Goal: Task Accomplishment & Management: Manage account settings

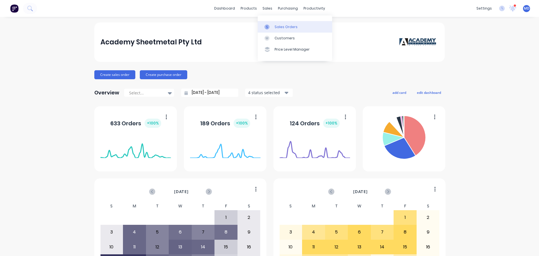
click at [273, 27] on link "Sales Orders" at bounding box center [295, 26] width 74 height 11
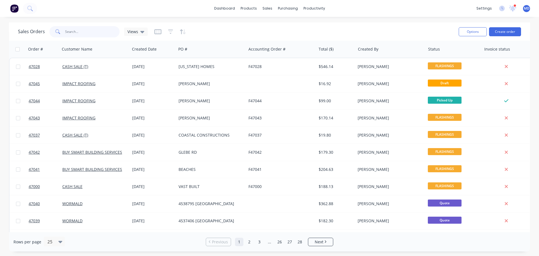
click at [79, 28] on input "text" at bounding box center [92, 31] width 55 height 11
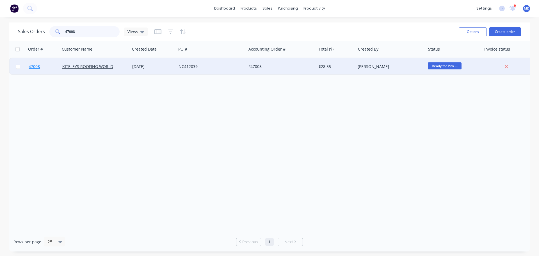
type input "47008"
click at [33, 68] on span "47008" at bounding box center [34, 67] width 11 height 6
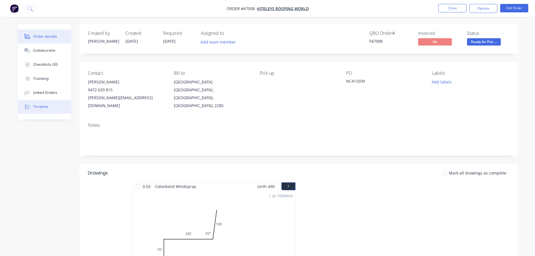
click at [38, 108] on div "Timeline" at bounding box center [40, 106] width 15 height 5
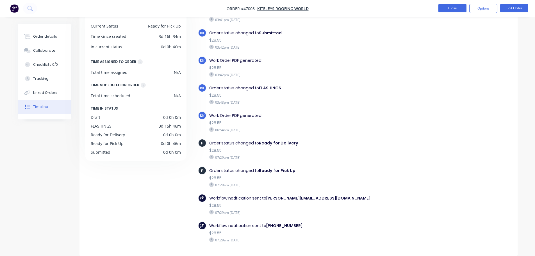
click at [452, 12] on button "Close" at bounding box center [453, 8] width 28 height 8
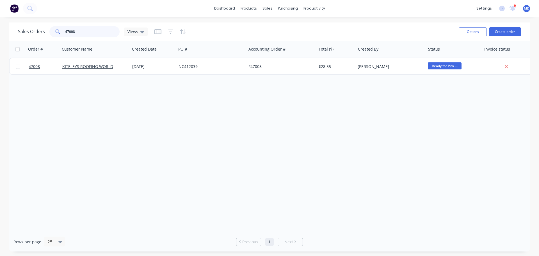
drag, startPoint x: 78, startPoint y: 29, endPoint x: 51, endPoint y: 27, distance: 27.4
click at [51, 27] on div "47008" at bounding box center [84, 31] width 70 height 11
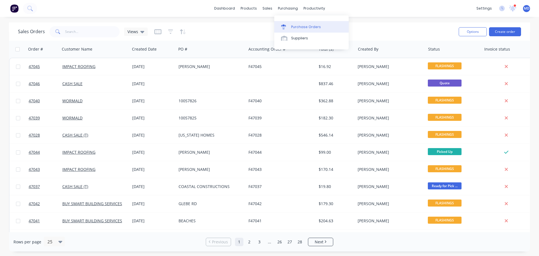
drag, startPoint x: 294, startPoint y: 23, endPoint x: 296, endPoint y: 27, distance: 4.4
click at [294, 23] on link "Purchase Orders" at bounding box center [311, 26] width 74 height 11
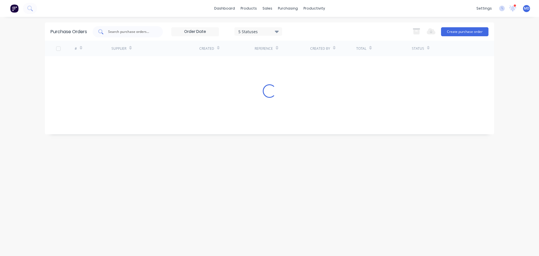
click at [120, 33] on input "text" at bounding box center [131, 32] width 47 height 6
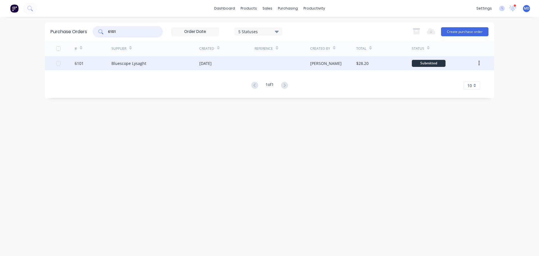
type input "6101"
click at [85, 64] on div "6101" at bounding box center [93, 63] width 37 height 14
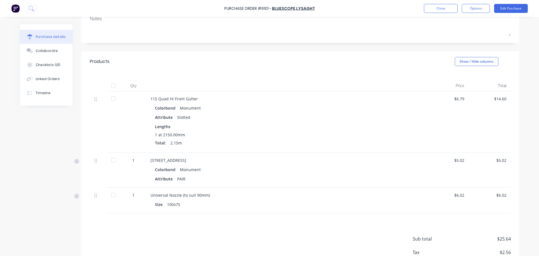
scroll to position [4, 0]
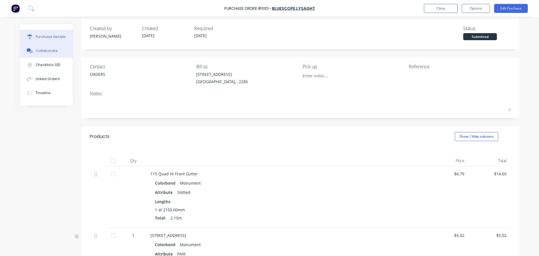
click at [51, 56] on button "Collaborate" at bounding box center [46, 51] width 53 height 14
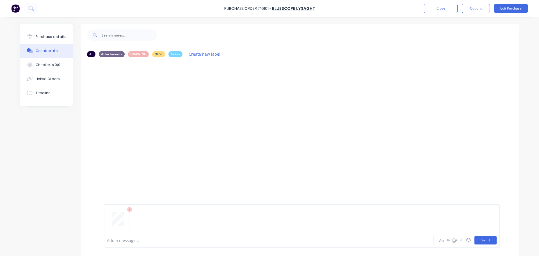
click at [488, 237] on button "Send" at bounding box center [486, 240] width 22 height 8
click at [57, 33] on button "Purchase details" at bounding box center [46, 37] width 53 height 14
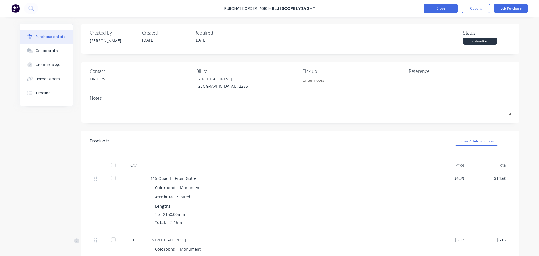
click at [441, 8] on button "Close" at bounding box center [441, 8] width 34 height 9
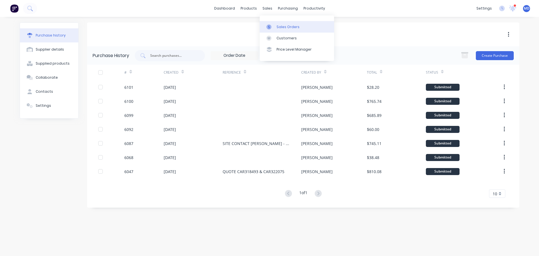
click at [272, 25] on div at bounding box center [271, 26] width 8 height 5
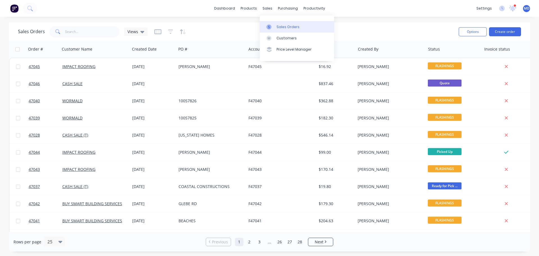
click at [280, 26] on div "Sales Orders" at bounding box center [288, 26] width 23 height 5
click at [294, 24] on link "Purchase Orders" at bounding box center [311, 26] width 74 height 11
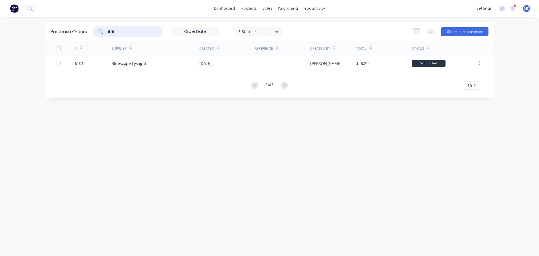
drag, startPoint x: 133, startPoint y: 32, endPoint x: 49, endPoint y: 37, distance: 83.6
click at [49, 37] on div "Purchase Orders 6101 5 Statuses 5 Statuses Export to Excel (XLSX) Create purcha…" at bounding box center [269, 31] width 449 height 18
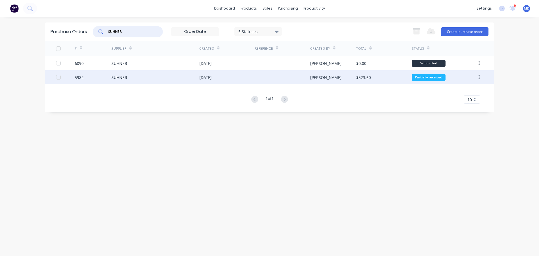
type input "SUHNER"
click at [82, 77] on div "5982" at bounding box center [79, 77] width 9 height 6
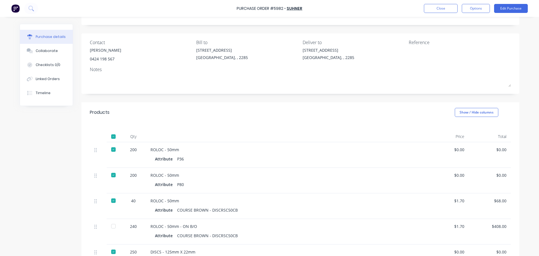
scroll to position [56, 0]
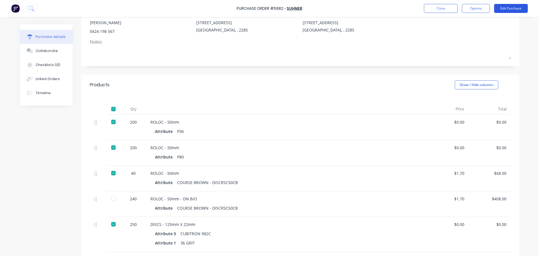
click at [503, 4] on button "Edit Purchase" at bounding box center [511, 8] width 34 height 9
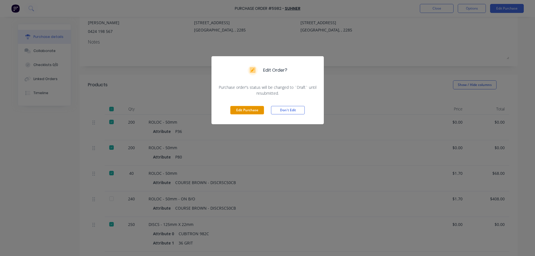
click at [237, 112] on button "Edit Purchase" at bounding box center [247, 110] width 34 height 8
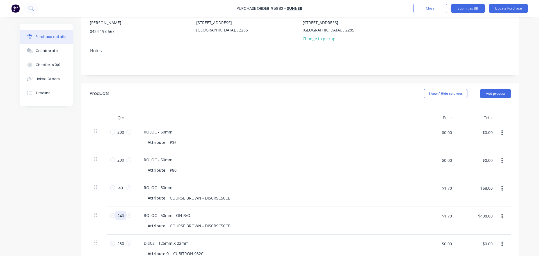
click at [122, 214] on input "240" at bounding box center [120, 215] width 11 height 8
type input "3"
type input "$5.10"
type input "30"
type input "$51.00"
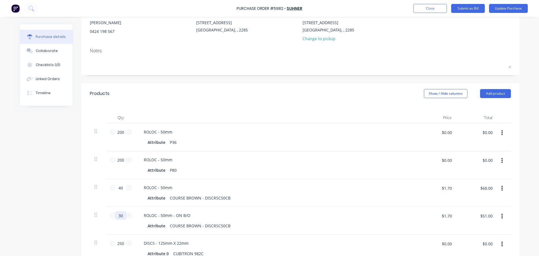
type input "300"
type input "$510.00"
type input "300"
click at [252, 212] on div "ROLOC - 50mm - ON B/O" at bounding box center [275, 215] width 272 height 8
click at [499, 12] on button "Update Purchase" at bounding box center [508, 8] width 39 height 9
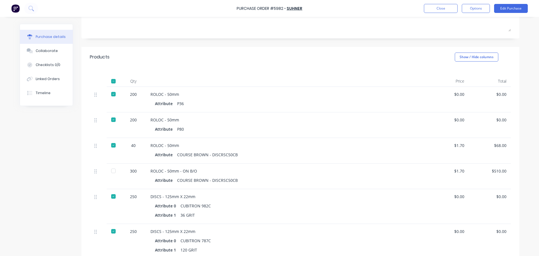
scroll to position [84, 0]
click at [113, 170] on div at bounding box center [113, 170] width 11 height 11
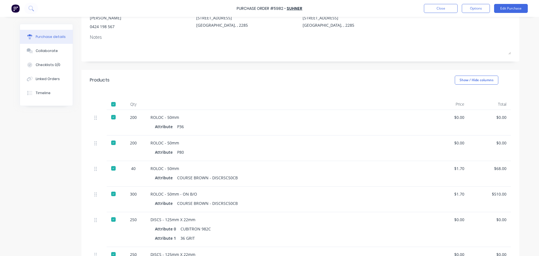
scroll to position [0, 0]
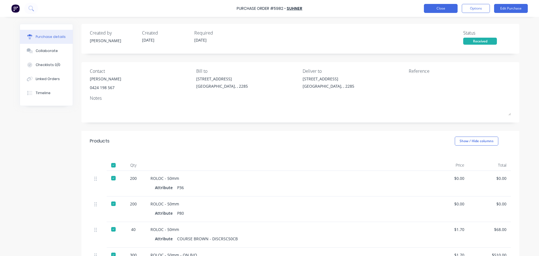
click at [426, 12] on button "Close" at bounding box center [441, 8] width 34 height 9
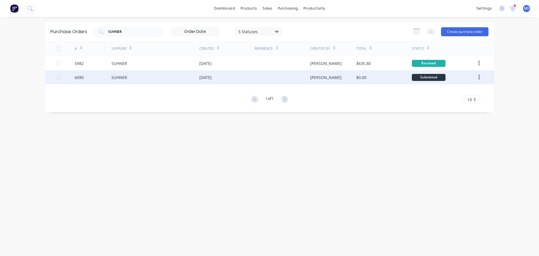
click at [85, 79] on div "6090" at bounding box center [93, 77] width 37 height 14
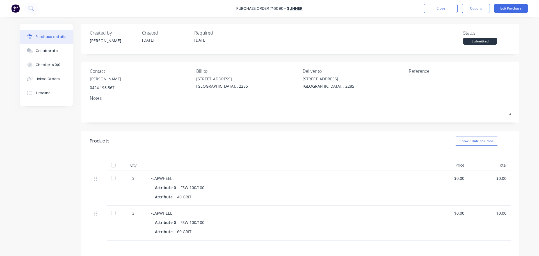
click at [112, 178] on div at bounding box center [113, 177] width 11 height 11
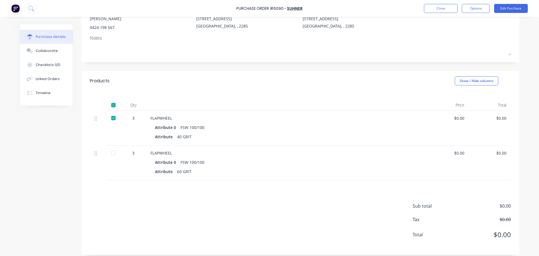
scroll to position [65, 0]
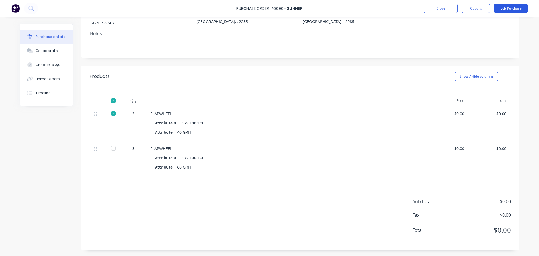
click at [505, 9] on button "Edit Purchase" at bounding box center [511, 8] width 34 height 9
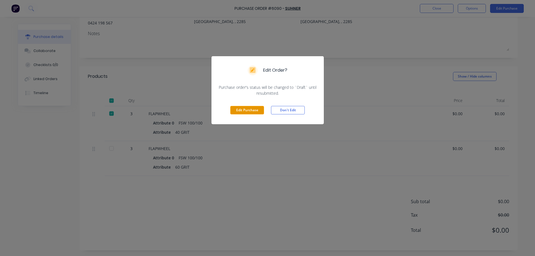
click at [241, 113] on button "Edit Purchase" at bounding box center [247, 110] width 34 height 8
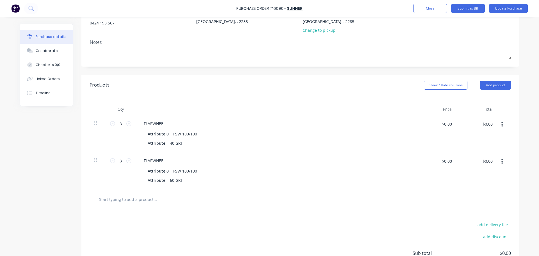
click at [499, 162] on button "button" at bounding box center [502, 161] width 13 height 10
click at [476, 188] on button "Duplicate" at bounding box center [485, 187] width 48 height 11
click at [112, 161] on icon at bounding box center [112, 160] width 5 height 5
type input "2"
click at [171, 160] on div "FLAPWHEEL" at bounding box center [275, 160] width 272 height 8
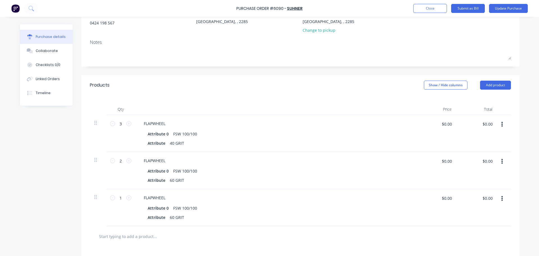
click at [169, 160] on div "FLAPWHEEL" at bounding box center [275, 160] width 272 height 8
click at [166, 162] on div "FLAPWHEEL" at bounding box center [154, 160] width 31 height 8
click at [169, 161] on div "FLAPWHEEL -= ON BACKORDER" at bounding box center [172, 160] width 67 height 8
click at [226, 171] on div "Attribute 0 FSW 100/100" at bounding box center [274, 171] width 257 height 8
click at [511, 8] on button "Update Purchase" at bounding box center [508, 8] width 39 height 9
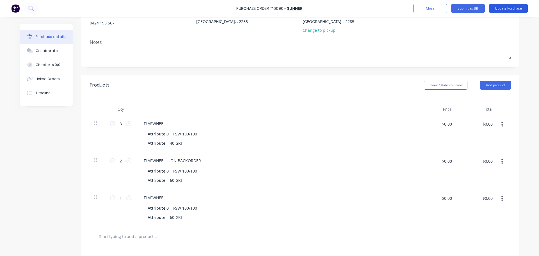
scroll to position [0, 0]
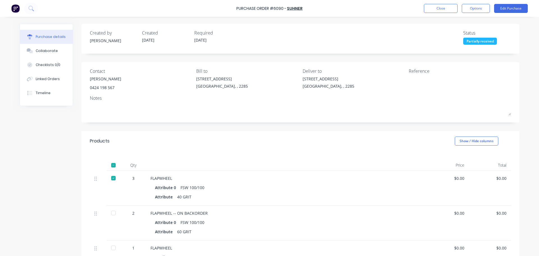
click at [109, 248] on div at bounding box center [113, 247] width 11 height 11
click at [443, 10] on button "Close" at bounding box center [441, 8] width 34 height 9
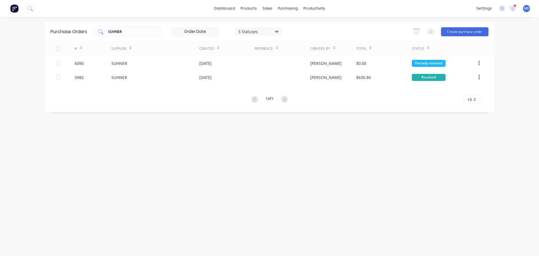
click at [125, 29] on input "SUHNER" at bounding box center [131, 32] width 47 height 6
type input "S"
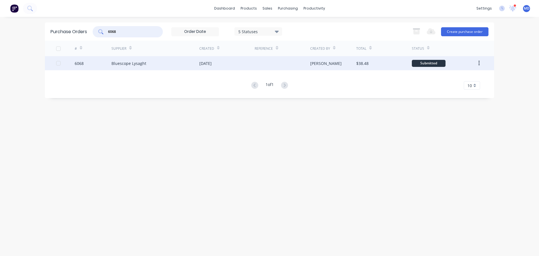
type input "6068"
click at [82, 62] on div "6068" at bounding box center [79, 63] width 9 height 6
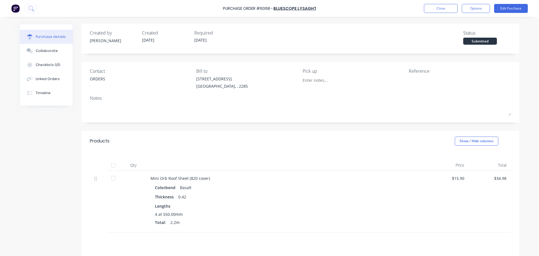
click at [109, 166] on div at bounding box center [113, 165] width 11 height 11
click at [48, 82] on button "Linked Orders" at bounding box center [46, 79] width 53 height 14
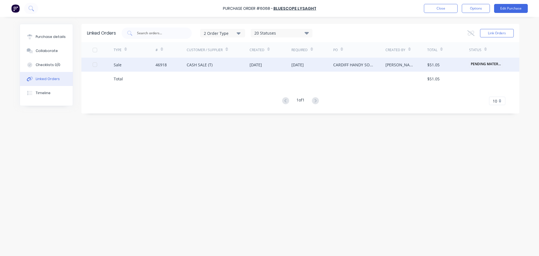
click at [121, 61] on div "Sale" at bounding box center [135, 65] width 42 height 14
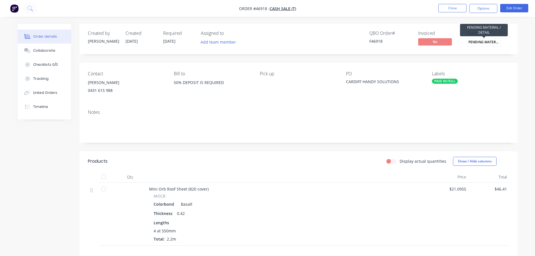
click at [498, 43] on span "PENDING MATERIA..." at bounding box center [484, 42] width 34 height 8
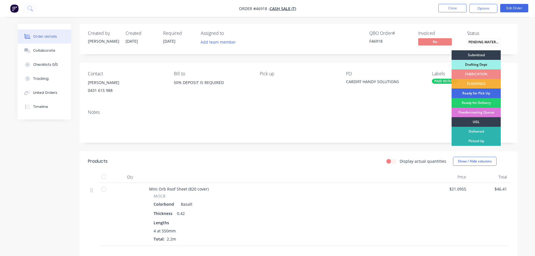
click at [488, 93] on div "Ready for Pick Up" at bounding box center [476, 93] width 49 height 10
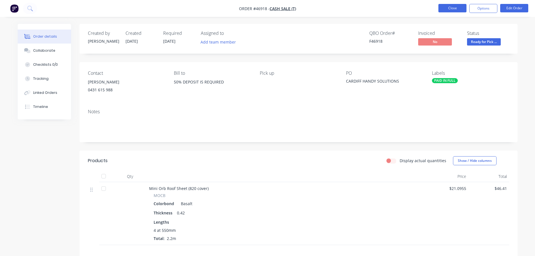
click at [449, 8] on button "Close" at bounding box center [453, 8] width 28 height 8
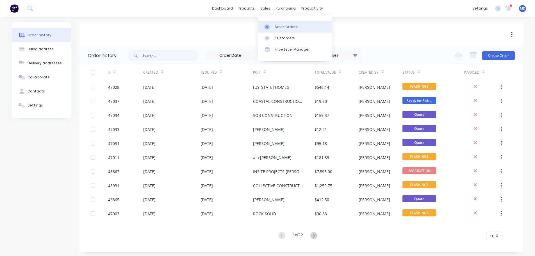
click at [274, 26] on link "Sales Orders" at bounding box center [295, 26] width 74 height 11
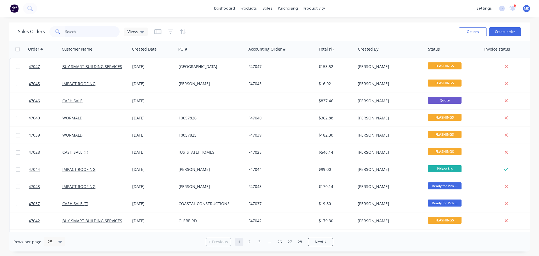
click at [97, 31] on input "text" at bounding box center [92, 31] width 55 height 11
click at [297, 25] on div "Purchase Orders" at bounding box center [306, 26] width 30 height 5
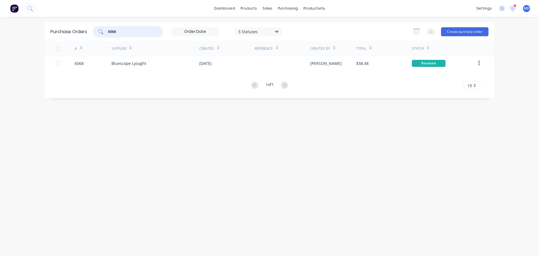
drag, startPoint x: 119, startPoint y: 33, endPoint x: 98, endPoint y: 32, distance: 20.8
click at [98, 33] on div "6068" at bounding box center [128, 31] width 70 height 11
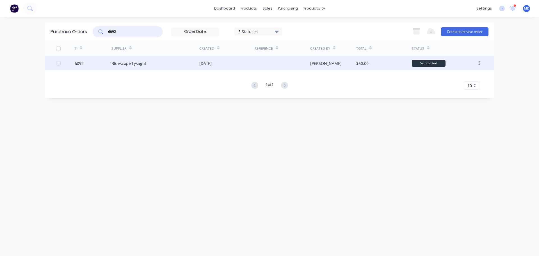
type input "6092"
click at [80, 64] on div "6092" at bounding box center [79, 63] width 9 height 6
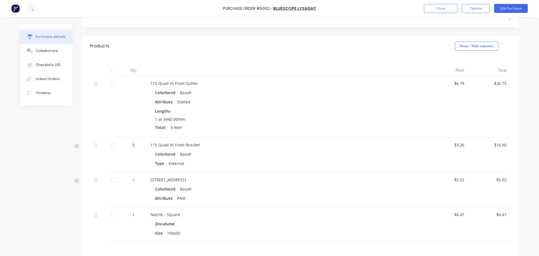
scroll to position [112, 0]
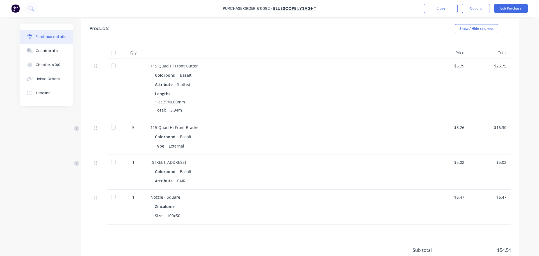
click at [112, 53] on div at bounding box center [113, 52] width 11 height 11
click at [47, 79] on div "Linked Orders" at bounding box center [48, 78] width 24 height 5
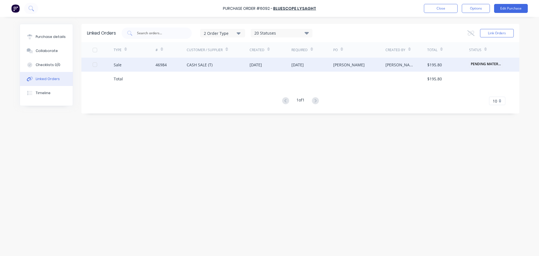
click at [117, 62] on div "Sale" at bounding box center [118, 65] width 8 height 6
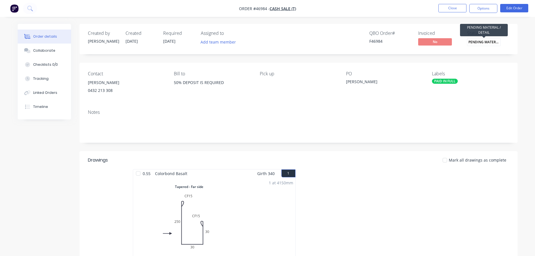
click at [489, 43] on span "PENDING MATERIA..." at bounding box center [484, 42] width 34 height 8
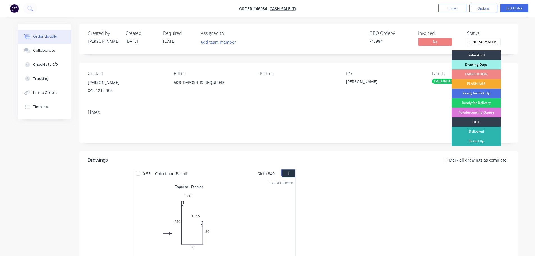
click at [480, 83] on div "FLASHINGS" at bounding box center [476, 84] width 49 height 10
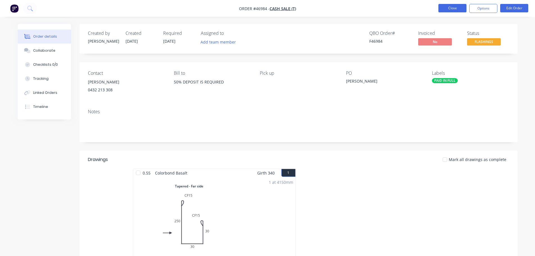
click at [453, 11] on button "Close" at bounding box center [453, 8] width 28 height 8
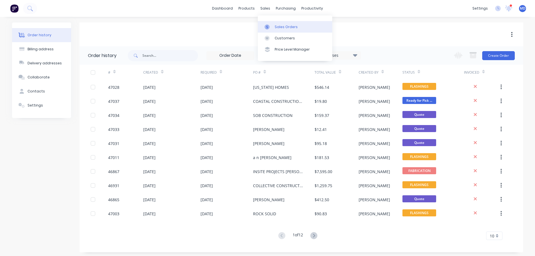
click at [273, 22] on link "Sales Orders" at bounding box center [295, 26] width 74 height 11
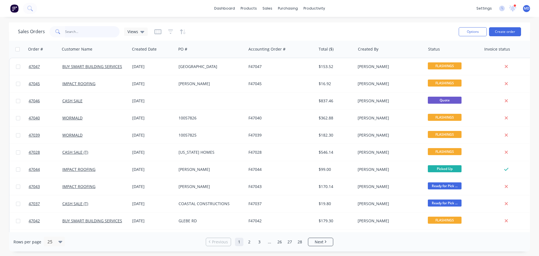
click at [81, 31] on input "text" at bounding box center [92, 31] width 55 height 11
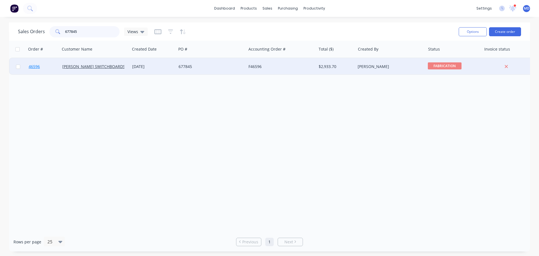
type input "677845"
click at [36, 69] on span "46596" at bounding box center [34, 67] width 11 height 6
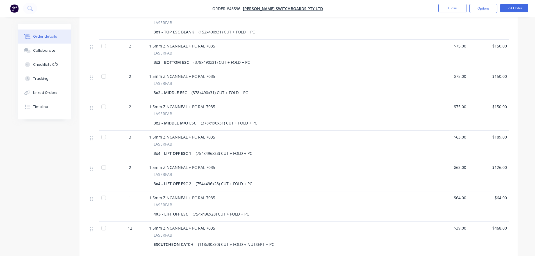
scroll to position [535, 0]
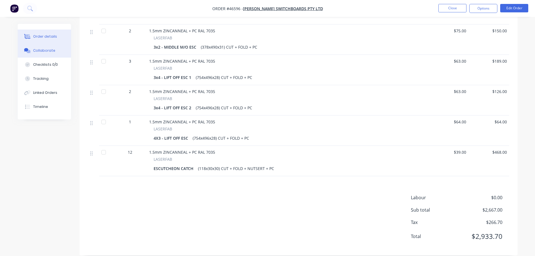
click at [38, 56] on button "Collaborate" at bounding box center [44, 51] width 53 height 14
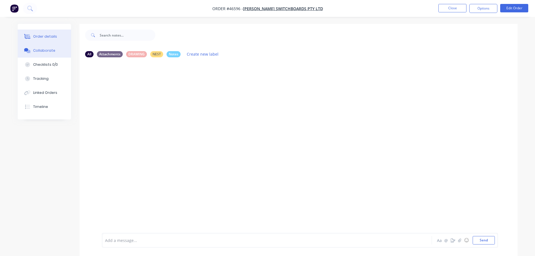
click at [49, 40] on button "Order details" at bounding box center [44, 36] width 53 height 14
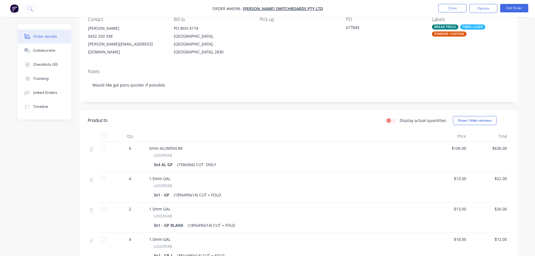
scroll to position [28, 0]
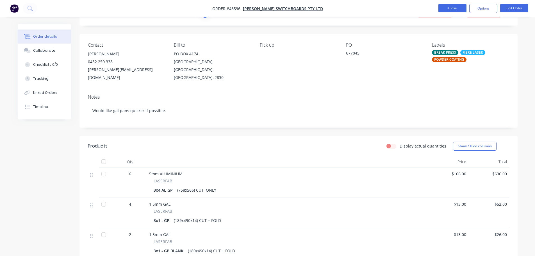
click at [449, 7] on button "Close" at bounding box center [453, 8] width 28 height 8
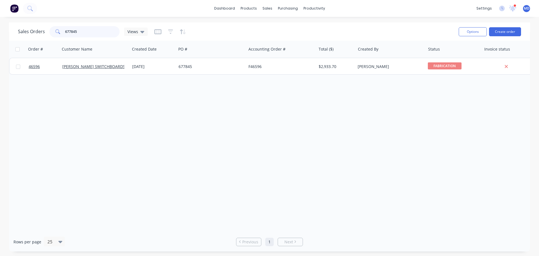
drag, startPoint x: 84, startPoint y: 33, endPoint x: 19, endPoint y: 34, distance: 64.6
click at [20, 34] on div "Sales Orders 677845 Views" at bounding box center [83, 31] width 130 height 11
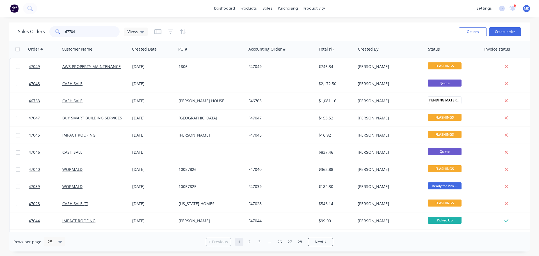
type input "677845"
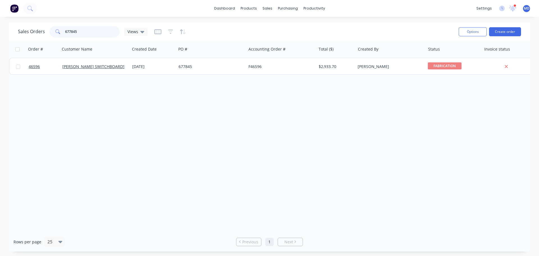
drag, startPoint x: 83, startPoint y: 33, endPoint x: -52, endPoint y: 31, distance: 135.1
click at [0, 31] on html "dashboard products sales purchasing productivity dashboard products Product Cat…" at bounding box center [269, 128] width 539 height 256
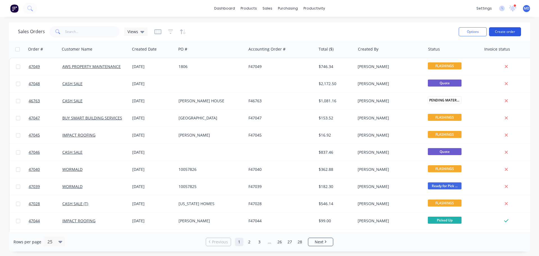
click at [494, 31] on button "Create order" at bounding box center [505, 31] width 32 height 9
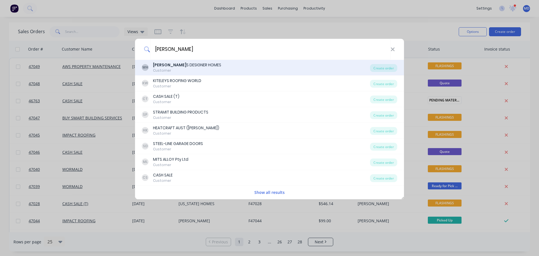
type input "william"
click at [199, 64] on div "WILLIAM S DESIGNER HOMES" at bounding box center [187, 65] width 68 height 6
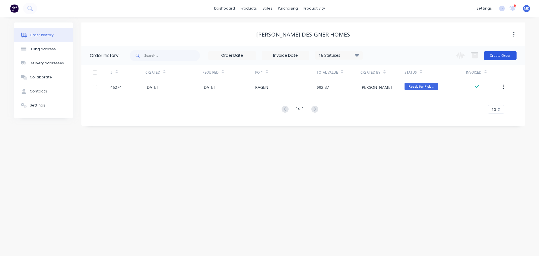
click at [499, 55] on button "Create Order" at bounding box center [500, 55] width 33 height 9
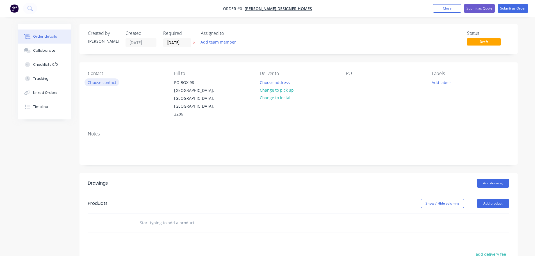
click at [97, 81] on button "Choose contact" at bounding box center [102, 82] width 35 height 8
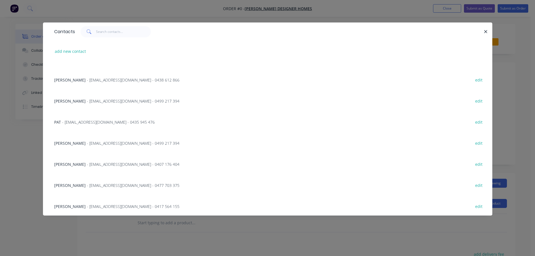
scroll to position [120, 0]
click at [131, 203] on span "- accounts@williamsdesignerhomes.com.au - 0431 528 952" at bounding box center [110, 205] width 93 height 5
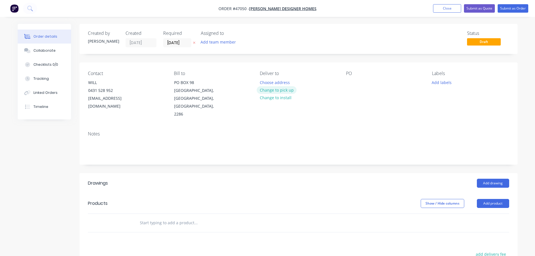
click at [288, 89] on button "Change to pick up" at bounding box center [277, 90] width 40 height 8
click at [350, 83] on div at bounding box center [350, 82] width 9 height 8
click at [487, 179] on button "Add drawing" at bounding box center [493, 183] width 32 height 9
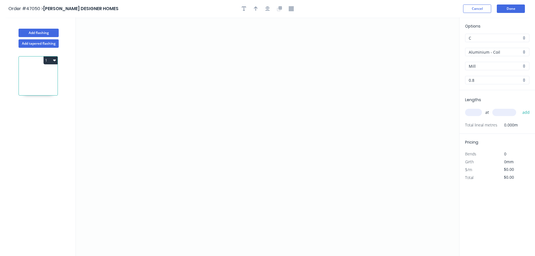
click at [496, 54] on input "Aluminium - Coil" at bounding box center [495, 52] width 53 height 6
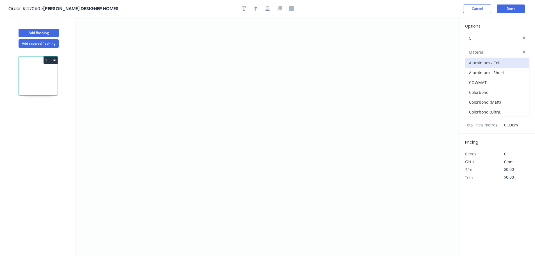
click at [466, 89] on div "Colorbond" at bounding box center [497, 92] width 64 height 10
type input "Colorbond"
type input "Basalt"
type input "0.55"
click at [475, 66] on input "Basalt" at bounding box center [495, 66] width 53 height 6
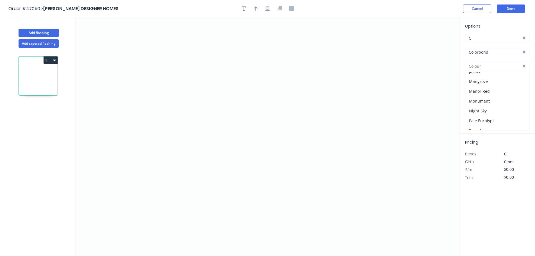
scroll to position [169, 0]
click at [474, 116] on div "Surfmist" at bounding box center [497, 115] width 64 height 10
type input "Surfmist"
click at [148, 82] on icon "0" at bounding box center [267, 136] width 383 height 239
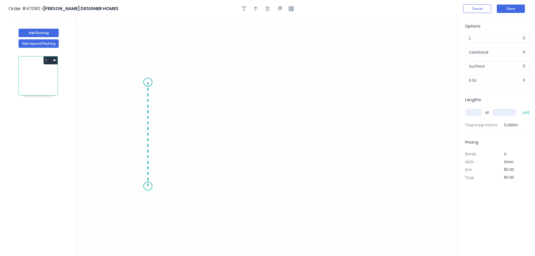
click at [150, 186] on icon "0" at bounding box center [267, 136] width 383 height 239
click at [210, 186] on icon at bounding box center [179, 186] width 63 height 0
drag, startPoint x: 210, startPoint y: 186, endPoint x: 246, endPoint y: 187, distance: 36.0
click at [242, 187] on circle at bounding box center [237, 186] width 8 height 8
drag, startPoint x: 151, startPoint y: 80, endPoint x: 151, endPoint y: 92, distance: 12.9
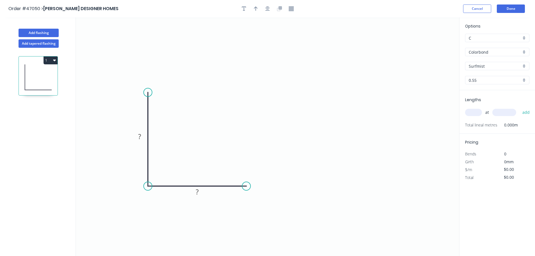
click at [151, 92] on circle at bounding box center [148, 92] width 8 height 8
click at [258, 202] on div "Crush & Fold" at bounding box center [273, 205] width 56 height 12
click at [243, 197] on tspan "10" at bounding box center [243, 195] width 8 height 9
click at [256, 10] on icon "button" at bounding box center [256, 8] width 4 height 4
type input "$6.77"
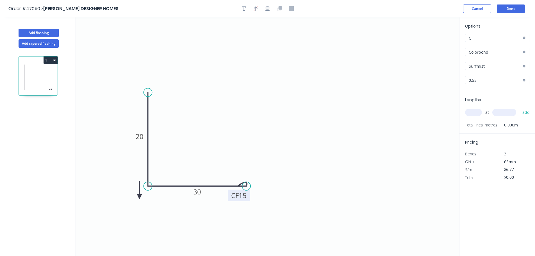
drag, startPoint x: 430, startPoint y: 44, endPoint x: 139, endPoint y: 197, distance: 327.7
click at [139, 197] on icon at bounding box center [139, 190] width 5 height 18
click at [139, 197] on icon at bounding box center [144, 192] width 16 height 16
click at [139, 197] on icon at bounding box center [146, 196] width 18 height 5
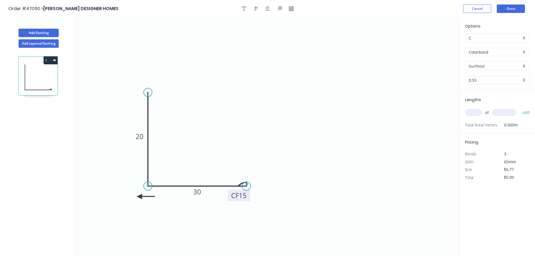
click at [139, 197] on icon at bounding box center [146, 196] width 18 height 5
click at [139, 197] on icon at bounding box center [139, 203] width 5 height 18
click at [480, 112] on input "text" at bounding box center [473, 112] width 17 height 7
type input "1"
type input "2050"
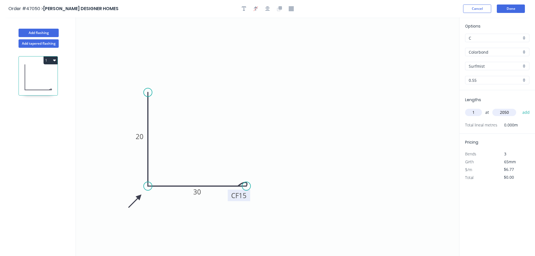
click at [520, 108] on button "add" at bounding box center [526, 113] width 13 height 10
type input "$13.88"
click at [520, 7] on button "Done" at bounding box center [511, 8] width 28 height 8
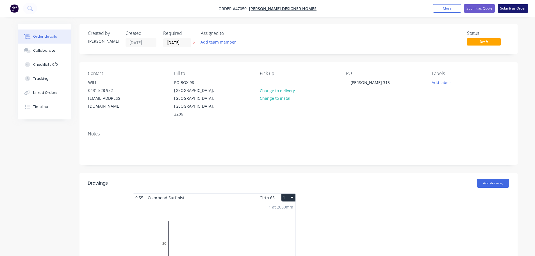
click at [518, 10] on button "Submit as Order" at bounding box center [513, 8] width 31 height 8
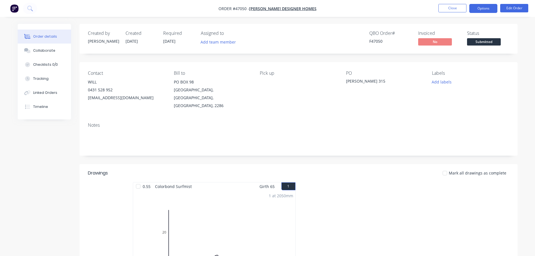
click at [484, 8] on button "Options" at bounding box center [483, 8] width 28 height 9
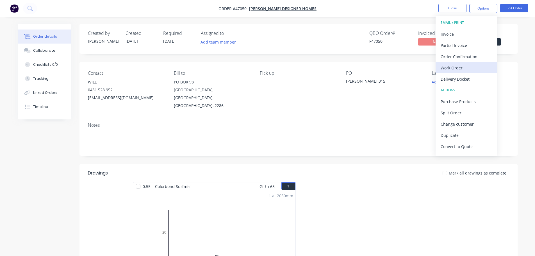
click at [458, 70] on div "Work Order" at bounding box center [467, 68] width 52 height 8
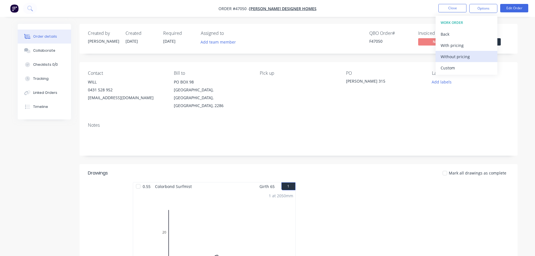
click at [465, 58] on div "Without pricing" at bounding box center [467, 57] width 52 height 8
click at [514, 26] on div "Created by Mel Created 18/08/25 Required 18/08/25 Assigned to Add team member Q…" at bounding box center [299, 39] width 438 height 30
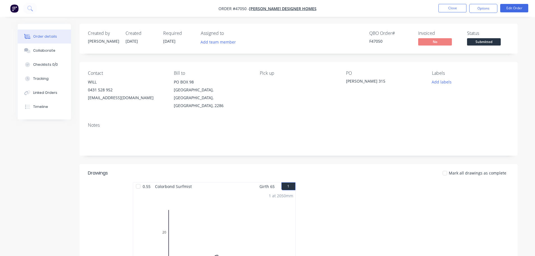
click at [496, 37] on div "Status Submitted" at bounding box center [488, 39] width 42 height 16
click at [491, 42] on span "Submitted" at bounding box center [484, 41] width 34 height 7
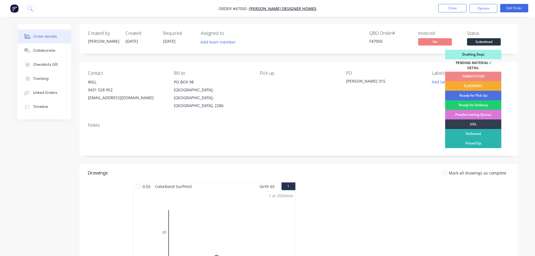
click at [483, 81] on div "FLASHINGS" at bounding box center [473, 86] width 56 height 10
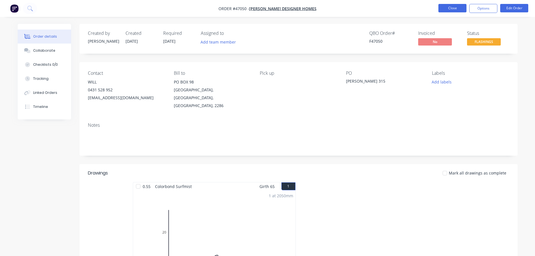
click at [454, 9] on button "Close" at bounding box center [453, 8] width 28 height 8
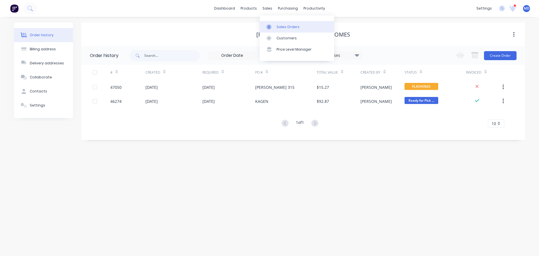
click at [273, 27] on div at bounding box center [271, 26] width 8 height 5
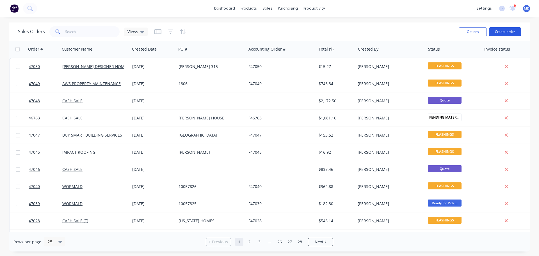
click at [504, 34] on button "Create order" at bounding box center [505, 31] width 32 height 9
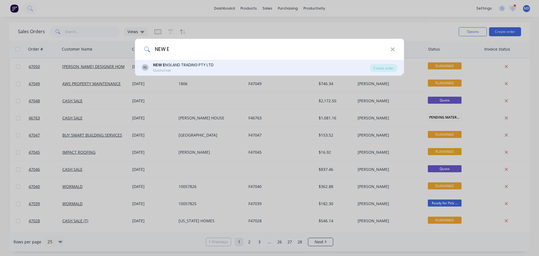
type input "NEW E"
click at [188, 66] on div "NEW E NGLAND TRADING PTY LTD" at bounding box center [183, 65] width 61 height 6
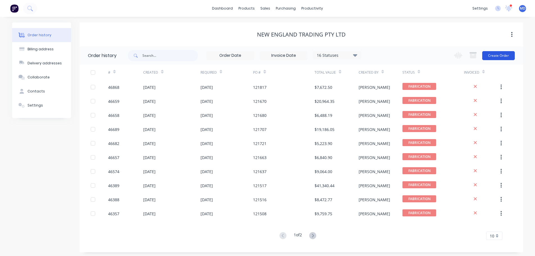
click at [498, 56] on button "Create Order" at bounding box center [498, 55] width 33 height 9
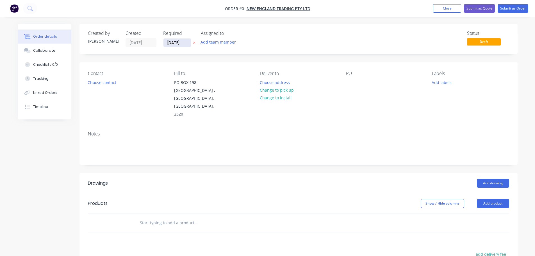
click at [178, 44] on input "[DATE]" at bounding box center [177, 42] width 28 height 8
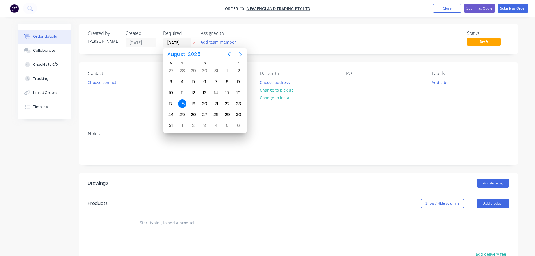
click at [243, 53] on icon "Next page" at bounding box center [240, 54] width 7 height 7
click at [182, 93] on div "15" at bounding box center [182, 92] width 8 height 8
type input "15/09/25"
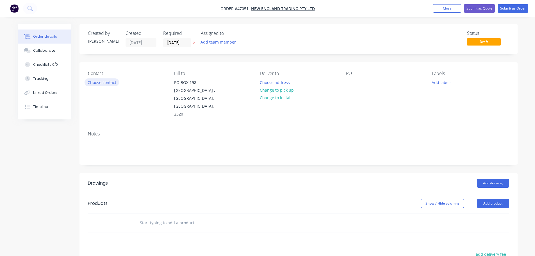
click at [100, 80] on button "Choose contact" at bounding box center [102, 82] width 35 height 8
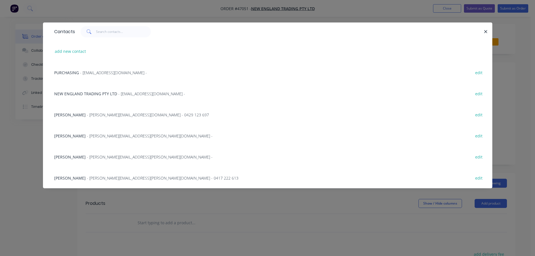
click at [80, 74] on span "- purchasing@netmodular.com.au -" at bounding box center [113, 72] width 67 height 5
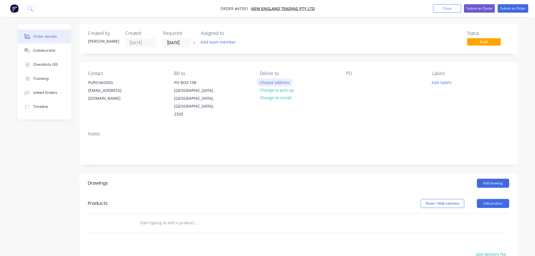
click at [274, 84] on button "Choose address" at bounding box center [275, 82] width 36 height 8
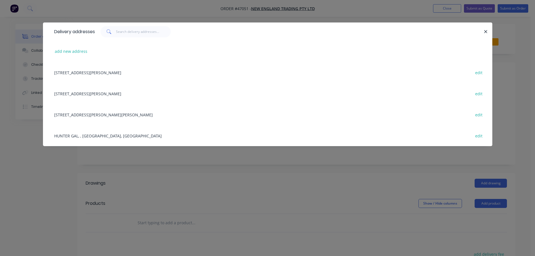
click at [83, 111] on div "24 GARDINER ST, RUTHERFORD , New South Wales, Australia, 2320 edit" at bounding box center [267, 114] width 433 height 21
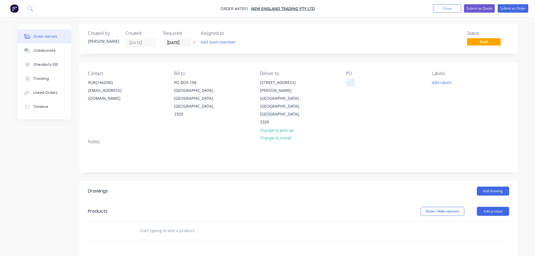
click at [349, 85] on div at bounding box center [350, 82] width 9 height 8
click at [487, 207] on button "Add product" at bounding box center [493, 211] width 32 height 9
click at [487, 221] on div "Product catalogue" at bounding box center [482, 225] width 43 height 8
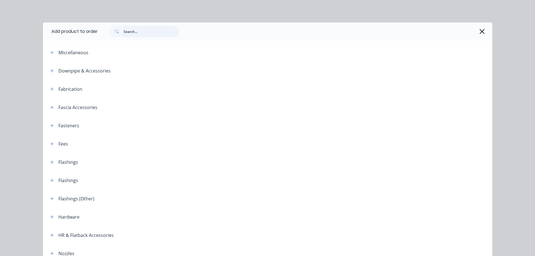
click at [124, 33] on input "text" at bounding box center [152, 31] width 56 height 11
type input "P"
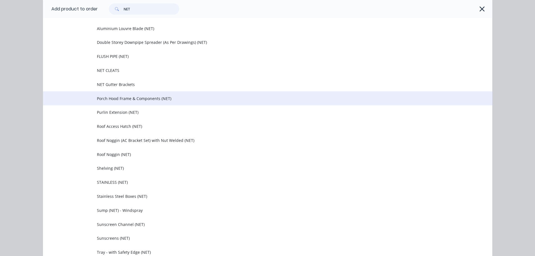
scroll to position [359, 0]
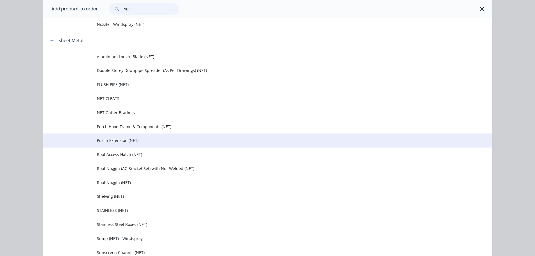
type input "NET"
click at [106, 139] on span "Purlin Extension (NET)" at bounding box center [255, 140] width 316 height 6
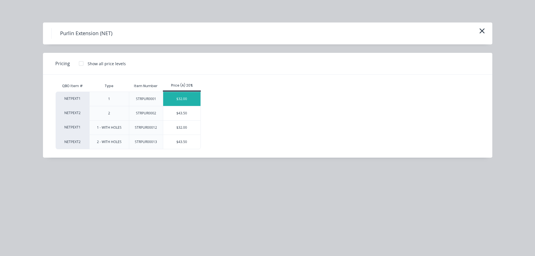
click at [184, 99] on div "$32.00" at bounding box center [181, 99] width 37 height 14
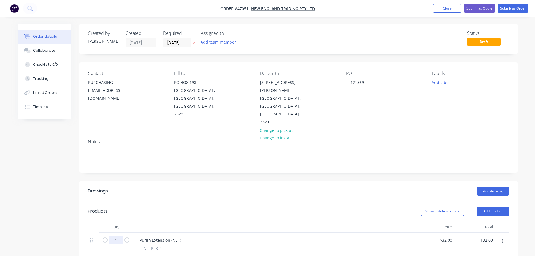
click at [119, 236] on input "1" at bounding box center [116, 240] width 15 height 8
type input "200"
type input "$6,400.00"
click at [215, 233] on div "Purlin Extension (NET) NETPEXT1 Type 1 Item Number STRPUR0001" at bounding box center [273, 254] width 281 height 42
click at [484, 207] on button "Add product" at bounding box center [493, 211] width 32 height 9
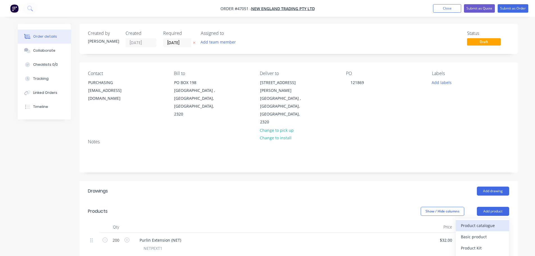
click at [479, 220] on button "Product catalogue" at bounding box center [482, 225] width 53 height 11
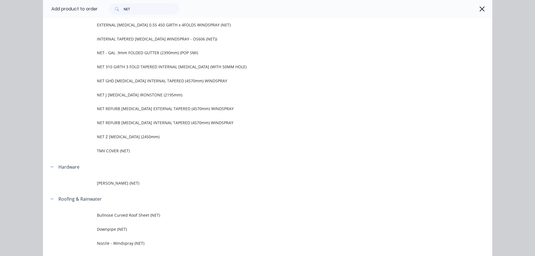
scroll to position [253, 0]
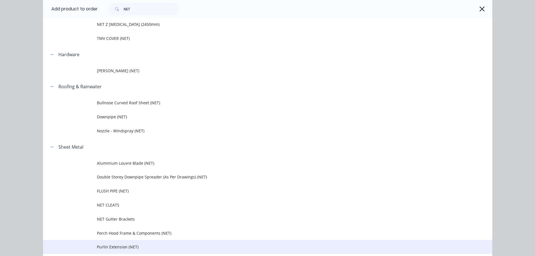
click at [109, 243] on td "Purlin Extension (NET)" at bounding box center [295, 247] width 396 height 14
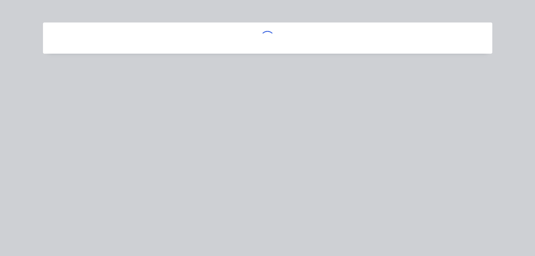
scroll to position [0, 0]
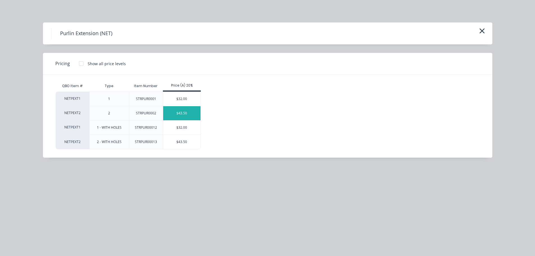
click at [188, 114] on div "$43.50" at bounding box center [181, 113] width 37 height 14
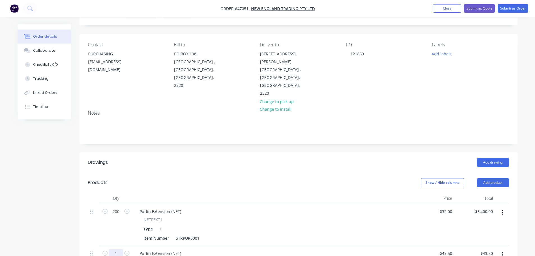
scroll to position [56, 0]
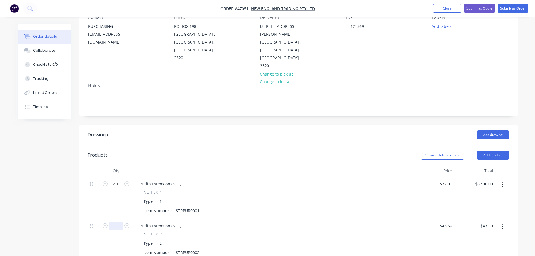
click at [116, 188] on input "1" at bounding box center [116, 184] width 15 height 8
type input "100"
type input "$4,350.00"
click at [203, 222] on div "Purlin Extension (NET)" at bounding box center [273, 226] width 276 height 8
click at [490, 151] on button "Add product" at bounding box center [493, 155] width 32 height 9
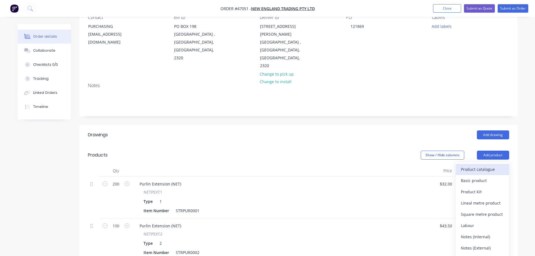
click at [471, 165] on div "Product catalogue" at bounding box center [482, 169] width 43 height 8
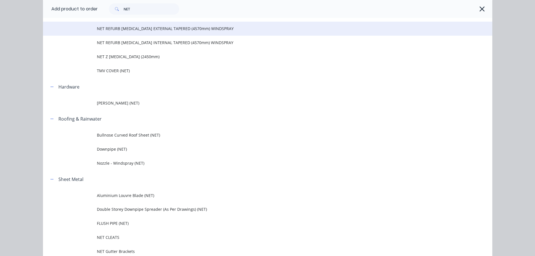
scroll to position [281, 0]
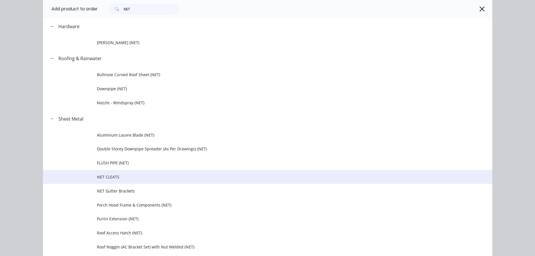
click at [105, 181] on td "NET CLEATS" at bounding box center [295, 177] width 396 height 14
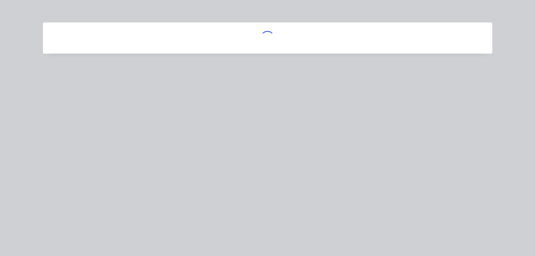
scroll to position [0, 0]
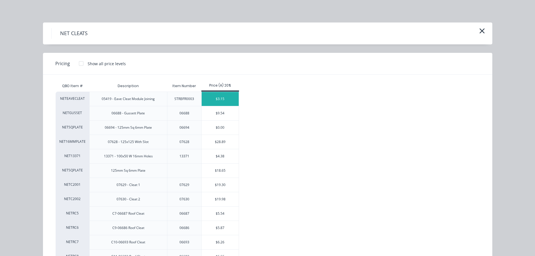
click at [220, 96] on div "$3.15" at bounding box center [220, 99] width 37 height 14
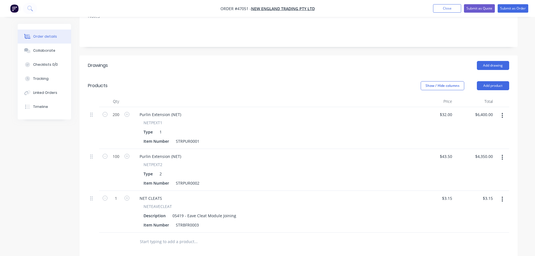
scroll to position [140, 0]
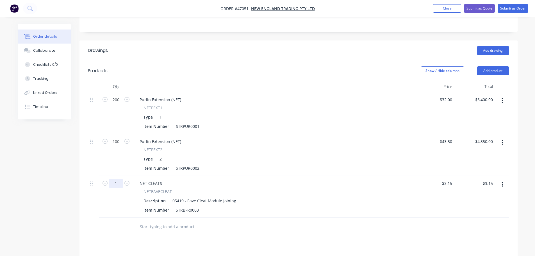
click at [117, 104] on input "1" at bounding box center [116, 100] width 15 height 8
type input "100"
type input "$315.00"
click at [252, 157] on div "Purlin Extension (NET) NETPEXT2 Type 2 Item Number STRPUR0002" at bounding box center [273, 155] width 281 height 42
click at [483, 66] on button "Add product" at bounding box center [493, 70] width 32 height 9
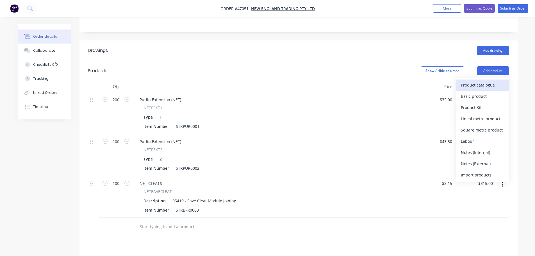
click at [475, 81] on div "Product catalogue" at bounding box center [482, 85] width 43 height 8
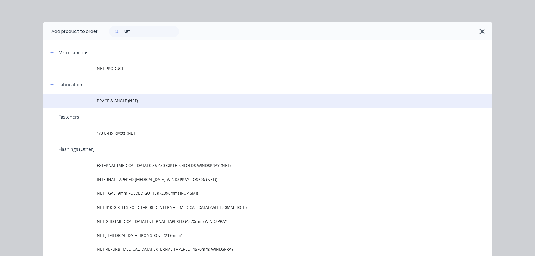
click at [105, 101] on span "BRACE & ANGLE (NET)" at bounding box center [255, 101] width 316 height 6
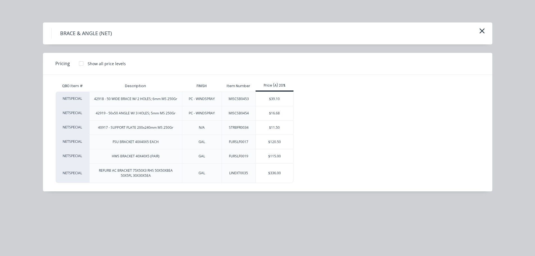
scroll to position [169, 0]
click at [485, 31] on icon "button" at bounding box center [482, 31] width 6 height 8
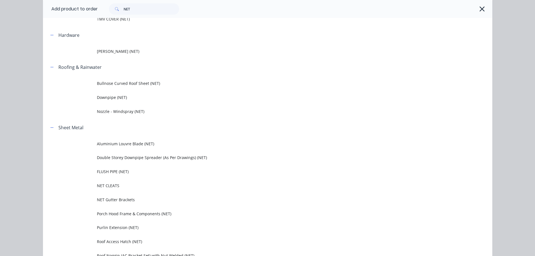
scroll to position [300, 0]
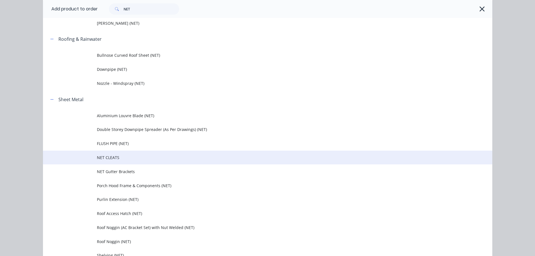
click at [105, 156] on span "NET CLEATS" at bounding box center [255, 158] width 316 height 6
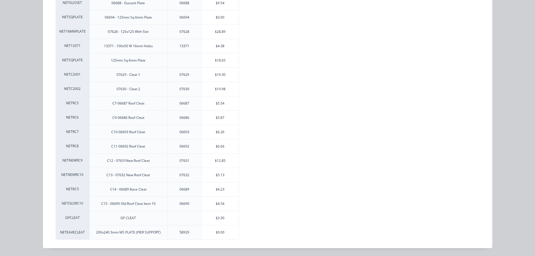
scroll to position [0, 0]
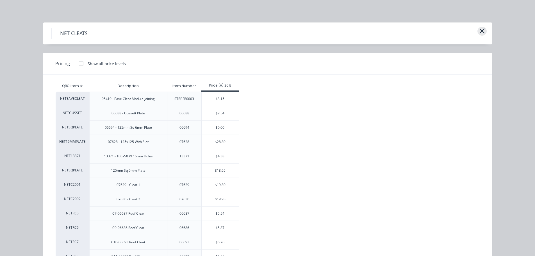
click at [483, 28] on button "button" at bounding box center [482, 31] width 9 height 9
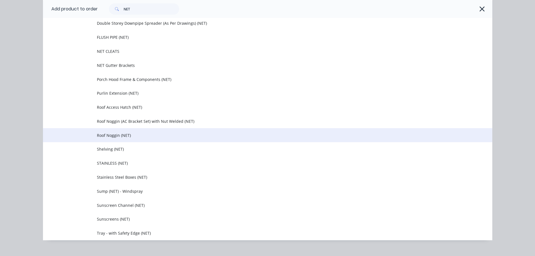
scroll to position [415, 0]
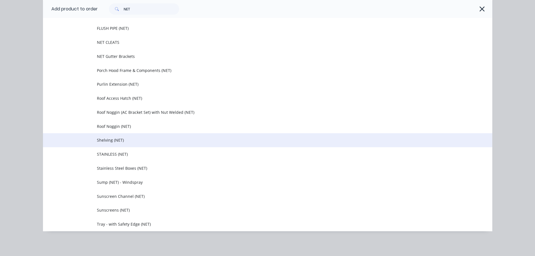
click at [105, 138] on span "Shelving (NET)" at bounding box center [255, 140] width 316 height 6
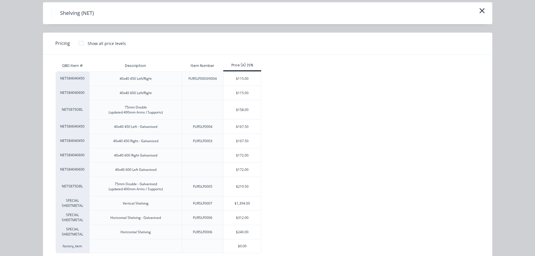
scroll to position [0, 0]
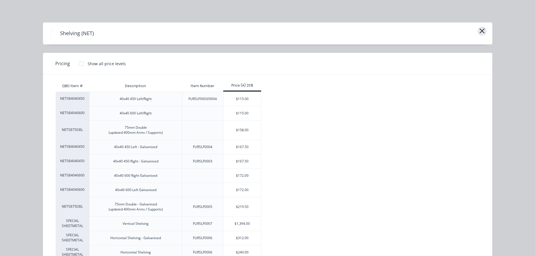
click at [480, 33] on icon "button" at bounding box center [482, 30] width 5 height 5
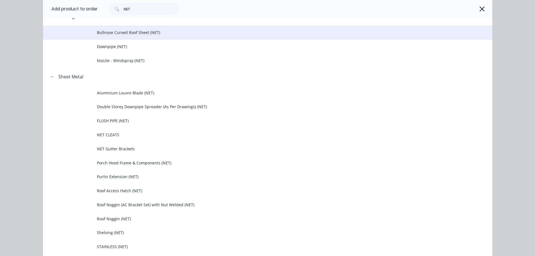
scroll to position [331, 0]
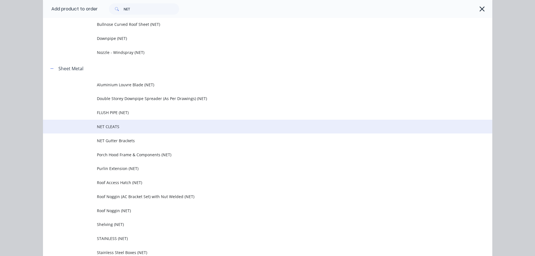
click at [102, 128] on span "NET CLEATS" at bounding box center [255, 127] width 316 height 6
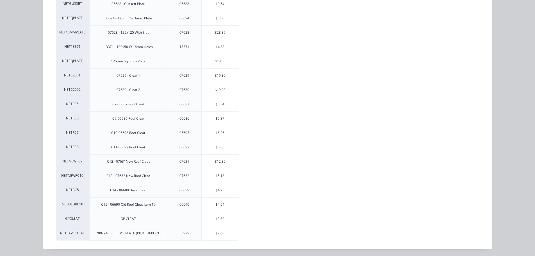
scroll to position [110, 0]
click at [215, 233] on div "$9.00" at bounding box center [220, 232] width 37 height 14
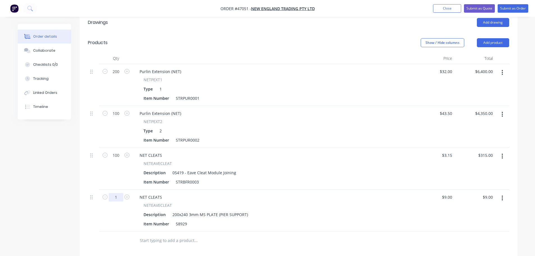
click at [115, 76] on input "1" at bounding box center [116, 71] width 15 height 8
type input "55"
type input "$495.00"
click at [275, 193] on div "NET CLEATS" at bounding box center [273, 197] width 276 height 8
click at [519, 6] on button "Submit as Order" at bounding box center [513, 8] width 31 height 8
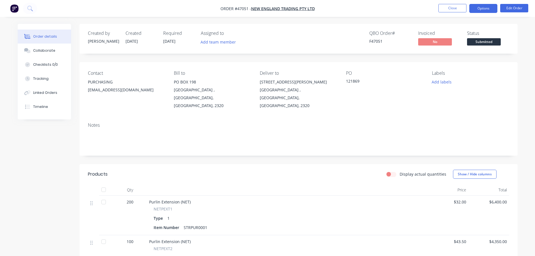
click at [479, 8] on button "Options" at bounding box center [483, 8] width 28 height 9
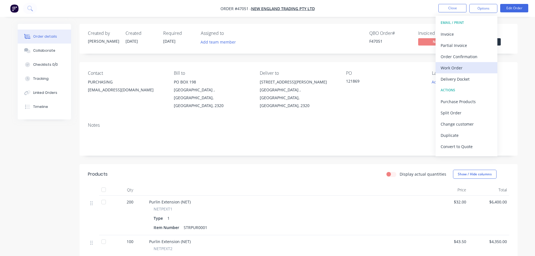
click at [456, 69] on div "Work Order" at bounding box center [467, 68] width 52 height 8
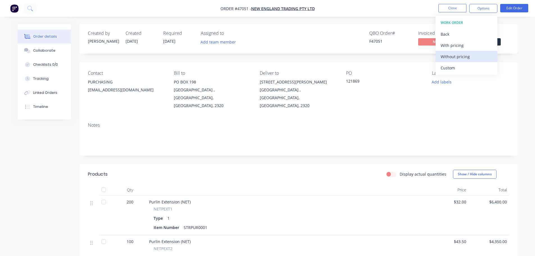
click at [458, 58] on div "Without pricing" at bounding box center [467, 57] width 52 height 8
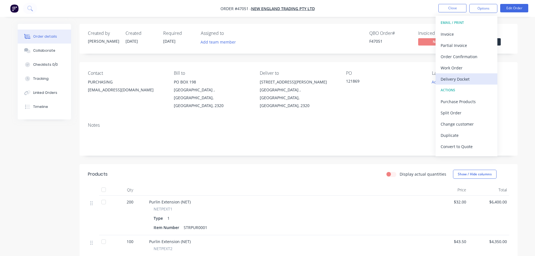
click at [454, 83] on div "Delivery Docket" at bounding box center [467, 79] width 52 height 8
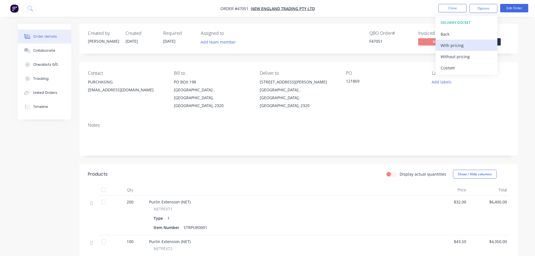
click at [451, 50] on button "With pricing" at bounding box center [467, 45] width 62 height 11
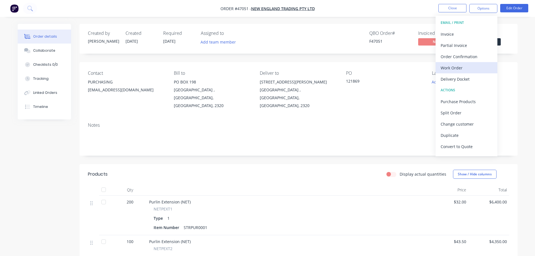
click at [447, 73] on button "Work Order" at bounding box center [467, 67] width 62 height 11
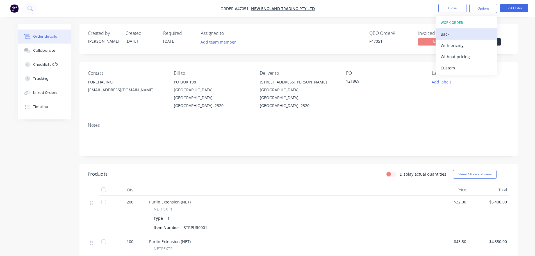
click at [447, 34] on div "Back" at bounding box center [467, 34] width 52 height 8
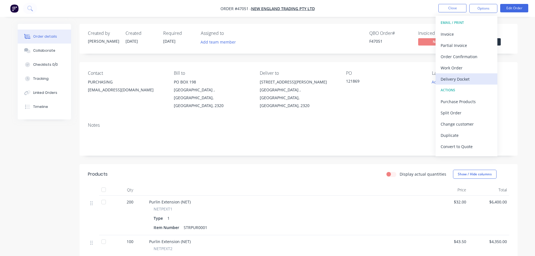
click at [452, 78] on div "Delivery Docket" at bounding box center [467, 79] width 52 height 8
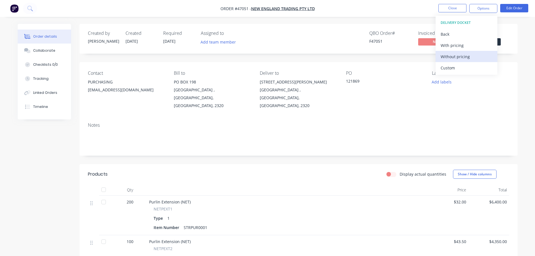
click at [453, 58] on div "Without pricing" at bounding box center [467, 57] width 52 height 8
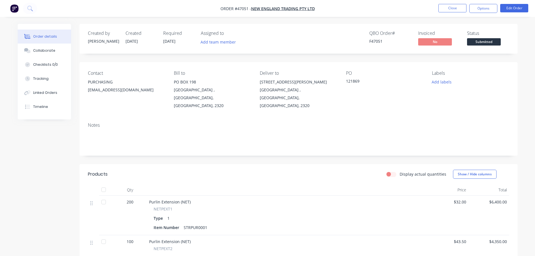
click at [514, 35] on div "Created by Mel Created 18/08/25 Required 15/09/25 Assigned to Add team member Q…" at bounding box center [299, 39] width 438 height 30
click at [492, 41] on span "Submitted" at bounding box center [484, 41] width 34 height 7
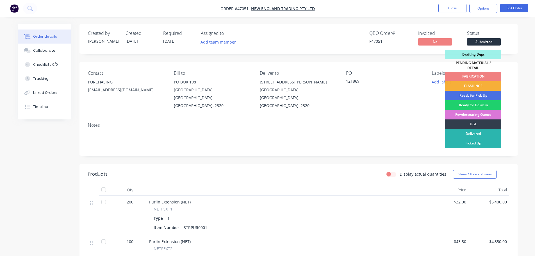
click at [486, 72] on div "FABRICATION" at bounding box center [473, 77] width 56 height 10
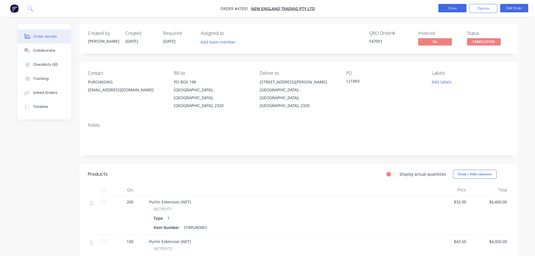
click at [451, 7] on button "Close" at bounding box center [453, 8] width 28 height 8
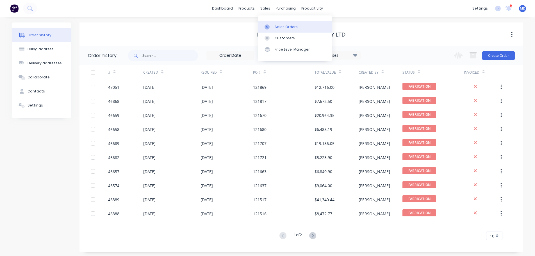
click at [266, 25] on icon at bounding box center [267, 26] width 5 height 5
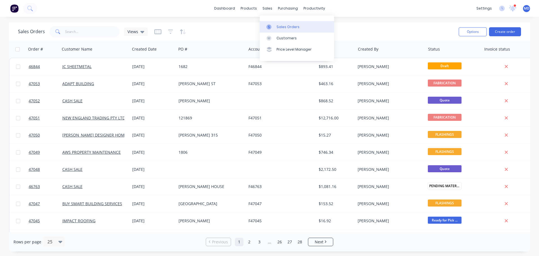
click at [276, 28] on link "Sales Orders" at bounding box center [297, 26] width 74 height 11
click at [281, 29] on div "Sales Orders" at bounding box center [288, 26] width 23 height 5
click at [278, 24] on div "Sales Orders" at bounding box center [288, 26] width 23 height 5
click at [498, 27] on button "Create order" at bounding box center [505, 31] width 32 height 9
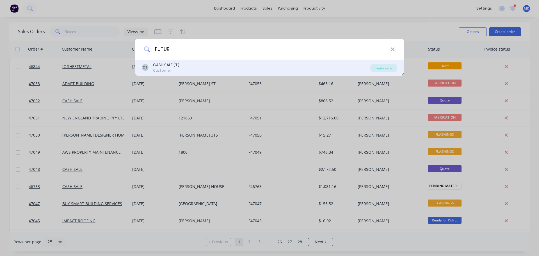
type input "FUTUR"
click at [162, 69] on div "Customer" at bounding box center [166, 70] width 26 height 5
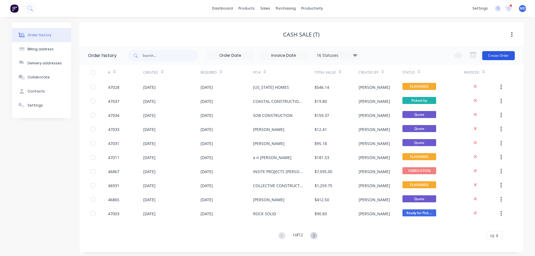
click at [498, 53] on button "Create Order" at bounding box center [498, 55] width 33 height 9
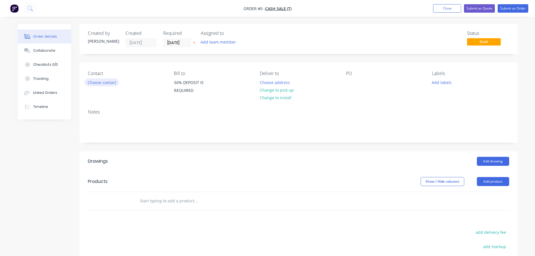
click at [114, 82] on button "Choose contact" at bounding box center [102, 82] width 35 height 8
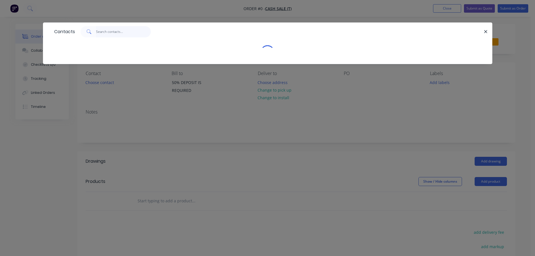
click at [120, 33] on input "text" at bounding box center [123, 31] width 55 height 11
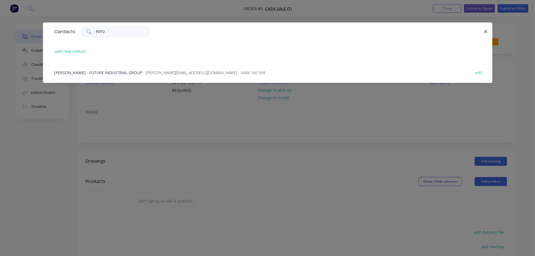
type input "FUTU"
click at [143, 71] on span "- [PERSON_NAME][EMAIL_ADDRESS][DOMAIN_NAME] - 0488 160 998" at bounding box center [204, 72] width 122 height 5
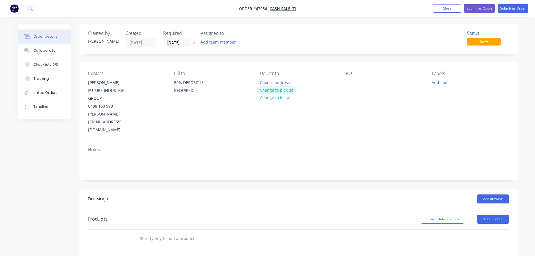
drag, startPoint x: 274, startPoint y: 91, endPoint x: 326, endPoint y: 81, distance: 52.9
click at [274, 91] on button "Change to pick up" at bounding box center [277, 90] width 40 height 8
click at [352, 82] on div at bounding box center [350, 82] width 9 height 8
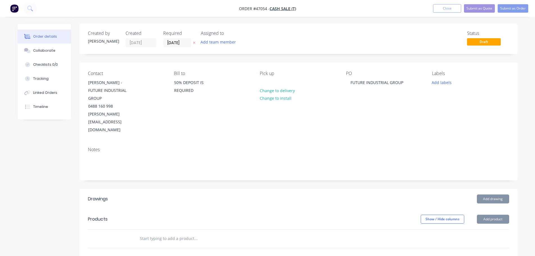
click at [510, 110] on div "Contact CAMERON - FUTURE INDUSTRIAL GROUP 0488 160 998 cameron@futureindustrial…" at bounding box center [299, 102] width 438 height 80
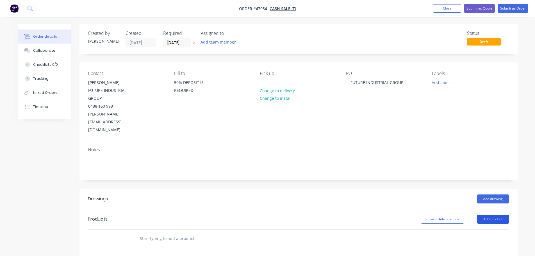
click at [489, 215] on button "Add product" at bounding box center [493, 219] width 32 height 9
click at [487, 228] on button "Product catalogue" at bounding box center [482, 233] width 53 height 11
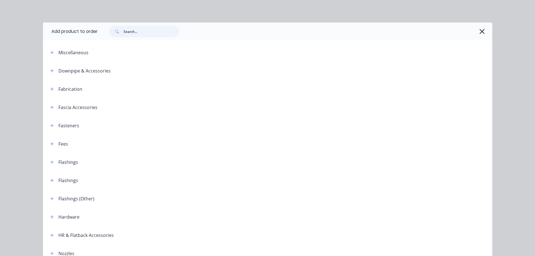
click at [133, 33] on input "text" at bounding box center [152, 31] width 56 height 11
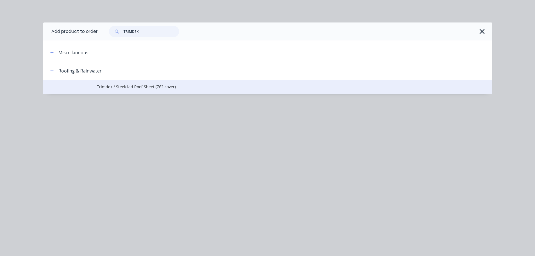
type input "TRIMDEK"
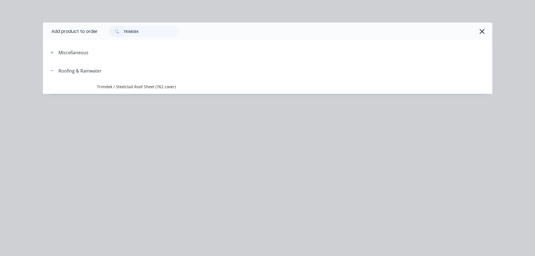
drag, startPoint x: 143, startPoint y: 85, endPoint x: 141, endPoint y: 112, distance: 26.5
click at [142, 85] on span "Trimdek / Steelclad Roof Sheet (762 cover)" at bounding box center [255, 87] width 316 height 6
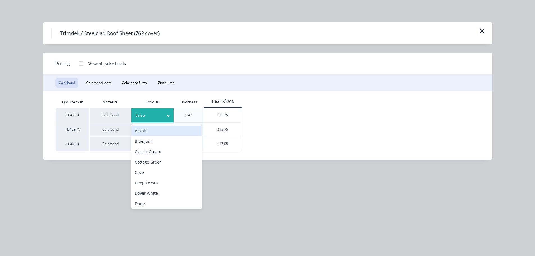
click at [151, 114] on div at bounding box center [148, 115] width 25 height 6
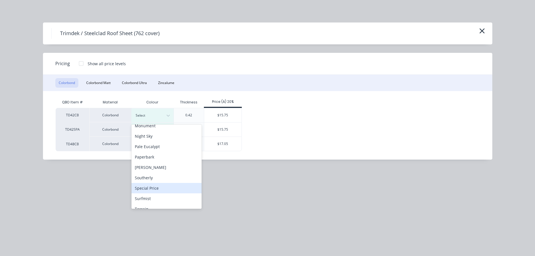
scroll to position [140, 0]
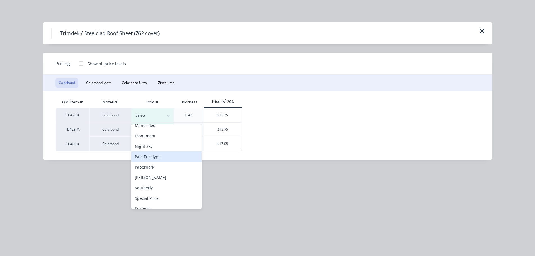
drag, startPoint x: 147, startPoint y: 157, endPoint x: 202, endPoint y: 126, distance: 62.8
click at [149, 155] on div "Pale Eucalypt" at bounding box center [166, 156] width 70 height 10
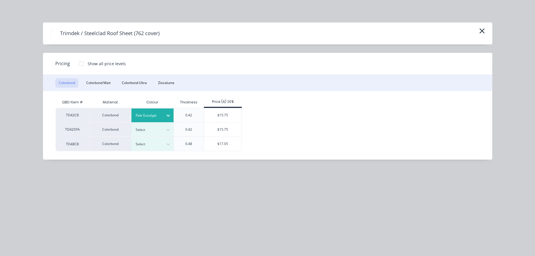
click at [220, 114] on div "$15.75" at bounding box center [222, 115] width 37 height 14
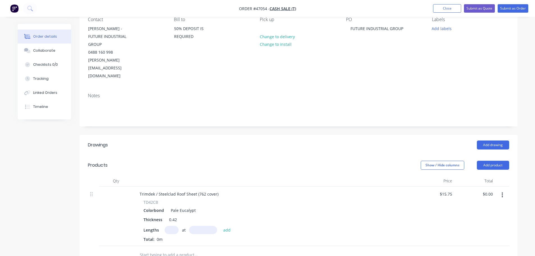
scroll to position [112, 0]
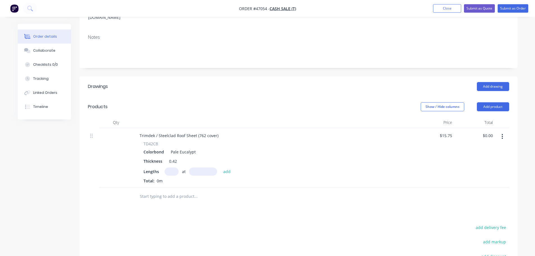
click at [172, 167] on input "text" at bounding box center [172, 171] width 14 height 8
type input "30"
click at [253, 141] on div "TD42CB Colorbond Pale Eucalypt Thickness 0.42 Lengths 30 at add Total: 0m" at bounding box center [273, 162] width 276 height 43
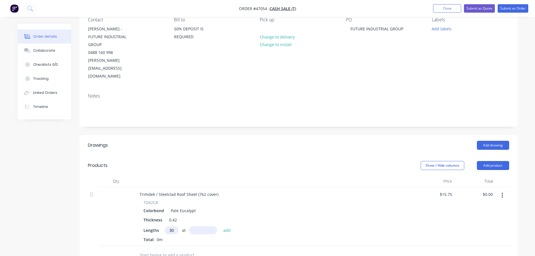
scroll to position [56, 0]
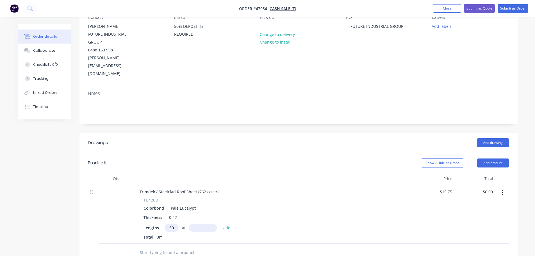
click at [197, 224] on input "text" at bounding box center [203, 228] width 28 height 8
type input "2900"
click at [221, 224] on button "add" at bounding box center [227, 228] width 13 height 8
type input "$1,370.25"
click at [494, 158] on button "Add product" at bounding box center [493, 162] width 32 height 9
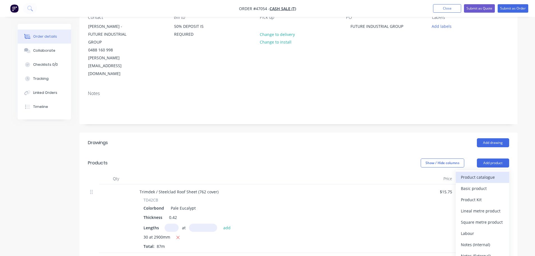
click at [466, 173] on div "Product catalogue" at bounding box center [482, 177] width 43 height 8
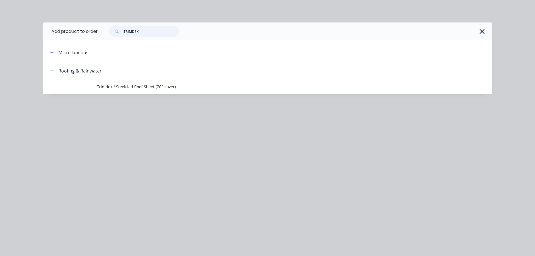
drag, startPoint x: 147, startPoint y: 32, endPoint x: 69, endPoint y: 26, distance: 78.3
click at [71, 26] on header "Add product to order TRIMDEK" at bounding box center [267, 31] width 449 height 18
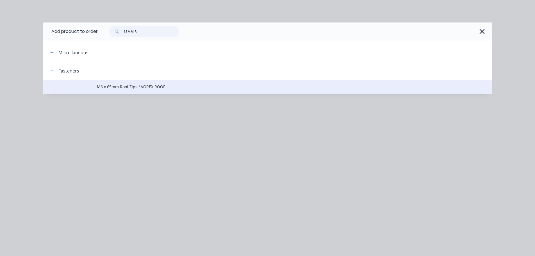
type input "65MM R"
click at [106, 86] on span "M6 x 65mm Roof Zips / VOREX ROOF" at bounding box center [255, 87] width 316 height 6
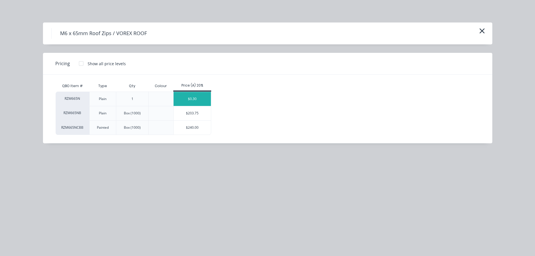
click at [196, 99] on div "$0.30" at bounding box center [192, 99] width 37 height 14
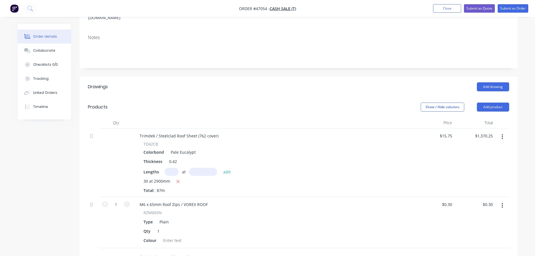
scroll to position [112, 0]
click at [116, 200] on input "1" at bounding box center [116, 204] width 15 height 8
type input "500"
type input "$150.00"
drag, startPoint x: 231, startPoint y: 206, endPoint x: 183, endPoint y: 219, distance: 49.6
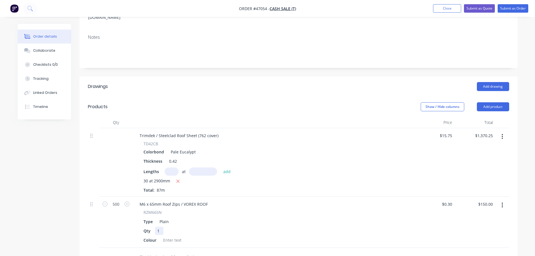
click at [231, 227] on div "Qty 1" at bounding box center [272, 231] width 262 height 8
click at [174, 236] on div at bounding box center [172, 240] width 23 height 8
click at [254, 227] on div "Qty 1" at bounding box center [272, 231] width 262 height 8
click at [486, 102] on button "Add product" at bounding box center [493, 106] width 32 height 9
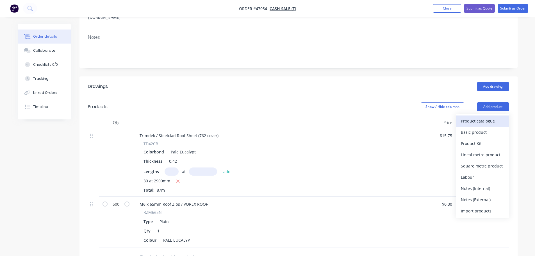
click at [464, 117] on div "Product catalogue" at bounding box center [482, 121] width 43 height 8
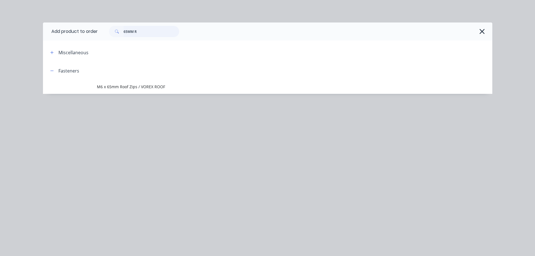
drag, startPoint x: 92, startPoint y: 29, endPoint x: 39, endPoint y: 21, distance: 54.3
click at [39, 21] on div "Add product to order 65MM R Miscellaneous Fasteners M6 x 65mm Roof Zips / VOREX…" at bounding box center [267, 128] width 535 height 256
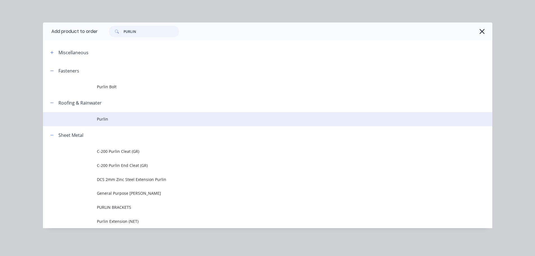
type input "PURLIN"
click at [108, 117] on span "Purlin" at bounding box center [255, 119] width 316 height 6
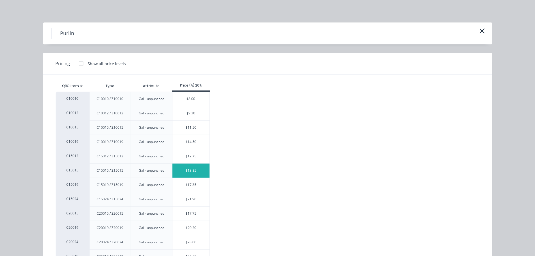
click at [186, 172] on div "$13.85" at bounding box center [190, 170] width 37 height 14
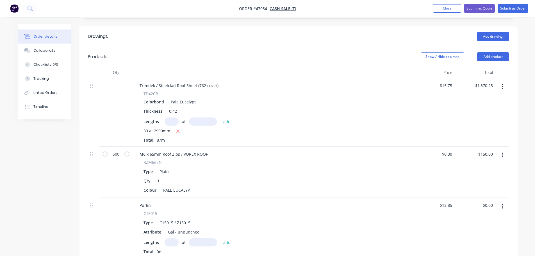
scroll to position [169, 0]
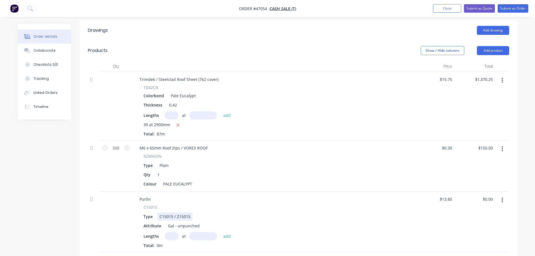
click at [189, 212] on div "C15015 / Z15015" at bounding box center [174, 216] width 35 height 8
click at [174, 232] on input "text" at bounding box center [172, 236] width 14 height 8
type input "20"
type input "6000"
click at [221, 232] on button "add" at bounding box center [227, 236] width 13 height 8
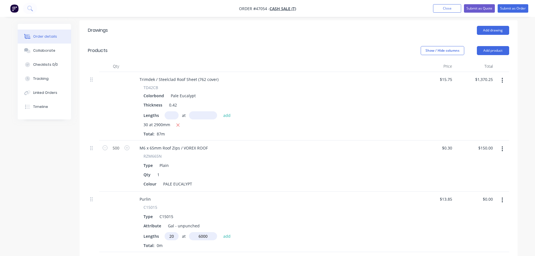
type input "$1,662.00"
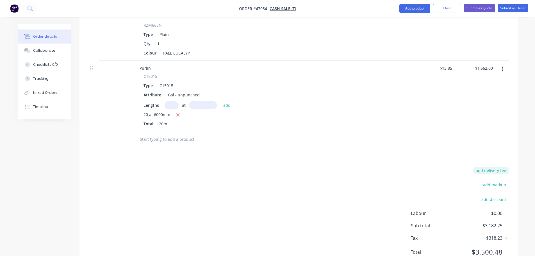
click at [491, 167] on button "add delivery fee" at bounding box center [491, 171] width 36 height 8
type input "90"
click input "submit" at bounding box center [0, 0] width 0 height 0
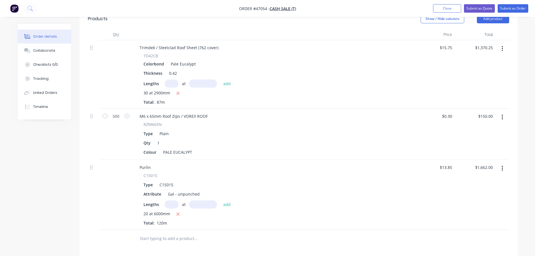
scroll to position [128, 0]
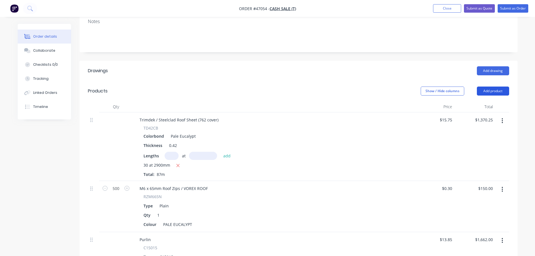
drag, startPoint x: 497, startPoint y: 69, endPoint x: 483, endPoint y: 74, distance: 14.8
click at [496, 87] on button "Add product" at bounding box center [493, 91] width 32 height 9
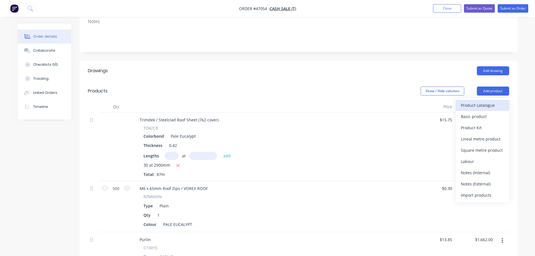
click at [472, 101] on div "Product catalogue" at bounding box center [482, 105] width 43 height 8
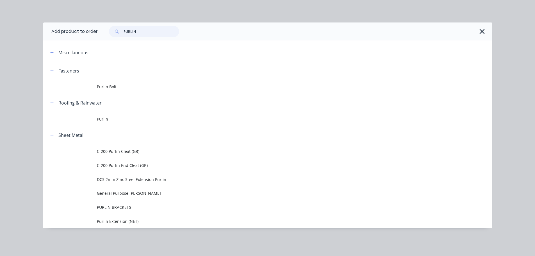
drag, startPoint x: 140, startPoint y: 29, endPoint x: 89, endPoint y: 22, distance: 51.4
click at [89, 25] on header "Add product to order PURLIN" at bounding box center [267, 31] width 449 height 18
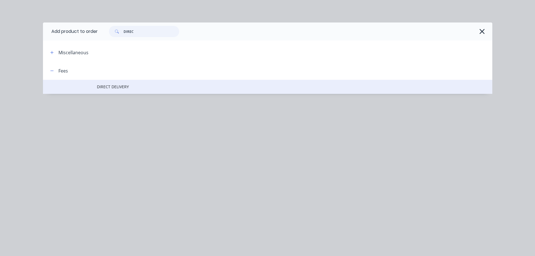
type input "DIREC"
click at [108, 88] on span "DIRECT DELIVERY" at bounding box center [255, 87] width 316 height 6
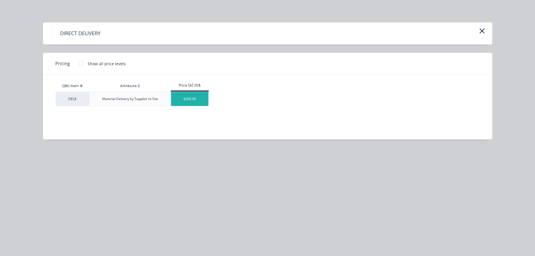
click at [202, 102] on div "$260.00" at bounding box center [189, 99] width 37 height 14
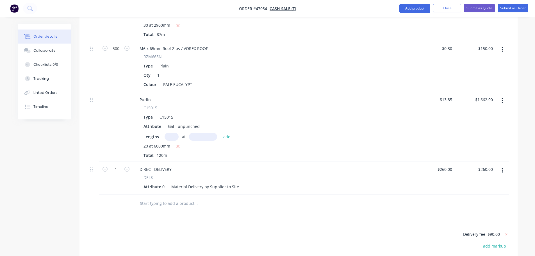
scroll to position [269, 0]
click at [171, 165] on div "DIRECT DELIVERY" at bounding box center [155, 169] width 41 height 8
click at [294, 174] on div "DEL8" at bounding box center [274, 177] width 260 height 6
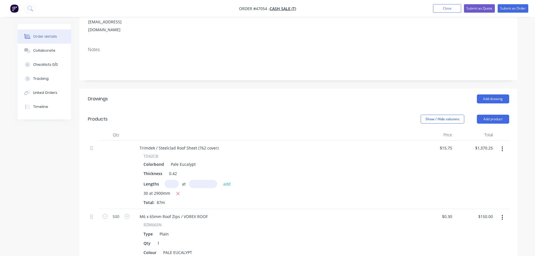
scroll to position [0, 0]
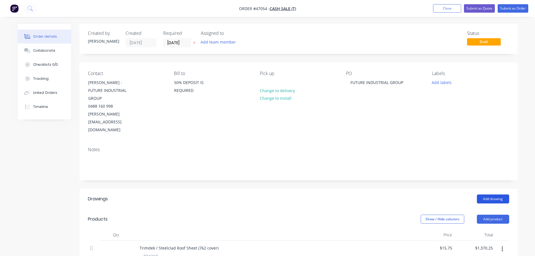
click at [494, 194] on button "Add drawing" at bounding box center [493, 198] width 32 height 9
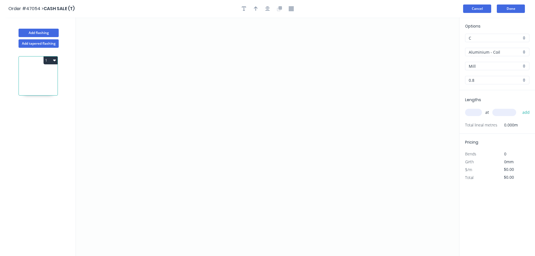
click at [478, 10] on button "Cancel" at bounding box center [477, 8] width 28 height 8
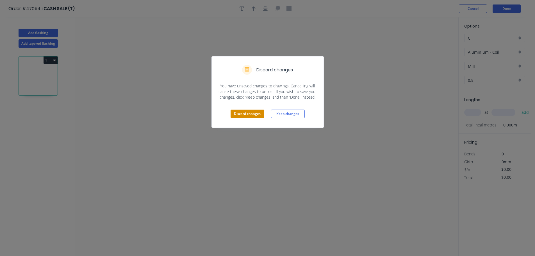
click at [245, 117] on button "Discard changes" at bounding box center [248, 114] width 34 height 8
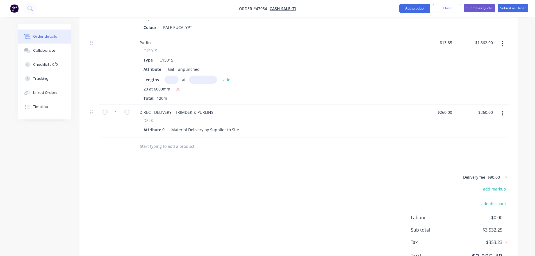
scroll to position [329, 0]
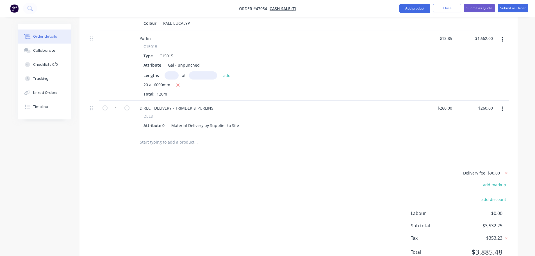
click at [501, 104] on button "button" at bounding box center [502, 109] width 13 height 10
click at [416, 101] on div "$260.00 $260.00" at bounding box center [434, 117] width 41 height 33
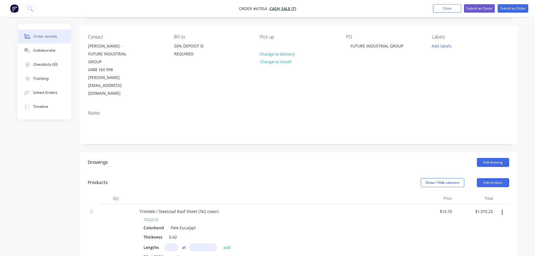
scroll to position [0, 0]
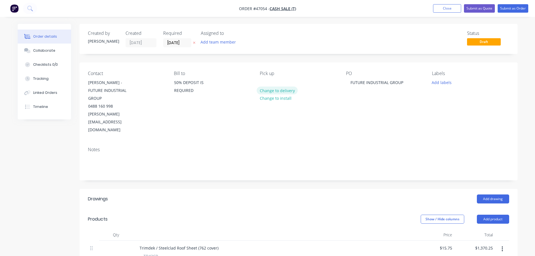
click at [272, 92] on button "Change to delivery" at bounding box center [277, 91] width 41 height 8
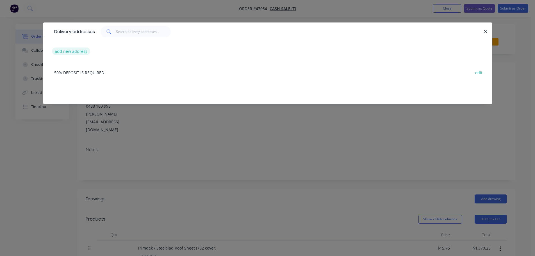
click at [63, 53] on button "add new address" at bounding box center [71, 51] width 38 height 8
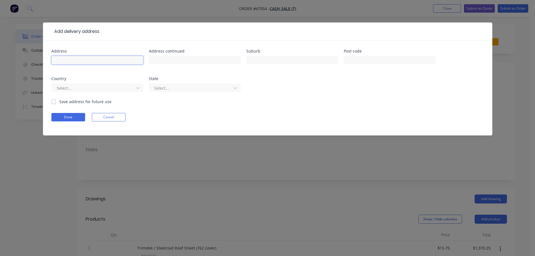
click at [62, 58] on input "text" at bounding box center [97, 60] width 92 height 8
type input "ADDRESS TBA"
click at [258, 57] on input "text" at bounding box center [292, 60] width 92 height 8
type input "KINCUMBER"
click at [65, 119] on button "Done" at bounding box center [68, 117] width 34 height 8
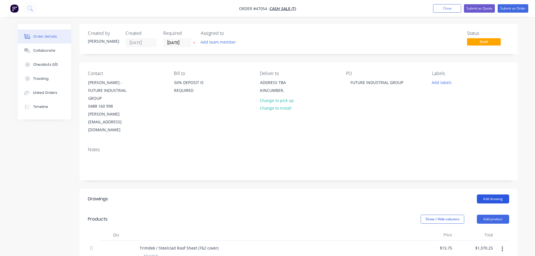
click at [493, 194] on button "Add drawing" at bounding box center [493, 198] width 32 height 9
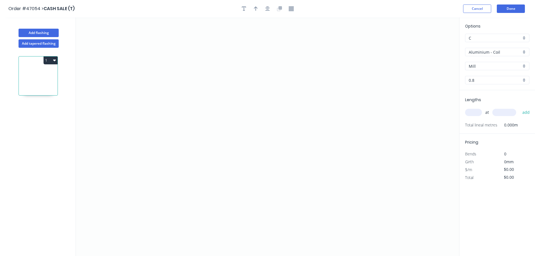
click at [493, 56] on div "Aluminium - Coil" at bounding box center [497, 52] width 64 height 8
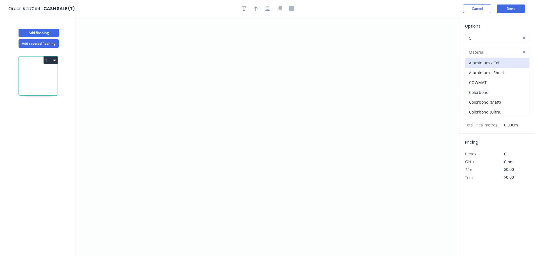
click at [482, 90] on div "Colorbond" at bounding box center [497, 92] width 64 height 10
type input "Colorbond"
type input "Basalt"
type input "0.55"
click at [483, 65] on input "Basalt" at bounding box center [495, 66] width 53 height 6
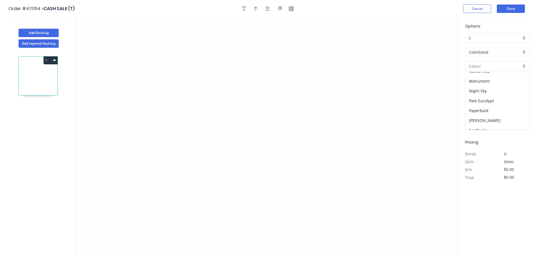
scroll to position [140, 0]
click at [484, 95] on div "Pale Eucalypt" at bounding box center [497, 94] width 64 height 10
type input "Pale Eucalypt"
click at [131, 155] on icon "0" at bounding box center [267, 136] width 383 height 239
click at [138, 138] on icon at bounding box center [135, 146] width 8 height 16
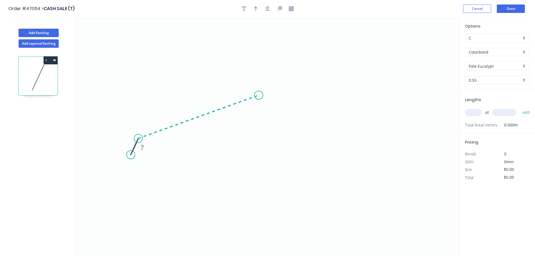
click at [259, 95] on icon "0 ?" at bounding box center [267, 136] width 383 height 239
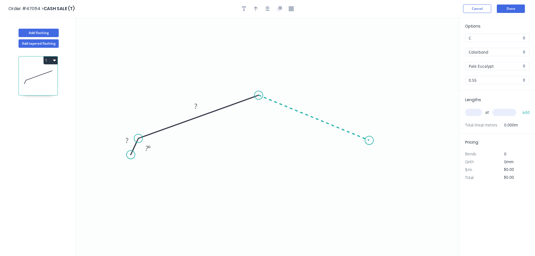
click at [369, 140] on icon "0 ? ? ? º" at bounding box center [267, 136] width 383 height 239
drag, startPoint x: 389, startPoint y: 160, endPoint x: 311, endPoint y: 0, distance: 178.5
click at [389, 160] on icon "0 ? ? ? ? º ? º" at bounding box center [267, 136] width 383 height 239
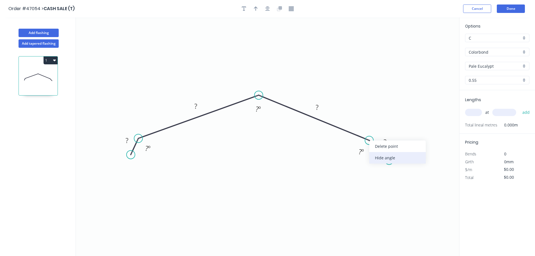
click at [374, 158] on div "Hide angle" at bounding box center [397, 158] width 56 height 12
drag, startPoint x: 140, startPoint y: 138, endPoint x: 138, endPoint y: 142, distance: 3.9
click at [138, 142] on circle at bounding box center [139, 142] width 8 height 8
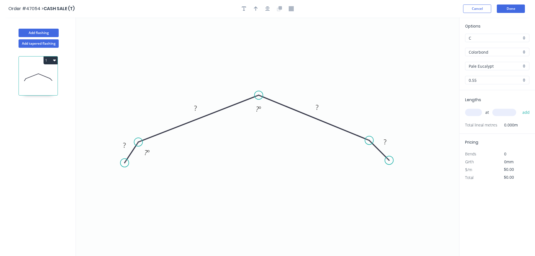
drag, startPoint x: 130, startPoint y: 157, endPoint x: 125, endPoint y: 163, distance: 7.4
click at [125, 163] on circle at bounding box center [125, 162] width 8 height 8
click at [152, 160] on div "Hide angle" at bounding box center [167, 163] width 56 height 12
click at [122, 142] on rect at bounding box center [124, 146] width 11 height 8
click at [263, 110] on div "Hide angle" at bounding box center [286, 113] width 56 height 12
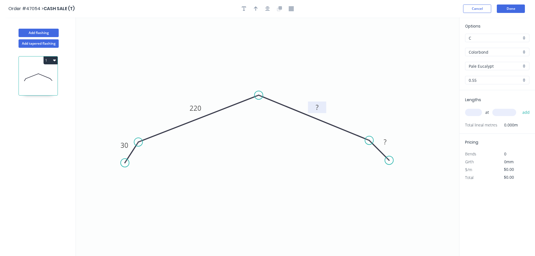
click at [320, 107] on rect at bounding box center [317, 108] width 11 height 8
click at [257, 10] on icon "button" at bounding box center [256, 8] width 4 height 5
type input "$23.42"
drag, startPoint x: 432, startPoint y: 44, endPoint x: 261, endPoint y: 70, distance: 173.0
click at [261, 70] on icon at bounding box center [261, 64] width 5 height 18
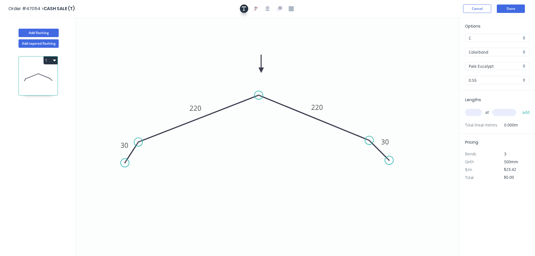
click at [240, 8] on button "button" at bounding box center [244, 8] width 8 height 8
click at [98, 31] on textarea at bounding box center [112, 39] width 46 height 21
click at [170, 33] on icon "TO SUIT TRIMDEK 30 220 220 30" at bounding box center [267, 136] width 383 height 239
type textarea "TO SUIT TRIMDEK"
drag, startPoint x: 121, startPoint y: 48, endPoint x: 274, endPoint y: 150, distance: 184.0
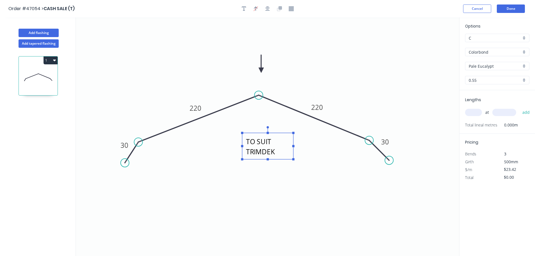
click at [274, 150] on textarea "TO SUIT TRIMDEK" at bounding box center [268, 146] width 46 height 21
click at [474, 115] on input "text" at bounding box center [473, 112] width 17 height 7
type input "2"
type input "6000"
click at [520, 108] on button "add" at bounding box center [526, 113] width 13 height 10
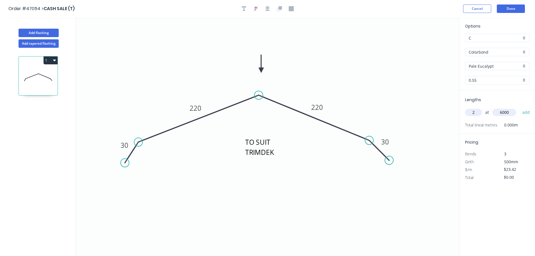
type input "$281.04"
click at [259, 112] on div "Show angle" at bounding box center [287, 114] width 56 height 12
click at [257, 109] on tspan "?" at bounding box center [257, 108] width 3 height 9
click at [333, 73] on icon "TO SUIT TRIMDEK 30 220 220 30 155 º" at bounding box center [267, 136] width 383 height 239
click at [41, 30] on button "Add flashing" at bounding box center [39, 33] width 40 height 8
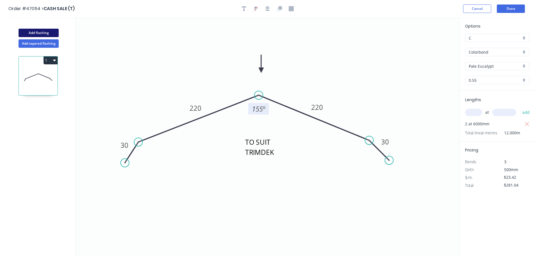
type input "$0.00"
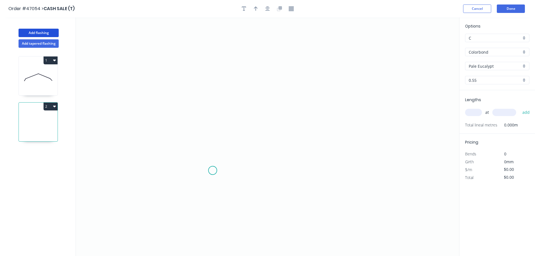
click at [213, 171] on icon "0" at bounding box center [267, 136] width 383 height 239
click at [252, 169] on icon "0" at bounding box center [267, 136] width 383 height 239
click at [250, 64] on icon "0 ?" at bounding box center [267, 136] width 383 height 239
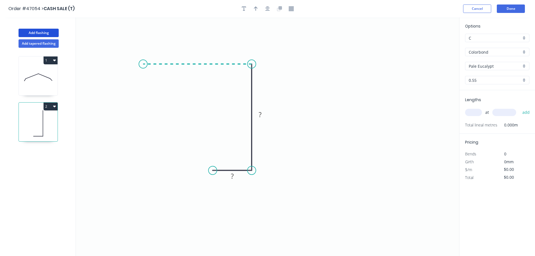
click at [133, 72] on icon "0 ? ?" at bounding box center [267, 136] width 383 height 239
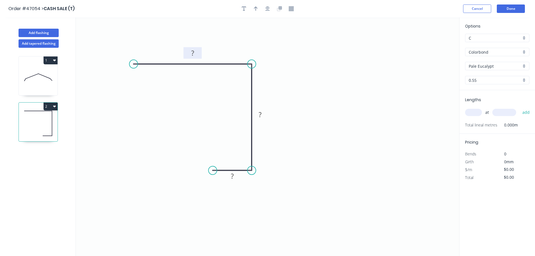
click at [190, 53] on rect at bounding box center [192, 53] width 11 height 8
click at [255, 9] on icon "button" at bounding box center [256, 8] width 4 height 5
type input "$18.11"
drag, startPoint x: 431, startPoint y: 45, endPoint x: 235, endPoint y: 62, distance: 197.3
click at [235, 62] on icon at bounding box center [234, 55] width 5 height 18
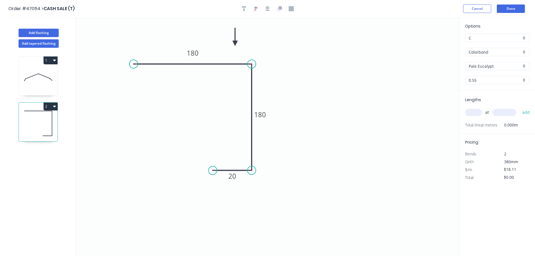
drag, startPoint x: 235, startPoint y: 59, endPoint x: 235, endPoint y: 43, distance: 15.7
click at [235, 43] on icon at bounding box center [235, 37] width 5 height 18
click at [471, 112] on input "text" at bounding box center [473, 112] width 17 height 7
type input "4"
type input "3000"
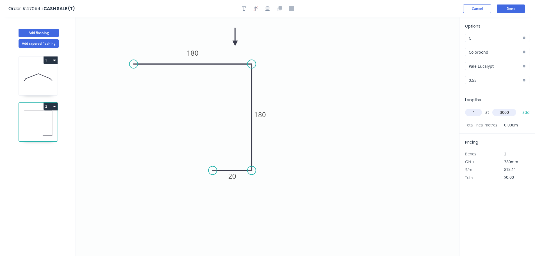
click at [520, 108] on button "add" at bounding box center [526, 113] width 13 height 10
type input "$217.32"
click at [504, 9] on button "Done" at bounding box center [511, 8] width 28 height 8
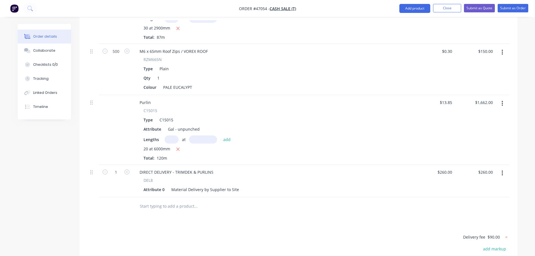
scroll to position [393, 0]
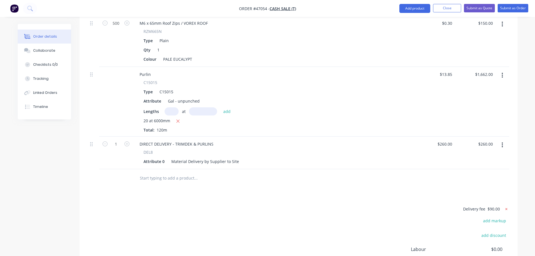
click at [505, 206] on icon at bounding box center [507, 209] width 6 height 6
click at [489, 205] on button "add delivery fee" at bounding box center [491, 209] width 36 height 8
type input "240"
click input "submit" at bounding box center [0, 0] width 0 height 0
click at [474, 6] on button "Submit as Quote" at bounding box center [479, 8] width 31 height 8
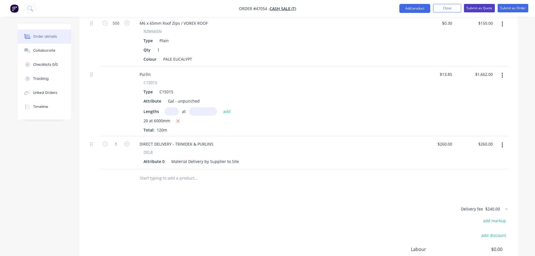
scroll to position [0, 0]
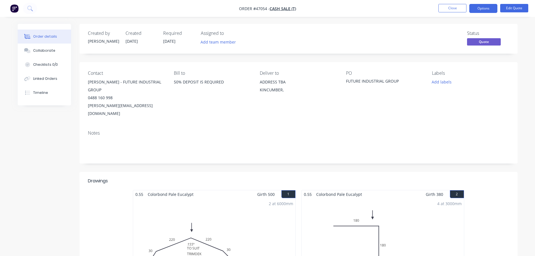
click at [251, 198] on div "2 at 6000mm Total lm $/M Total 12m $23.42 $281.04" at bounding box center [214, 241] width 162 height 86
click at [510, 5] on button "Edit Quote" at bounding box center [514, 8] width 28 height 8
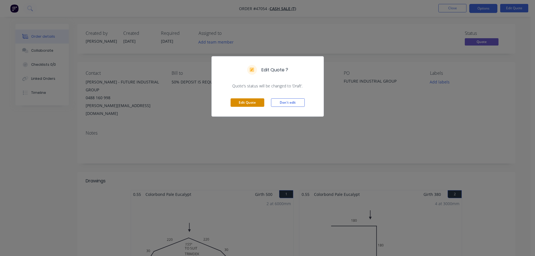
click at [244, 106] on button "Edit Quote" at bounding box center [248, 102] width 34 height 8
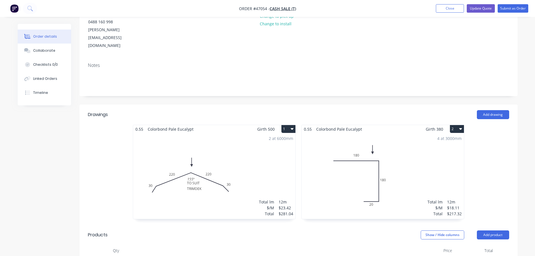
click at [218, 143] on div "2 at 6000mm Total lm $/M Total 12m $23.42 $281.04" at bounding box center [214, 176] width 162 height 86
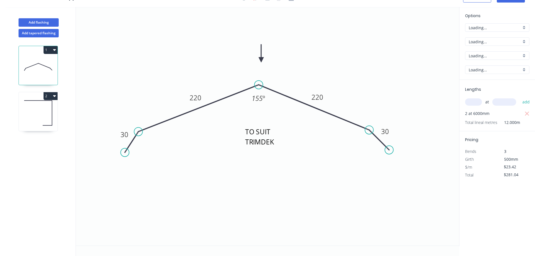
scroll to position [10, 0]
drag, startPoint x: 252, startPoint y: 128, endPoint x: 283, endPoint y: 97, distance: 44.3
click at [253, 140] on textarea "TO SUIT TRIMDEK" at bounding box center [267, 148] width 46 height 21
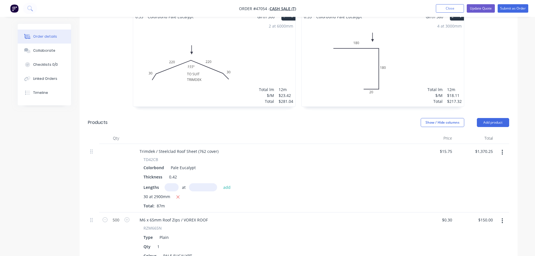
scroll to position [28, 0]
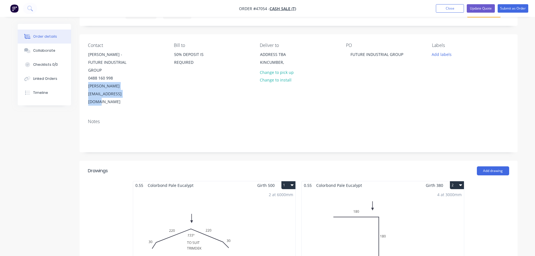
drag, startPoint x: 87, startPoint y: 81, endPoint x: 161, endPoint y: 83, distance: 73.9
click at [161, 83] on div "Contact CAMERON - FUTURE INDUSTRIAL GROUP 0488 160 998 cameron@futureindustrial…" at bounding box center [299, 74] width 438 height 80
click at [159, 85] on div "Contact CAMERON - FUTURE INDUSTRIAL GROUP 0488 160 998 cameron@futureindustrial…" at bounding box center [299, 74] width 438 height 80
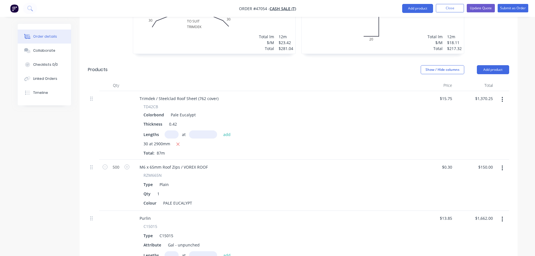
scroll to position [148, 0]
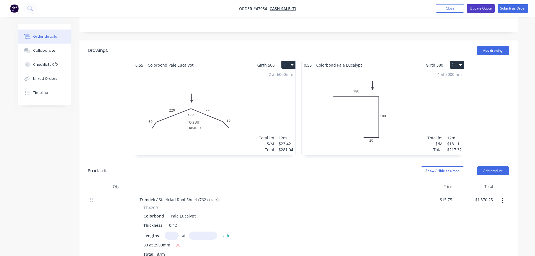
click at [479, 7] on button "Update Quote" at bounding box center [481, 8] width 28 height 8
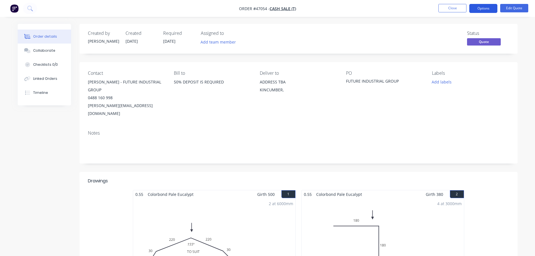
click at [480, 8] on button "Options" at bounding box center [483, 8] width 28 height 9
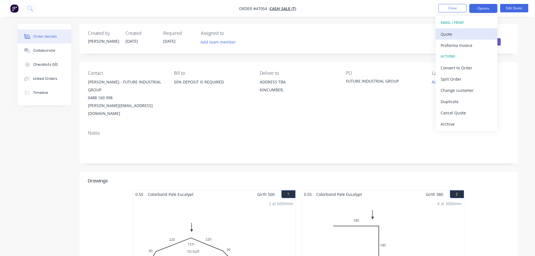
click at [473, 30] on div "Quote" at bounding box center [467, 34] width 52 height 8
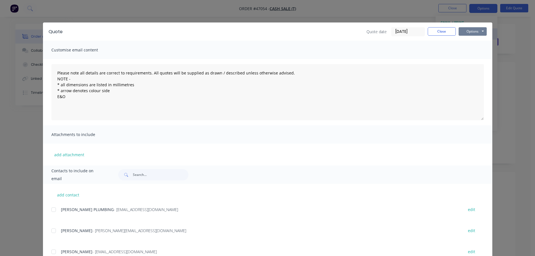
click at [473, 30] on button "Options" at bounding box center [473, 31] width 28 height 8
click at [466, 52] on button "Print" at bounding box center [477, 50] width 36 height 9
click at [441, 36] on div "Quote date 18/08/25 Close Options Preview Print Email" at bounding box center [427, 31] width 120 height 9
click at [442, 29] on button "Close" at bounding box center [442, 31] width 28 height 8
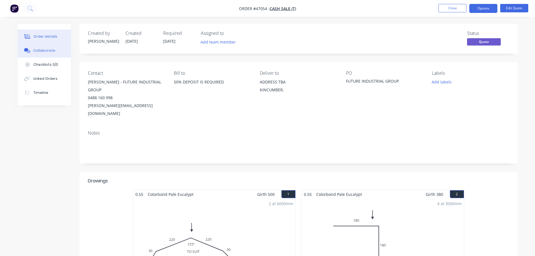
click at [58, 49] on button "Collaborate" at bounding box center [44, 51] width 53 height 14
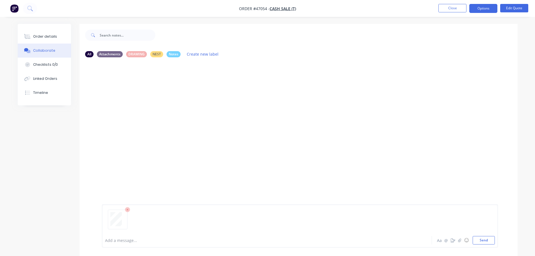
click at [124, 239] on div at bounding box center [251, 240] width 292 height 6
click at [486, 241] on button "Send" at bounding box center [484, 240] width 22 height 8
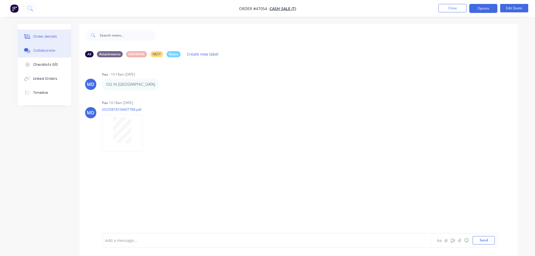
click at [52, 40] on button "Order details" at bounding box center [44, 36] width 53 height 14
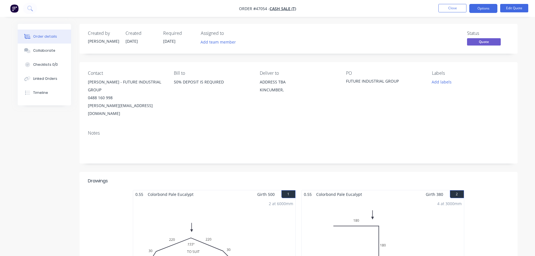
click at [452, 4] on nav "Order #47054 - CASH SALE (T) Close Options Edit Quote" at bounding box center [267, 8] width 535 height 17
click at [465, 12] on button "Close" at bounding box center [453, 8] width 28 height 8
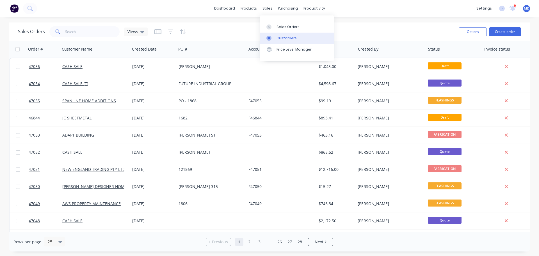
drag, startPoint x: 285, startPoint y: 31, endPoint x: 278, endPoint y: 33, distance: 6.6
click at [285, 31] on link "Sales Orders" at bounding box center [297, 26] width 74 height 11
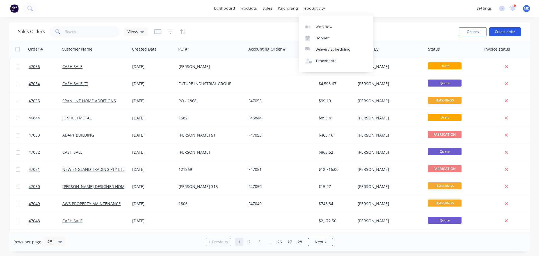
click at [509, 30] on button "Create order" at bounding box center [505, 31] width 32 height 9
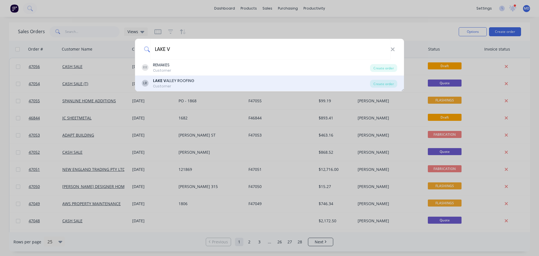
type input "LAKE V"
click at [181, 80] on div "LAKE V ALLEY ROOFING" at bounding box center [173, 81] width 41 height 6
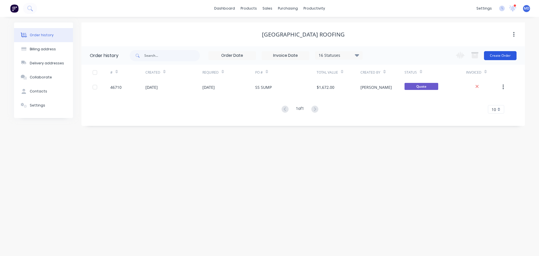
click at [498, 59] on button "Create Order" at bounding box center [500, 55] width 33 height 9
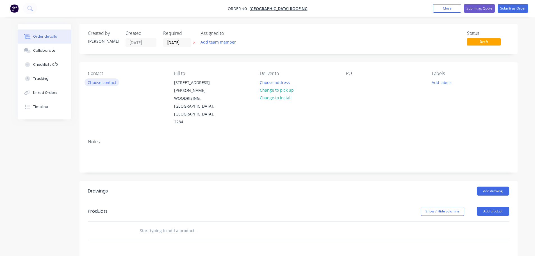
click at [92, 83] on button "Choose contact" at bounding box center [102, 82] width 35 height 8
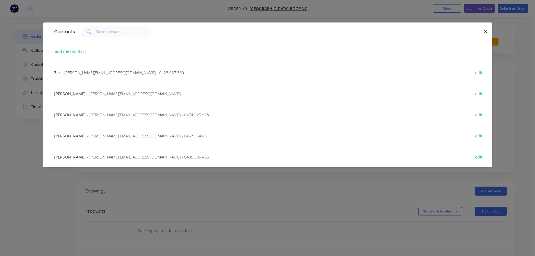
click at [87, 155] on span "- blake@lakevalleyroofing.com.au - 0435 335 466" at bounding box center [148, 156] width 122 height 5
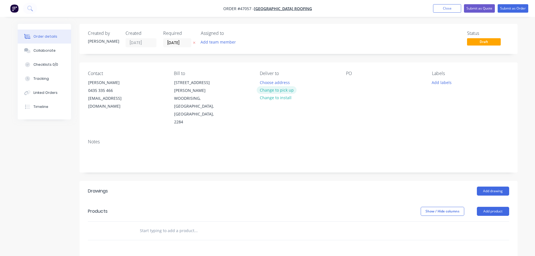
click at [274, 91] on button "Change to pick up" at bounding box center [277, 90] width 40 height 8
click at [349, 82] on div at bounding box center [350, 82] width 9 height 8
click at [490, 207] on button "Add product" at bounding box center [493, 211] width 32 height 9
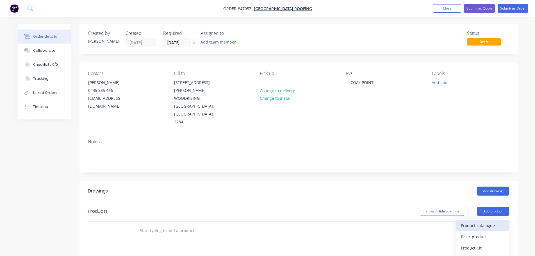
click at [488, 221] on div "Product catalogue" at bounding box center [482, 225] width 43 height 8
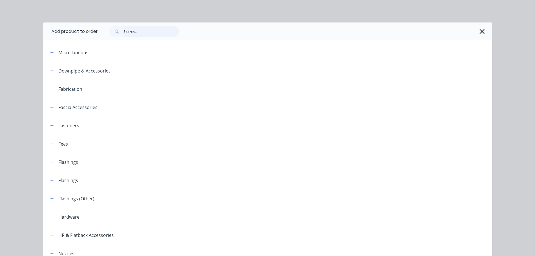
click at [135, 33] on input "text" at bounding box center [152, 31] width 56 height 11
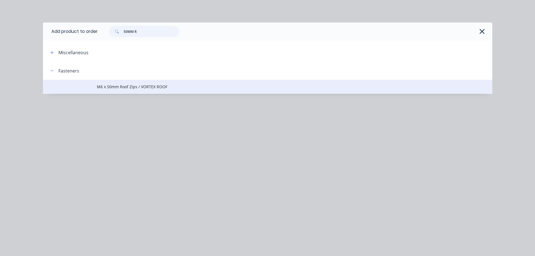
type input "50MM R"
click at [124, 84] on span "M6 x 50mm Roof Zips / VORTEX ROOF" at bounding box center [255, 87] width 316 height 6
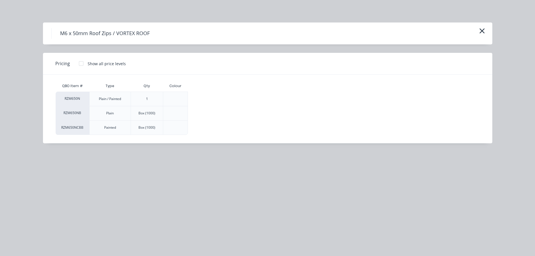
click at [79, 63] on div at bounding box center [81, 63] width 11 height 11
click at [197, 98] on div "$0.25" at bounding box center [206, 99] width 37 height 14
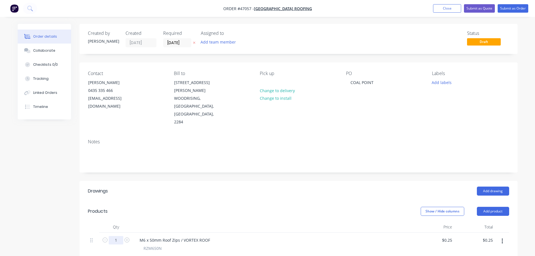
click at [116, 236] on input "1" at bounding box center [116, 240] width 15 height 8
type input "500"
type input "$125.00"
click at [224, 221] on div at bounding box center [273, 226] width 281 height 11
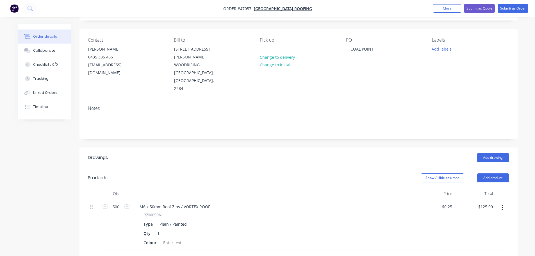
scroll to position [84, 0]
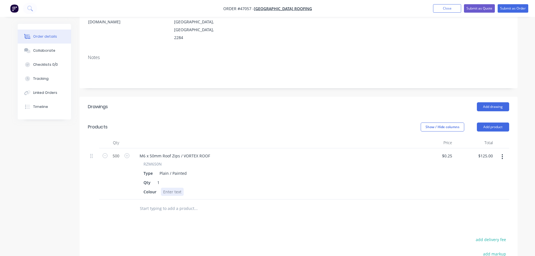
click at [173, 188] on div at bounding box center [172, 192] width 23 height 8
click at [264, 188] on div "Colour SURFMIST" at bounding box center [272, 192] width 262 height 8
click at [490, 122] on button "Add product" at bounding box center [493, 126] width 32 height 9
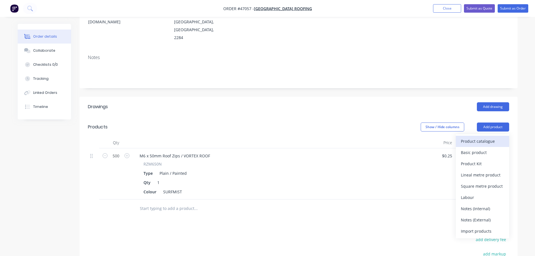
click at [480, 137] on div "Product catalogue" at bounding box center [482, 141] width 43 height 8
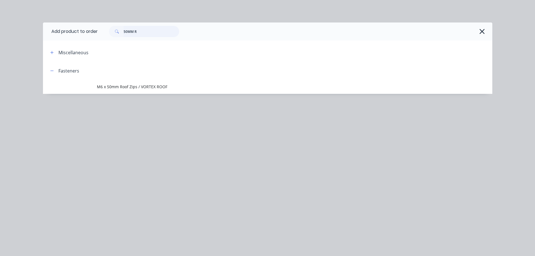
drag, startPoint x: 138, startPoint y: 30, endPoint x: 35, endPoint y: 18, distance: 103.3
click at [37, 18] on div "Add product to order 50MM R Miscellaneous Fasteners M6 x 50mm Roof Zips / VORTE…" at bounding box center [267, 128] width 535 height 256
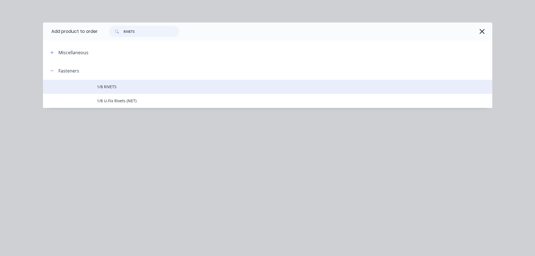
type input "RIVETS"
click at [114, 88] on span "1/8 RIVETS" at bounding box center [255, 87] width 316 height 6
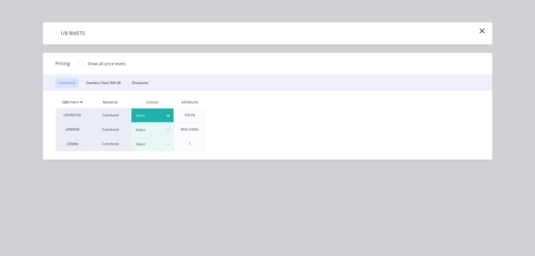
click at [167, 116] on icon at bounding box center [168, 116] width 6 height 6
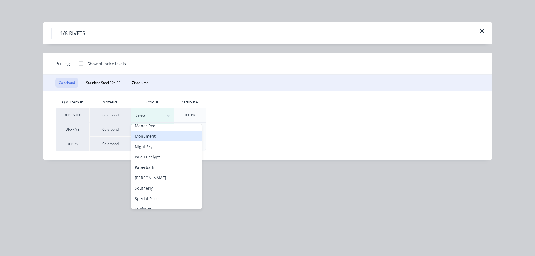
scroll to position [140, 0]
click at [137, 205] on div "Surfmist" at bounding box center [166, 208] width 70 height 10
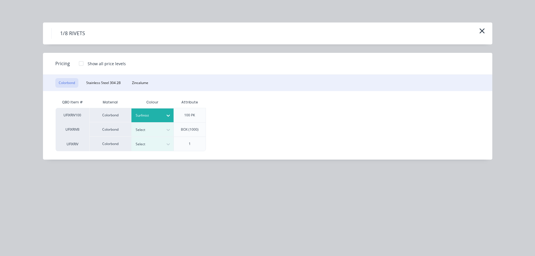
click at [196, 117] on div "100 PK" at bounding box center [190, 115] width 20 height 14
click at [80, 64] on div at bounding box center [81, 63] width 11 height 11
click at [229, 112] on div "$5.95" at bounding box center [224, 115] width 37 height 14
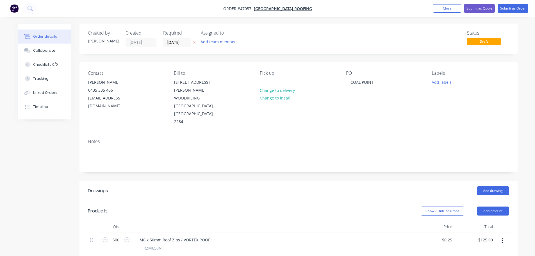
scroll to position [0, 0]
click at [511, 6] on button "Submit as Order" at bounding box center [513, 8] width 31 height 8
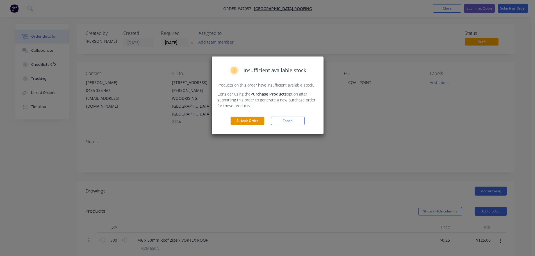
click at [246, 123] on button "Submit Order" at bounding box center [248, 121] width 34 height 8
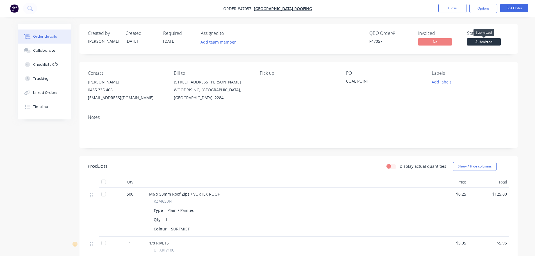
click at [488, 39] on span "Submitted" at bounding box center [484, 41] width 34 height 7
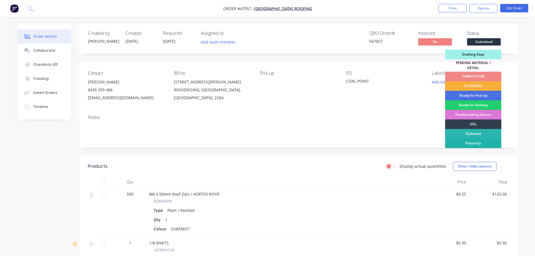
click at [473, 140] on div "Picked Up" at bounding box center [473, 143] width 56 height 10
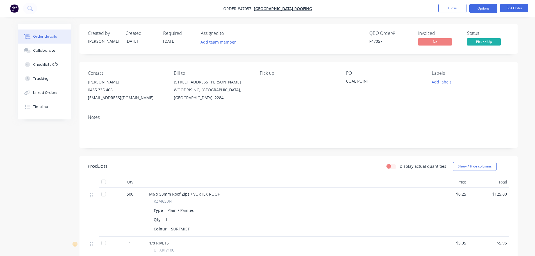
click at [481, 9] on button "Options" at bounding box center [483, 8] width 28 height 9
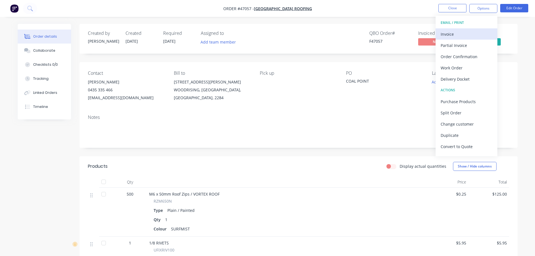
click at [462, 33] on div "Invoice" at bounding box center [467, 34] width 52 height 8
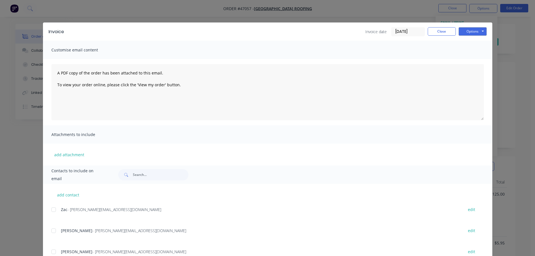
scroll to position [56, 0]
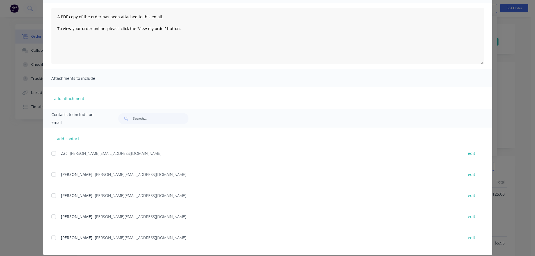
click at [51, 197] on div at bounding box center [53, 195] width 11 height 11
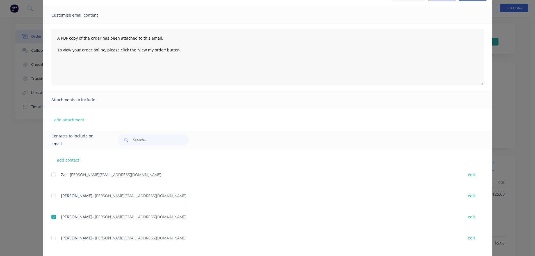
scroll to position [0, 0]
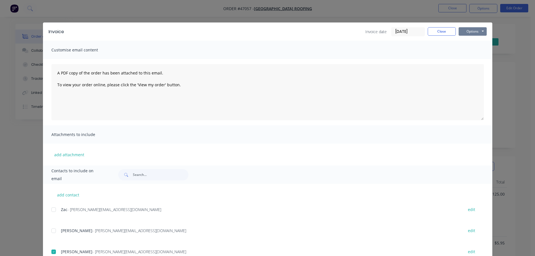
click at [470, 32] on button "Options" at bounding box center [473, 31] width 28 height 8
click at [474, 62] on button "Email" at bounding box center [477, 59] width 36 height 9
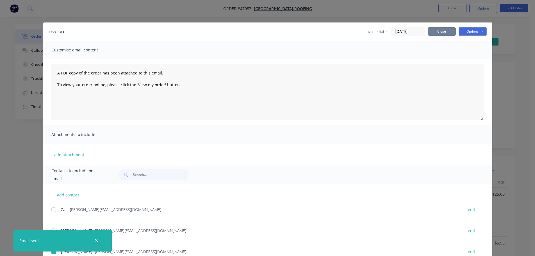
click at [436, 31] on button "Close" at bounding box center [442, 31] width 28 height 8
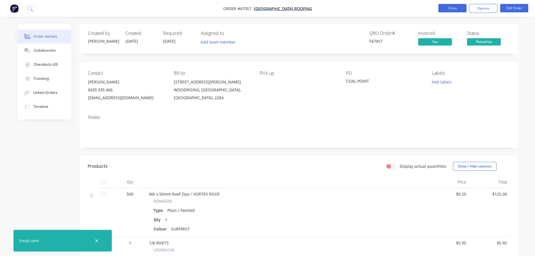
click at [447, 6] on button "Close" at bounding box center [453, 8] width 28 height 8
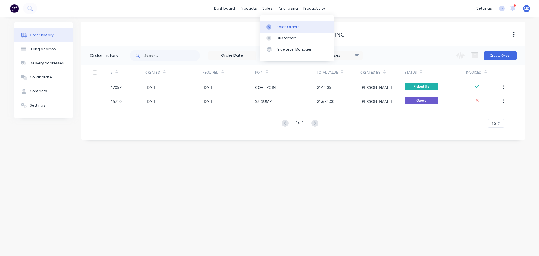
click at [277, 27] on div "Sales Orders" at bounding box center [288, 26] width 23 height 5
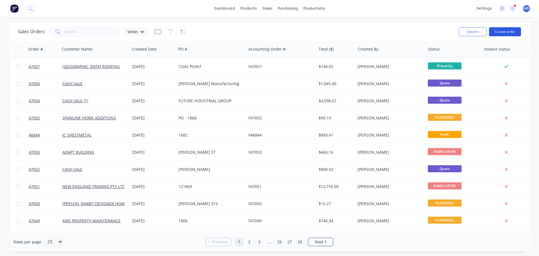
click at [498, 31] on button "Create order" at bounding box center [505, 31] width 32 height 9
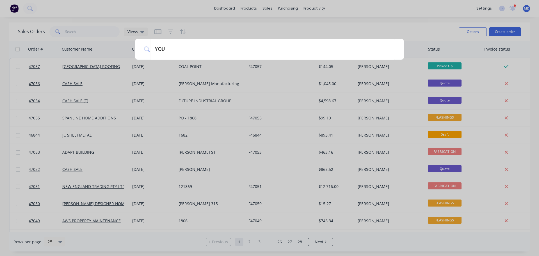
type input "YOUR"
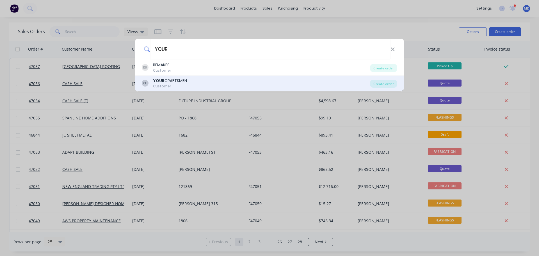
click at [178, 84] on div "Customer" at bounding box center [170, 86] width 34 height 5
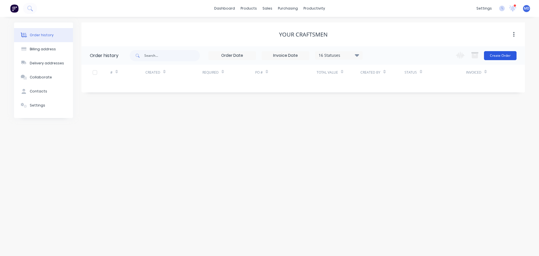
click at [492, 54] on button "Create Order" at bounding box center [500, 55] width 33 height 9
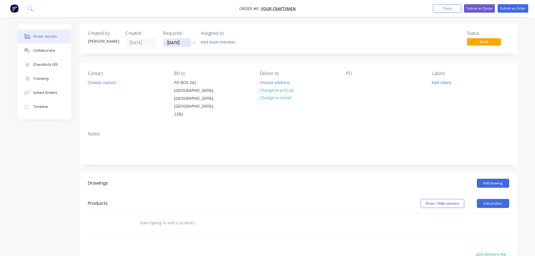
click at [176, 42] on input "[DATE]" at bounding box center [177, 42] width 28 height 8
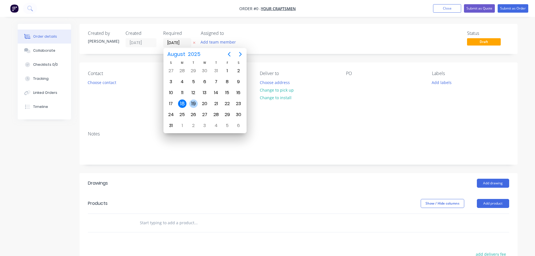
click at [194, 102] on div "19" at bounding box center [193, 103] width 8 height 8
type input "[DATE]"
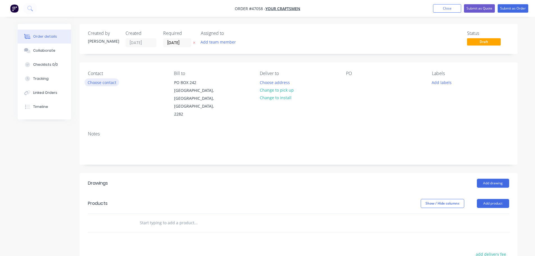
click at [104, 85] on button "Choose contact" at bounding box center [102, 82] width 35 height 8
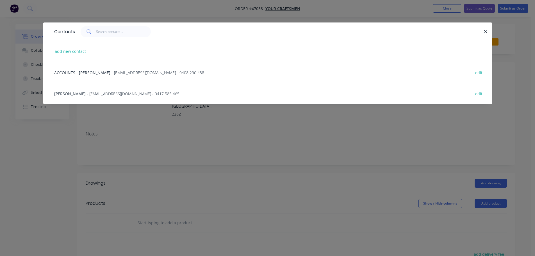
click at [81, 96] on span "MASON OWERS" at bounding box center [69, 93] width 31 height 5
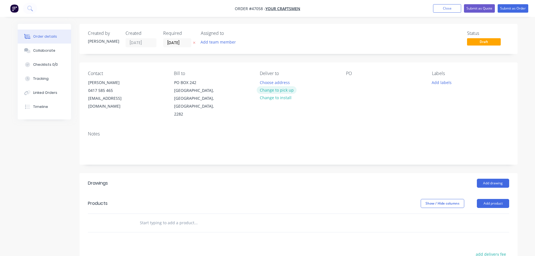
click at [269, 91] on button "Change to pick up" at bounding box center [277, 90] width 40 height 8
click at [269, 81] on div at bounding box center [264, 82] width 9 height 8
click at [348, 83] on div at bounding box center [350, 82] width 9 height 8
click at [498, 179] on button "Add drawing" at bounding box center [493, 183] width 32 height 9
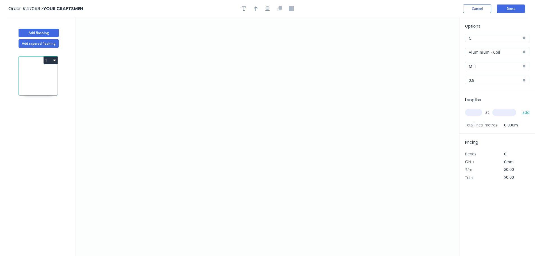
click at [473, 48] on div "Aluminium - Coil" at bounding box center [497, 52] width 64 height 8
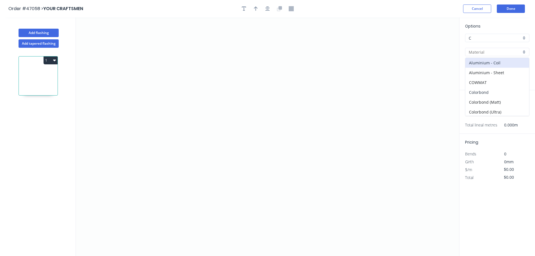
click at [488, 95] on div "Colorbond" at bounding box center [497, 92] width 64 height 10
type input "Colorbond"
type input "Basalt"
type input "0.55"
click at [487, 65] on input "Basalt" at bounding box center [495, 66] width 53 height 6
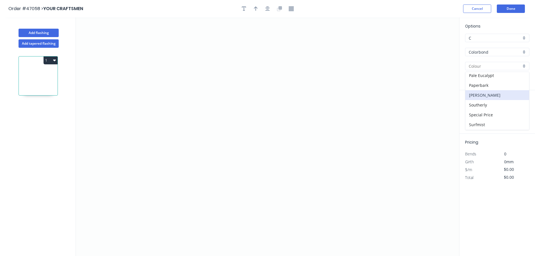
scroll to position [169, 0]
click at [482, 112] on div "Surfmist" at bounding box center [497, 115] width 64 height 10
type input "Surfmist"
click at [184, 48] on icon "0" at bounding box center [267, 136] width 383 height 239
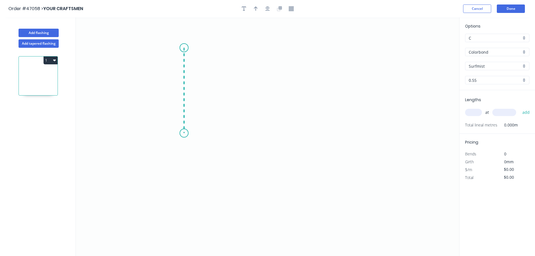
click at [179, 133] on icon "0" at bounding box center [267, 136] width 383 height 239
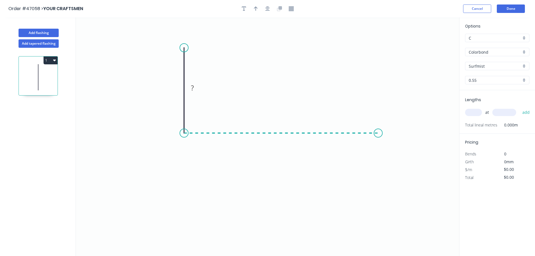
click at [378, 121] on icon "0 ?" at bounding box center [267, 136] width 383 height 239
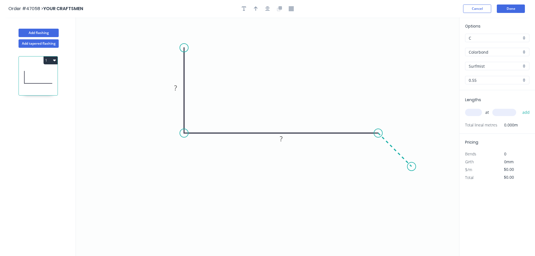
click at [412, 167] on icon "0 ? ?" at bounding box center [267, 136] width 383 height 239
drag, startPoint x: 175, startPoint y: 91, endPoint x: 172, endPoint y: 90, distance: 3.0
click at [175, 90] on tspan "?" at bounding box center [175, 87] width 3 height 9
click at [259, 10] on button "button" at bounding box center [256, 8] width 8 height 8
drag, startPoint x: 430, startPoint y: 46, endPoint x: 302, endPoint y: 113, distance: 144.7
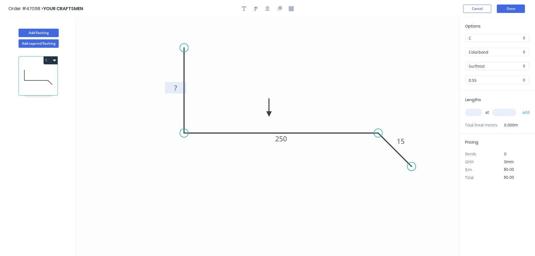
click at [272, 114] on icon at bounding box center [269, 108] width 5 height 18
click at [476, 113] on input "text" at bounding box center [473, 112] width 17 height 7
type input "1"
type input "4000"
click at [520, 108] on button "add" at bounding box center [526, 113] width 13 height 10
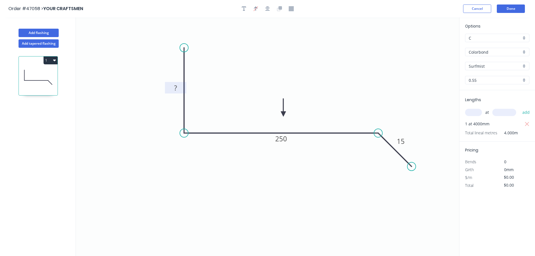
click at [46, 60] on button "1" at bounding box center [51, 60] width 14 height 8
click at [37, 77] on div "Duplicate" at bounding box center [30, 74] width 43 height 8
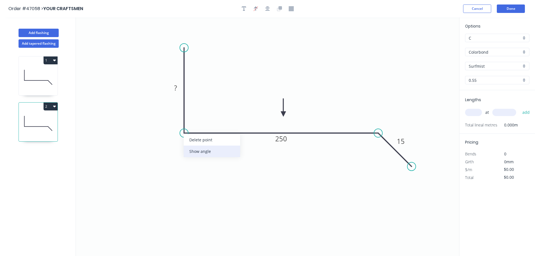
click at [193, 151] on div "Show angle" at bounding box center [212, 152] width 56 height 12
click at [194, 122] on tspan "?" at bounding box center [192, 122] width 3 height 9
click at [174, 88] on rect at bounding box center [175, 88] width 11 height 8
drag, startPoint x: 41, startPoint y: 73, endPoint x: 74, endPoint y: 76, distance: 33.3
click at [41, 73] on icon at bounding box center [38, 77] width 39 height 36
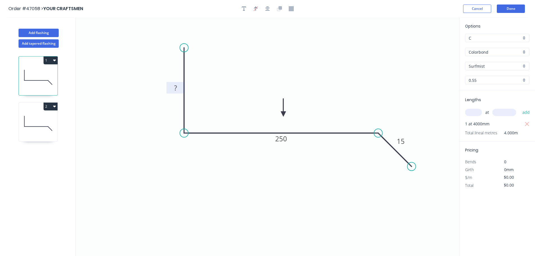
click at [175, 88] on tspan "?" at bounding box center [175, 87] width 3 height 9
click at [42, 124] on icon at bounding box center [38, 123] width 39 height 36
type input "$22.65"
type input "$0.00"
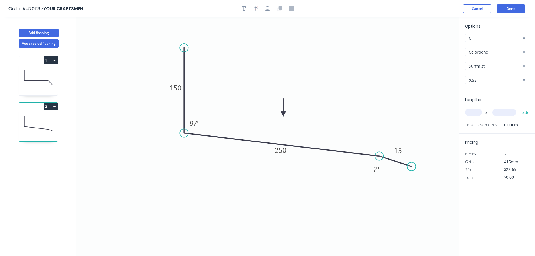
drag, startPoint x: 380, startPoint y: 134, endPoint x: 390, endPoint y: 157, distance: 25.2
click at [380, 156] on circle at bounding box center [379, 156] width 8 height 8
drag, startPoint x: 414, startPoint y: 163, endPoint x: 360, endPoint y: 165, distance: 54.2
click at [416, 177] on circle at bounding box center [416, 176] width 8 height 8
click at [400, 174] on div "Hide angle" at bounding box center [405, 175] width 56 height 12
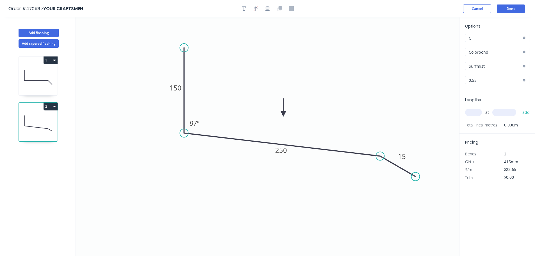
click at [472, 114] on input "text" at bounding box center [473, 112] width 17 height 7
type input "1"
type input "4000"
click at [520, 108] on button "add" at bounding box center [526, 113] width 13 height 10
type input "$90.60"
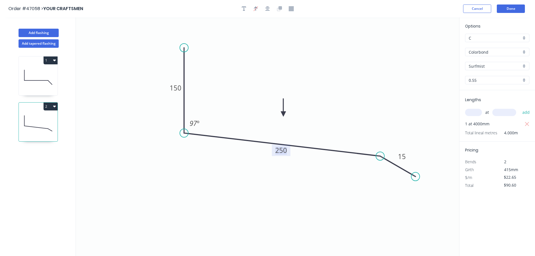
click at [281, 153] on tspan "250" at bounding box center [281, 150] width 12 height 9
click at [331, 102] on icon "0 150 285 15 97 º" at bounding box center [267, 136] width 383 height 239
click at [49, 61] on button "1" at bounding box center [51, 60] width 14 height 8
click at [36, 76] on div "Duplicate" at bounding box center [30, 74] width 43 height 8
type input "$18.11"
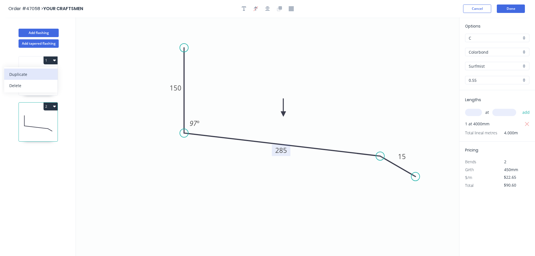
type input "$0.00"
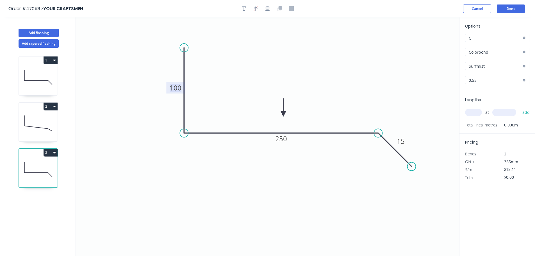
click at [176, 89] on tspan "100" at bounding box center [176, 87] width 12 height 9
type input "$32.71"
click at [476, 112] on input "text" at bounding box center [473, 112] width 17 height 7
type input "1"
type input "6000"
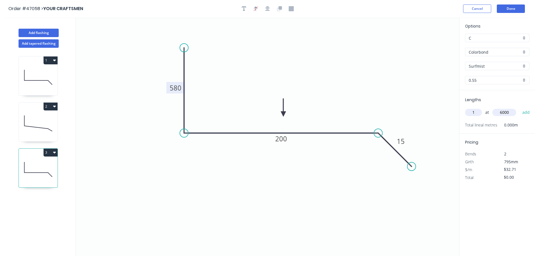
click at [520, 108] on button "add" at bounding box center [526, 113] width 13 height 10
type input "$196.26"
click at [59, 33] on div "Add flashing" at bounding box center [39, 28] width 74 height 17
click at [48, 32] on button "Add flashing" at bounding box center [39, 33] width 40 height 8
type input "$0.00"
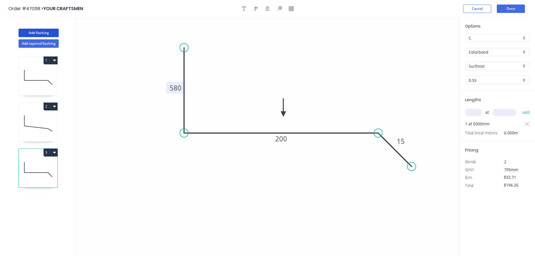
type input "$0.00"
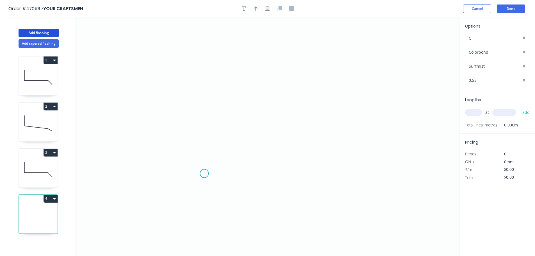
click at [201, 174] on icon "0" at bounding box center [267, 136] width 383 height 239
click at [184, 157] on icon at bounding box center [192, 164] width 17 height 17
click at [178, 85] on icon "0 ?" at bounding box center [267, 136] width 383 height 239
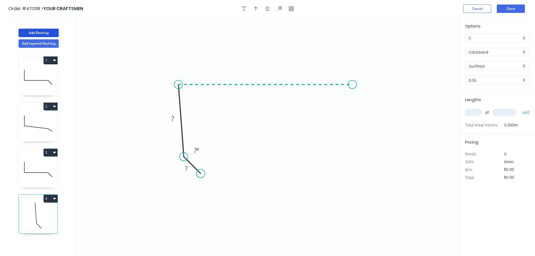
click at [353, 79] on icon "0 ? ? ? º" at bounding box center [267, 136] width 383 height 239
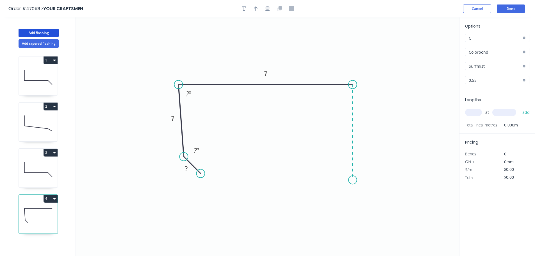
drag, startPoint x: 347, startPoint y: 180, endPoint x: 335, endPoint y: 166, distance: 18.7
click at [345, 178] on icon "0 ? ? ? ? º ? º" at bounding box center [267, 136] width 383 height 239
click at [333, 158] on icon "0 ? ? ? ? ? º ? º" at bounding box center [267, 136] width 383 height 239
drag, startPoint x: 184, startPoint y: 158, endPoint x: 178, endPoint y: 158, distance: 6.5
click at [178, 158] on circle at bounding box center [178, 157] width 8 height 8
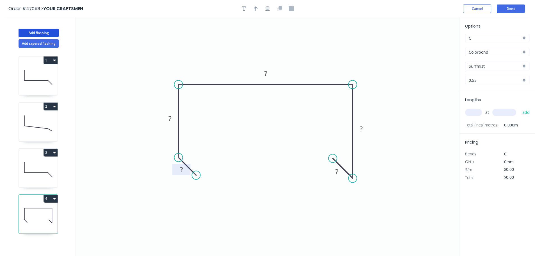
drag, startPoint x: 203, startPoint y: 172, endPoint x: 189, endPoint y: 173, distance: 13.3
click at [196, 176] on circle at bounding box center [196, 175] width 8 height 8
click at [183, 169] on rect at bounding box center [181, 170] width 11 height 8
click at [257, 10] on icon "button" at bounding box center [256, 8] width 4 height 5
type input "$15.22"
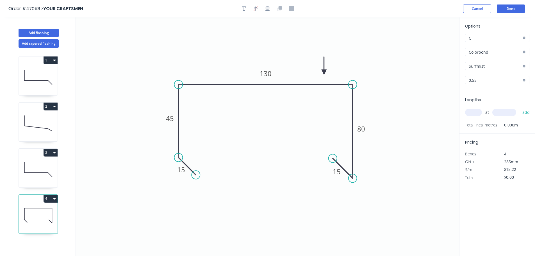
drag, startPoint x: 431, startPoint y: 44, endPoint x: 324, endPoint y: 73, distance: 110.9
click at [324, 72] on icon at bounding box center [324, 66] width 5 height 18
click at [477, 112] on input "text" at bounding box center [473, 112] width 17 height 7
click at [361, 103] on div "Show angle" at bounding box center [380, 105] width 56 height 12
click at [342, 96] on tspan "?" at bounding box center [341, 93] width 3 height 9
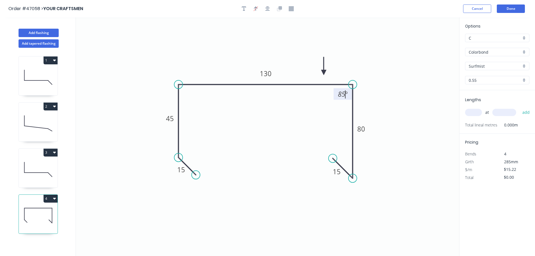
click at [479, 113] on input "text" at bounding box center [473, 112] width 17 height 7
type input "1"
type input "6000"
click at [520, 108] on button "add" at bounding box center [526, 113] width 13 height 10
click at [52, 199] on button "4" at bounding box center [51, 199] width 14 height 8
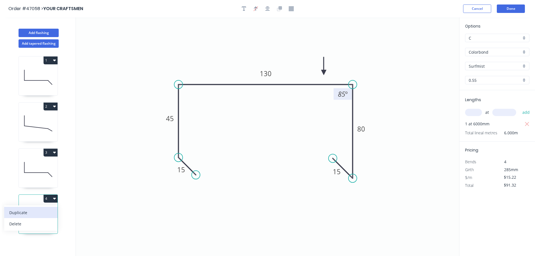
click at [40, 211] on div "Duplicate" at bounding box center [30, 212] width 43 height 8
type input "$0.00"
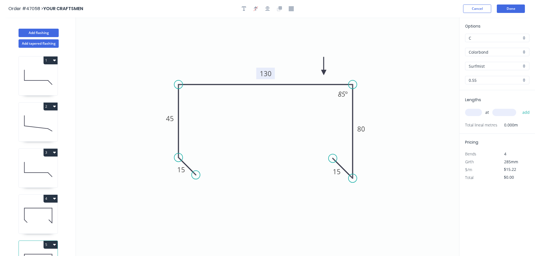
click at [265, 74] on tspan "130" at bounding box center [266, 73] width 12 height 9
click at [472, 115] on input "text" at bounding box center [473, 112] width 17 height 7
type input "1"
type input "3500"
click at [520, 108] on button "add" at bounding box center [526, 113] width 13 height 10
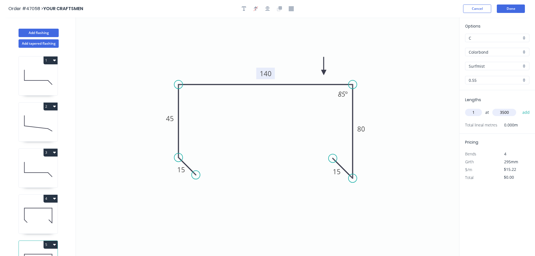
type input "$53.27"
type input "1"
type input "1000"
click at [520, 108] on button "add" at bounding box center [526, 113] width 13 height 10
type input "$68.49"
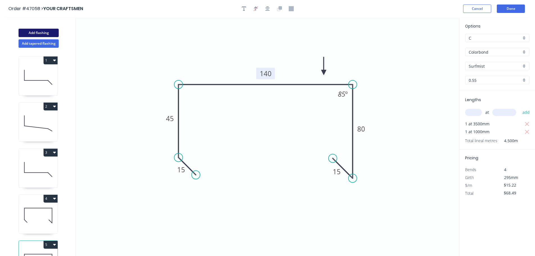
click at [32, 34] on button "Add flashing" at bounding box center [39, 33] width 40 height 8
type input "$0.00"
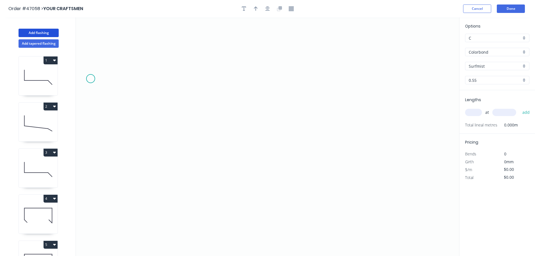
click at [90, 79] on icon "0" at bounding box center [267, 136] width 383 height 239
click at [212, 84] on icon "0" at bounding box center [267, 136] width 383 height 239
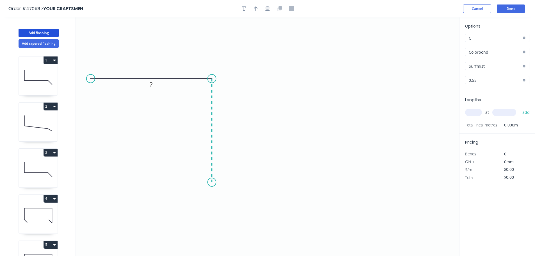
click at [208, 182] on icon "0 ?" at bounding box center [267, 136] width 383 height 239
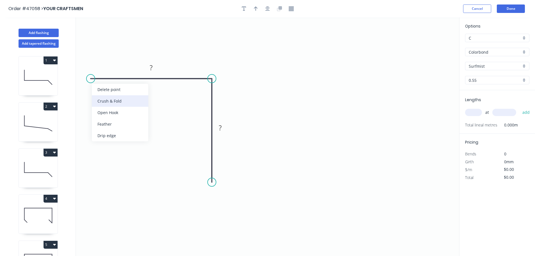
click at [101, 103] on div "Crush & Fold" at bounding box center [120, 101] width 56 height 12
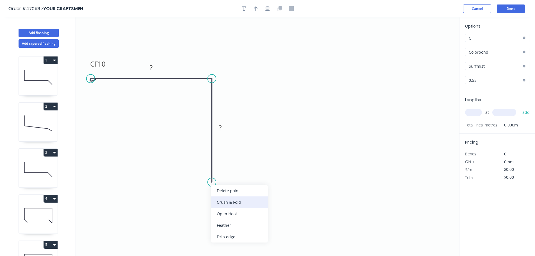
click at [219, 204] on div "Crush & Fold" at bounding box center [239, 202] width 56 height 12
click at [223, 202] on div "Flip bend" at bounding box center [240, 203] width 56 height 12
click at [104, 65] on tspan "10" at bounding box center [102, 63] width 8 height 9
type input "$14.10"
drag, startPoint x: 253, startPoint y: 8, endPoint x: 329, endPoint y: 18, distance: 76.2
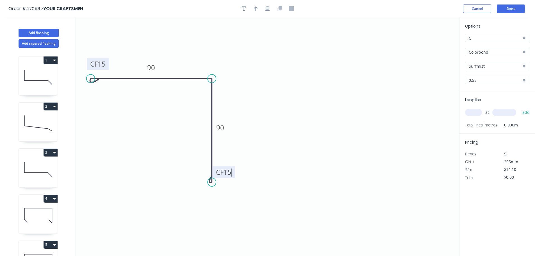
click at [254, 8] on button "button" at bounding box center [256, 8] width 8 height 8
drag, startPoint x: 432, startPoint y: 45, endPoint x: 180, endPoint y: 71, distance: 253.6
click at [170, 71] on icon at bounding box center [169, 64] width 5 height 18
click at [469, 112] on input "text" at bounding box center [473, 112] width 17 height 7
type input "1"
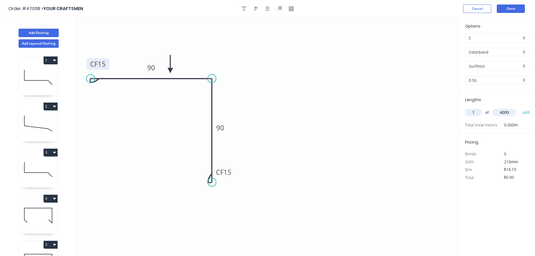
type input "4000"
click at [520, 108] on button "add" at bounding box center [526, 113] width 13 height 10
type input "$56.40"
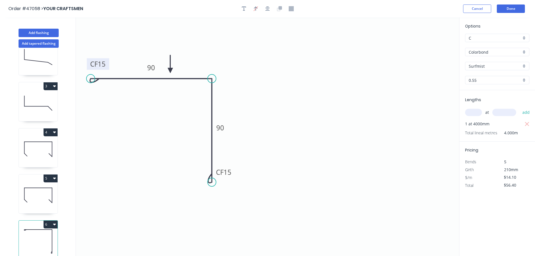
scroll to position [10, 0]
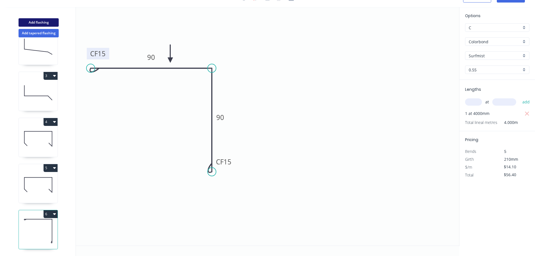
click at [37, 23] on button "Add flashing" at bounding box center [39, 22] width 40 height 8
type input "$0.00"
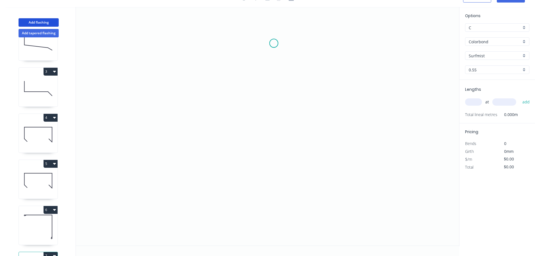
click at [274, 43] on icon "0" at bounding box center [267, 126] width 383 height 239
click at [242, 74] on icon "0" at bounding box center [267, 126] width 383 height 239
click at [249, 200] on icon "0 ?" at bounding box center [267, 126] width 383 height 239
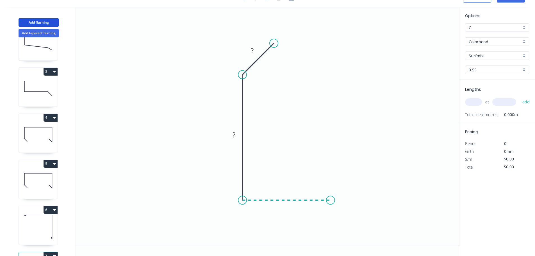
click at [331, 199] on icon "0 ? ?" at bounding box center [267, 126] width 383 height 239
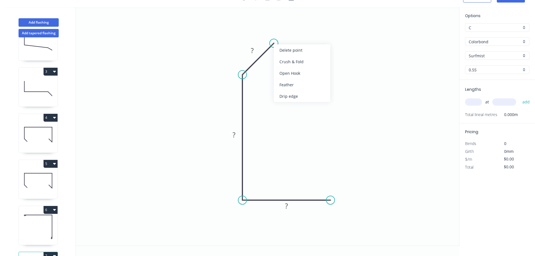
click at [285, 59] on div "Crush & Fold" at bounding box center [302, 62] width 56 height 12
click at [252, 47] on tspan "?" at bounding box center [252, 50] width 3 height 9
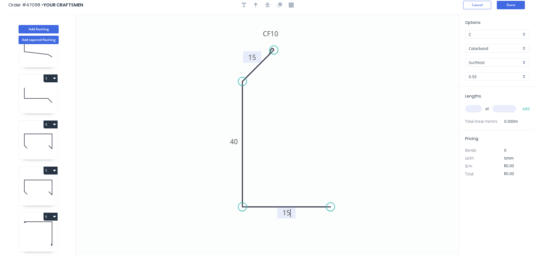
scroll to position [0, 0]
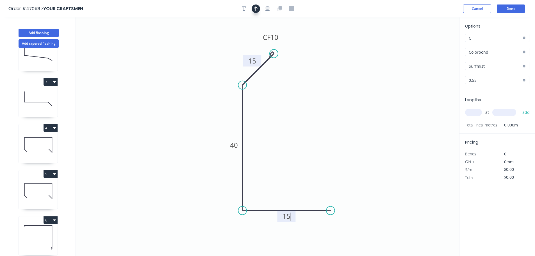
click at [259, 10] on button "button" at bounding box center [256, 8] width 8 height 8
type input "$7.60"
drag, startPoint x: 430, startPoint y: 44, endPoint x: 422, endPoint y: 110, distance: 66.5
click at [289, 153] on icon at bounding box center [288, 146] width 5 height 18
click at [476, 113] on input "text" at bounding box center [473, 112] width 17 height 7
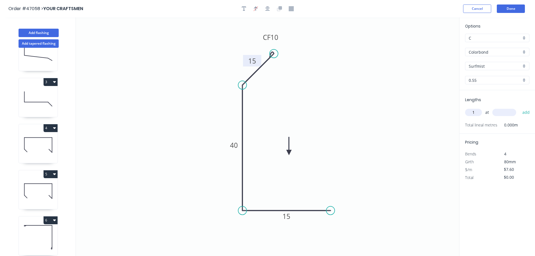
type input "1"
type input "1000"
click at [520, 108] on button "add" at bounding box center [526, 113] width 13 height 10
type input "$7.60"
click at [41, 33] on button "Add flashing" at bounding box center [39, 33] width 40 height 8
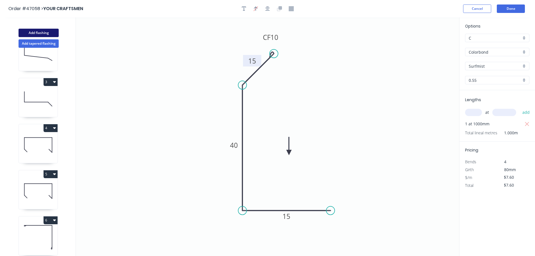
type input "$0.00"
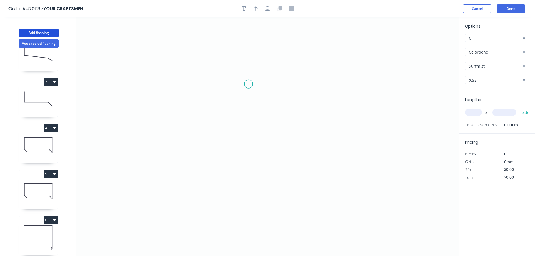
click at [249, 84] on icon "0" at bounding box center [267, 136] width 383 height 239
click at [250, 212] on icon "0" at bounding box center [267, 136] width 383 height 239
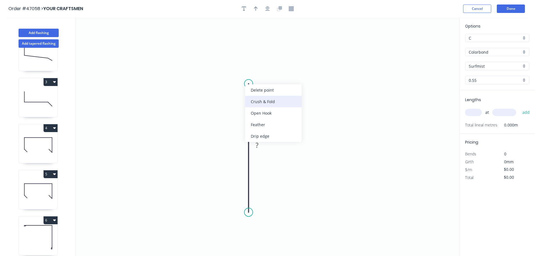
click at [265, 102] on div "Crush & Fold" at bounding box center [273, 102] width 56 height 12
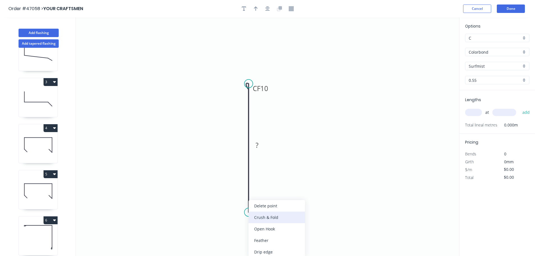
click at [259, 221] on div "Crush & Fold" at bounding box center [277, 218] width 56 height 12
click at [263, 229] on div "Flip bend" at bounding box center [274, 232] width 56 height 12
click at [265, 201] on tspan "10" at bounding box center [264, 201] width 8 height 9
type input "$7.60"
click at [256, 13] on header "Order #47058 > YOUR CRAFTSMEN Cancel Done" at bounding box center [267, 8] width 535 height 17
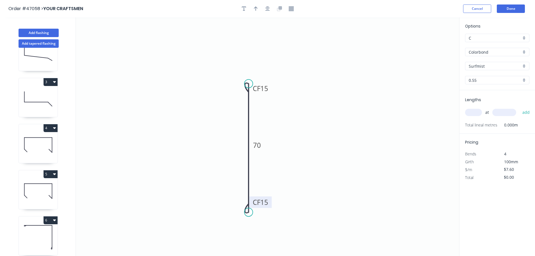
click at [258, 13] on header "Order #47058 > YOUR CRAFTSMEN Cancel Done" at bounding box center [267, 8] width 535 height 17
click at [257, 10] on icon "button" at bounding box center [256, 8] width 4 height 5
drag, startPoint x: 429, startPoint y: 44, endPoint x: 266, endPoint y: 119, distance: 179.3
click at [267, 119] on icon at bounding box center [269, 112] width 5 height 18
click at [266, 119] on icon at bounding box center [266, 112] width 5 height 18
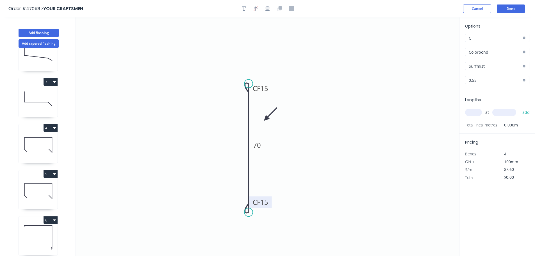
click at [266, 119] on icon at bounding box center [270, 114] width 16 height 16
click at [474, 112] on input "text" at bounding box center [473, 112] width 17 height 7
type input "2"
type input "1400"
click at [520, 108] on button "add" at bounding box center [526, 113] width 13 height 10
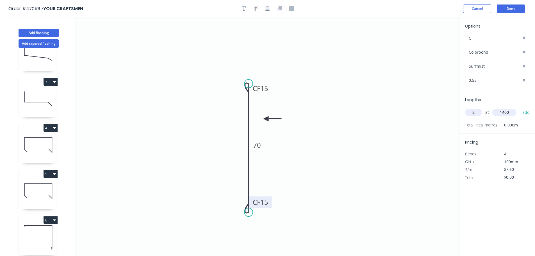
type input "$21.28"
type input "1"
type input "2300"
click at [520, 108] on button "add" at bounding box center [526, 113] width 13 height 10
type input "$38.76"
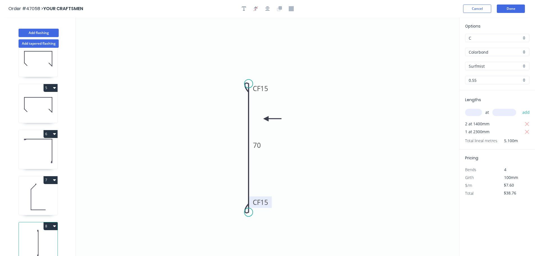
scroll to position [163, 0]
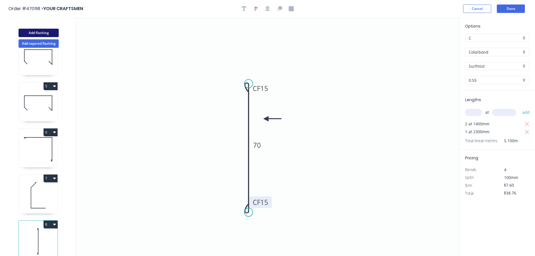
click at [42, 30] on button "Add flashing" at bounding box center [39, 33] width 40 height 8
type input "$0.00"
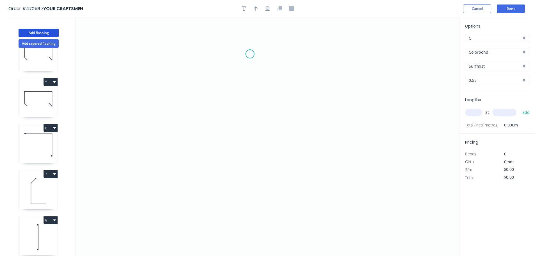
click at [251, 53] on icon "0" at bounding box center [267, 136] width 383 height 239
click at [222, 80] on icon "0" at bounding box center [267, 136] width 383 height 239
click at [222, 210] on icon "0 ?" at bounding box center [267, 136] width 383 height 239
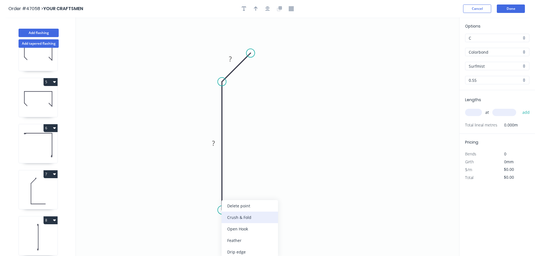
click at [240, 217] on div "Crush & Fold" at bounding box center [250, 218] width 56 height 12
click at [240, 224] on div "Flip bend" at bounding box center [250, 228] width 56 height 12
click at [238, 202] on tspan "10" at bounding box center [238, 199] width 8 height 9
click at [254, 8] on icon "button" at bounding box center [256, 8] width 4 height 5
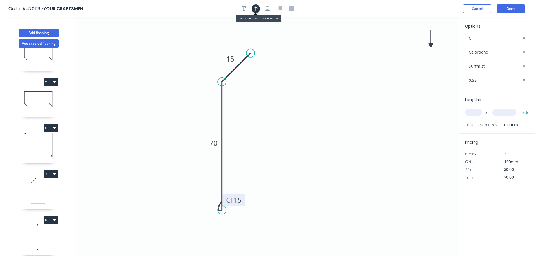
type input "$6.77"
drag, startPoint x: 431, startPoint y: 44, endPoint x: 254, endPoint y: 119, distance: 193.0
click at [254, 119] on icon at bounding box center [253, 113] width 5 height 18
click at [253, 119] on icon at bounding box center [253, 113] width 5 height 18
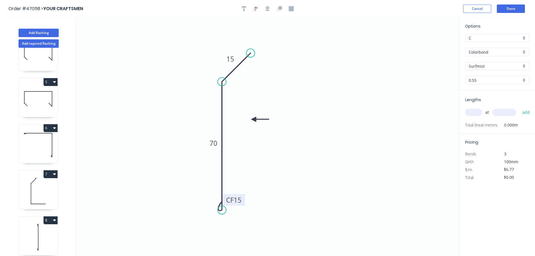
click at [474, 112] on input "text" at bounding box center [473, 112] width 17 height 7
type input "1"
type input "2300"
click at [520, 108] on button "add" at bounding box center [526, 113] width 13 height 10
type input "$15.57"
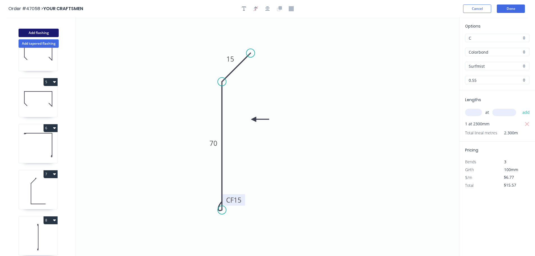
click at [53, 35] on button "Add flashing" at bounding box center [39, 33] width 40 height 8
type input "$0.00"
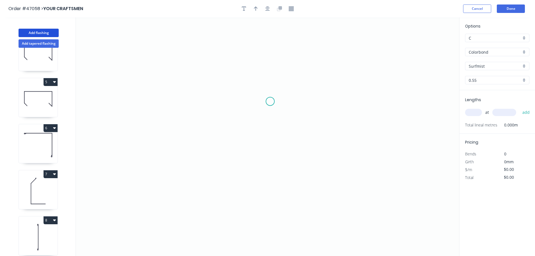
click at [268, 100] on icon "0" at bounding box center [267, 136] width 383 height 239
click at [177, 96] on icon "0" at bounding box center [267, 136] width 383 height 239
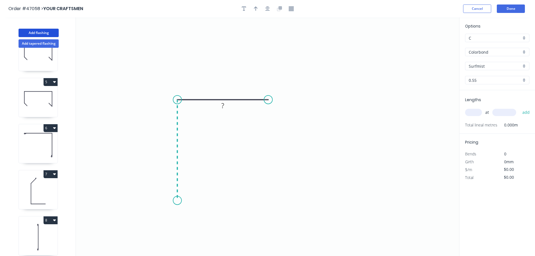
click at [169, 201] on icon "0 ?" at bounding box center [267, 136] width 383 height 239
click at [221, 90] on rect at bounding box center [222, 89] width 11 height 8
click at [163, 146] on rect at bounding box center [169, 148] width 18 height 12
click at [169, 145] on tspan "?" at bounding box center [168, 147] width 3 height 9
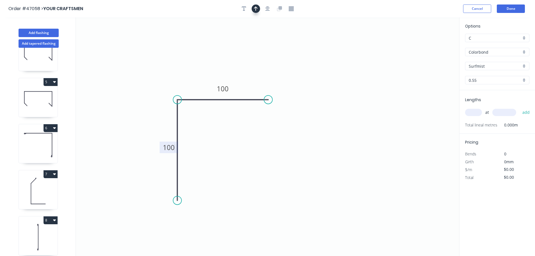
click at [258, 8] on button "button" at bounding box center [256, 8] width 8 height 8
type input "$9.78"
drag, startPoint x: 432, startPoint y: 44, endPoint x: 222, endPoint y: 133, distance: 227.6
click at [224, 133] on icon at bounding box center [226, 126] width 5 height 18
click at [222, 133] on icon at bounding box center [222, 127] width 5 height 18
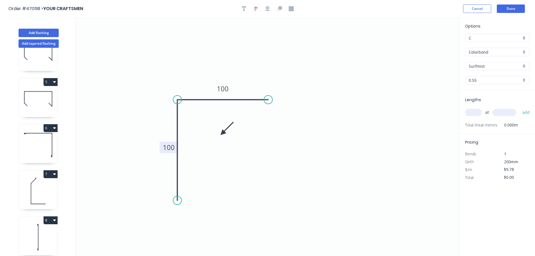
click at [222, 133] on icon at bounding box center [227, 128] width 16 height 16
click at [476, 111] on input "text" at bounding box center [473, 112] width 17 height 7
type input "1"
type input "1200"
click at [520, 108] on button "add" at bounding box center [526, 113] width 13 height 10
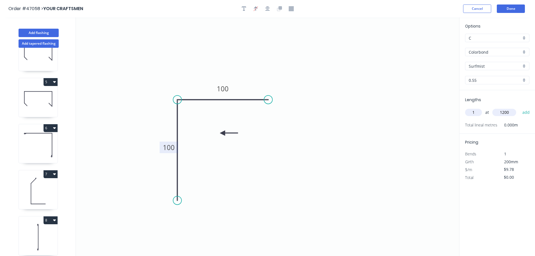
type input "$11.74"
click at [49, 33] on button "Add flashing" at bounding box center [39, 33] width 40 height 8
type input "$0.00"
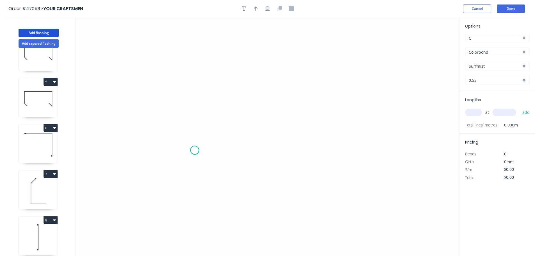
drag, startPoint x: 195, startPoint y: 150, endPoint x: 341, endPoint y: 150, distance: 146.4
click at [199, 150] on icon "0" at bounding box center [267, 136] width 383 height 239
click at [358, 149] on icon "0" at bounding box center [267, 136] width 383 height 239
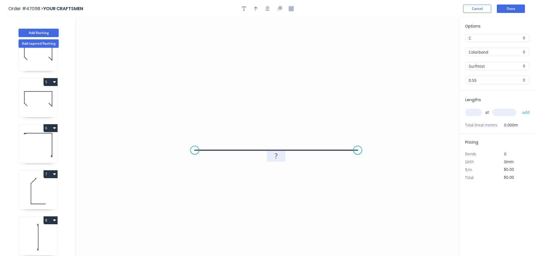
click at [276, 157] on tspan "?" at bounding box center [276, 155] width 3 height 9
click at [469, 111] on input "text" at bounding box center [473, 112] width 17 height 7
type input "$43.89"
type input "1"
type input "600"
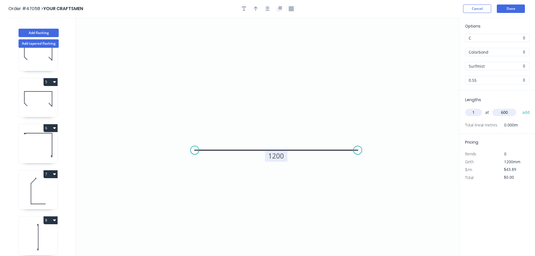
click at [520, 108] on button "add" at bounding box center [526, 113] width 13 height 10
type input "$43.89"
click at [508, 11] on button "Done" at bounding box center [511, 8] width 28 height 8
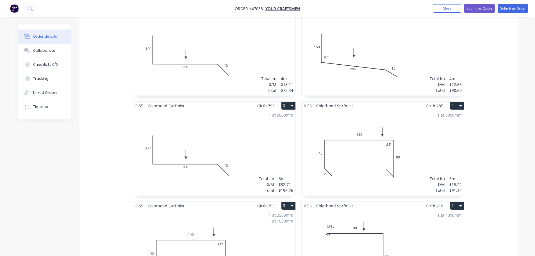
scroll to position [138, 0]
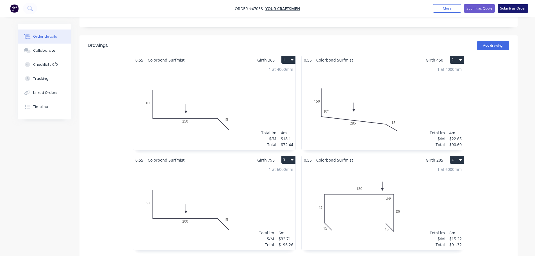
click at [519, 10] on button "Submit as Order" at bounding box center [513, 8] width 31 height 8
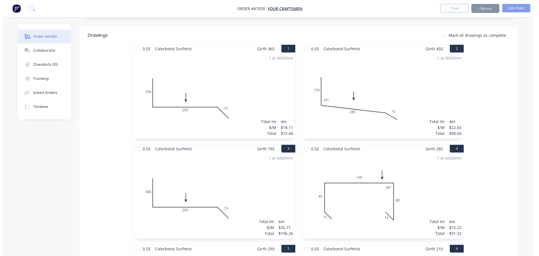
scroll to position [0, 0]
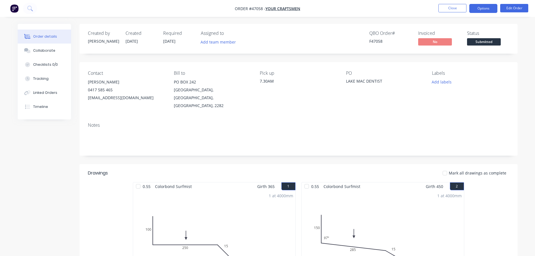
click at [488, 9] on button "Options" at bounding box center [483, 8] width 28 height 9
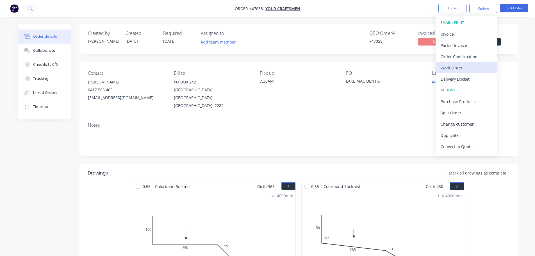
click at [460, 67] on div "Work Order" at bounding box center [467, 68] width 52 height 8
click at [461, 62] on button "Custom" at bounding box center [467, 67] width 62 height 11
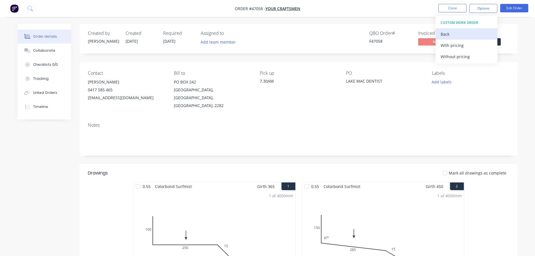
click at [445, 34] on div "Back" at bounding box center [467, 34] width 52 height 8
click at [460, 57] on div "Without pricing" at bounding box center [467, 57] width 52 height 8
click at [515, 31] on div "Created by Mel Created 18/08/25 Required 19/08/25 Assigned to Add team member Q…" at bounding box center [299, 39] width 438 height 30
click at [495, 40] on span "Submitted" at bounding box center [484, 41] width 34 height 7
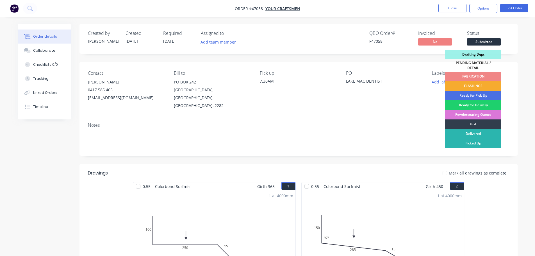
click at [476, 81] on div "FLASHINGS" at bounding box center [473, 86] width 56 height 10
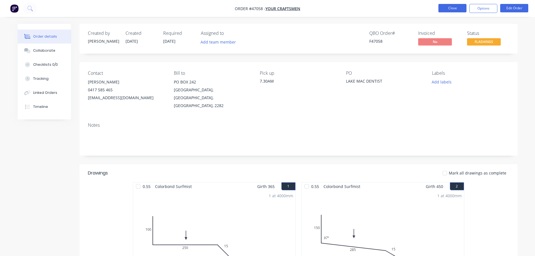
click at [449, 5] on button "Close" at bounding box center [453, 8] width 28 height 8
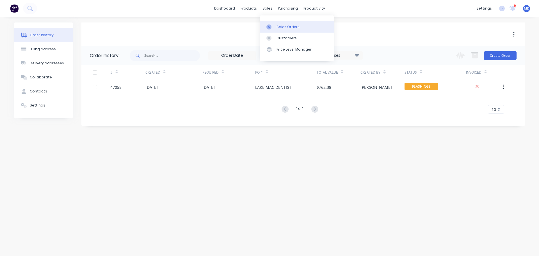
click at [270, 26] on g at bounding box center [269, 26] width 5 height 5
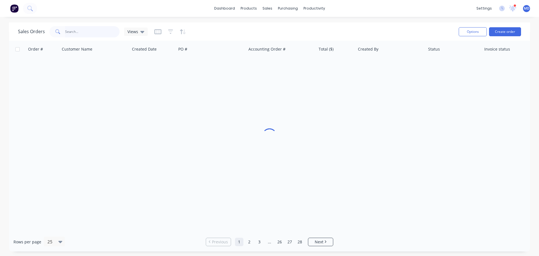
click at [82, 35] on input "text" at bounding box center [92, 31] width 55 height 11
type input "45439"
click at [172, 31] on div at bounding box center [171, 31] width 32 height 9
drag, startPoint x: 169, startPoint y: 32, endPoint x: 174, endPoint y: 35, distance: 6.1
click at [169, 32] on icon "button" at bounding box center [170, 32] width 5 height 6
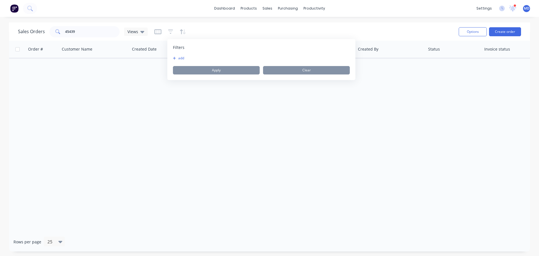
click at [178, 58] on button "add" at bounding box center [180, 58] width 14 height 4
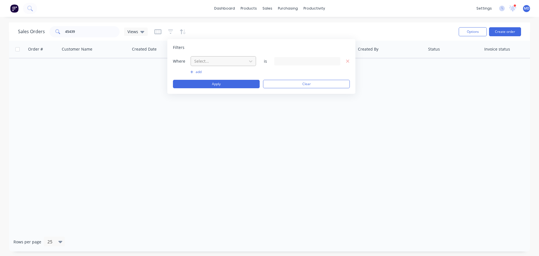
click at [204, 63] on div at bounding box center [219, 61] width 50 height 7
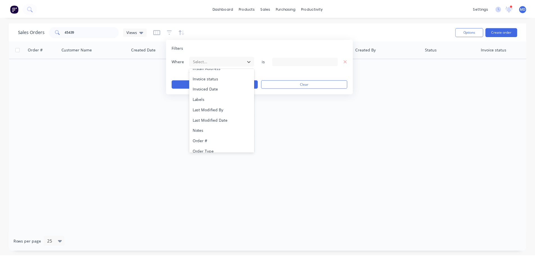
scroll to position [136, 0]
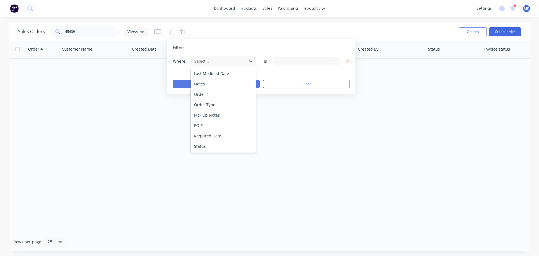
drag, startPoint x: 205, startPoint y: 148, endPoint x: 259, endPoint y: 87, distance: 81.2
click at [205, 148] on div "Status" at bounding box center [223, 146] width 65 height 10
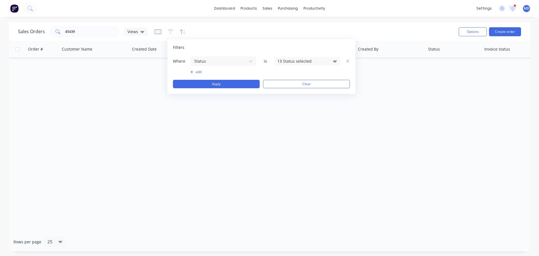
click at [295, 62] on div "13 Status selected" at bounding box center [303, 61] width 51 height 6
click at [285, 94] on div at bounding box center [283, 92] width 11 height 11
click at [235, 87] on button "Apply" at bounding box center [216, 84] width 87 height 8
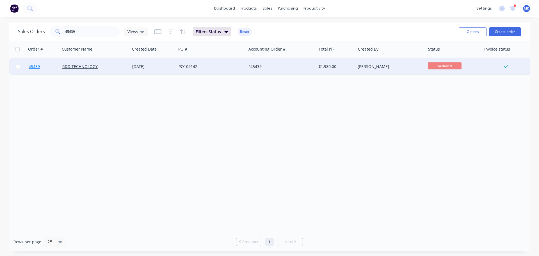
click at [40, 67] on link "45439" at bounding box center [46, 66] width 34 height 17
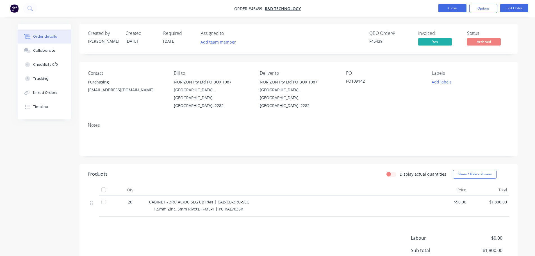
click at [449, 10] on button "Close" at bounding box center [453, 8] width 28 height 8
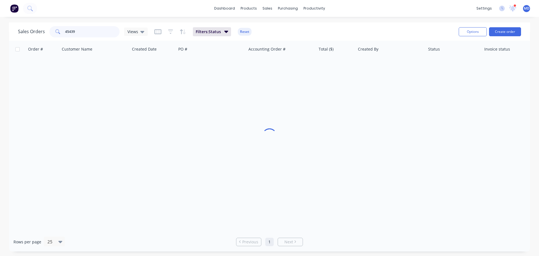
drag, startPoint x: 78, startPoint y: 33, endPoint x: -22, endPoint y: 35, distance: 100.3
click at [0, 35] on html "dashboard products sales purchasing productivity dashboard products Product Cat…" at bounding box center [269, 128] width 539 height 256
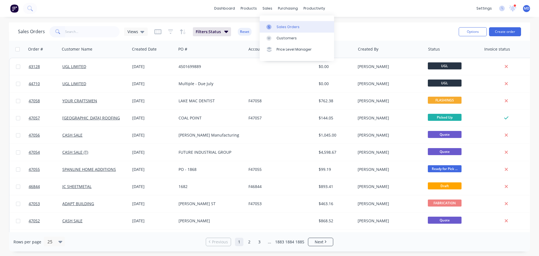
click at [280, 28] on div "Sales Orders" at bounding box center [288, 26] width 23 height 5
drag, startPoint x: 285, startPoint y: 7, endPoint x: 301, endPoint y: 31, distance: 28.9
click at [285, 7] on div "purchasing" at bounding box center [288, 8] width 26 height 8
click at [301, 27] on div "Purchase Orders" at bounding box center [306, 26] width 30 height 5
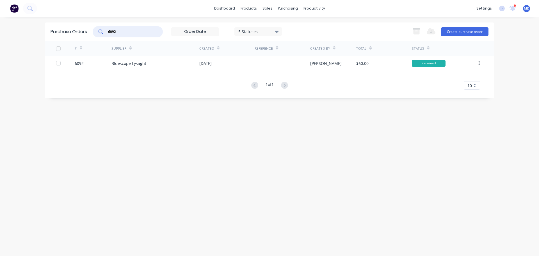
drag, startPoint x: 136, startPoint y: 32, endPoint x: 78, endPoint y: 29, distance: 58.0
click at [80, 31] on div "Purchase Orders 6092 5 Statuses 5 Statuses Export to Excel (XLSX) Create purcha…" at bounding box center [269, 31] width 449 height 18
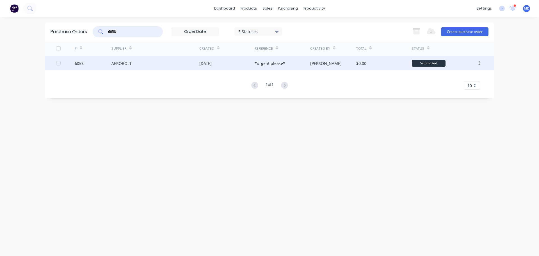
type input "6058"
click at [78, 64] on div "6058" at bounding box center [79, 63] width 9 height 6
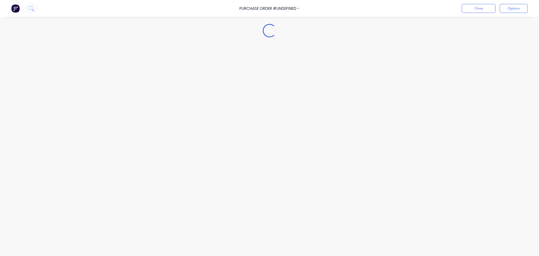
type textarea "x"
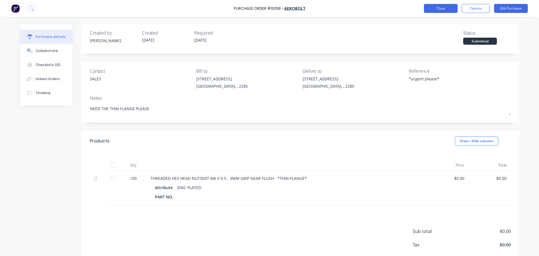
click at [448, 11] on button "Close" at bounding box center [441, 8] width 34 height 9
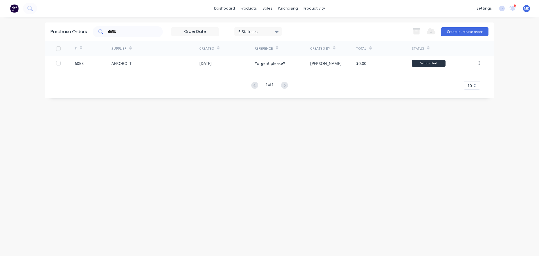
drag, startPoint x: 124, startPoint y: 26, endPoint x: 115, endPoint y: 29, distance: 9.2
click at [115, 29] on div "6058" at bounding box center [128, 31] width 70 height 11
type input "6"
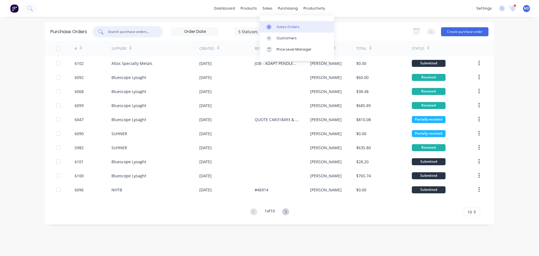
click at [288, 28] on div "Sales Orders" at bounding box center [288, 26] width 23 height 5
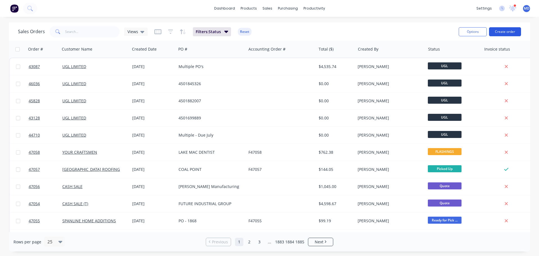
click at [508, 34] on button "Create order" at bounding box center [505, 31] width 32 height 9
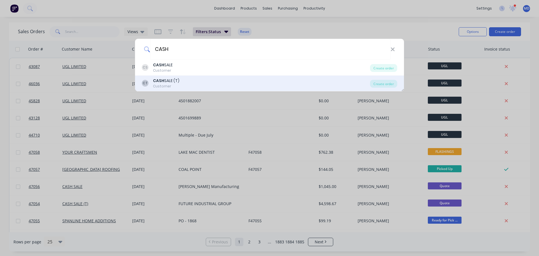
click at [164, 84] on div "Customer" at bounding box center [166, 86] width 26 height 5
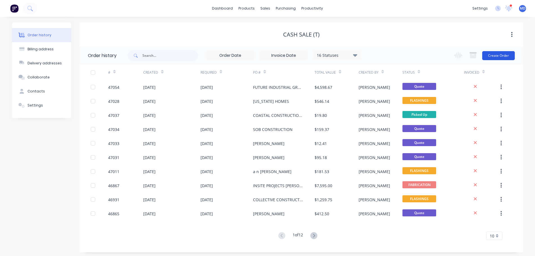
click at [496, 55] on button "Create Order" at bounding box center [498, 55] width 33 height 9
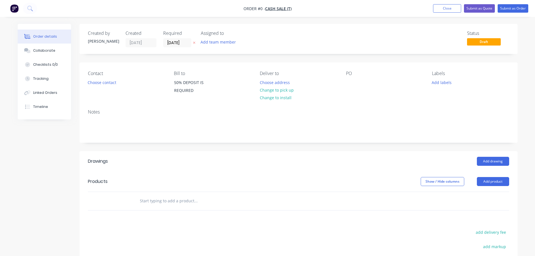
click at [97, 87] on div "Contact Choose contact" at bounding box center [126, 84] width 77 height 26
click at [93, 83] on button "Choose contact" at bounding box center [102, 82] width 35 height 8
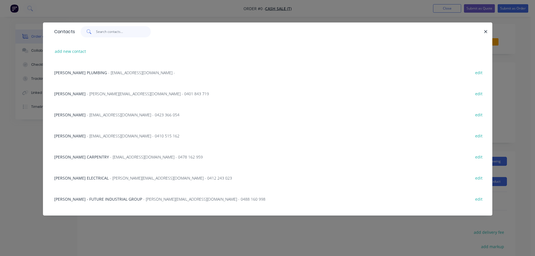
click at [101, 34] on input "text" at bounding box center [123, 31] width 55 height 11
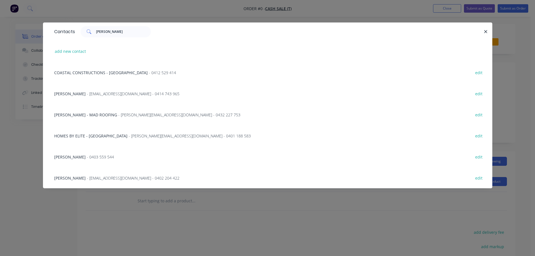
click at [78, 72] on span "COASTAL CONSTRUCTIONS - CHAD" at bounding box center [101, 72] width 94 height 5
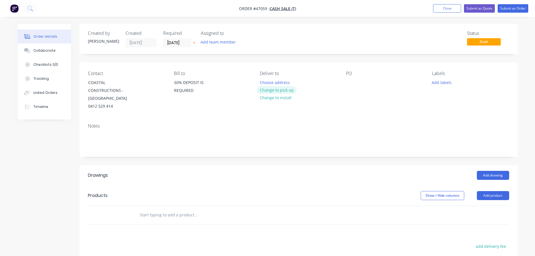
click at [272, 91] on button "Change to pick up" at bounding box center [277, 90] width 40 height 8
click at [348, 85] on div at bounding box center [350, 82] width 9 height 8
click at [481, 171] on button "Add drawing" at bounding box center [493, 175] width 32 height 9
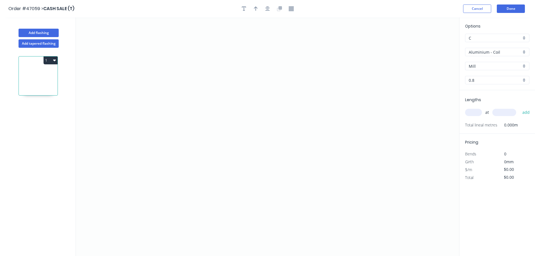
click at [489, 51] on input "Aluminium - Coil" at bounding box center [495, 52] width 53 height 6
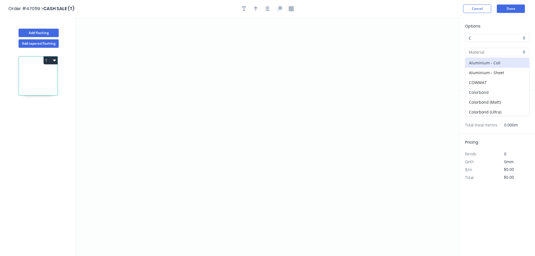
click at [487, 91] on div "Colorbond" at bounding box center [497, 92] width 64 height 10
click at [485, 70] on div "Basalt" at bounding box center [497, 66] width 64 height 8
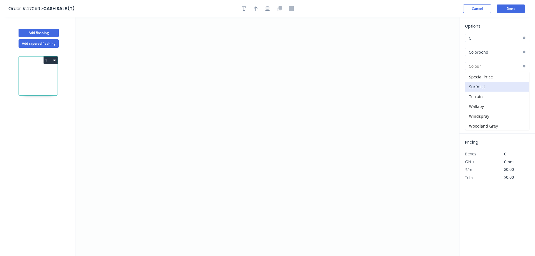
scroll to position [169, 0]
click at [478, 95] on div "Southerly" at bounding box center [497, 95] width 64 height 10
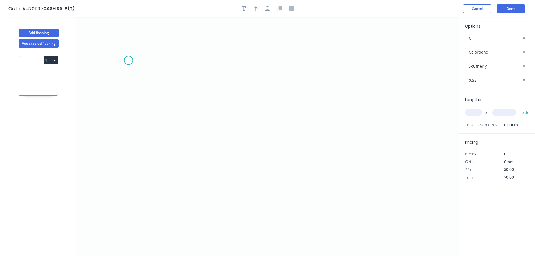
click at [128, 60] on icon "0" at bounding box center [267, 136] width 383 height 239
click at [126, 120] on icon "0" at bounding box center [267, 136] width 383 height 239
click at [212, 119] on icon "0 ?" at bounding box center [267, 136] width 383 height 239
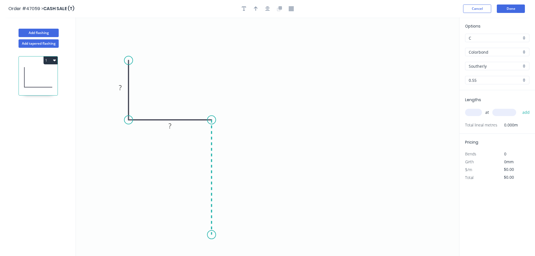
click at [213, 235] on icon "0 ? ?" at bounding box center [267, 136] width 383 height 239
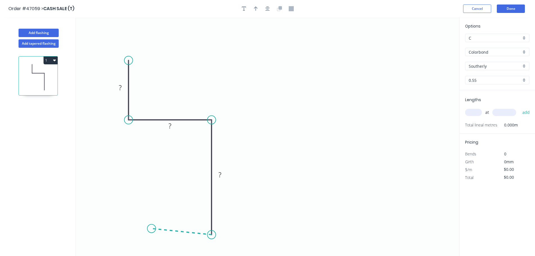
click at [151, 229] on icon "0 ? ? ?" at bounding box center [267, 136] width 383 height 239
drag, startPoint x: 149, startPoint y: 228, endPoint x: 149, endPoint y: 232, distance: 4.2
click at [149, 232] on circle at bounding box center [149, 234] width 8 height 8
click at [120, 86] on tspan "?" at bounding box center [120, 87] width 3 height 9
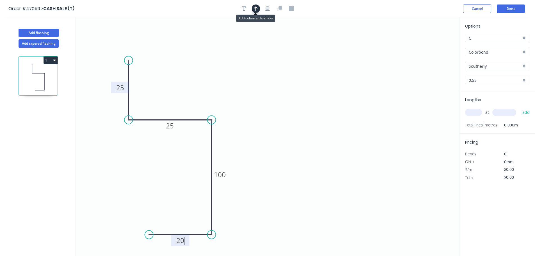
click at [256, 10] on icon "button" at bounding box center [256, 8] width 4 height 4
drag, startPoint x: 431, startPoint y: 44, endPoint x: 165, endPoint y: 92, distance: 270.9
click at [165, 92] on icon at bounding box center [164, 85] width 5 height 18
click at [474, 114] on input "text" at bounding box center [473, 112] width 17 height 7
click at [520, 108] on button "add" at bounding box center [526, 113] width 13 height 10
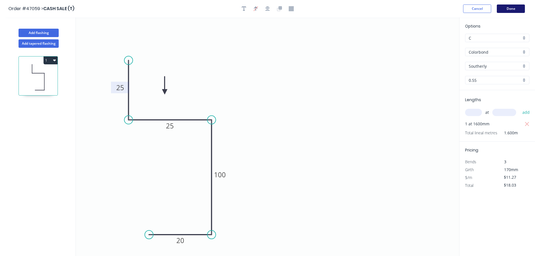
click at [511, 10] on button "Done" at bounding box center [511, 8] width 28 height 8
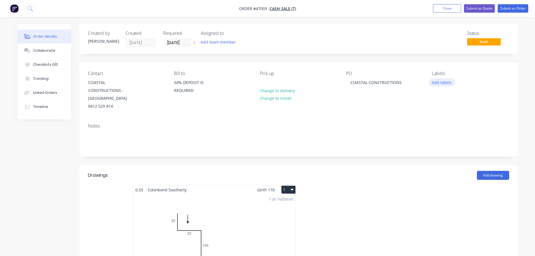
click at [436, 83] on button "Add labels" at bounding box center [442, 82] width 26 height 8
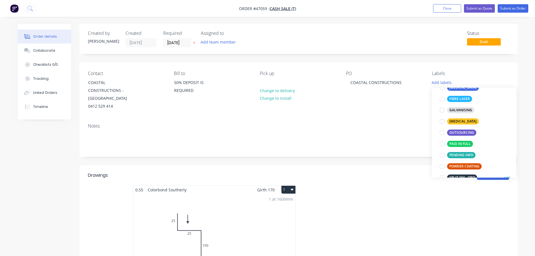
scroll to position [84, 0]
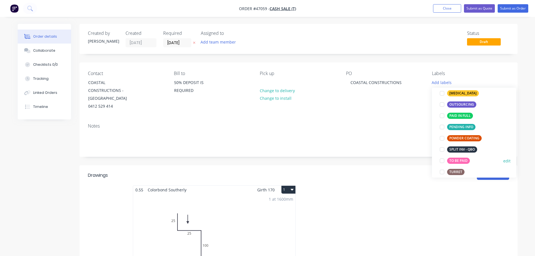
click at [441, 160] on div at bounding box center [442, 160] width 11 height 11
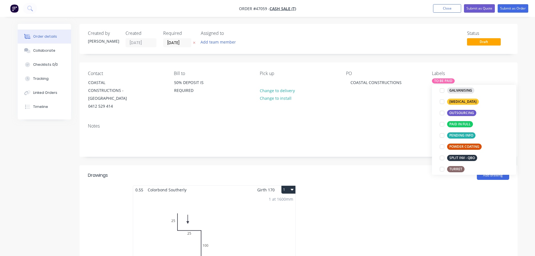
scroll to position [0, 0]
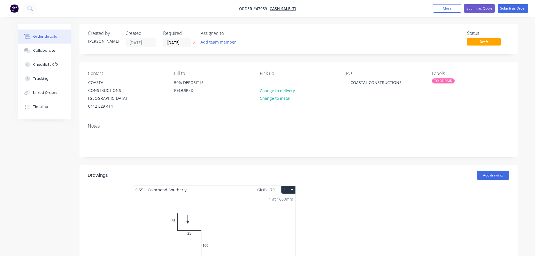
click at [399, 123] on div "Notes" at bounding box center [298, 125] width 421 height 5
click at [514, 9] on button "Submit as Order" at bounding box center [513, 8] width 31 height 8
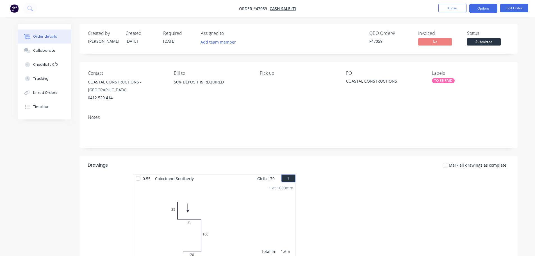
click at [482, 7] on button "Options" at bounding box center [483, 8] width 28 height 9
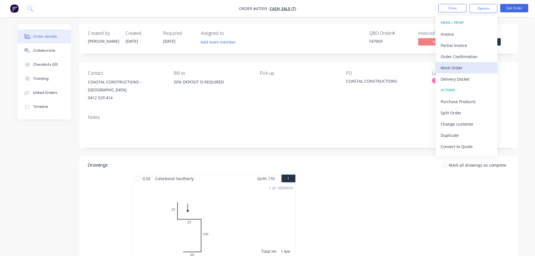
click at [461, 67] on div "Work Order" at bounding box center [467, 68] width 52 height 8
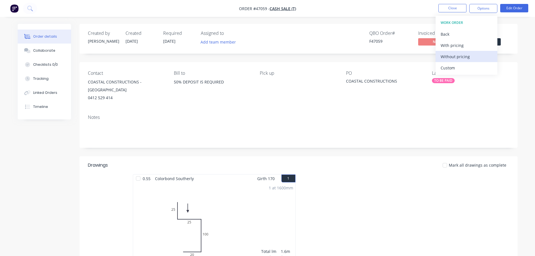
click at [465, 58] on div "Without pricing" at bounding box center [467, 57] width 52 height 8
click at [506, 37] on div "Status Submitted" at bounding box center [488, 39] width 42 height 16
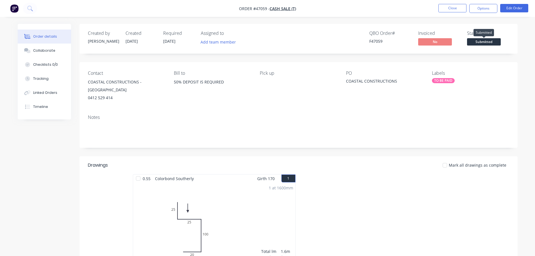
click at [494, 39] on span "Submitted" at bounding box center [484, 41] width 34 height 7
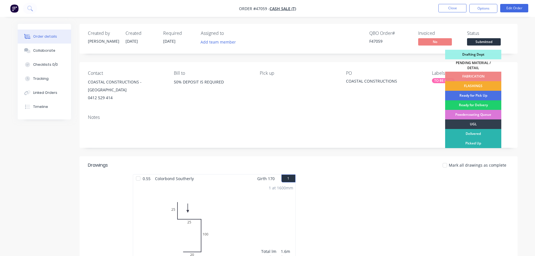
click at [477, 83] on div "FLASHINGS" at bounding box center [473, 86] width 56 height 10
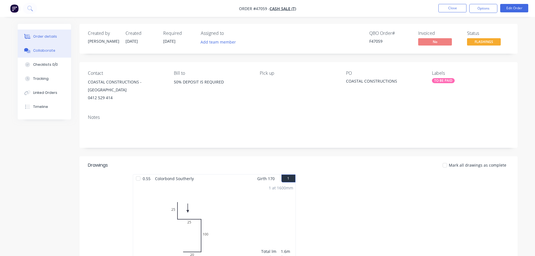
drag, startPoint x: 40, startPoint y: 54, endPoint x: 38, endPoint y: 48, distance: 6.1
click at [40, 54] on button "Collaborate" at bounding box center [44, 51] width 53 height 14
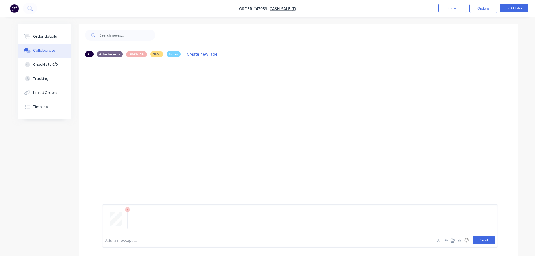
drag, startPoint x: 484, startPoint y: 242, endPoint x: 483, endPoint y: 239, distance: 3.7
click at [484, 242] on button "Send" at bounding box center [484, 240] width 22 height 8
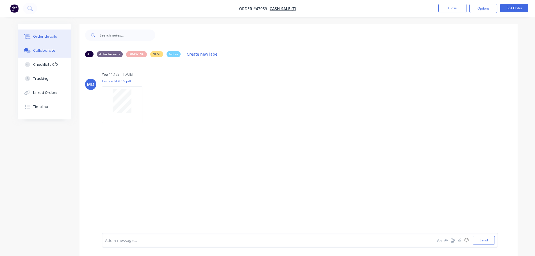
click at [42, 40] on button "Order details" at bounding box center [44, 36] width 53 height 14
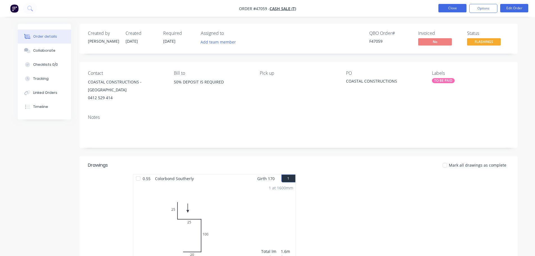
click at [445, 10] on button "Close" at bounding box center [453, 8] width 28 height 8
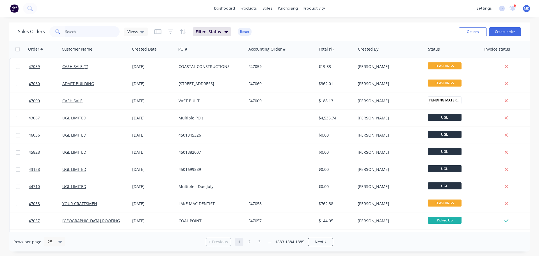
click at [80, 30] on input "text" at bounding box center [92, 31] width 55 height 11
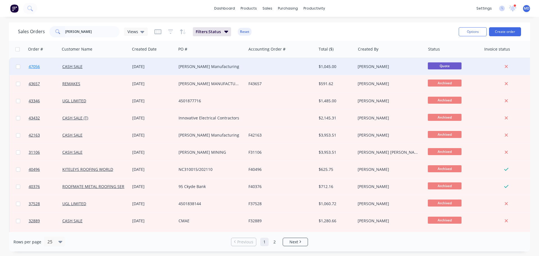
click at [35, 66] on span "47056" at bounding box center [34, 67] width 11 height 6
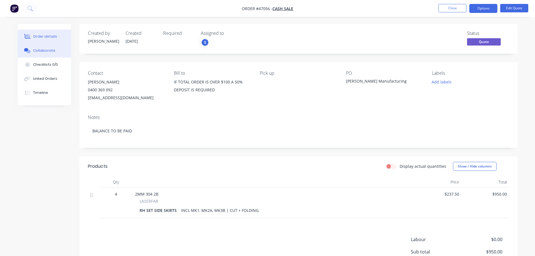
click at [36, 47] on button "Collaborate" at bounding box center [44, 51] width 53 height 14
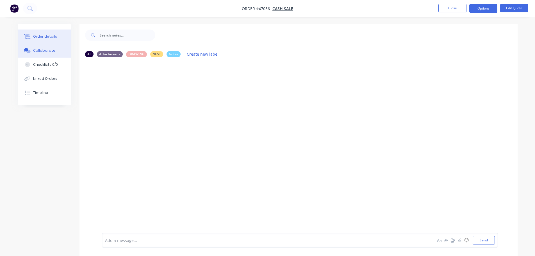
click at [44, 40] on button "Order details" at bounding box center [44, 36] width 53 height 14
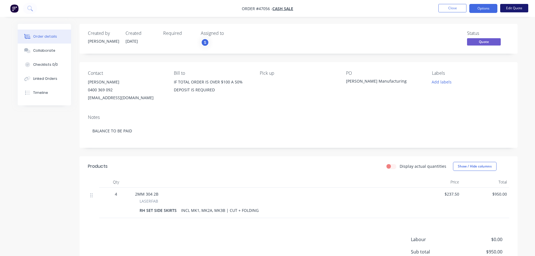
click at [515, 8] on button "Edit Quote" at bounding box center [514, 8] width 28 height 8
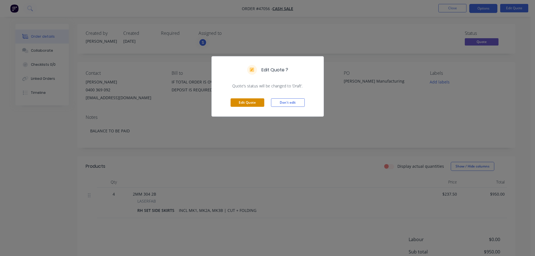
click at [237, 105] on button "Edit Quote" at bounding box center [248, 102] width 34 height 8
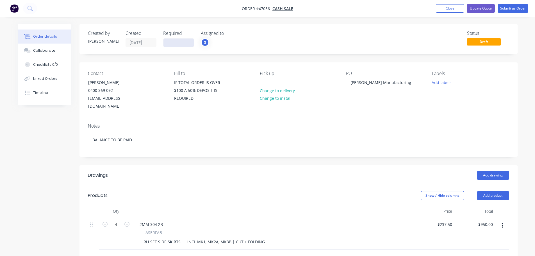
click at [172, 43] on input at bounding box center [178, 42] width 30 height 8
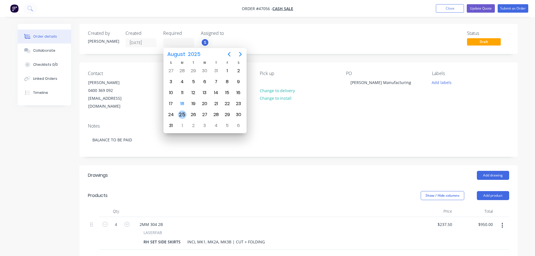
click at [183, 116] on div "25" at bounding box center [182, 114] width 8 height 8
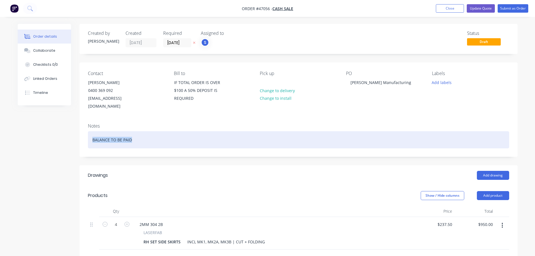
drag, startPoint x: 138, startPoint y: 130, endPoint x: 41, endPoint y: 113, distance: 99.2
click at [42, 114] on div "Created by Stuart Created 18/08/25 Required 25/08/25 Assigned to S Status Draft…" at bounding box center [268, 211] width 500 height 375
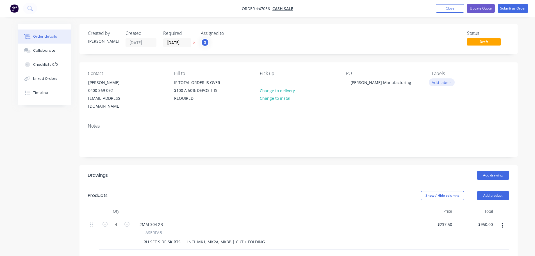
click at [434, 81] on button "Add labels" at bounding box center [442, 82] width 26 height 8
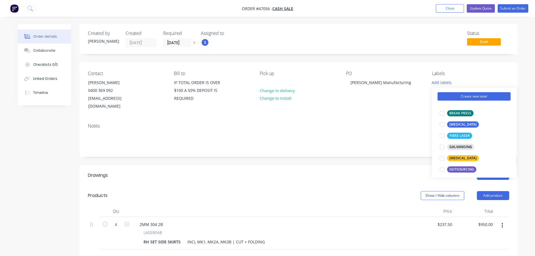
scroll to position [56, 0]
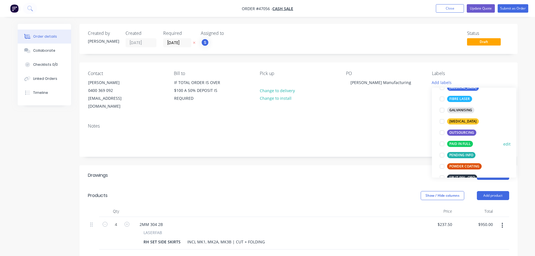
click at [440, 145] on div at bounding box center [442, 143] width 11 height 11
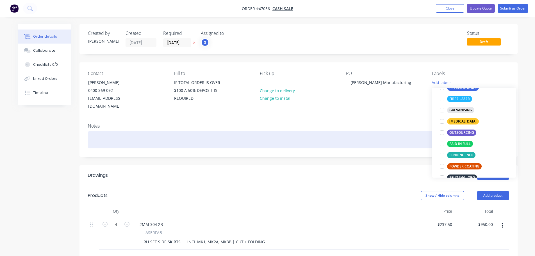
scroll to position [0, 0]
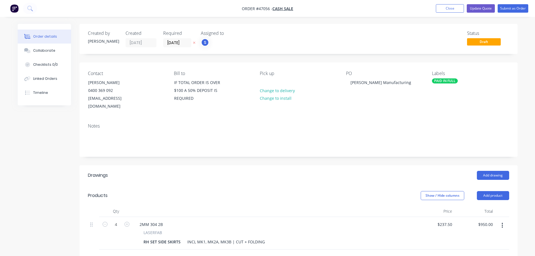
click at [382, 123] on div "Notes" at bounding box center [298, 125] width 421 height 5
click at [515, 10] on button "Submit as Order" at bounding box center [513, 8] width 31 height 8
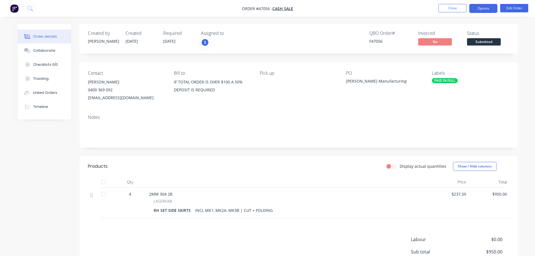
click at [480, 6] on button "Options" at bounding box center [483, 8] width 28 height 9
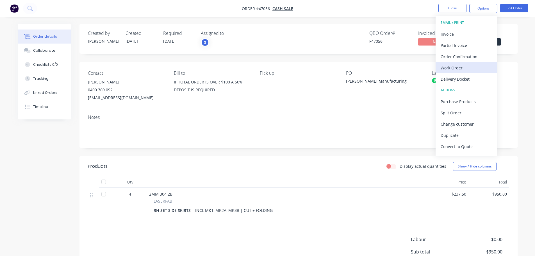
click at [463, 67] on div "Work Order" at bounding box center [467, 68] width 52 height 8
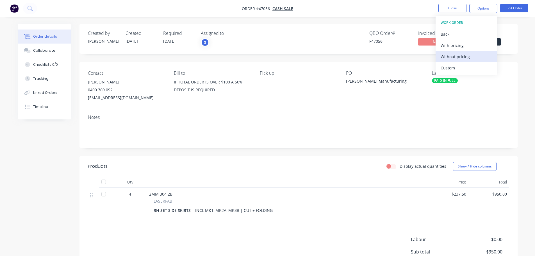
click at [465, 54] on div "Without pricing" at bounding box center [467, 57] width 52 height 8
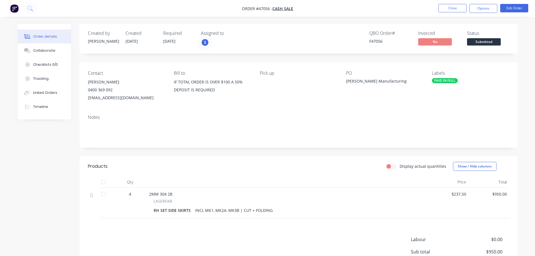
click at [508, 63] on div "Contact jamie 0400 369 092 jamiebutler@clydemanufacturing.com.au Bill to IF TOT…" at bounding box center [299, 86] width 438 height 48
click at [494, 44] on span "Submitted" at bounding box center [484, 41] width 34 height 7
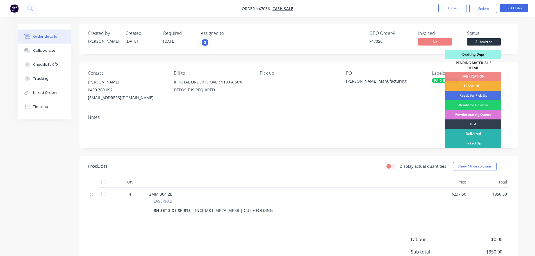
click at [487, 54] on div "Drafting Dept" at bounding box center [473, 55] width 56 height 10
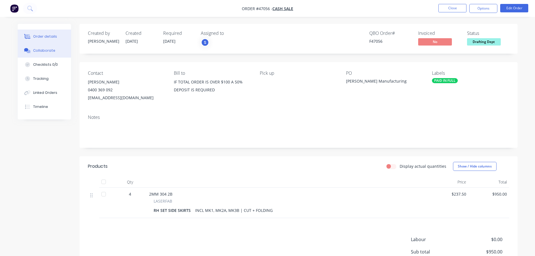
drag, startPoint x: 31, startPoint y: 52, endPoint x: 79, endPoint y: 26, distance: 54.5
click at [31, 52] on div at bounding box center [27, 50] width 8 height 5
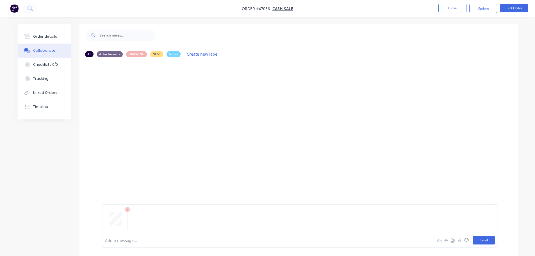
click at [478, 240] on button "Send" at bounding box center [484, 240] width 22 height 8
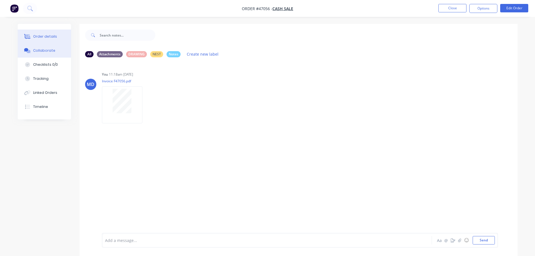
click at [37, 36] on div "Order details" at bounding box center [45, 36] width 24 height 5
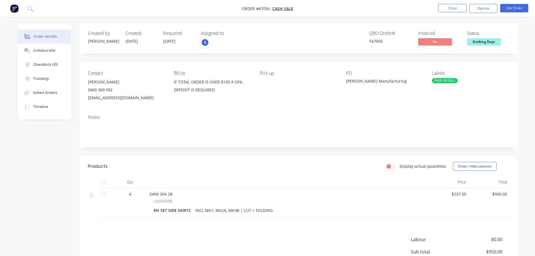
drag, startPoint x: 413, startPoint y: 13, endPoint x: 422, endPoint y: 13, distance: 9.0
click at [413, 13] on nav "Order #47056 - CASH SALE Close Options Edit Order" at bounding box center [267, 8] width 535 height 17
click at [456, 10] on button "Close" at bounding box center [453, 8] width 28 height 8
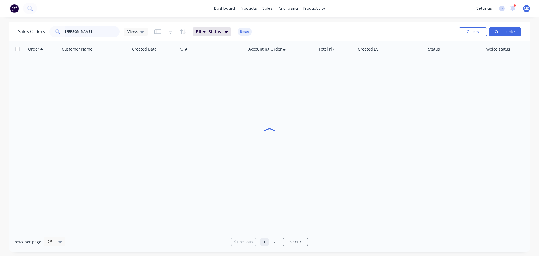
drag, startPoint x: 94, startPoint y: 31, endPoint x: -71, endPoint y: 29, distance: 165.2
click at [0, 29] on html "dashboard products sales purchasing productivity dashboard products Product Cat…" at bounding box center [269, 128] width 539 height 256
click at [501, 31] on button "Create order" at bounding box center [505, 31] width 32 height 9
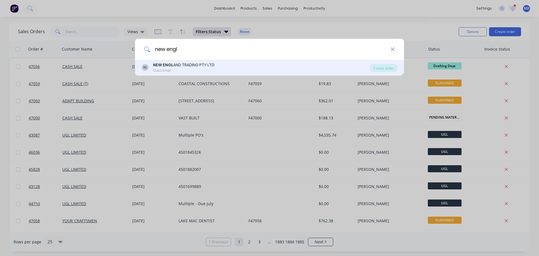
click at [152, 69] on div "NL NEW ENGL AND TRADING PTY LTD Customer" at bounding box center [256, 67] width 228 height 11
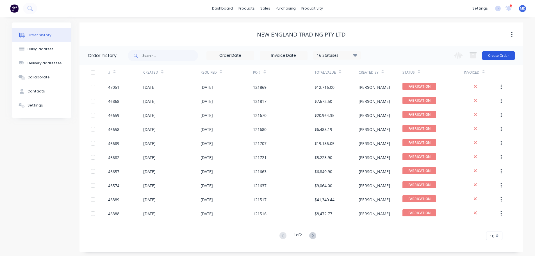
click at [502, 57] on button "Create Order" at bounding box center [498, 55] width 33 height 9
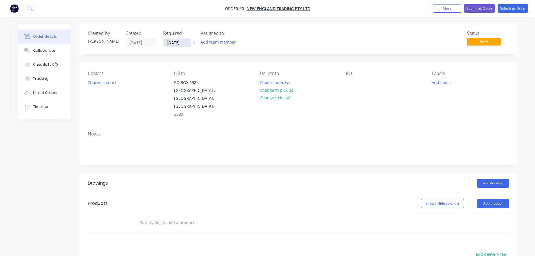
click at [174, 42] on input "[DATE]" at bounding box center [177, 42] width 28 height 8
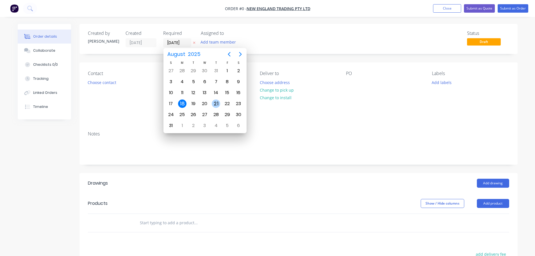
click at [215, 106] on div "21" at bounding box center [216, 103] width 8 height 8
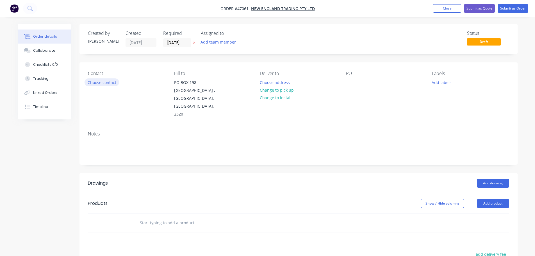
click at [103, 83] on button "Choose contact" at bounding box center [102, 82] width 35 height 8
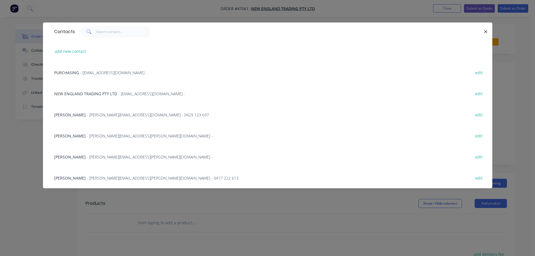
click at [91, 70] on span "- purchasing@netmodular.com.au -" at bounding box center [113, 72] width 67 height 5
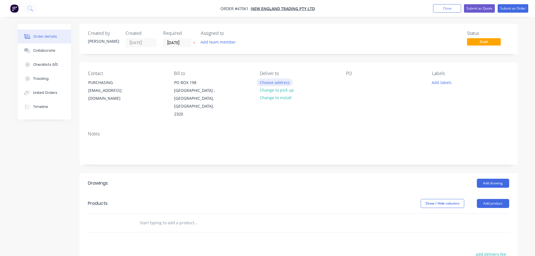
click at [279, 85] on button "Choose address" at bounding box center [275, 82] width 36 height 8
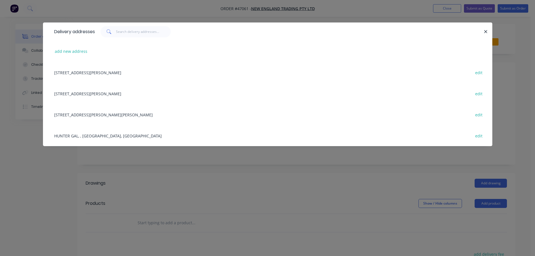
drag, startPoint x: 64, startPoint y: 89, endPoint x: 186, endPoint y: 96, distance: 122.1
click at [65, 89] on div "17 HINKLER AVE, RUTHERFORD , New South Wales, Australia edit" at bounding box center [267, 93] width 433 height 21
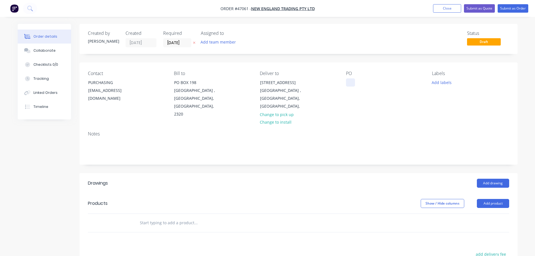
click at [348, 83] on div at bounding box center [350, 82] width 9 height 8
click at [496, 199] on button "Add product" at bounding box center [493, 203] width 32 height 9
click at [483, 214] on div "Product catalogue" at bounding box center [482, 218] width 43 height 8
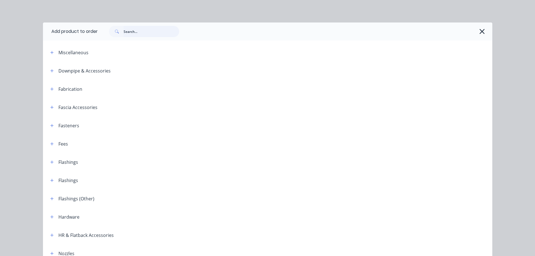
drag, startPoint x: 130, startPoint y: 30, endPoint x: 126, endPoint y: 33, distance: 4.7
click at [130, 31] on input "text" at bounding box center [152, 31] width 56 height 11
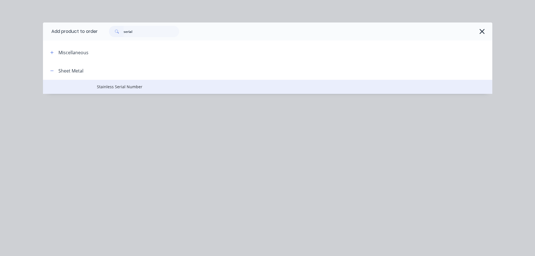
click at [113, 88] on span "Stainless Serial Number" at bounding box center [255, 87] width 316 height 6
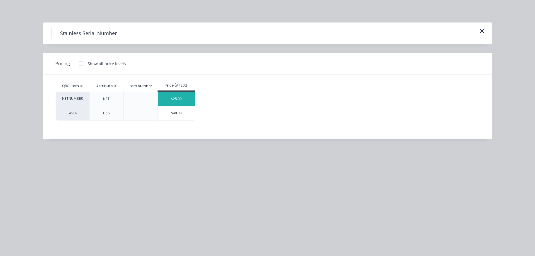
click at [165, 97] on div "$25.00" at bounding box center [176, 99] width 37 height 14
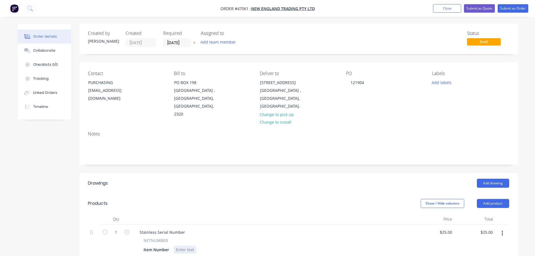
click at [179, 246] on div at bounding box center [185, 250] width 23 height 8
click at [515, 8] on button "Submit as Order" at bounding box center [513, 8] width 31 height 8
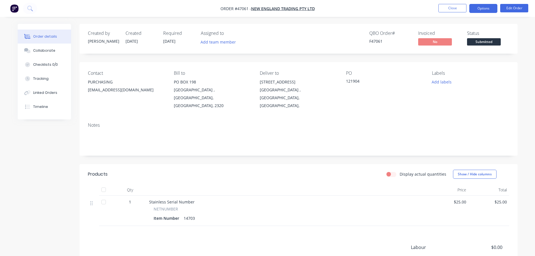
click at [485, 12] on button "Options" at bounding box center [483, 8] width 28 height 9
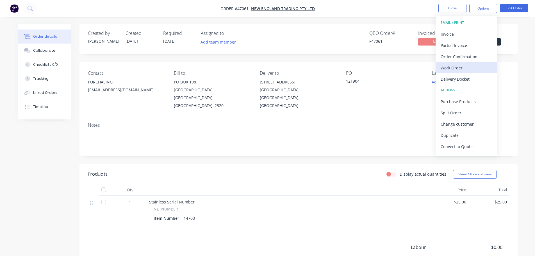
click at [444, 66] on div "Work Order" at bounding box center [467, 68] width 52 height 8
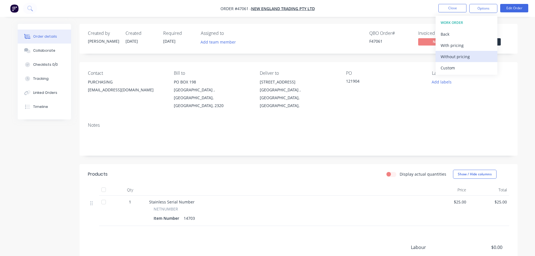
click at [447, 54] on div "Without pricing" at bounding box center [467, 57] width 52 height 8
click at [506, 31] on div "Status" at bounding box center [488, 33] width 42 height 5
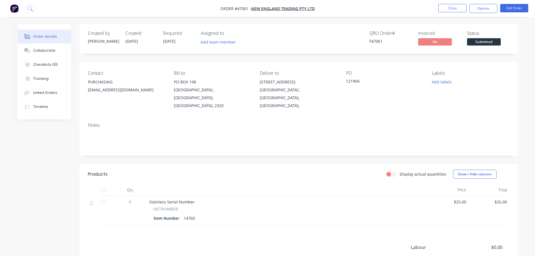
click at [492, 43] on span "Submitted" at bounding box center [484, 41] width 34 height 7
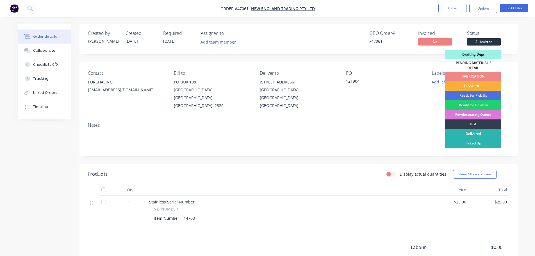
click at [478, 54] on div "Drafting Dept" at bounding box center [473, 55] width 56 height 10
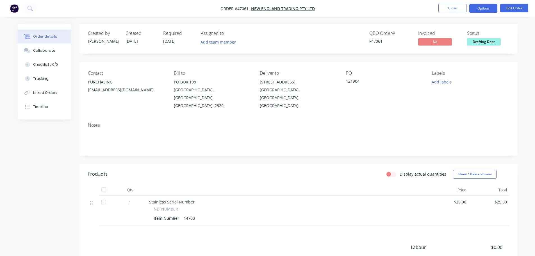
click at [485, 9] on button "Options" at bounding box center [483, 8] width 28 height 9
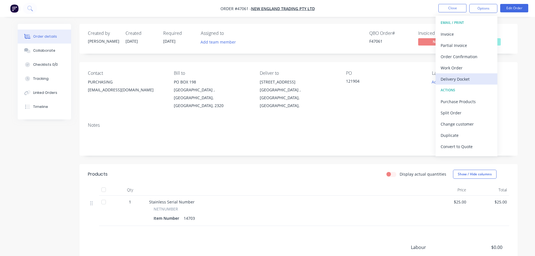
click at [462, 81] on div "Delivery Docket" at bounding box center [467, 79] width 52 height 8
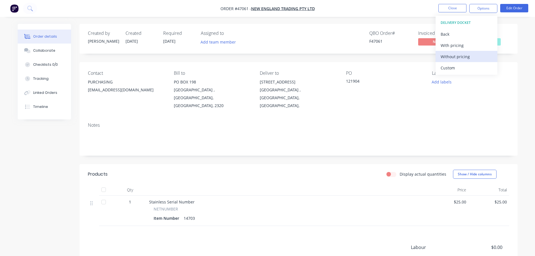
click at [463, 59] on div "Without pricing" at bounding box center [467, 57] width 52 height 8
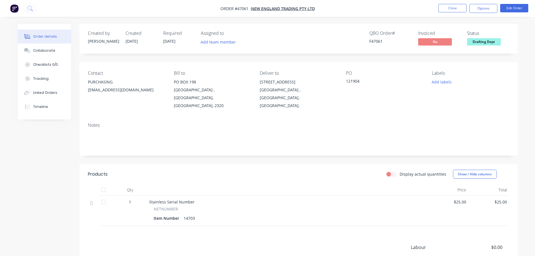
drag, startPoint x: 510, startPoint y: 32, endPoint x: 502, endPoint y: 25, distance: 10.7
click at [510, 32] on div "Created by Mel Created 18/08/25 Required 21/08/25 Assigned to Add team member Q…" at bounding box center [299, 39] width 438 height 30
click at [452, 6] on button "Close" at bounding box center [453, 8] width 28 height 8
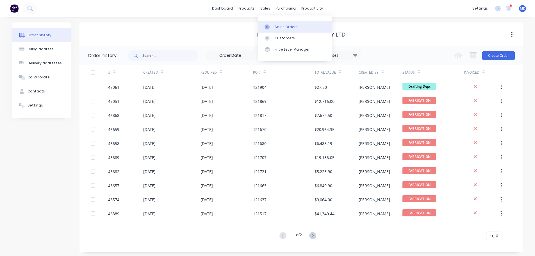
click at [273, 25] on div at bounding box center [269, 26] width 8 height 5
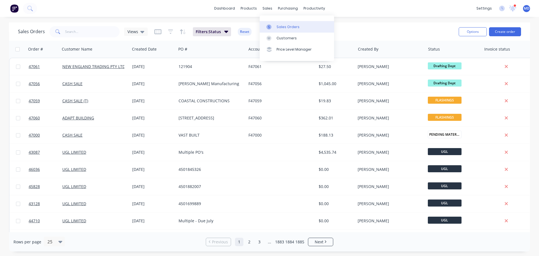
click at [277, 29] on div "Sales Orders" at bounding box center [288, 26] width 23 height 5
click at [75, 29] on input "text" at bounding box center [92, 31] width 55 height 11
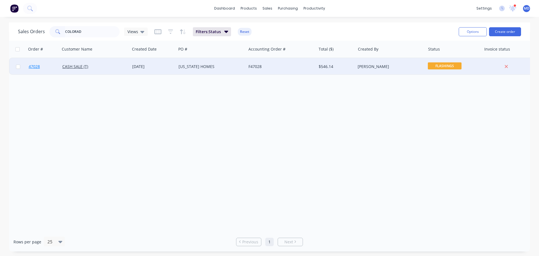
click at [33, 64] on span "47028" at bounding box center [34, 67] width 11 height 6
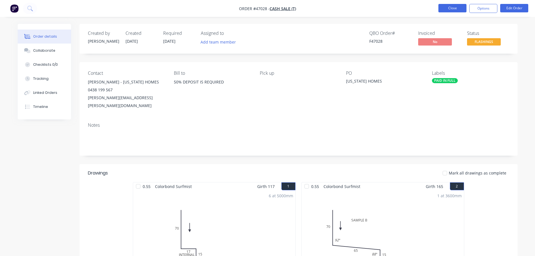
click at [446, 10] on button "Close" at bounding box center [453, 8] width 28 height 8
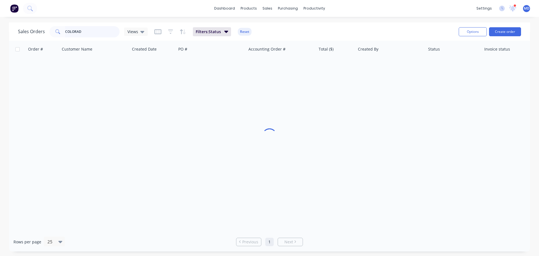
drag, startPoint x: 88, startPoint y: 33, endPoint x: 20, endPoint y: 28, distance: 68.0
click at [21, 28] on div "Sales Orders COLORAD Views" at bounding box center [83, 31] width 130 height 11
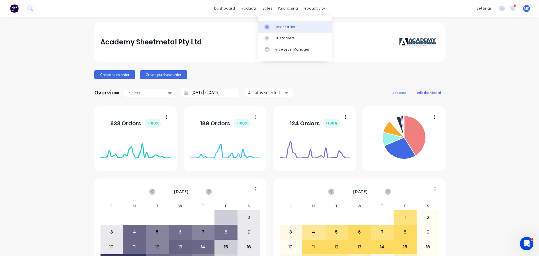
click at [269, 26] on icon at bounding box center [267, 26] width 5 height 5
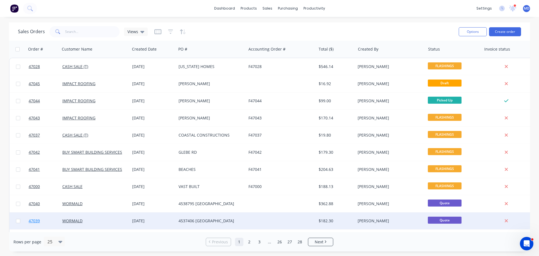
click at [40, 219] on link "47039" at bounding box center [46, 220] width 34 height 17
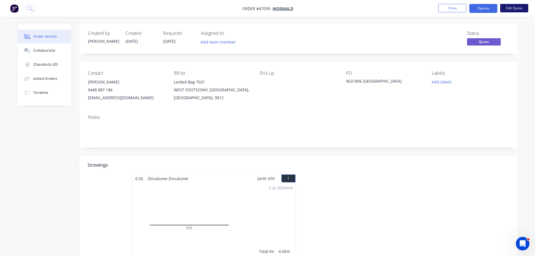
click at [512, 12] on button "Edit Quote" at bounding box center [514, 8] width 28 height 8
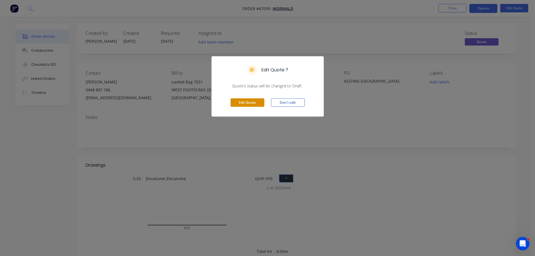
click at [245, 102] on button "Edit Quote" at bounding box center [248, 102] width 34 height 8
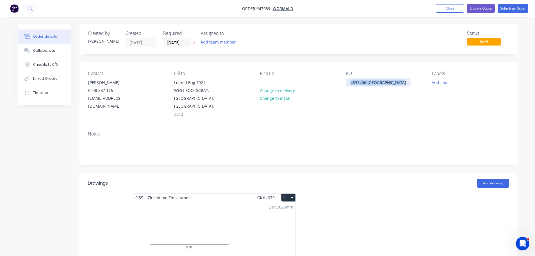
drag, startPoint x: 399, startPoint y: 83, endPoint x: 337, endPoint y: 91, distance: 62.8
click at [337, 91] on div "Contact [PERSON_NAME] [PHONE_NUMBER] [EMAIL_ADDRESS][DOMAIN_NAME] Bill to Locke…" at bounding box center [299, 94] width 438 height 64
copy div "4537406 [GEOGRAPHIC_DATA]"
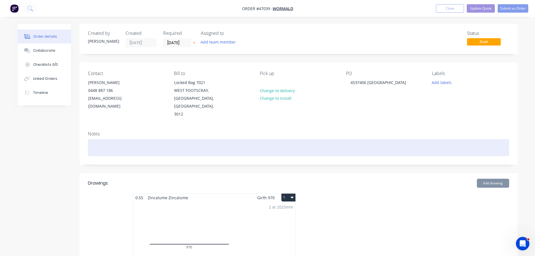
click at [101, 139] on div at bounding box center [298, 147] width 421 height 17
paste div
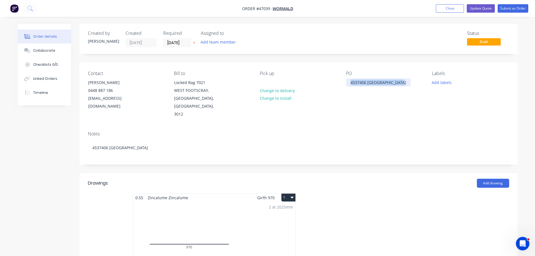
drag, startPoint x: 402, startPoint y: 82, endPoint x: 333, endPoint y: 81, distance: 69.4
click at [333, 81] on div "Contact [PERSON_NAME] [PHONE_NUMBER] [EMAIL_ADDRESS][DOMAIN_NAME] Bill to Locke…" at bounding box center [299, 94] width 438 height 64
click at [170, 42] on input "[DATE]" at bounding box center [177, 42] width 28 height 8
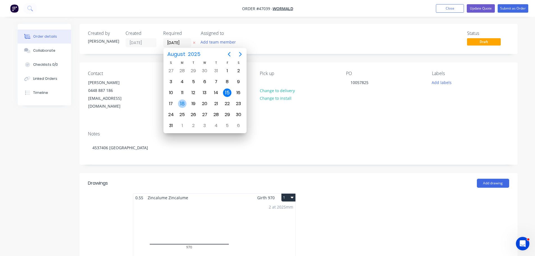
drag, startPoint x: 180, startPoint y: 103, endPoint x: 351, endPoint y: 61, distance: 175.6
click at [180, 103] on div "18" at bounding box center [182, 103] width 8 height 8
type input "[DATE]"
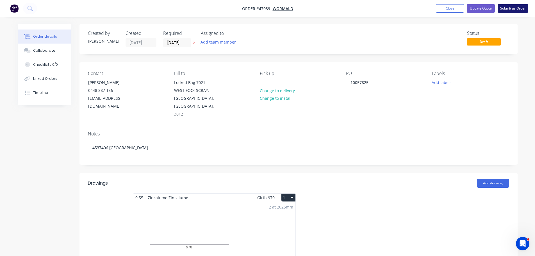
click at [508, 7] on button "Submit as Order" at bounding box center [513, 8] width 31 height 8
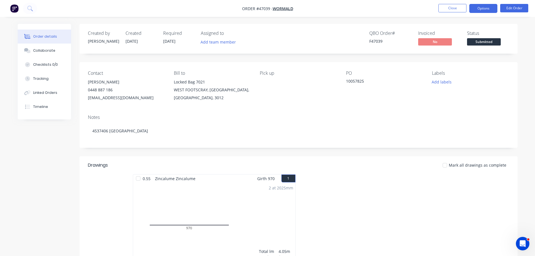
click at [484, 10] on button "Options" at bounding box center [483, 8] width 28 height 9
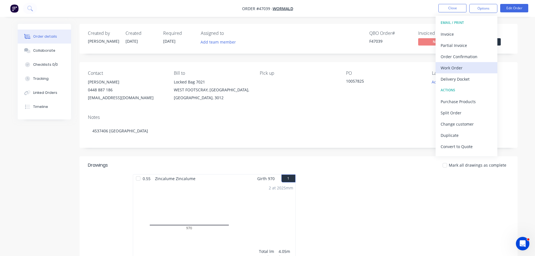
click at [460, 68] on div "Work Order" at bounding box center [467, 68] width 52 height 8
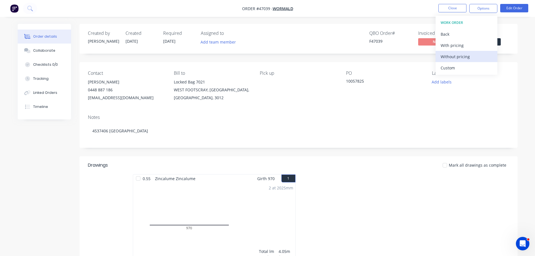
click at [460, 61] on button "Without pricing" at bounding box center [467, 56] width 62 height 11
drag, startPoint x: 508, startPoint y: 31, endPoint x: 503, endPoint y: 37, distance: 7.4
click at [508, 31] on div "Status" at bounding box center [488, 33] width 42 height 5
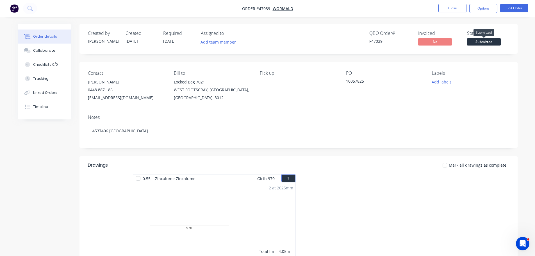
click at [492, 41] on span "Submitted" at bounding box center [484, 41] width 34 height 7
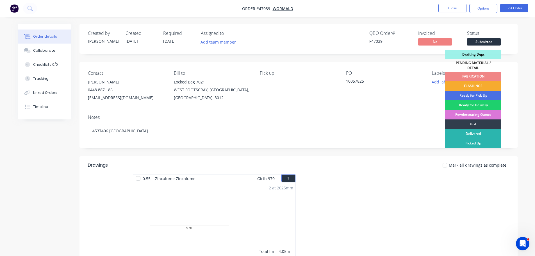
click at [486, 81] on div "FLASHINGS" at bounding box center [473, 86] width 56 height 10
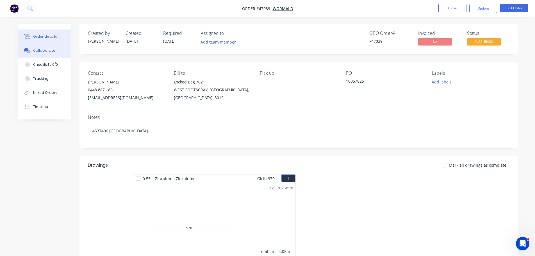
click at [52, 51] on div "Collaborate" at bounding box center [44, 50] width 22 height 5
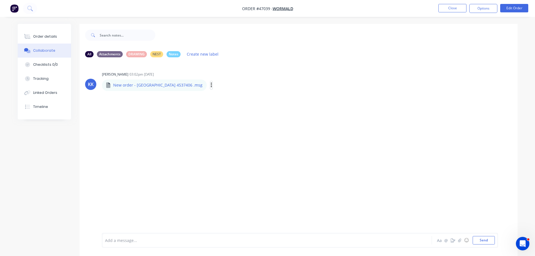
click at [211, 86] on icon "button" at bounding box center [212, 85] width 2 height 6
click at [222, 98] on button "Download" at bounding box center [248, 100] width 63 height 13
click at [485, 242] on button "Send" at bounding box center [484, 240] width 22 height 8
click at [43, 39] on div "Order details" at bounding box center [45, 36] width 24 height 5
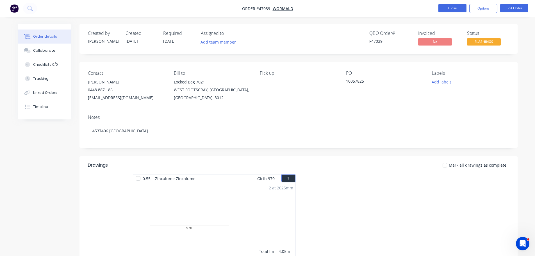
click at [458, 8] on button "Close" at bounding box center [453, 8] width 28 height 8
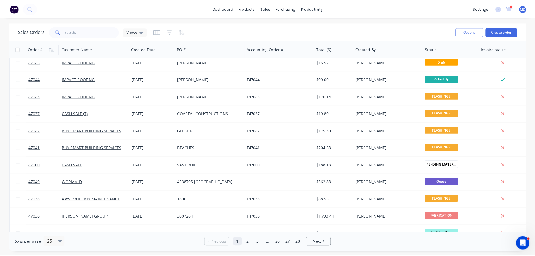
scroll to position [56, 0]
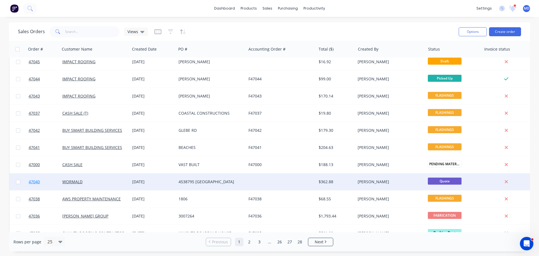
click at [31, 178] on link "47040" at bounding box center [46, 181] width 34 height 17
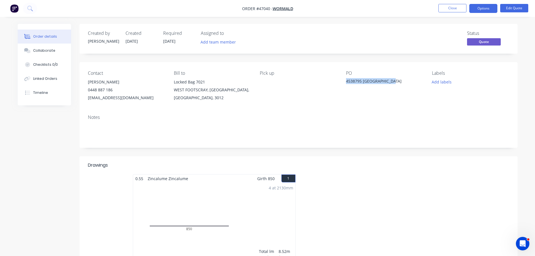
drag, startPoint x: 389, startPoint y: 82, endPoint x: 342, endPoint y: 83, distance: 46.1
click at [342, 83] on div "Contact BRAIDY PEARCE 0448 887 186 BPEARCE@WORMALD.COM.AU Bill to Locked Bag 70…" at bounding box center [299, 86] width 438 height 48
copy div "4538795 west lakes chc"
click at [521, 9] on button "Edit Quote" at bounding box center [514, 8] width 28 height 8
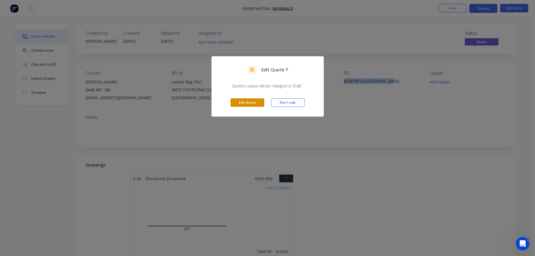
click at [250, 101] on button "Edit Quote" at bounding box center [248, 102] width 34 height 8
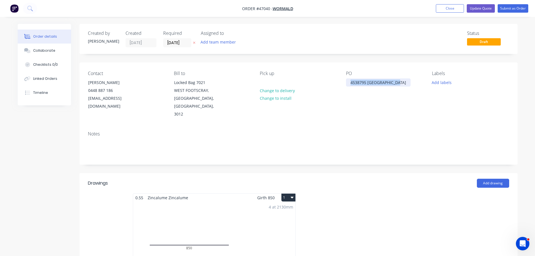
drag, startPoint x: 396, startPoint y: 84, endPoint x: 341, endPoint y: 78, distance: 55.2
click at [339, 84] on div "Contact BRAIDY PEARCE 0448 887 186 BPEARCE@WORMALD.COM.AU Bill to Locked Bag 70…" at bounding box center [299, 94] width 438 height 64
copy div "4538795 west lakes chc"
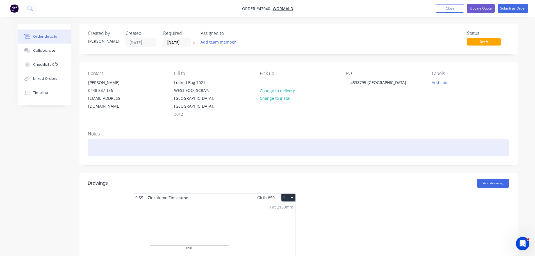
click at [95, 139] on div at bounding box center [298, 147] width 421 height 17
paste div
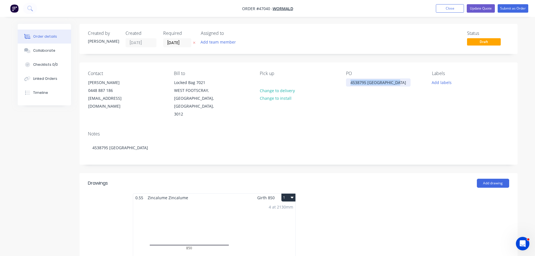
drag, startPoint x: 396, startPoint y: 84, endPoint x: 329, endPoint y: 88, distance: 67.0
click at [330, 88] on div "Contact BRAIDY PEARCE 0448 887 186 BPEARCE@WORMALD.COM.AU Bill to Locked Bag 70…" at bounding box center [299, 94] width 438 height 64
click at [172, 42] on input "[DATE]" at bounding box center [177, 42] width 28 height 8
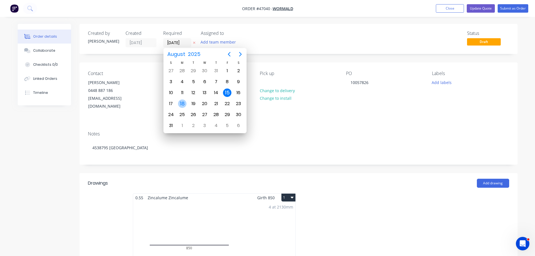
click at [183, 101] on div "18" at bounding box center [182, 103] width 8 height 8
type input "[DATE]"
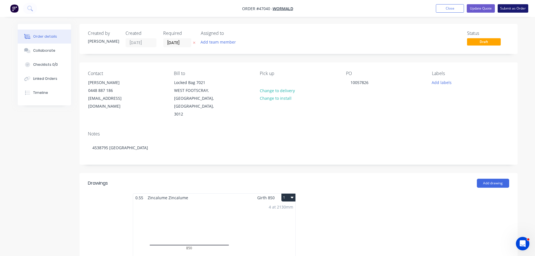
click at [520, 7] on button "Submit as Order" at bounding box center [513, 8] width 31 height 8
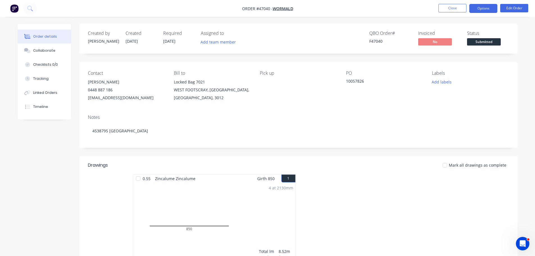
click at [483, 4] on button "Options" at bounding box center [483, 8] width 28 height 9
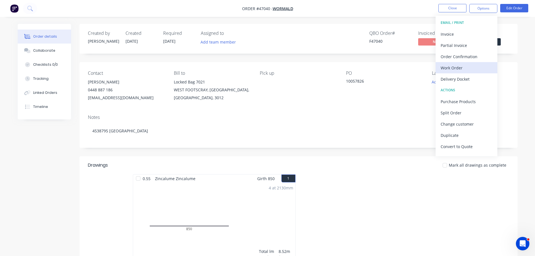
click at [461, 68] on div "Work Order" at bounding box center [467, 68] width 52 height 8
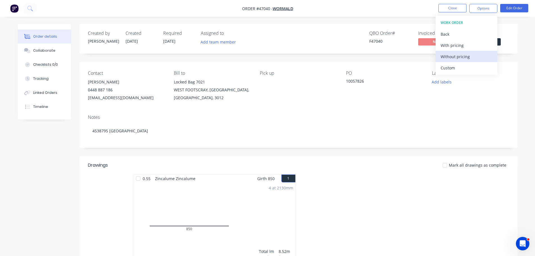
click at [466, 58] on div "Without pricing" at bounding box center [467, 57] width 52 height 8
click at [519, 47] on div "Order details Collaborate Checklists 0/0 Tracking Linked Orders Timeline Order …" at bounding box center [267, 193] width 511 height 338
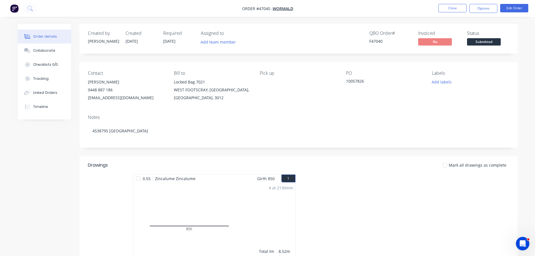
click at [494, 41] on span "Submitted" at bounding box center [484, 41] width 34 height 7
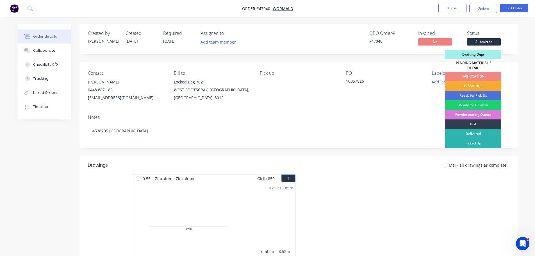
click at [472, 84] on div "FLASHINGS" at bounding box center [473, 86] width 56 height 10
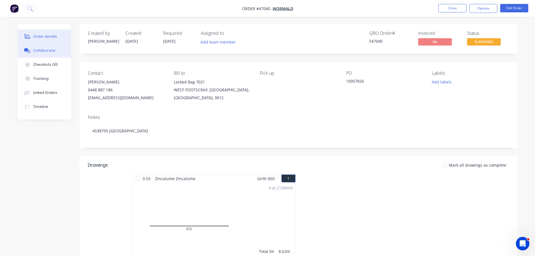
click at [40, 48] on div "Collaborate" at bounding box center [44, 50] width 22 height 5
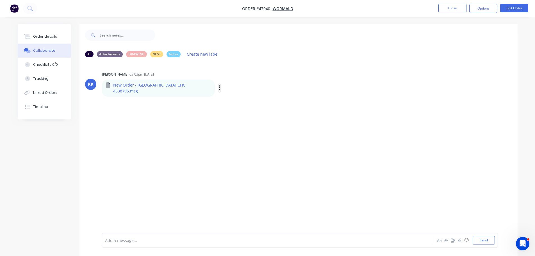
click at [219, 86] on icon "button" at bounding box center [220, 88] width 2 height 6
click at [225, 98] on button "Download" at bounding box center [256, 103] width 63 height 13
click at [487, 239] on button "Send" at bounding box center [484, 240] width 22 height 8
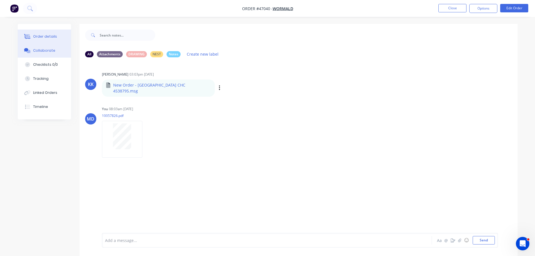
click at [53, 34] on button "Order details" at bounding box center [44, 36] width 53 height 14
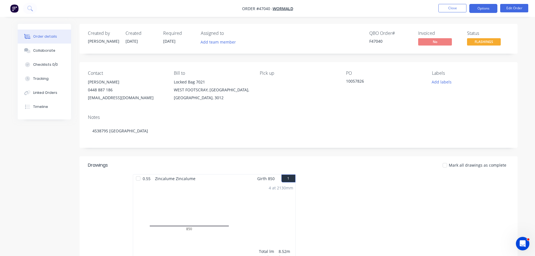
click at [482, 8] on button "Options" at bounding box center [483, 8] width 28 height 9
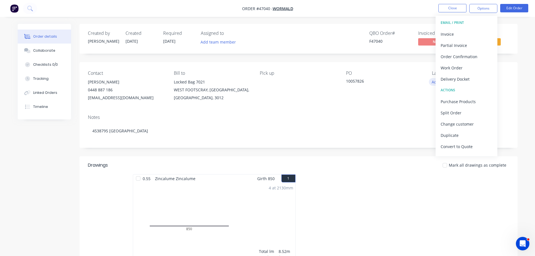
click at [450, 78] on div "Delivery Docket" at bounding box center [467, 79] width 52 height 8
click at [453, 58] on div "Without pricing" at bounding box center [467, 57] width 52 height 8
click at [451, 6] on button "Close" at bounding box center [453, 8] width 28 height 8
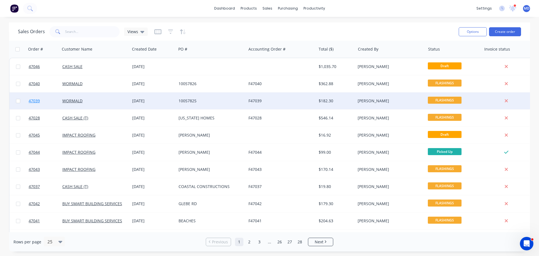
click at [36, 103] on span "47039" at bounding box center [34, 101] width 11 height 6
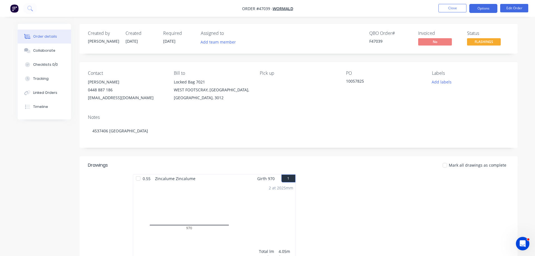
click at [481, 10] on button "Options" at bounding box center [483, 8] width 28 height 9
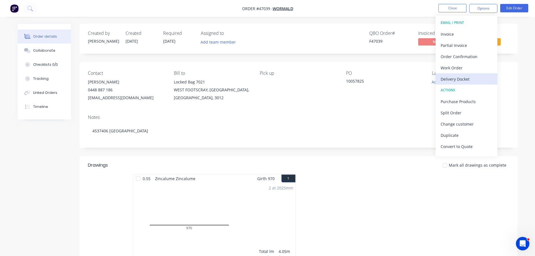
click at [458, 80] on div "Delivery Docket" at bounding box center [467, 79] width 52 height 8
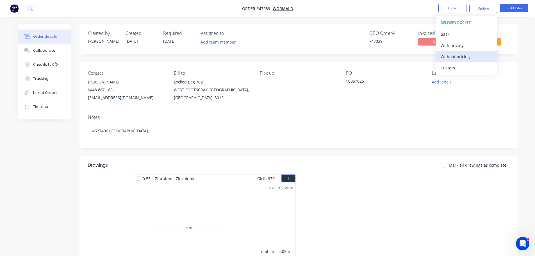
click at [458, 58] on div "Without pricing" at bounding box center [467, 57] width 52 height 8
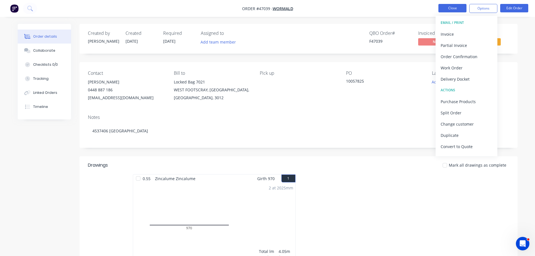
click at [451, 10] on button "Close" at bounding box center [453, 8] width 28 height 8
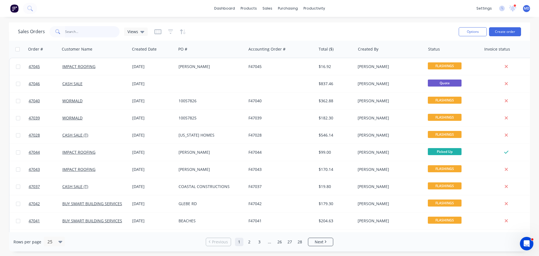
click at [76, 28] on input "text" at bounding box center [92, 31] width 55 height 11
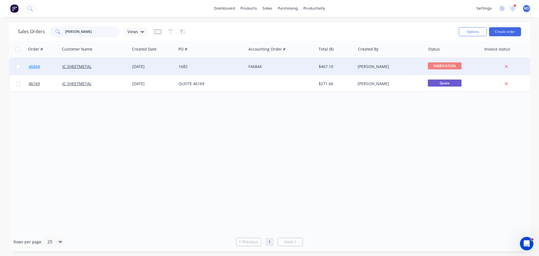
type input "jc shee"
click at [35, 64] on link "46844" at bounding box center [46, 66] width 34 height 17
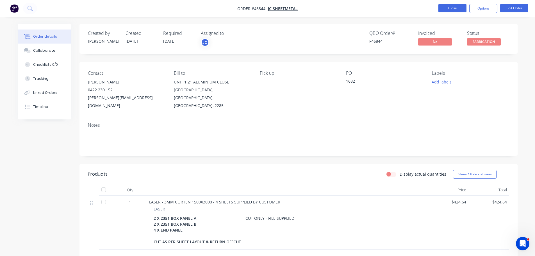
click at [446, 6] on button "Close" at bounding box center [453, 8] width 28 height 8
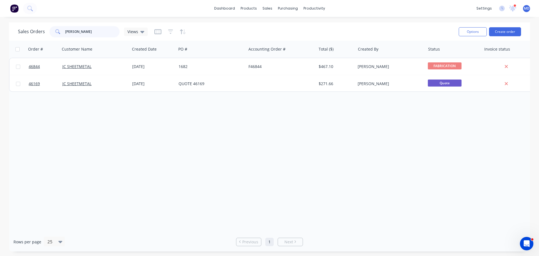
drag, startPoint x: 94, startPoint y: 33, endPoint x: 0, endPoint y: 15, distance: 95.0
click at [0, 17] on div "dashboard products sales purchasing productivity dashboard products Product Cat…" at bounding box center [269, 128] width 539 height 256
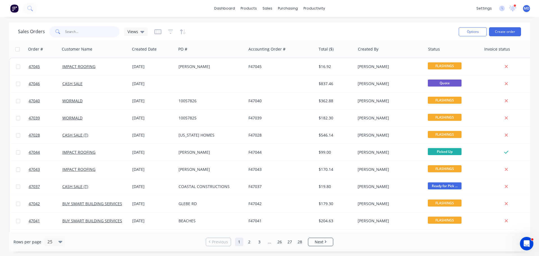
click at [70, 32] on input "text" at bounding box center [92, 31] width 55 height 11
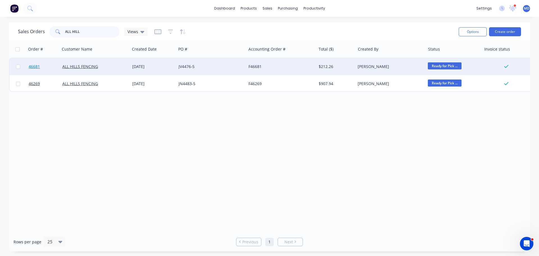
type input "ALL HILL"
click at [36, 63] on link "46681" at bounding box center [46, 66] width 34 height 17
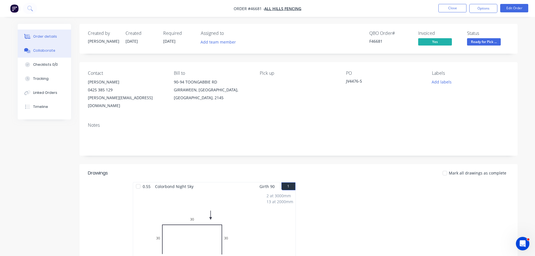
click at [48, 48] on div "Collaborate" at bounding box center [44, 50] width 22 height 5
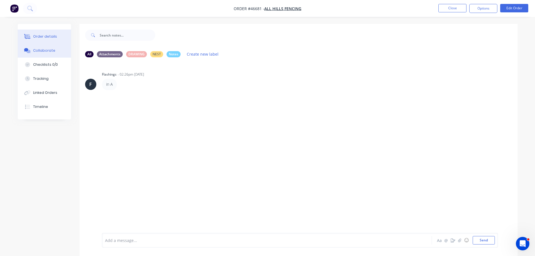
click at [48, 34] on div "Order details" at bounding box center [45, 36] width 24 height 5
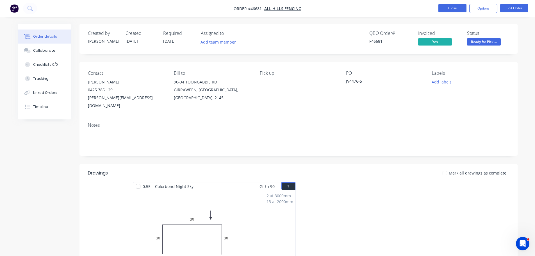
click at [448, 10] on button "Close" at bounding box center [453, 8] width 28 height 8
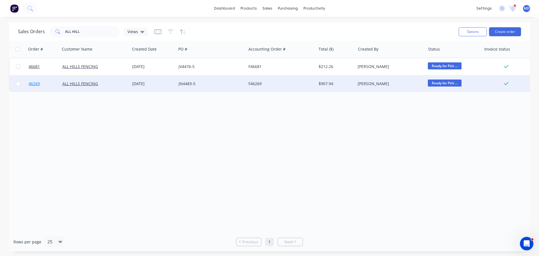
click at [35, 84] on span "46269" at bounding box center [34, 84] width 11 height 6
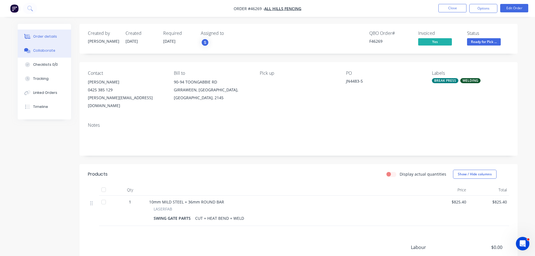
click at [37, 52] on div "Collaborate" at bounding box center [44, 50] width 22 height 5
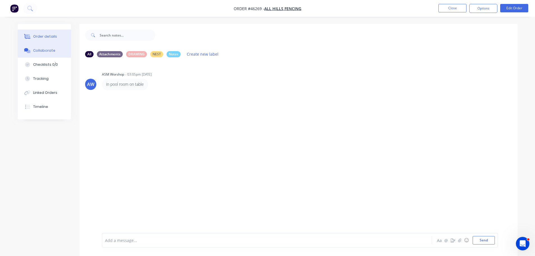
click at [35, 35] on div "Order details" at bounding box center [45, 36] width 24 height 5
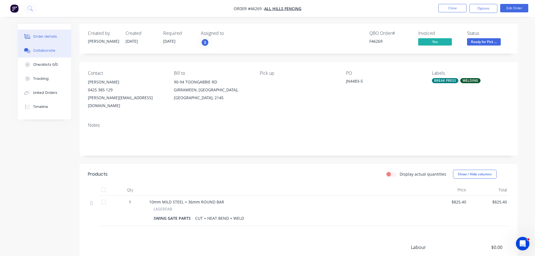
click at [36, 52] on div "Collaborate" at bounding box center [44, 50] width 22 height 5
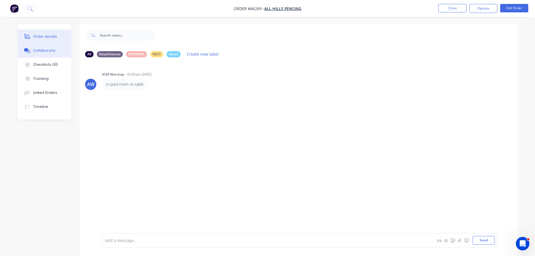
click at [40, 34] on button "Order details" at bounding box center [44, 36] width 53 height 14
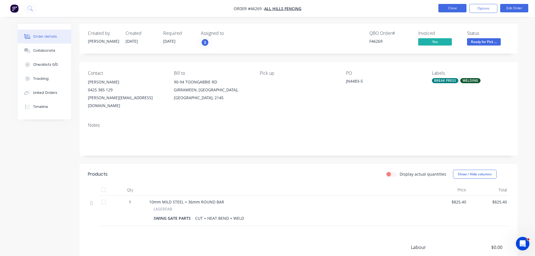
click at [449, 11] on button "Close" at bounding box center [453, 8] width 28 height 8
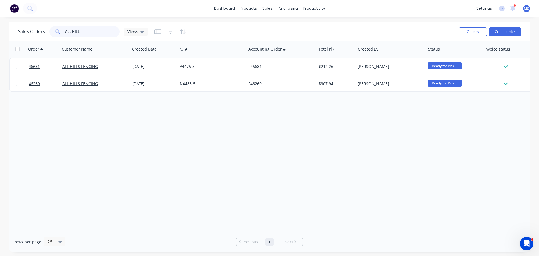
drag, startPoint x: 85, startPoint y: 34, endPoint x: -19, endPoint y: 21, distance: 104.8
click at [0, 21] on html "dashboard products sales purchasing productivity dashboard products Product Cat…" at bounding box center [269, 128] width 539 height 256
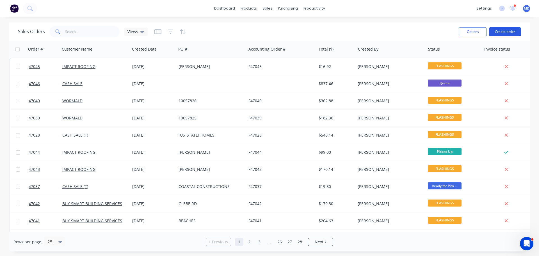
click at [497, 33] on button "Create order" at bounding box center [505, 31] width 32 height 9
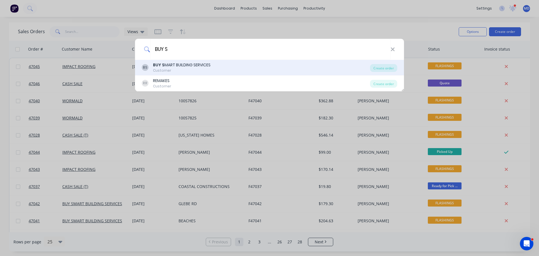
type input "BUY S"
click at [160, 66] on b "BUY S" at bounding box center [159, 65] width 12 height 6
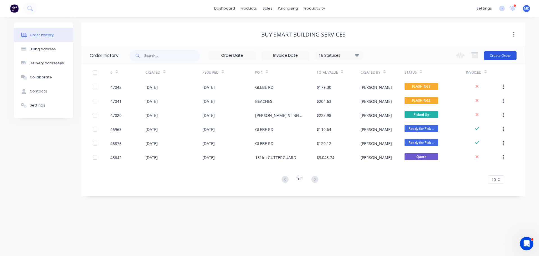
click at [501, 54] on button "Create Order" at bounding box center [500, 55] width 33 height 9
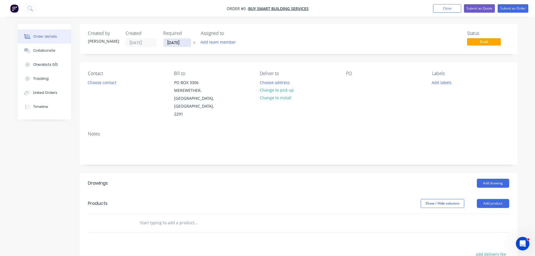
click at [167, 42] on input "[DATE]" at bounding box center [177, 42] width 28 height 8
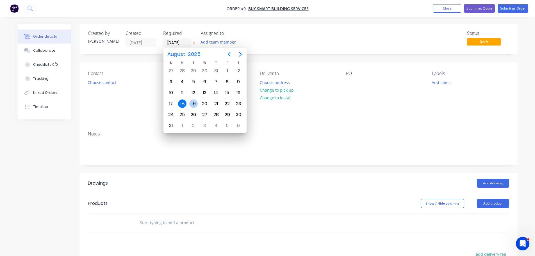
click at [194, 103] on div "19" at bounding box center [193, 103] width 8 height 8
type input "[DATE]"
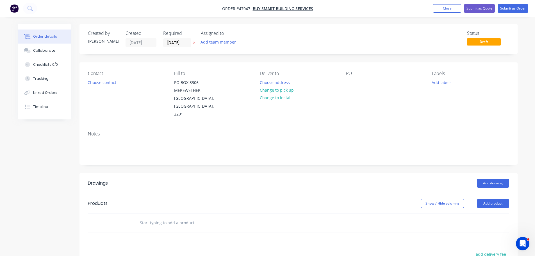
click at [109, 85] on button "Choose contact" at bounding box center [102, 82] width 35 height 8
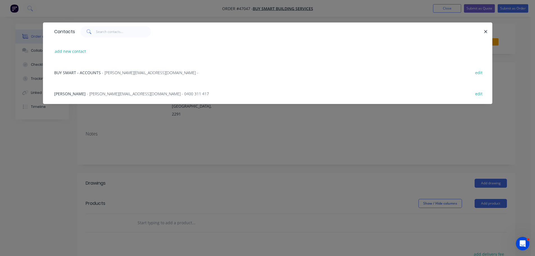
drag, startPoint x: 81, startPoint y: 99, endPoint x: 283, endPoint y: 102, distance: 202.0
click at [81, 99] on div "BRETT CLEMENTS - brett.bsbs@gmail.com - 0400 311 417 edit" at bounding box center [267, 93] width 433 height 21
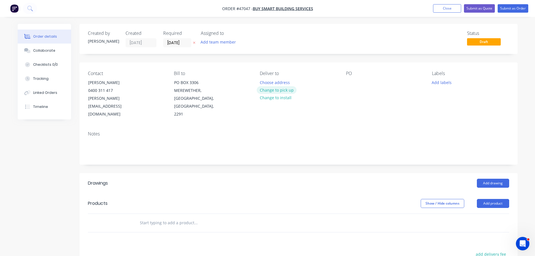
click at [266, 92] on button "Change to pick up" at bounding box center [277, 90] width 40 height 8
click at [346, 86] on div "Contact BRETT CLEMENTS 0400 311 417 brett.bsbs@gmail.com Bill to PO BOX 3306 ME…" at bounding box center [299, 94] width 438 height 64
click at [349, 82] on div at bounding box center [350, 82] width 9 height 8
click at [492, 179] on button "Add drawing" at bounding box center [493, 183] width 32 height 9
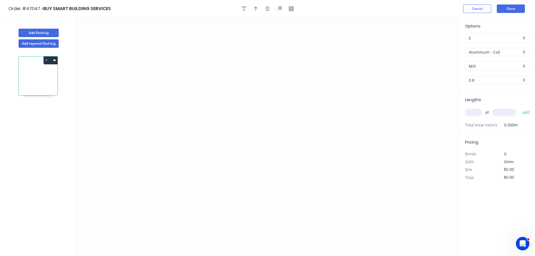
click at [477, 53] on input "Aluminium - Coil" at bounding box center [495, 52] width 53 height 6
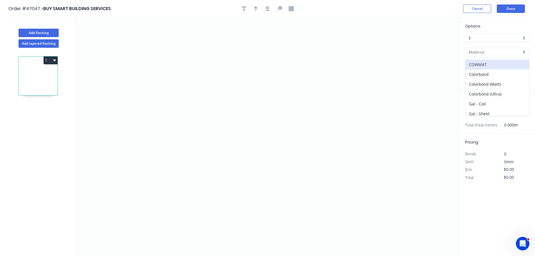
scroll to position [28, 0]
click at [481, 68] on div "Colorbond" at bounding box center [497, 64] width 64 height 10
type input "Colorbond"
type input "Basalt"
type input "0.55"
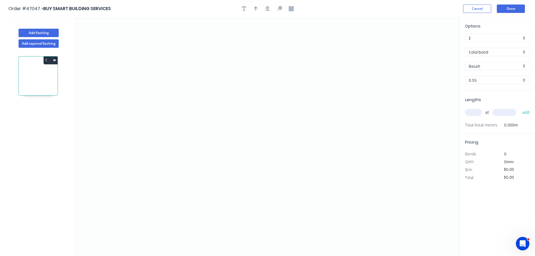
click at [477, 66] on input "Basalt" at bounding box center [495, 66] width 53 height 6
drag, startPoint x: 484, startPoint y: 122, endPoint x: 482, endPoint y: 113, distance: 9.8
click at [484, 122] on div "Woodland Grey" at bounding box center [497, 125] width 64 height 10
type input "Woodland Grey"
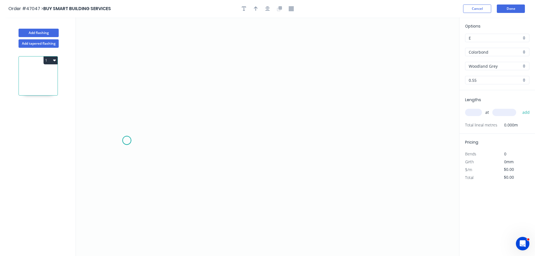
click at [127, 140] on icon "0" at bounding box center [267, 136] width 383 height 239
click at [127, 109] on icon "0" at bounding box center [267, 136] width 383 height 239
click at [274, 116] on icon "0 ?" at bounding box center [267, 136] width 383 height 239
click at [272, 39] on icon "0 ? ?" at bounding box center [267, 136] width 383 height 239
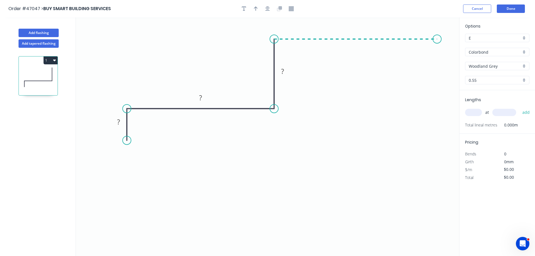
click at [438, 47] on icon "0 ? ? ?" at bounding box center [267, 136] width 383 height 239
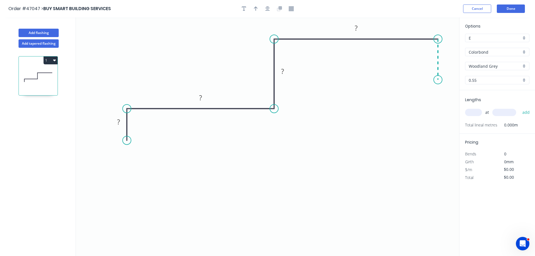
click at [437, 80] on icon "0 ? ? ? ?" at bounding box center [267, 136] width 383 height 239
click at [115, 121] on rect at bounding box center [118, 122] width 11 height 8
type input "$40.08"
click at [253, 9] on button "button" at bounding box center [256, 8] width 8 height 8
drag, startPoint x: 431, startPoint y: 45, endPoint x: 222, endPoint y: 72, distance: 210.8
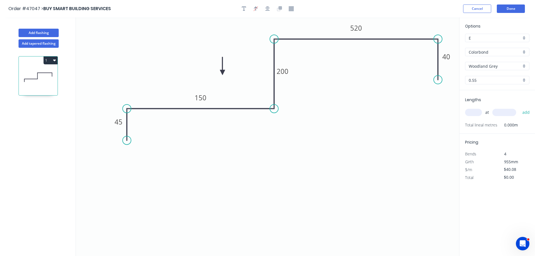
click at [222, 72] on icon at bounding box center [222, 66] width 5 height 18
click at [474, 113] on input "text" at bounding box center [473, 112] width 17 height 7
type input "1"
type input "2000"
click at [520, 108] on button "add" at bounding box center [526, 113] width 13 height 10
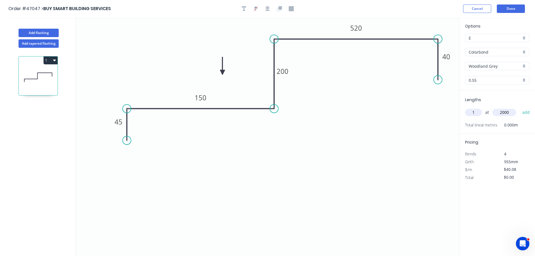
type input "$80.16"
click at [31, 34] on button "Add flashing" at bounding box center [39, 33] width 40 height 8
type input "$0.00"
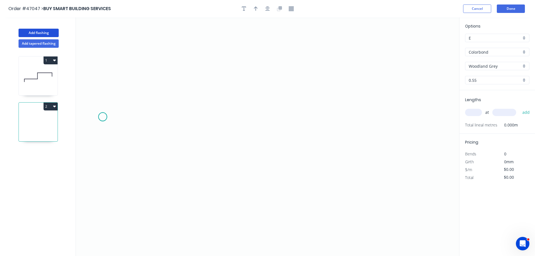
drag, startPoint x: 103, startPoint y: 117, endPoint x: 102, endPoint y: 92, distance: 24.7
click at [103, 117] on icon "0" at bounding box center [267, 136] width 383 height 239
drag, startPoint x: 102, startPoint y: 87, endPoint x: 125, endPoint y: 90, distance: 23.6
click at [102, 86] on icon "0" at bounding box center [267, 136] width 383 height 239
drag, startPoint x: 297, startPoint y: 98, endPoint x: 288, endPoint y: 136, distance: 38.6
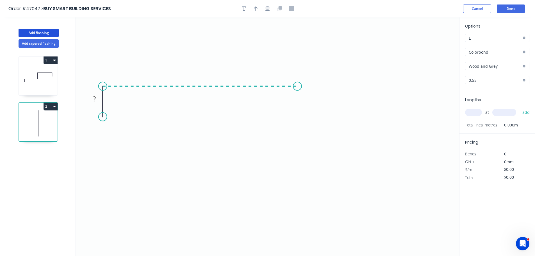
click at [298, 100] on icon "0 ?" at bounding box center [267, 136] width 383 height 239
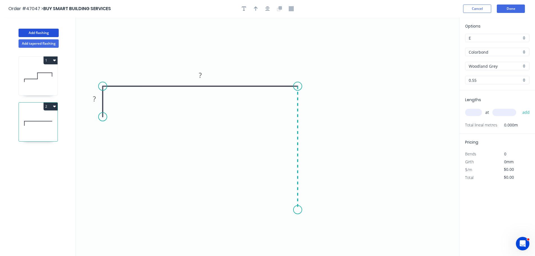
click at [297, 210] on icon "0 ? ?" at bounding box center [267, 136] width 383 height 239
click at [277, 187] on icon "0 ? ? ?" at bounding box center [267, 136] width 383 height 239
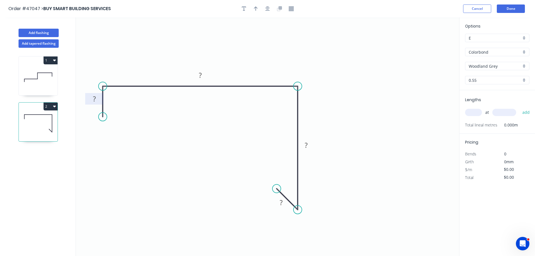
click at [96, 100] on rect at bounding box center [94, 99] width 11 height 8
click at [260, 8] on button "button" at bounding box center [256, 8] width 8 height 8
type input "$29.70"
drag, startPoint x: 431, startPoint y: 45, endPoint x: 259, endPoint y: 74, distance: 174.8
click at [260, 74] on icon at bounding box center [262, 67] width 5 height 18
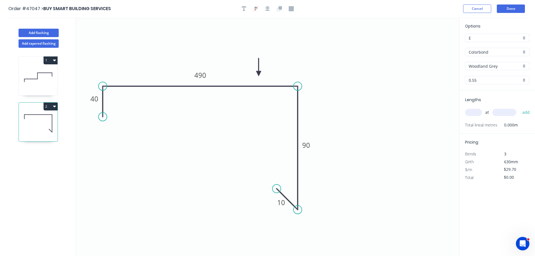
click at [476, 115] on input "text" at bounding box center [473, 112] width 17 height 7
type input "1"
type input "2000"
click at [520, 108] on button "add" at bounding box center [526, 113] width 13 height 10
type input "$59.40"
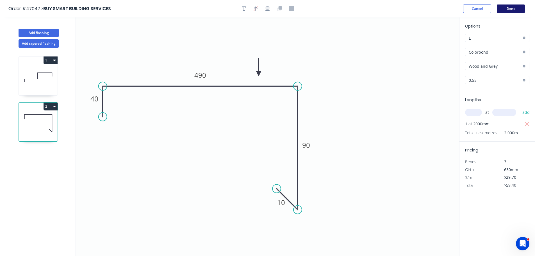
click at [513, 5] on button "Done" at bounding box center [511, 8] width 28 height 8
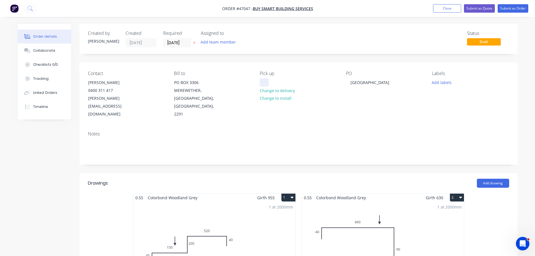
click at [265, 81] on div at bounding box center [264, 82] width 9 height 8
click at [508, 8] on button "Submit as Order" at bounding box center [513, 8] width 31 height 8
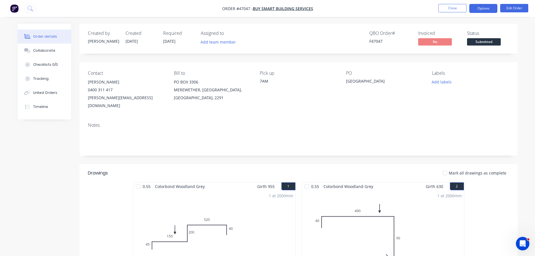
click at [479, 7] on button "Options" at bounding box center [483, 8] width 28 height 9
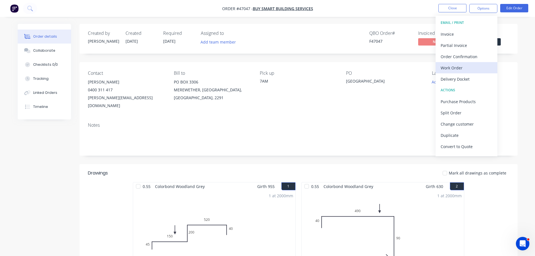
click at [455, 68] on div "Work Order" at bounding box center [467, 68] width 52 height 8
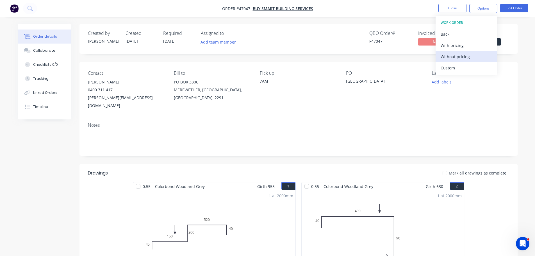
click at [454, 57] on div "Without pricing" at bounding box center [467, 57] width 52 height 8
click at [515, 42] on div "Created by Mel Created 18/08/25 Required 19/08/25 Assigned to Add team member Q…" at bounding box center [299, 39] width 438 height 30
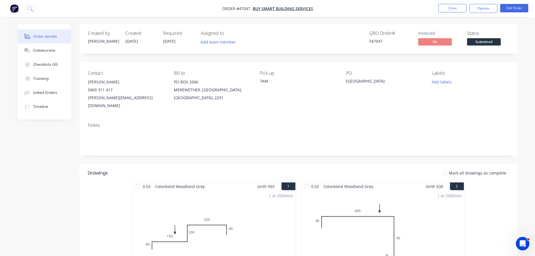
click at [496, 40] on span "Submitted" at bounding box center [484, 41] width 34 height 7
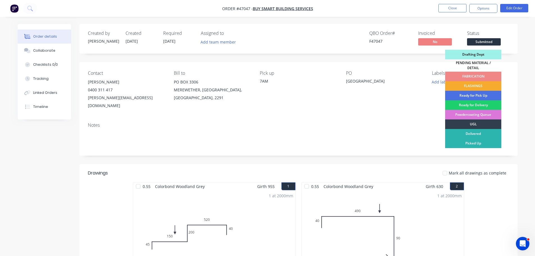
click at [482, 83] on div "FLASHINGS" at bounding box center [473, 86] width 56 height 10
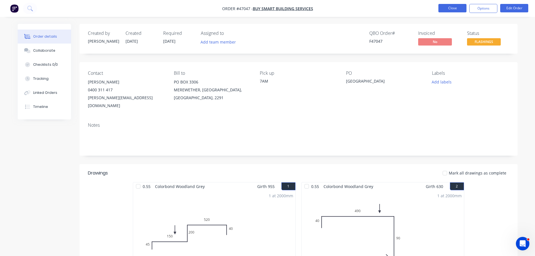
click at [445, 7] on button "Close" at bounding box center [453, 8] width 28 height 8
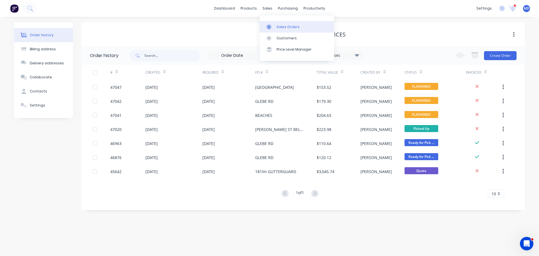
click at [271, 26] on icon at bounding box center [269, 26] width 5 height 5
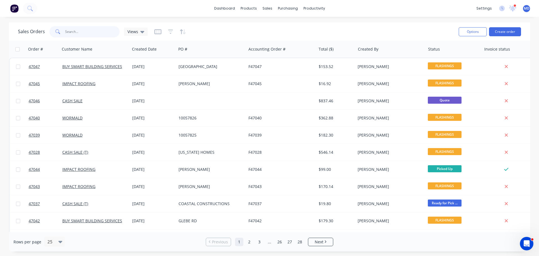
click at [85, 34] on input "text" at bounding box center [92, 31] width 55 height 11
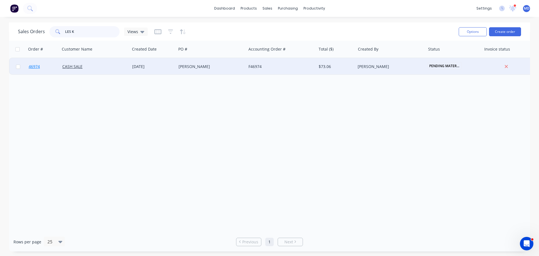
type input "LES K"
click at [34, 68] on span "46974" at bounding box center [34, 67] width 11 height 6
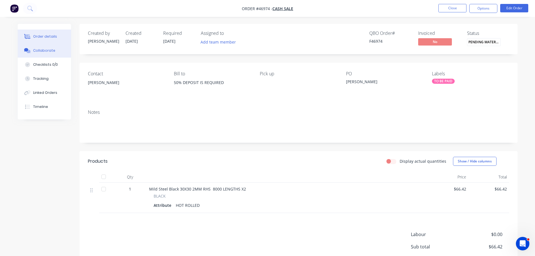
click at [45, 51] on div "Collaborate" at bounding box center [44, 50] width 22 height 5
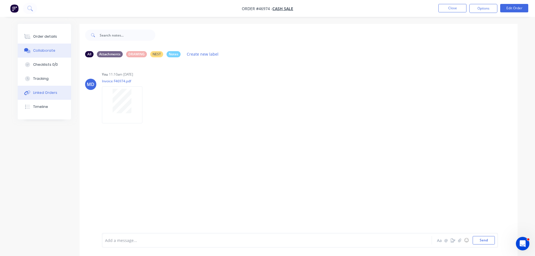
click at [42, 90] on button "Linked Orders" at bounding box center [44, 93] width 53 height 14
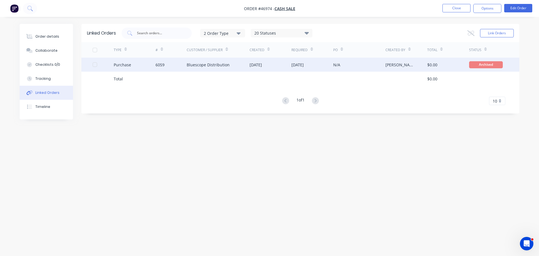
click at [119, 63] on div "Purchase" at bounding box center [122, 65] width 17 height 6
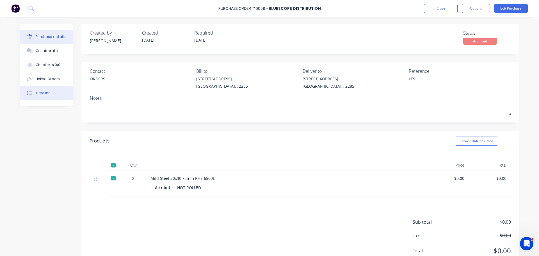
click at [44, 99] on button "Timeline" at bounding box center [46, 93] width 53 height 14
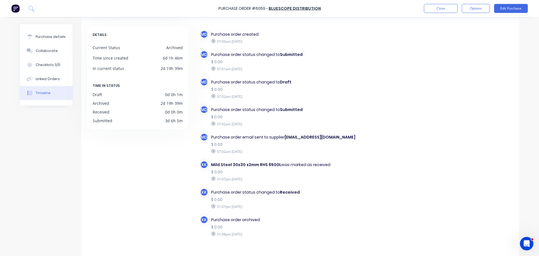
scroll to position [44, 0]
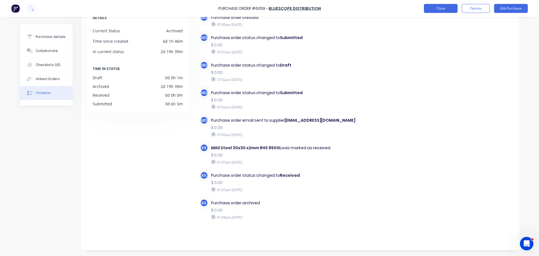
click at [442, 4] on button "Close" at bounding box center [441, 8] width 34 height 9
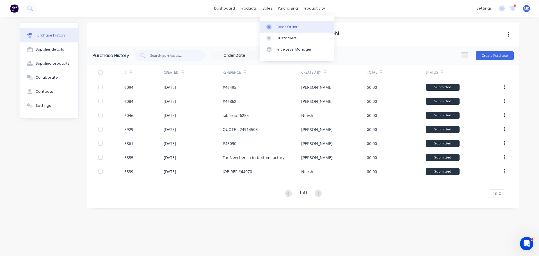
click at [276, 22] on link "Sales Orders" at bounding box center [297, 26] width 74 height 11
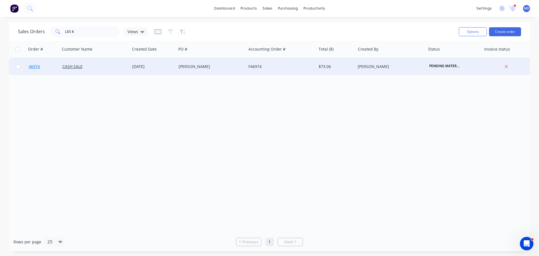
click at [35, 64] on span "46974" at bounding box center [34, 67] width 11 height 6
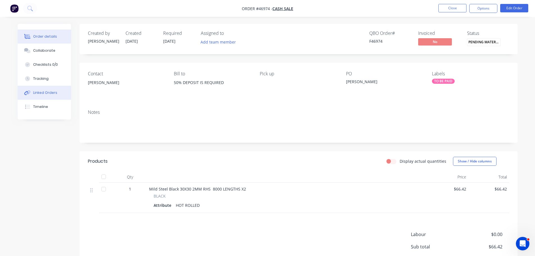
drag, startPoint x: 44, startPoint y: 89, endPoint x: 56, endPoint y: 88, distance: 11.9
click at [44, 89] on button "Linked Orders" at bounding box center [44, 93] width 53 height 14
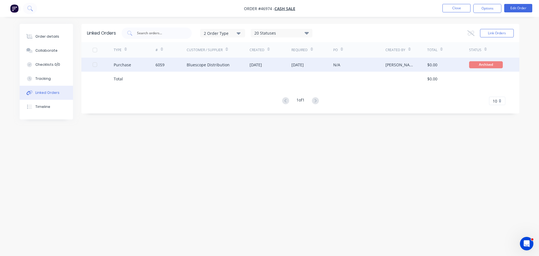
click at [122, 62] on div "Purchase" at bounding box center [122, 65] width 17 height 6
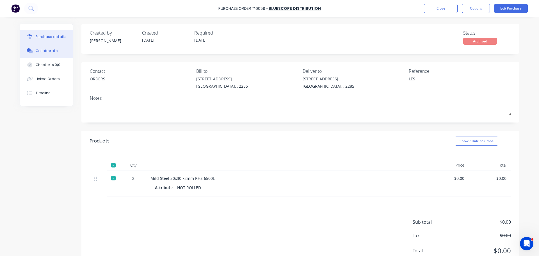
click at [44, 49] on div "Collaborate" at bounding box center [47, 50] width 22 height 5
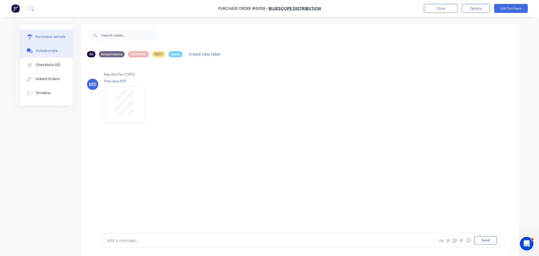
click at [44, 33] on button "Purchase details" at bounding box center [46, 37] width 53 height 14
type textarea "x"
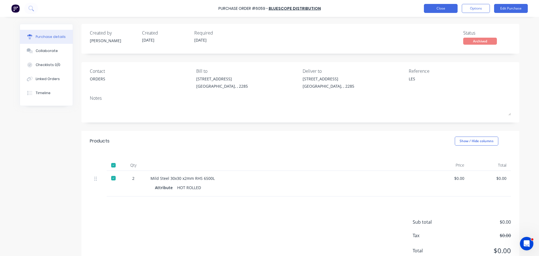
click at [442, 8] on button "Close" at bounding box center [441, 8] width 34 height 9
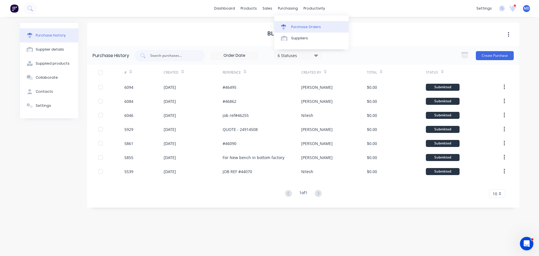
click at [297, 24] on div "Purchase Orders" at bounding box center [306, 26] width 30 height 5
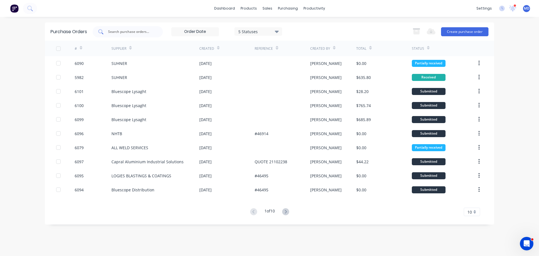
click at [135, 33] on input "text" at bounding box center [131, 32] width 47 height 6
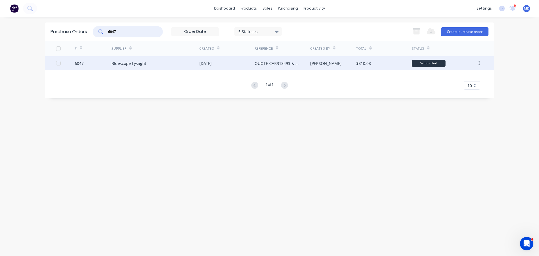
type input "6047"
click at [70, 62] on div at bounding box center [65, 63] width 19 height 14
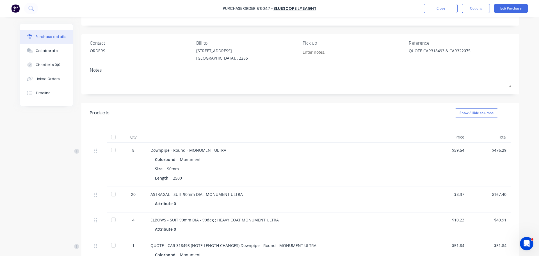
scroll to position [84, 0]
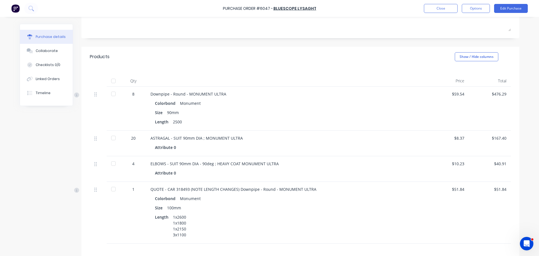
click at [110, 94] on div at bounding box center [113, 93] width 11 height 11
click at [109, 164] on div at bounding box center [113, 163] width 11 height 11
click at [111, 188] on div at bounding box center [113, 188] width 11 height 11
click at [511, 8] on button "Edit Purchase" at bounding box center [511, 8] width 34 height 9
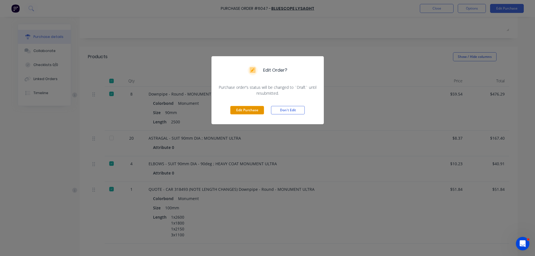
click at [234, 110] on button "Edit Purchase" at bounding box center [247, 110] width 34 height 8
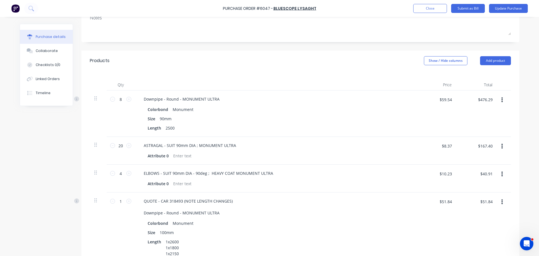
click at [502, 148] on icon "button" at bounding box center [502, 146] width 1 height 5
click at [483, 175] on button "Duplicate" at bounding box center [485, 172] width 48 height 11
type textarea "x"
type input "1"
type input "$8.37"
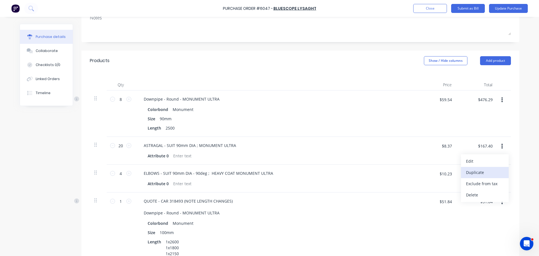
type input "$8.37"
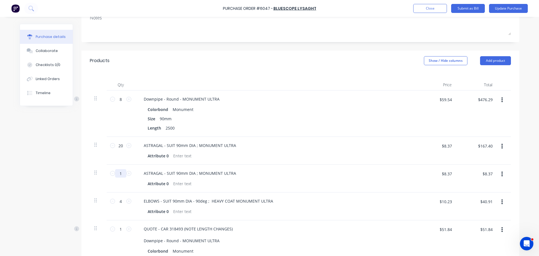
click at [118, 174] on input "1" at bounding box center [120, 173] width 11 height 8
type textarea "x"
type input "12"
type textarea "x"
type input "$100.44"
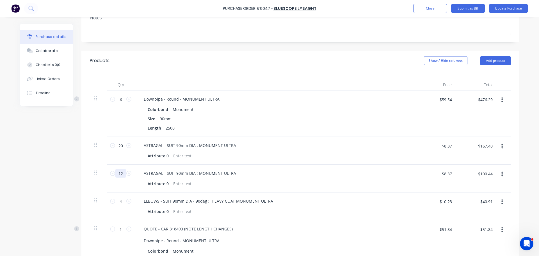
type textarea "x"
type input "1"
type textarea "x"
type input "$8.37"
type textarea "x"
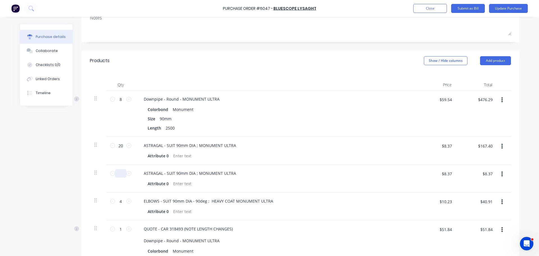
type input "8"
type textarea "x"
type input "$66.96"
type input "8"
click at [120, 146] on input "20" at bounding box center [120, 145] width 11 height 8
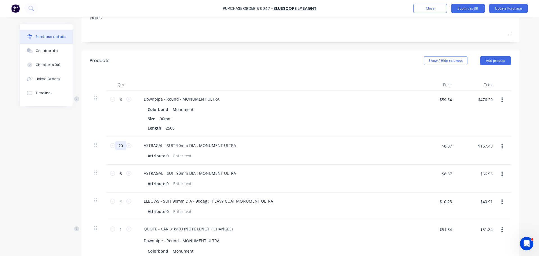
type textarea "x"
type input "1"
type textarea "x"
type input "$8.37"
type textarea "x"
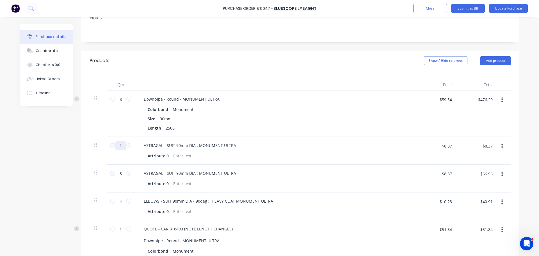
type input "12"
type textarea "x"
type input "$100.44"
type input "12"
click at [280, 170] on div "ASTRAGAL - SUIT 90mm DIA ; MONUMENT ULTRA" at bounding box center [275, 173] width 272 height 8
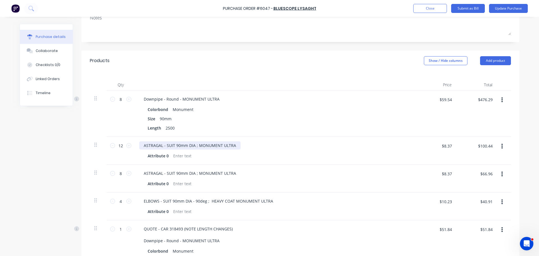
click at [234, 144] on div "ASTRAGAL - SUIT 90mm DIA ; MONUMENT ULTRA" at bounding box center [189, 145] width 101 height 8
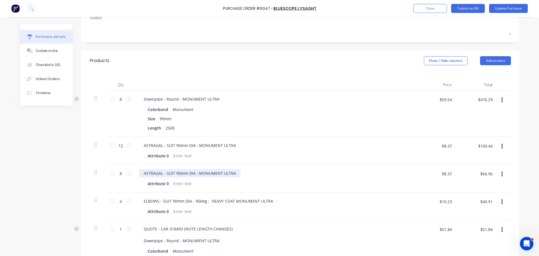
type textarea "x"
click at [235, 176] on div "ASTRAGAL - SUIT 90mm DIA ; MONUMENT ULTRA" at bounding box center [189, 173] width 101 height 8
click at [303, 171] on div "ASTRAGAL - SUIT 90mm DIA ; MONUMENT ULTRA - B/O" at bounding box center [275, 173] width 272 height 8
drag, startPoint x: 505, startPoint y: 8, endPoint x: 492, endPoint y: 6, distance: 13.6
click at [505, 7] on button "Update Purchase" at bounding box center [508, 8] width 39 height 9
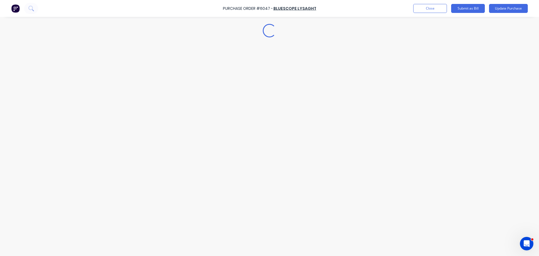
scroll to position [0, 0]
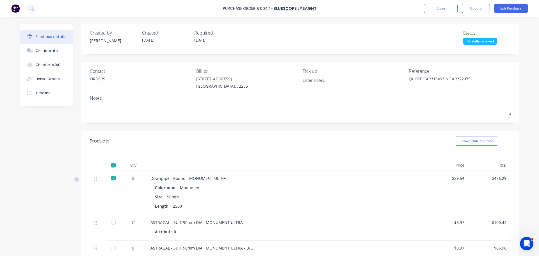
click at [110, 223] on div at bounding box center [113, 222] width 11 height 11
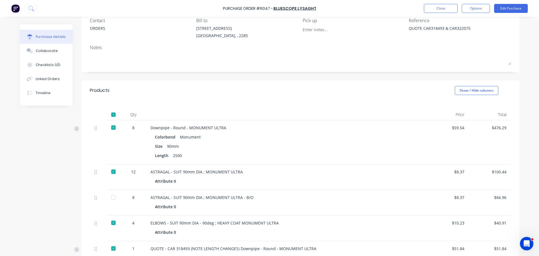
type textarea "x"
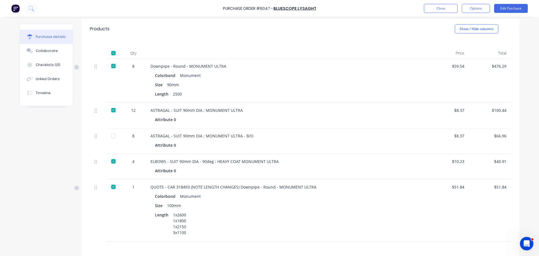
scroll to position [112, 0]
click at [443, 8] on button "Close" at bounding box center [441, 8] width 34 height 9
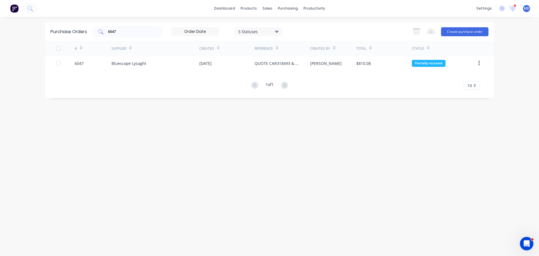
click at [118, 30] on input "6047" at bounding box center [131, 32] width 47 height 6
type input "6"
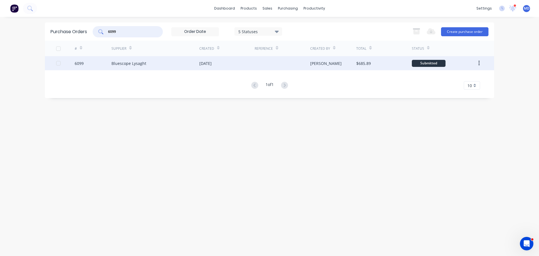
type input "6099"
click at [77, 63] on div "6099" at bounding box center [79, 63] width 9 height 6
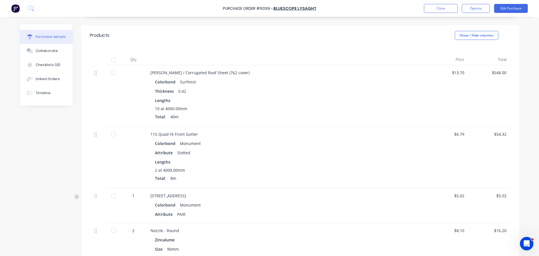
scroll to position [47, 0]
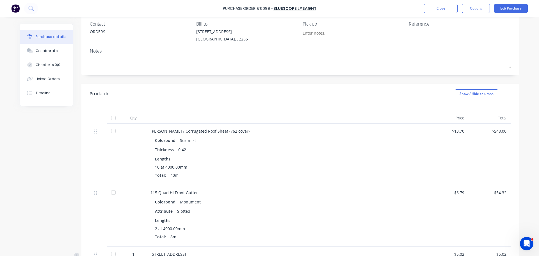
click at [110, 117] on div at bounding box center [113, 117] width 11 height 11
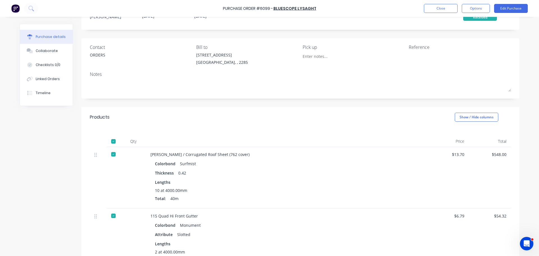
scroll to position [0, 0]
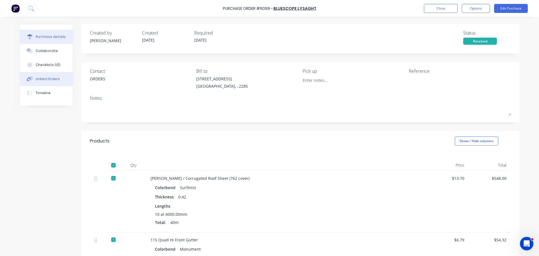
click at [39, 79] on div "Linked Orders" at bounding box center [48, 78] width 24 height 5
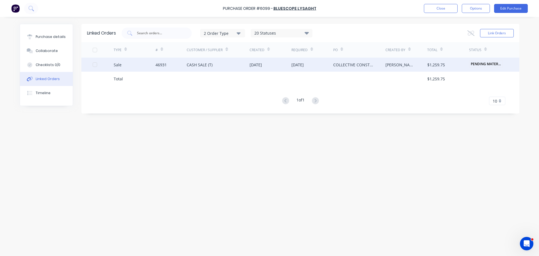
click at [110, 64] on div at bounding box center [103, 65] width 21 height 14
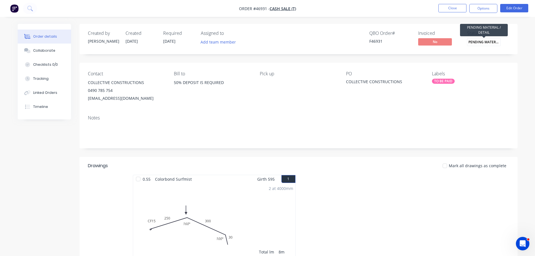
click at [474, 42] on span "PENDING MATERIA..." at bounding box center [484, 42] width 34 height 8
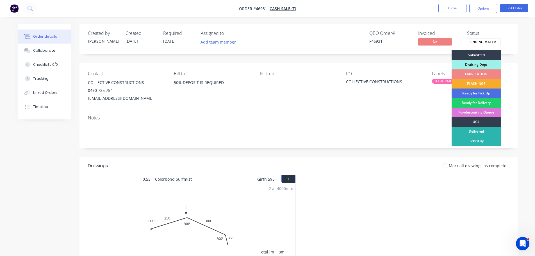
click at [467, 84] on div "FLASHINGS" at bounding box center [476, 84] width 49 height 10
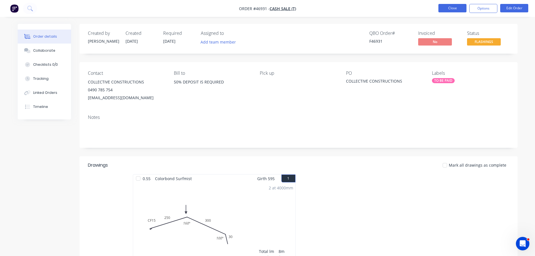
click at [444, 8] on button "Close" at bounding box center [453, 8] width 28 height 8
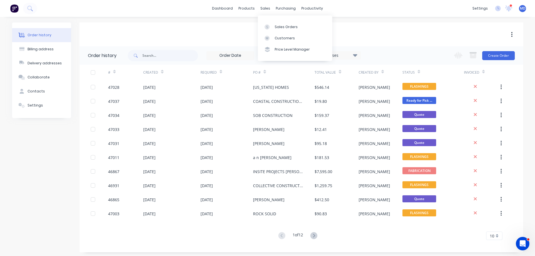
click at [269, 19] on div "Sales Orders Customers Price Level Manager" at bounding box center [295, 37] width 74 height 45
click at [273, 26] on link "Sales Orders" at bounding box center [295, 26] width 74 height 11
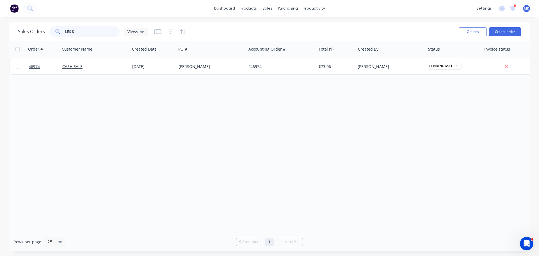
drag, startPoint x: 61, startPoint y: 31, endPoint x: 0, endPoint y: 15, distance: 62.6
click at [0, 15] on div "dashboard products sales purchasing productivity dashboard products Product Cat…" at bounding box center [269, 128] width 539 height 256
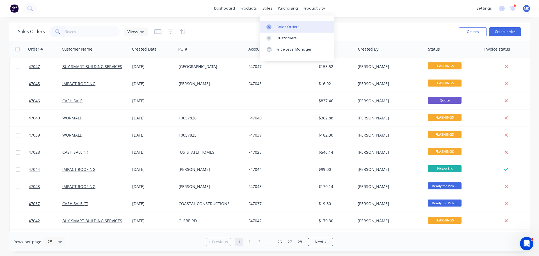
click at [274, 29] on div at bounding box center [271, 26] width 8 height 5
drag, startPoint x: 61, startPoint y: 30, endPoint x: 74, endPoint y: 32, distance: 12.6
click at [61, 30] on span at bounding box center [57, 31] width 16 height 11
click at [75, 32] on input "text" at bounding box center [92, 31] width 55 height 11
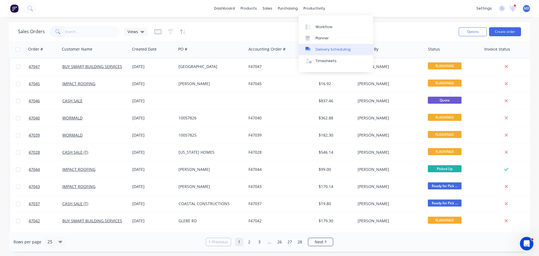
click at [324, 52] on link "Delivery Scheduling" at bounding box center [336, 49] width 74 height 11
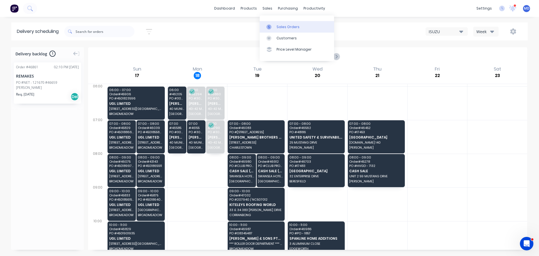
click at [287, 30] on link "Sales Orders" at bounding box center [297, 26] width 74 height 11
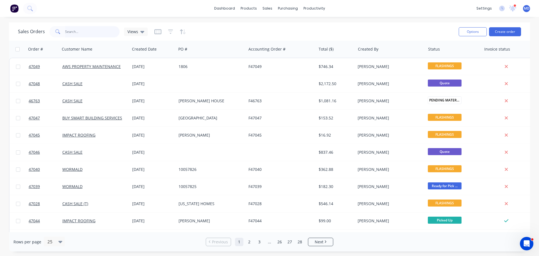
click at [83, 32] on input "text" at bounding box center [92, 31] width 55 height 11
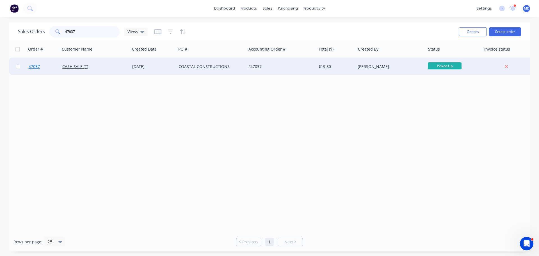
type input "47037"
click at [36, 63] on link "47037" at bounding box center [46, 66] width 34 height 17
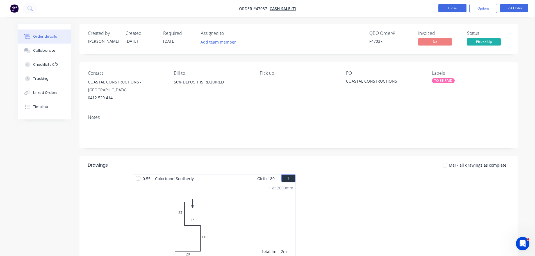
click at [451, 11] on button "Close" at bounding box center [453, 8] width 28 height 8
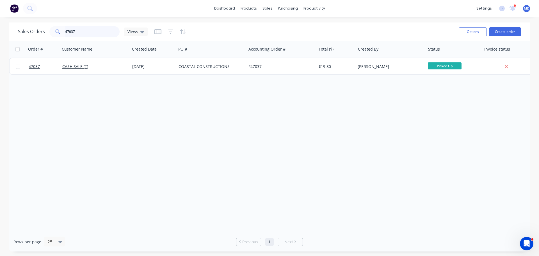
drag, startPoint x: 81, startPoint y: 32, endPoint x: 14, endPoint y: 29, distance: 67.5
click at [14, 29] on div "Sales Orders 47037 Views Options Create order" at bounding box center [269, 31] width 521 height 18
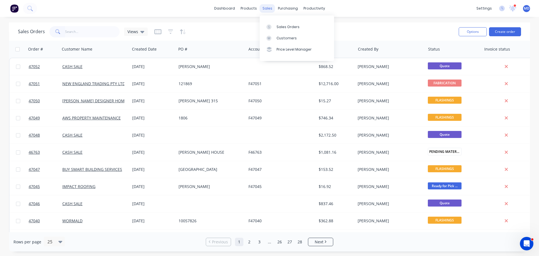
click at [267, 8] on div "sales" at bounding box center [267, 8] width 15 height 8
click at [278, 26] on div "Sales Orders" at bounding box center [288, 26] width 23 height 5
click at [88, 35] on input "text" at bounding box center [92, 31] width 55 height 11
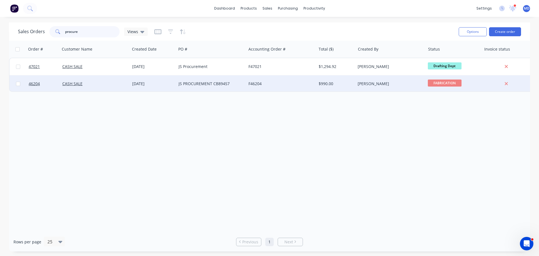
type input "procure"
click at [30, 83] on span "46204" at bounding box center [34, 84] width 11 height 6
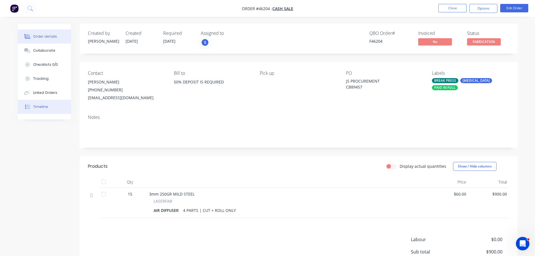
click at [47, 108] on div "Timeline" at bounding box center [40, 106] width 15 height 5
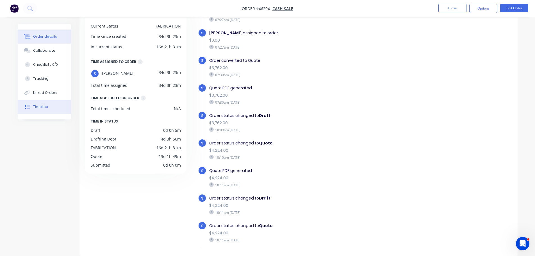
click at [41, 38] on div "Order details" at bounding box center [45, 36] width 24 height 5
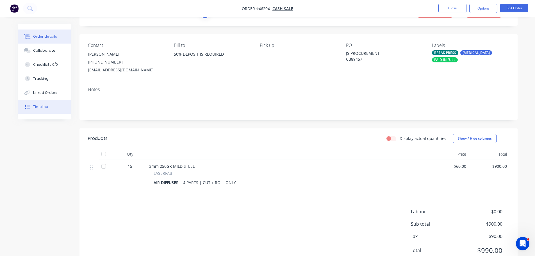
scroll to position [15, 0]
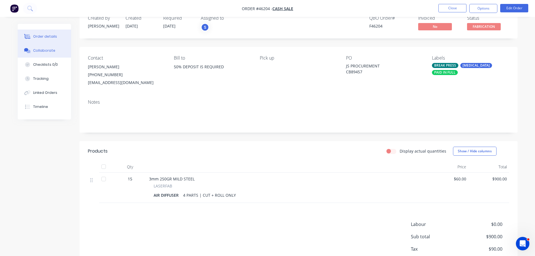
click at [40, 51] on div "Collaborate" at bounding box center [44, 50] width 22 height 5
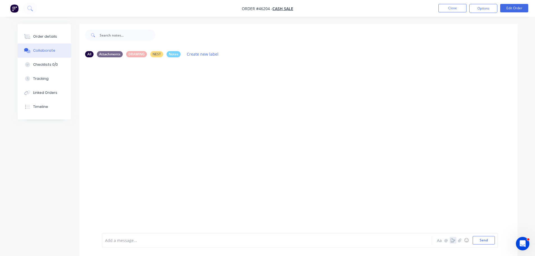
click at [454, 240] on icon "button" at bounding box center [453, 240] width 4 height 4
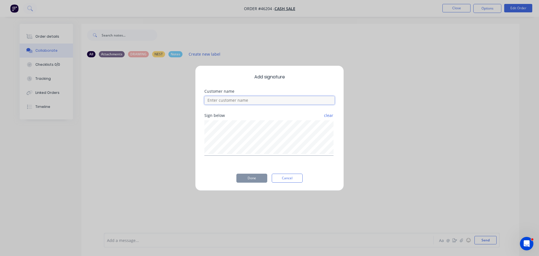
click at [239, 101] on input at bounding box center [270, 100] width 130 height 8
type input "JOSH COLLECTED TODAY"
click at [246, 176] on button "Done" at bounding box center [252, 178] width 31 height 9
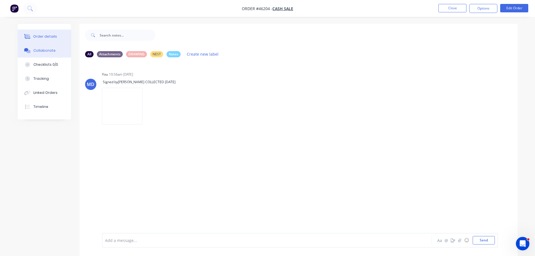
drag, startPoint x: 31, startPoint y: 38, endPoint x: 47, endPoint y: 38, distance: 16.3
click at [31, 38] on div at bounding box center [27, 36] width 8 height 5
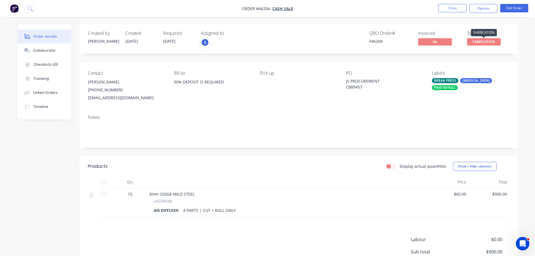
click at [477, 42] on span "FABRICATION" at bounding box center [484, 41] width 34 height 7
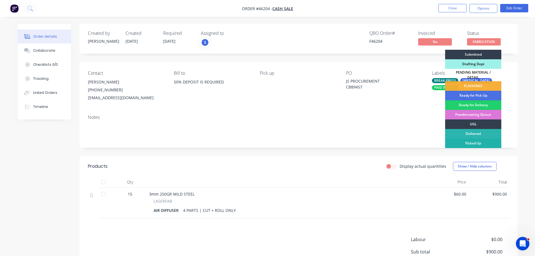
click at [480, 139] on div "Picked Up" at bounding box center [473, 143] width 56 height 10
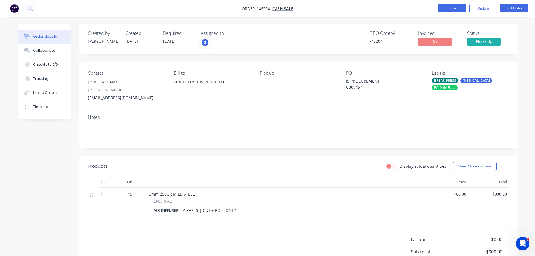
click at [450, 10] on button "Close" at bounding box center [453, 8] width 28 height 8
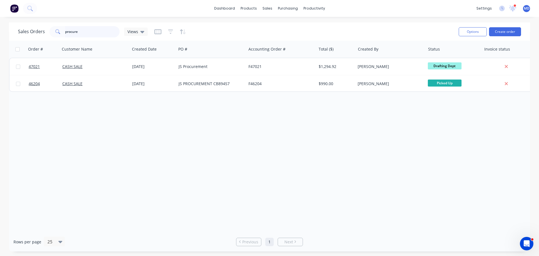
drag, startPoint x: 92, startPoint y: 30, endPoint x: -37, endPoint y: 25, distance: 128.5
click at [0, 25] on html "dashboard products sales purchasing productivity dashboard products Product Cat…" at bounding box center [269, 128] width 539 height 256
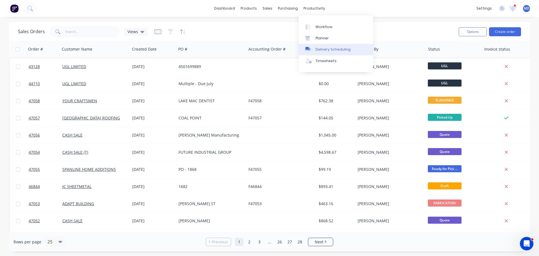
click at [325, 49] on div "Delivery Scheduling" at bounding box center [333, 49] width 35 height 5
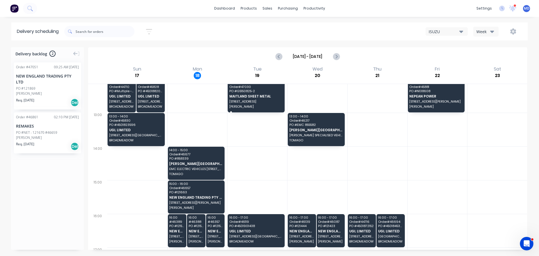
scroll to position [41, 0]
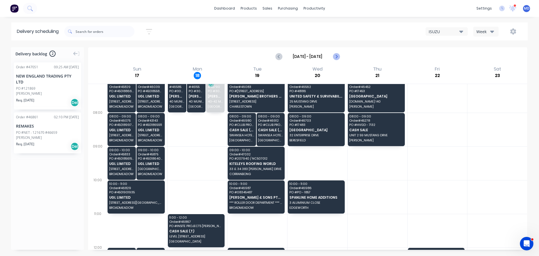
click at [336, 59] on icon "Next page" at bounding box center [336, 56] width 7 height 7
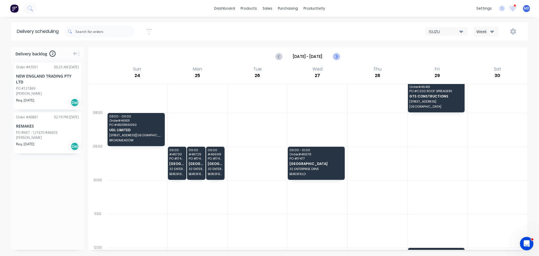
click at [337, 58] on icon "Next page" at bounding box center [336, 56] width 7 height 7
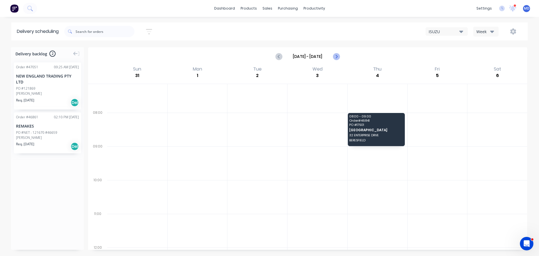
click at [338, 56] on icon "Next page" at bounding box center [336, 56] width 7 height 7
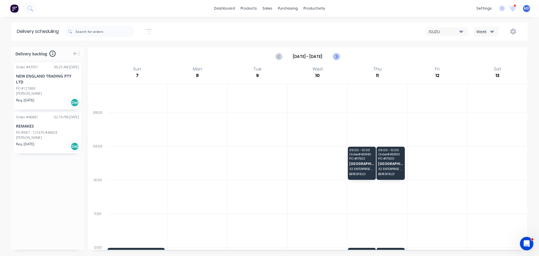
click at [337, 56] on icon "Next page" at bounding box center [336, 56] width 3 height 4
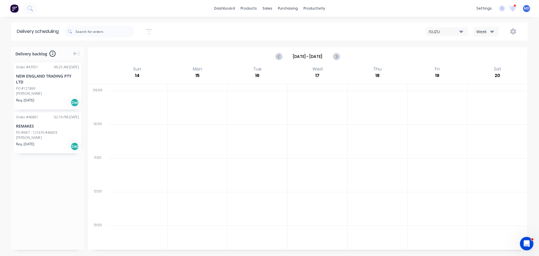
scroll to position [97, 0]
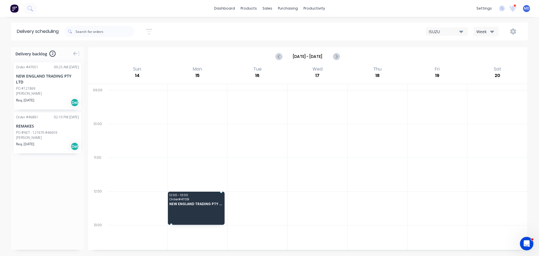
drag, startPoint x: 46, startPoint y: 89, endPoint x: 201, endPoint y: 192, distance: 186.1
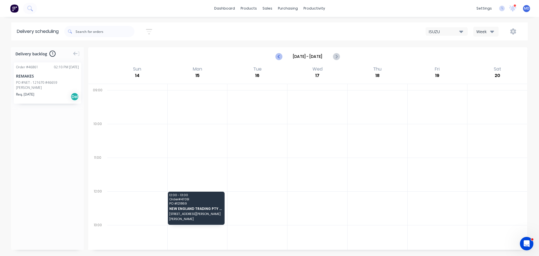
click at [280, 52] on button "Previous page" at bounding box center [279, 56] width 11 height 11
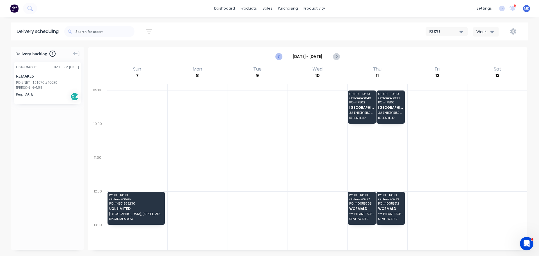
click at [283, 54] on button "Previous page" at bounding box center [279, 56] width 11 height 11
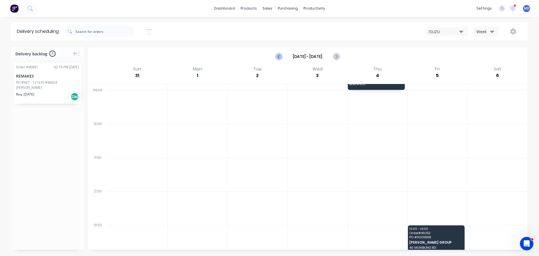
click at [281, 55] on icon "Previous page" at bounding box center [279, 56] width 7 height 7
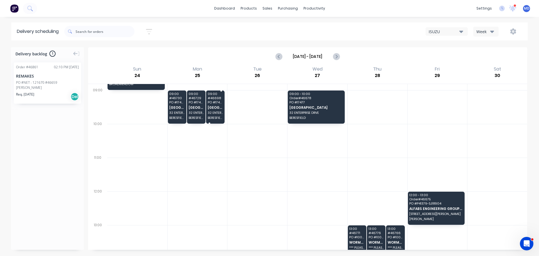
scroll to position [0, 0]
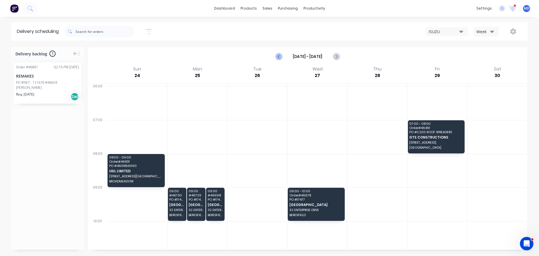
click at [279, 56] on icon "Previous page" at bounding box center [279, 56] width 3 height 4
type input "Aug 17 - Aug 23"
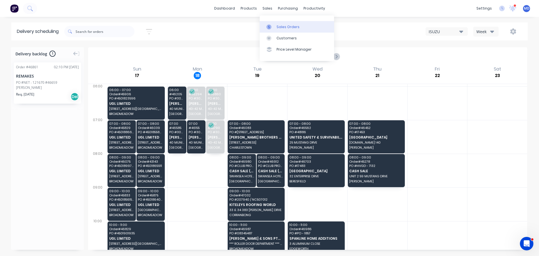
click at [277, 24] on div "Sales Orders" at bounding box center [288, 26] width 23 height 5
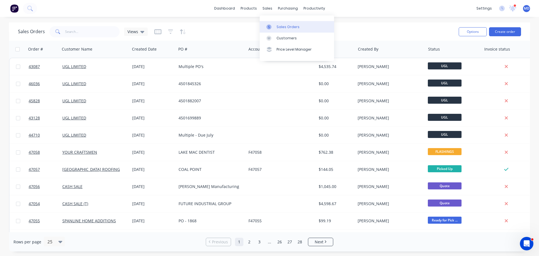
click at [268, 24] on icon at bounding box center [269, 26] width 5 height 5
click at [66, 34] on input "text" at bounding box center [92, 31] width 55 height 11
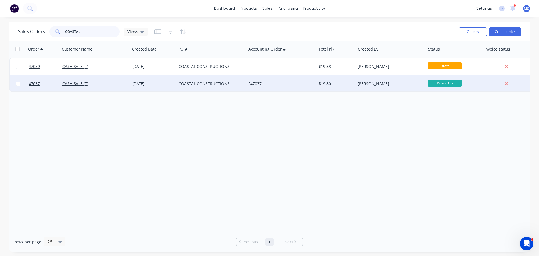
type input "COASTAL"
click at [24, 79] on div at bounding box center [18, 83] width 17 height 17
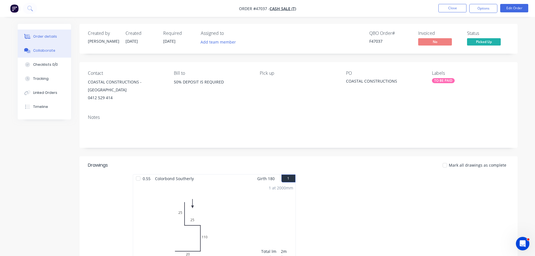
click at [48, 53] on div "Collaborate" at bounding box center [44, 50] width 22 height 5
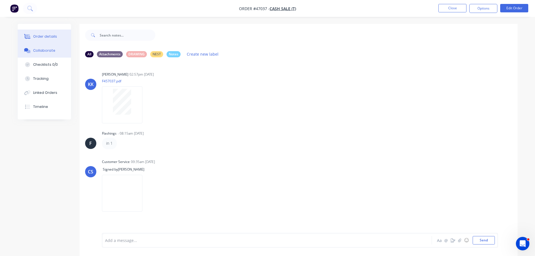
click at [33, 34] on button "Order details" at bounding box center [44, 36] width 53 height 14
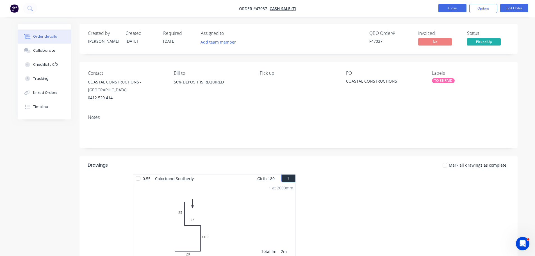
click at [452, 6] on button "Close" at bounding box center [453, 8] width 28 height 8
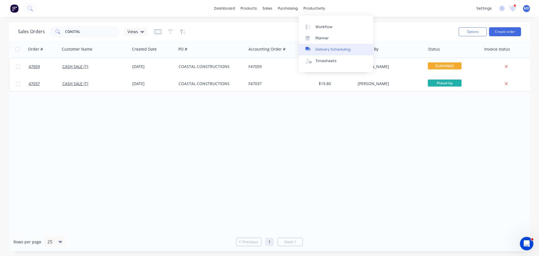
click at [310, 50] on icon at bounding box center [308, 48] width 5 height 3
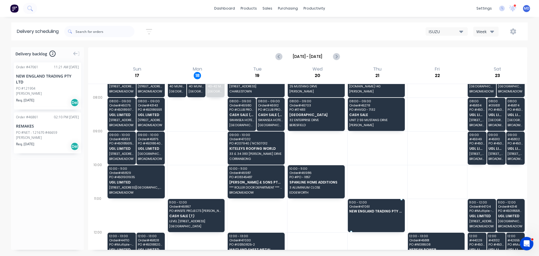
drag, startPoint x: 35, startPoint y: 87, endPoint x: 371, endPoint y: 205, distance: 355.7
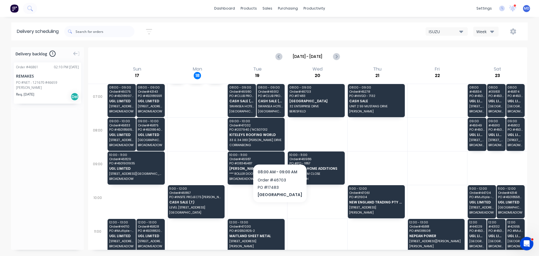
scroll to position [153, 0]
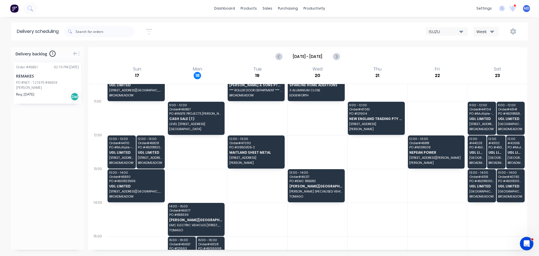
click at [42, 88] on div "[PERSON_NAME]" at bounding box center [47, 87] width 63 height 5
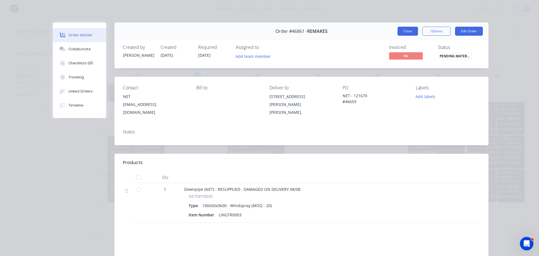
click at [402, 28] on button "Close" at bounding box center [408, 31] width 21 height 9
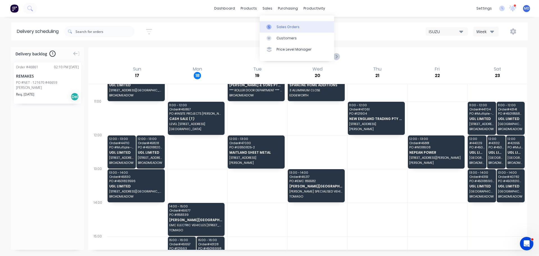
drag, startPoint x: 282, startPoint y: 26, endPoint x: 283, endPoint y: 21, distance: 4.8
click at [282, 26] on div "Sales Orders" at bounding box center [288, 26] width 23 height 5
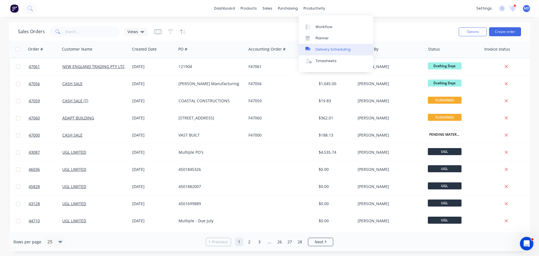
click at [327, 49] on div "Delivery Scheduling" at bounding box center [333, 49] width 35 height 5
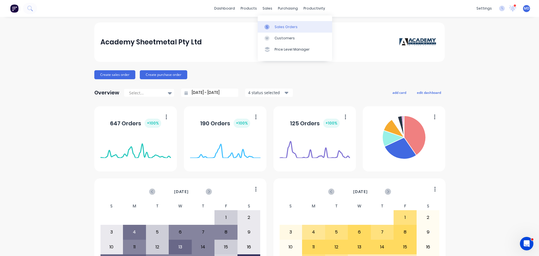
click at [270, 26] on div at bounding box center [269, 26] width 8 height 5
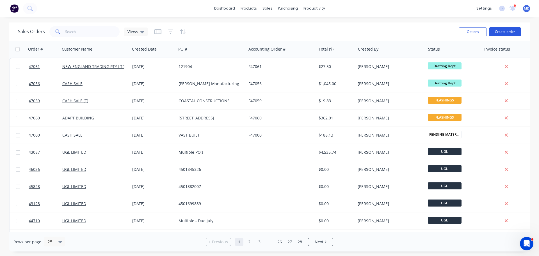
click at [495, 34] on button "Create order" at bounding box center [505, 31] width 32 height 9
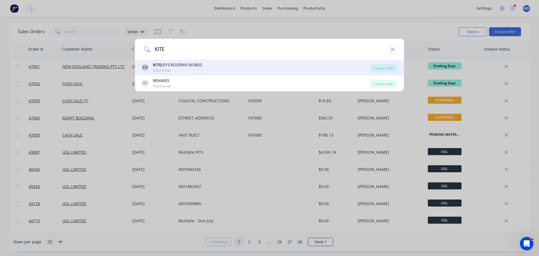
type input "KITE"
click at [202, 67] on div "KITE LEYS ROOFING WORLD" at bounding box center [177, 65] width 49 height 6
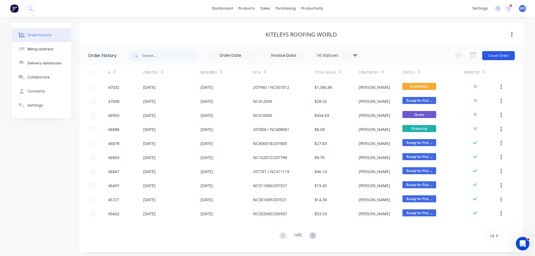
click at [500, 53] on button "Create Order" at bounding box center [498, 55] width 33 height 9
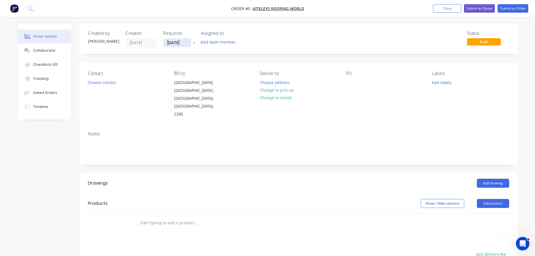
click at [176, 45] on input "[DATE]" at bounding box center [177, 42] width 28 height 8
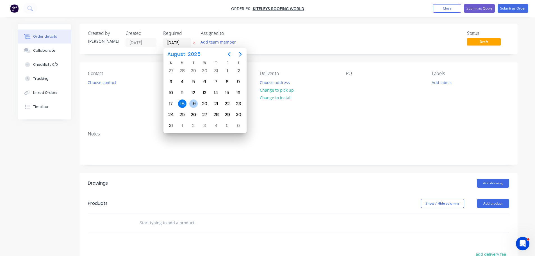
click at [195, 105] on div "19" at bounding box center [193, 103] width 8 height 8
type input "[DATE]"
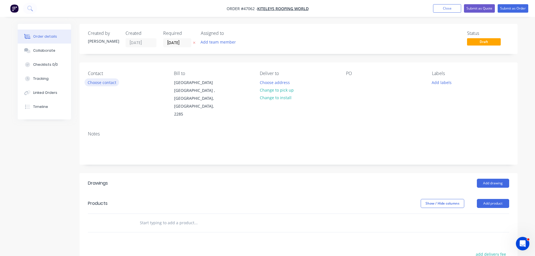
click at [94, 84] on button "Choose contact" at bounding box center [102, 82] width 35 height 8
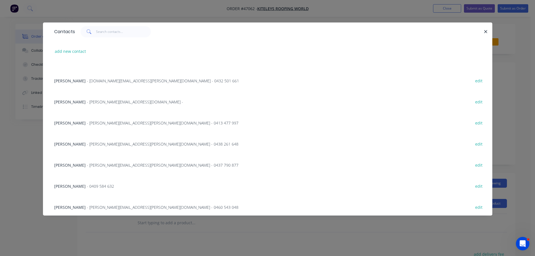
scroll to position [78, 0]
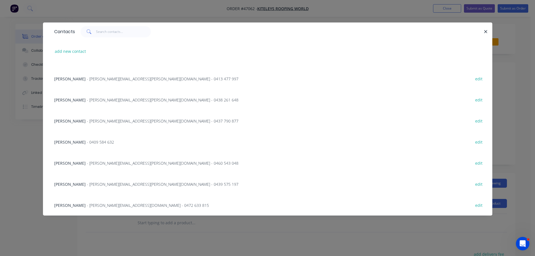
click at [100, 187] on span "- [PERSON_NAME][EMAIL_ADDRESS][PERSON_NAME][DOMAIN_NAME] - 0439 575 197" at bounding box center [163, 183] width 152 height 5
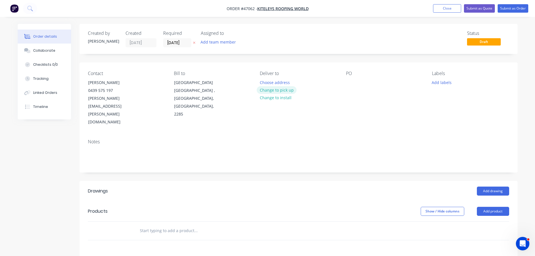
click at [288, 87] on button "Change to pick up" at bounding box center [277, 90] width 40 height 8
click at [347, 82] on div at bounding box center [350, 82] width 9 height 8
click at [347, 83] on div at bounding box center [350, 82] width 9 height 8
click at [486, 187] on button "Add drawing" at bounding box center [493, 191] width 32 height 9
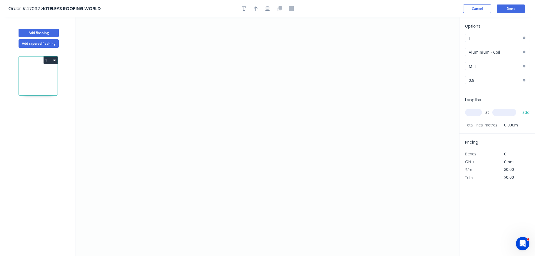
click at [483, 54] on input "Aluminium - Coil" at bounding box center [495, 52] width 53 height 6
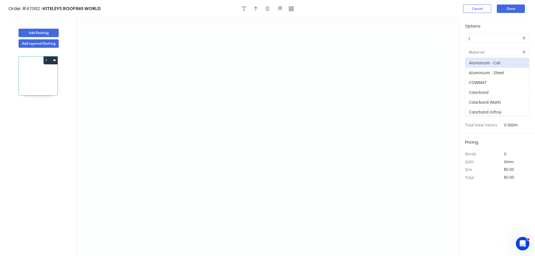
click at [479, 91] on div "Colorbond" at bounding box center [497, 92] width 64 height 10
type input "Colorbond"
type input "Basalt"
type input "0.55"
click at [494, 67] on input "Basalt" at bounding box center [495, 66] width 53 height 6
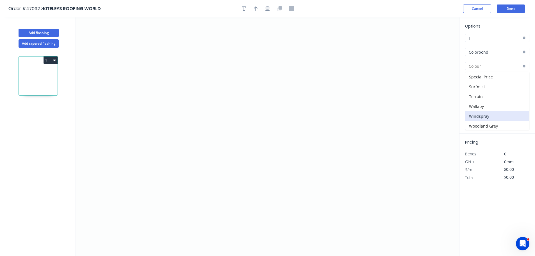
scroll to position [198, 0]
click at [484, 114] on div "Windspray" at bounding box center [497, 115] width 64 height 10
type input "Windspray"
click at [113, 134] on icon "0" at bounding box center [267, 136] width 383 height 239
click at [138, 106] on icon "0" at bounding box center [267, 136] width 383 height 239
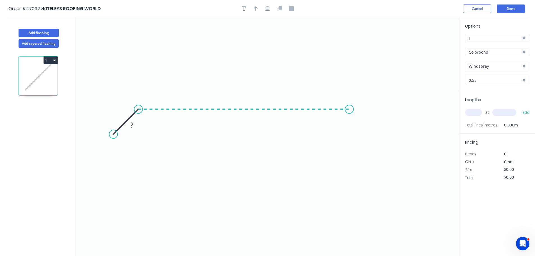
drag, startPoint x: 349, startPoint y: 112, endPoint x: 375, endPoint y: 129, distance: 30.5
click at [350, 112] on icon "0 ?" at bounding box center [267, 136] width 383 height 239
click at [379, 142] on icon "0 ? ?" at bounding box center [267, 136] width 383 height 239
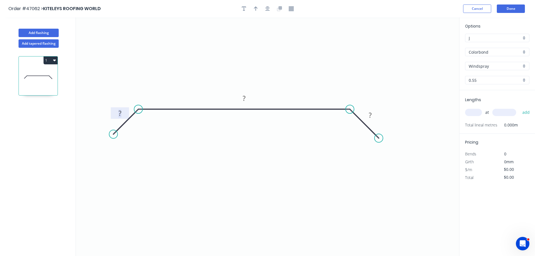
drag, startPoint x: 121, startPoint y: 117, endPoint x: 120, endPoint y: 113, distance: 3.6
click at [121, 116] on tspan "?" at bounding box center [120, 112] width 3 height 9
click at [256, 6] on button "button" at bounding box center [256, 8] width 8 height 8
type input "$28.67"
drag, startPoint x: 430, startPoint y: 46, endPoint x: 351, endPoint y: 62, distance: 79.7
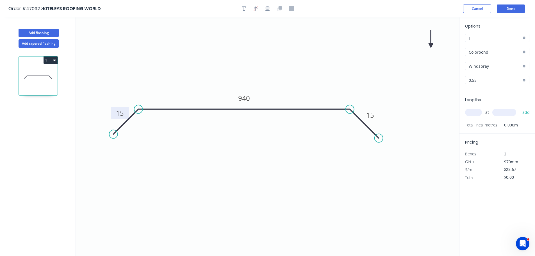
click at [337, 70] on icon "0 15 940 15" at bounding box center [267, 136] width 383 height 239
drag, startPoint x: 431, startPoint y: 44, endPoint x: 276, endPoint y: 95, distance: 163.2
click at [256, 95] on icon at bounding box center [253, 86] width 5 height 18
click at [467, 113] on input "text" at bounding box center [473, 112] width 17 height 7
type input "1"
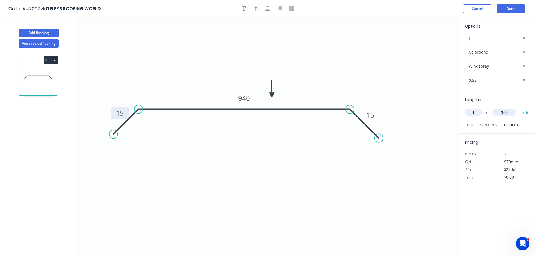
type input "900"
click at [520, 108] on button "add" at bounding box center [526, 113] width 13 height 10
type input "$28.67"
click at [517, 7] on button "Done" at bounding box center [511, 8] width 28 height 8
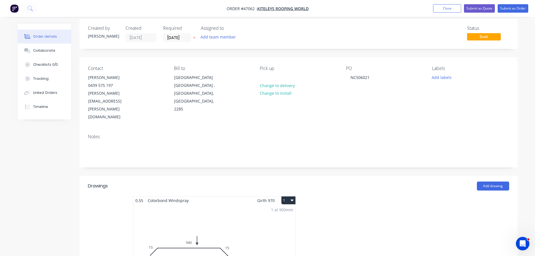
scroll to position [112, 0]
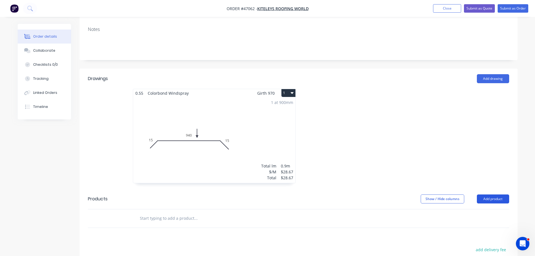
click at [485, 194] on button "Add product" at bounding box center [493, 198] width 32 height 9
click at [479, 208] on button "Product catalogue" at bounding box center [482, 213] width 53 height 11
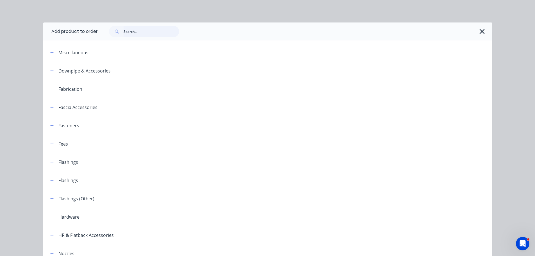
click at [125, 33] on input "text" at bounding box center [152, 31] width 56 height 11
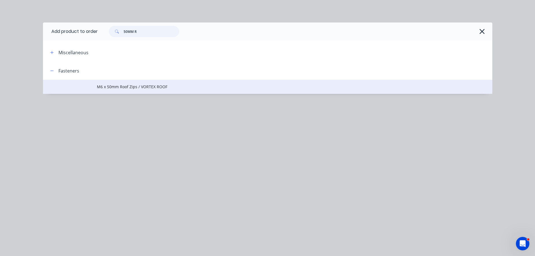
type input "50MM R"
click at [117, 87] on span "M6 x 50mm Roof Zips / VORTEX ROOF" at bounding box center [255, 87] width 316 height 6
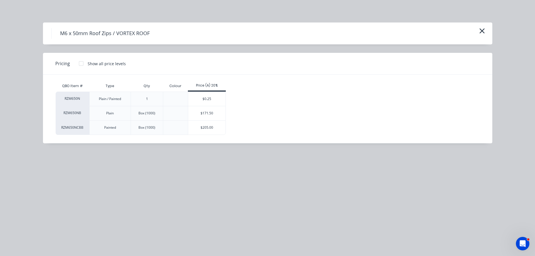
drag, startPoint x: 205, startPoint y: 99, endPoint x: 197, endPoint y: 100, distance: 8.2
click at [205, 99] on div "$0.25" at bounding box center [206, 99] width 37 height 14
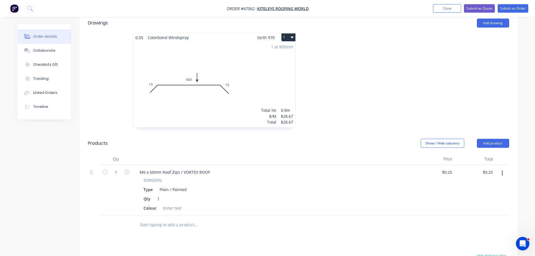
scroll to position [169, 0]
click at [169, 188] on div "M6 x 50mm Roof Zips / VORTEX ROOF RZM650N Type Plain / Painted Qty 1 Colour" at bounding box center [273, 189] width 281 height 51
click at [115, 167] on input "1" at bounding box center [116, 171] width 15 height 8
type input "20"
type input "$5.00"
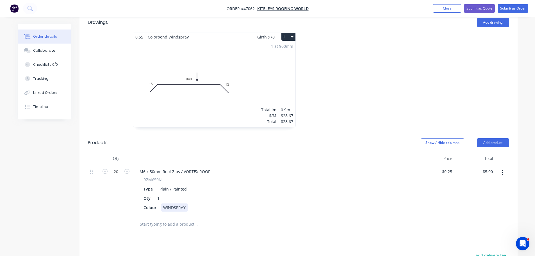
click at [277, 203] on div "Colour WINDSPRAY" at bounding box center [272, 207] width 262 height 8
click at [487, 138] on button "Add product" at bounding box center [493, 142] width 32 height 9
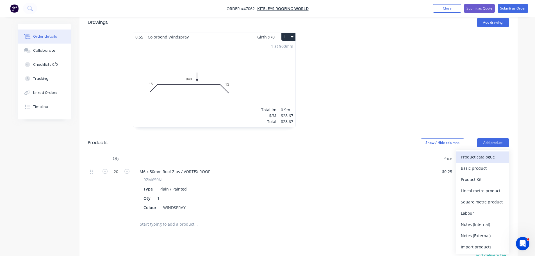
click at [469, 153] on div "Product catalogue" at bounding box center [482, 157] width 43 height 8
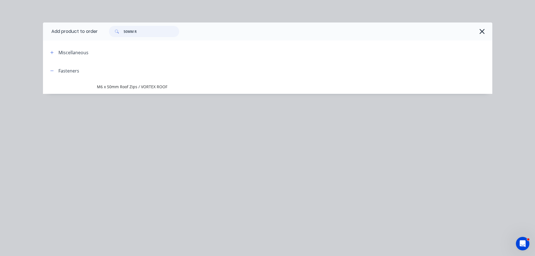
drag, startPoint x: 144, startPoint y: 28, endPoint x: 115, endPoint y: 25, distance: 28.8
click at [115, 25] on div "50MM R" at bounding box center [295, 31] width 395 height 18
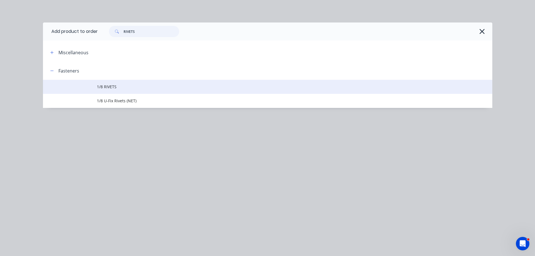
type input "RIVETS"
click at [101, 88] on span "1/8 RIVETS" at bounding box center [255, 87] width 316 height 6
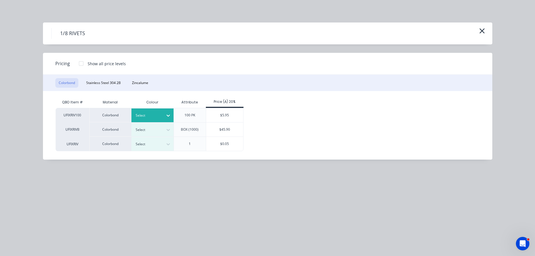
click at [144, 120] on div "Select" at bounding box center [152, 115] width 42 height 14
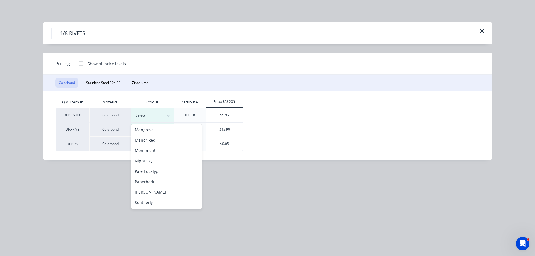
scroll to position [188, 0]
click at [148, 189] on div "Windspray" at bounding box center [166, 192] width 70 height 10
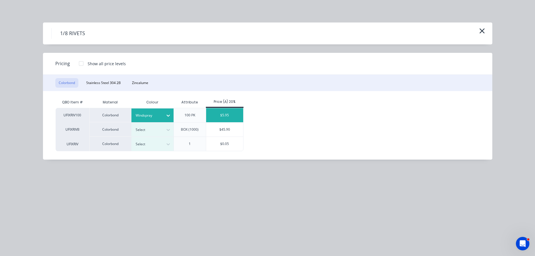
click at [233, 108] on div "$5.95" at bounding box center [224, 115] width 37 height 14
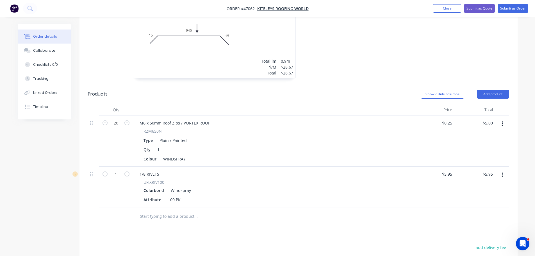
scroll to position [294, 0]
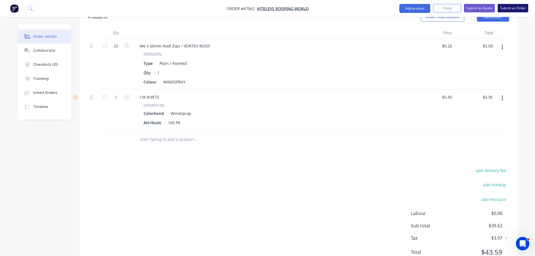
click at [510, 9] on button "Submit as Order" at bounding box center [513, 8] width 31 height 8
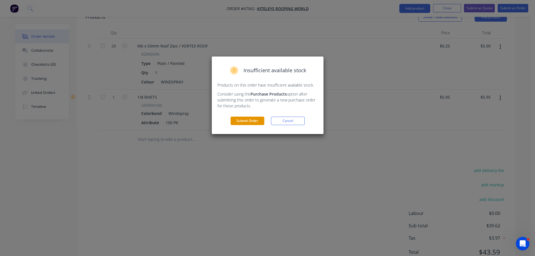
click at [245, 121] on button "Submit Order" at bounding box center [248, 121] width 34 height 8
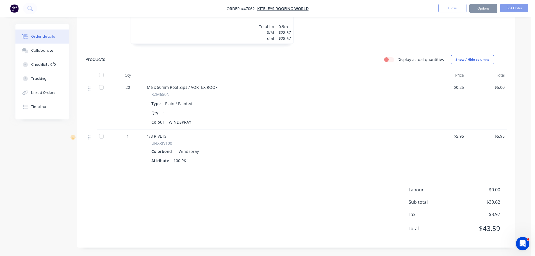
scroll to position [225, 0]
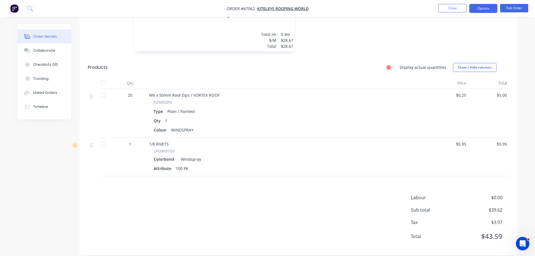
click at [481, 8] on button "Options" at bounding box center [483, 8] width 28 height 9
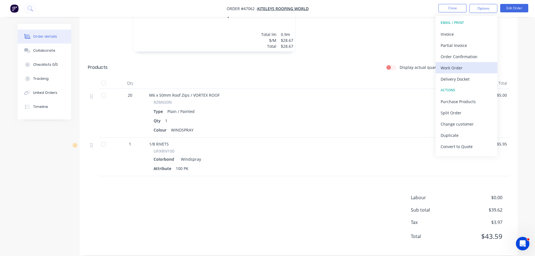
click at [467, 64] on div "Work Order" at bounding box center [467, 68] width 52 height 8
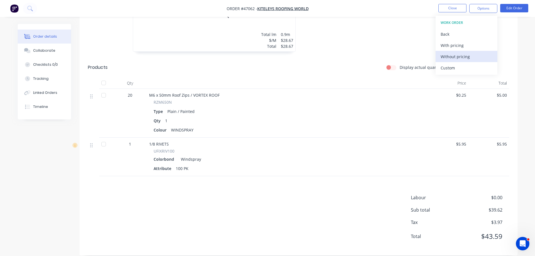
click at [478, 59] on div "Without pricing" at bounding box center [467, 57] width 52 height 8
click at [517, 29] on div "0.55 Colorbond Windspray Girth 970 1 0 15 940 15 0 15 940 15 1 at 900mm Total l…" at bounding box center [299, 7] width 438 height 100
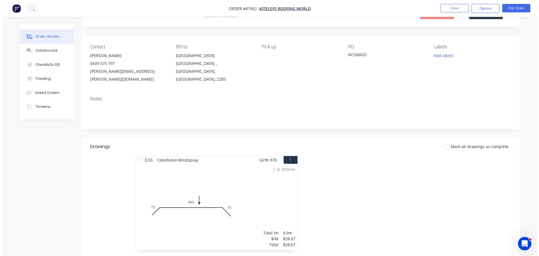
scroll to position [0, 0]
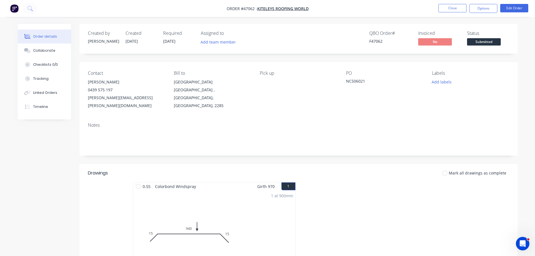
click at [495, 42] on span "Submitted" at bounding box center [484, 41] width 34 height 7
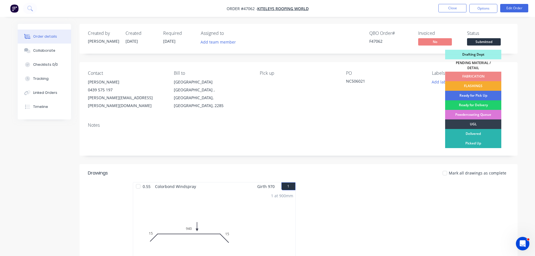
click at [486, 81] on div "FLASHINGS" at bounding box center [473, 86] width 56 height 10
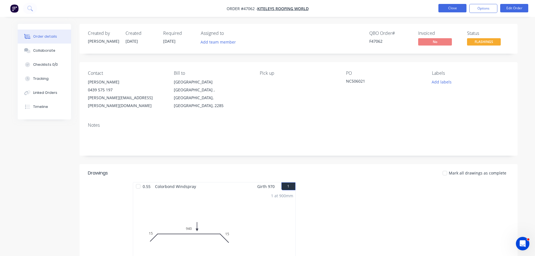
click at [449, 7] on button "Close" at bounding box center [453, 8] width 28 height 8
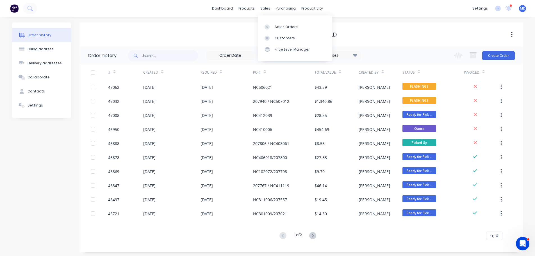
click at [274, 20] on div "Sales Orders Customers Price Level Manager" at bounding box center [295, 37] width 74 height 45
click at [274, 21] on link "Sales Orders" at bounding box center [295, 26] width 74 height 11
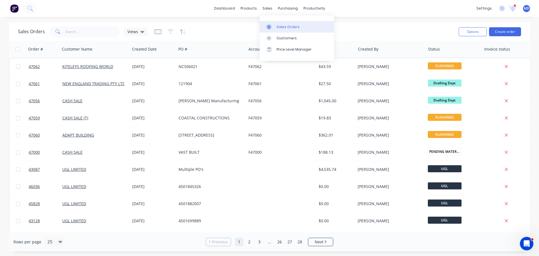
click at [278, 24] on link "Sales Orders" at bounding box center [297, 26] width 74 height 11
click at [80, 35] on input "text" at bounding box center [92, 31] width 55 height 11
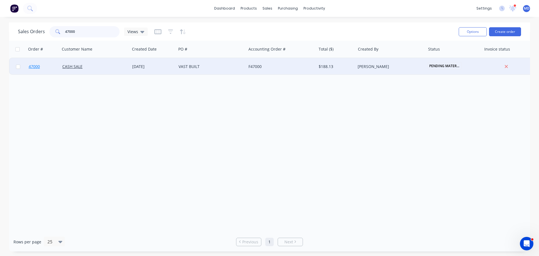
type input "47000"
click at [37, 69] on span "47000" at bounding box center [34, 67] width 11 height 6
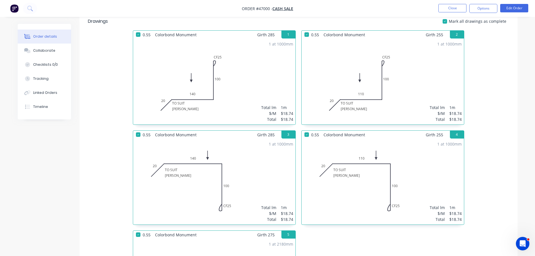
scroll to position [84, 0]
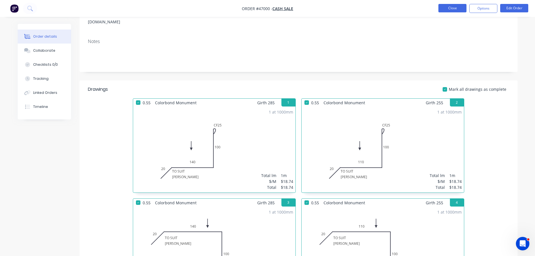
click at [455, 8] on button "Close" at bounding box center [453, 8] width 28 height 8
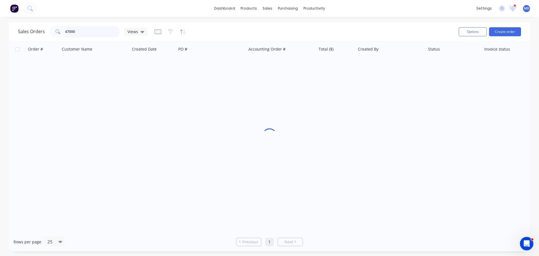
click at [78, 30] on input "47000" at bounding box center [92, 31] width 55 height 11
type input "4"
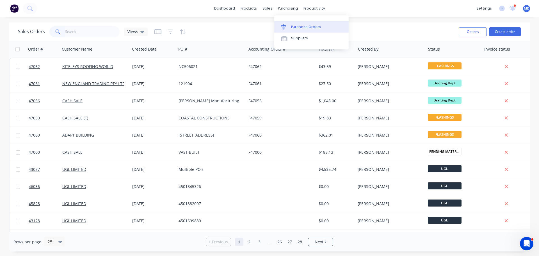
drag, startPoint x: 302, startPoint y: 28, endPoint x: 286, endPoint y: 20, distance: 17.1
click at [302, 27] on div "Purchase Orders" at bounding box center [306, 26] width 30 height 5
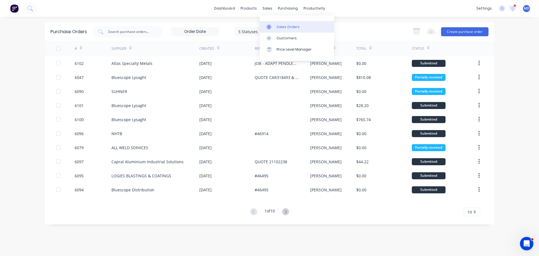
click at [272, 24] on link "Sales Orders" at bounding box center [297, 26] width 74 height 11
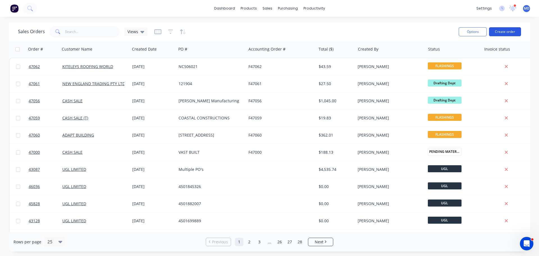
click at [497, 35] on button "Create order" at bounding box center [505, 31] width 32 height 9
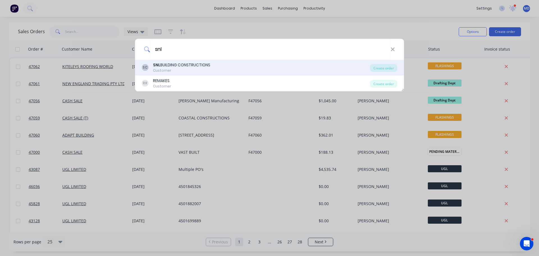
type input "snl"
click at [175, 64] on div "SNL BUILDING CONSTRUCTIONS" at bounding box center [181, 65] width 57 height 6
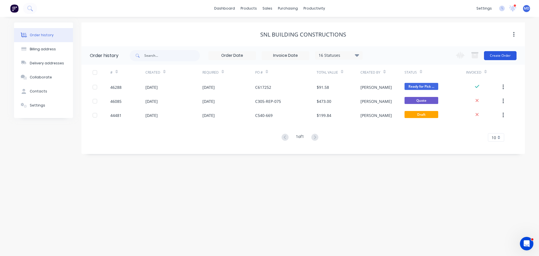
click at [496, 60] on button "Create Order" at bounding box center [500, 55] width 33 height 9
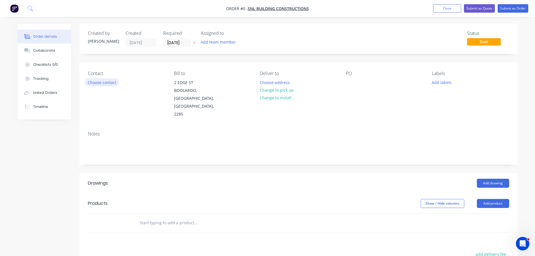
click at [101, 83] on button "Choose contact" at bounding box center [102, 82] width 35 height 8
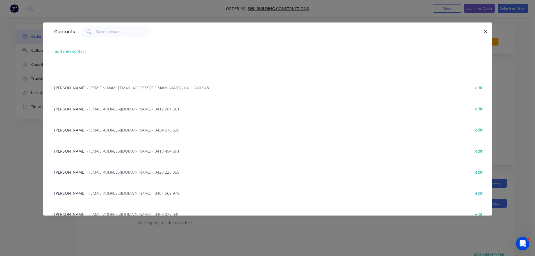
scroll to position [120, 0]
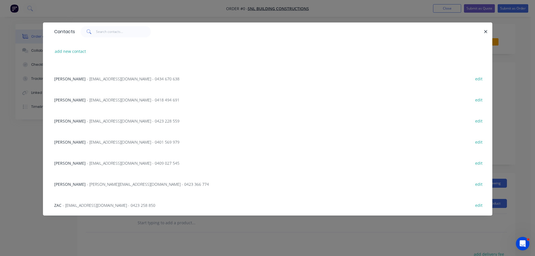
click at [93, 180] on div "Anthony Pagliaricci - anthony@snlbuilding.com.au - 0423 366 774 edit" at bounding box center [267, 183] width 433 height 21
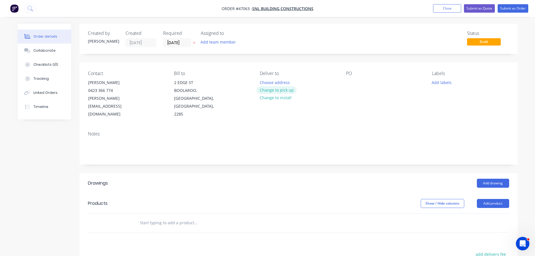
click at [268, 87] on button "Change to pick up" at bounding box center [277, 90] width 40 height 8
click at [350, 84] on div at bounding box center [350, 82] width 9 height 8
click at [505, 179] on button "Add drawing" at bounding box center [493, 183] width 32 height 9
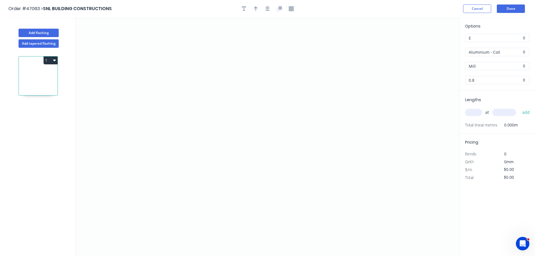
click at [485, 54] on input "Aluminium - Coil" at bounding box center [495, 52] width 53 height 6
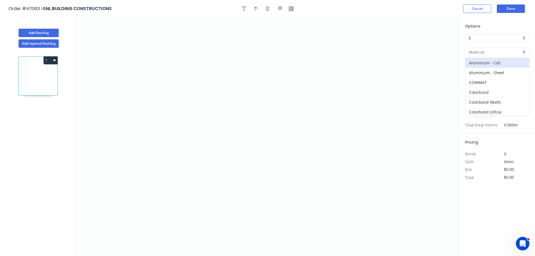
click at [480, 90] on div "Colorbond" at bounding box center [497, 92] width 64 height 10
type input "Colorbond"
type input "Basalt"
type input "0.55"
click at [474, 64] on input "Basalt" at bounding box center [495, 66] width 53 height 6
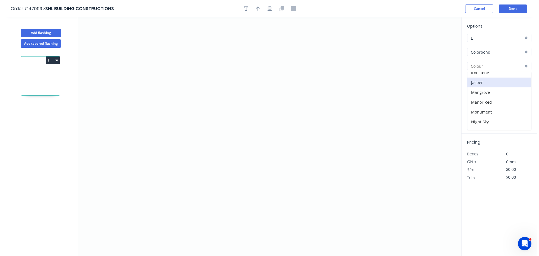
scroll to position [112, 0]
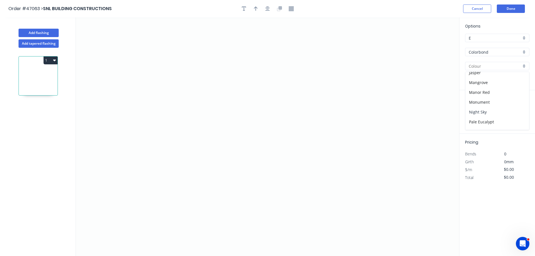
click at [479, 108] on div "Night Sky" at bounding box center [497, 112] width 64 height 10
type input "Night Sky"
click at [152, 47] on icon "0" at bounding box center [267, 136] width 383 height 239
click at [154, 135] on icon "0" at bounding box center [267, 136] width 383 height 239
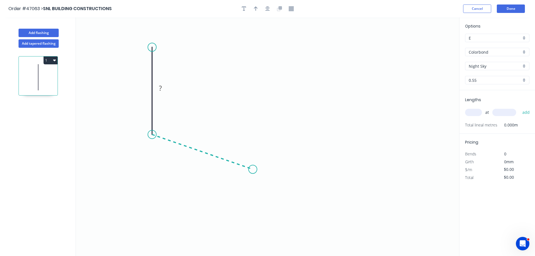
click at [253, 169] on icon "0 ?" at bounding box center [267, 136] width 383 height 239
click at [256, 212] on icon "0 ? ? ? º" at bounding box center [267, 136] width 383 height 239
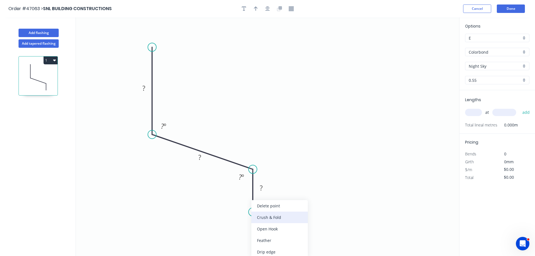
click at [265, 221] on div "Crush & Fold" at bounding box center [279, 218] width 56 height 12
click at [264, 226] on div "Flip bend" at bounding box center [281, 228] width 56 height 12
click at [144, 88] on tspan "?" at bounding box center [143, 87] width 3 height 9
type input "$9.25"
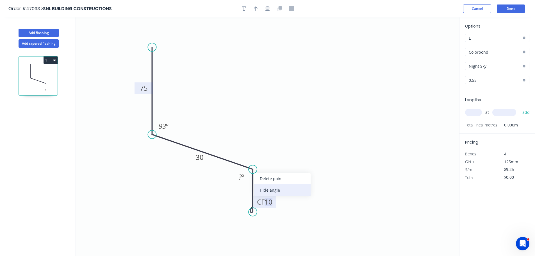
drag, startPoint x: 269, startPoint y: 188, endPoint x: 249, endPoint y: 23, distance: 167.0
click at [270, 189] on div "Hide angle" at bounding box center [282, 190] width 56 height 12
click at [260, 9] on button "button" at bounding box center [256, 8] width 8 height 8
drag, startPoint x: 427, startPoint y: 46, endPoint x: 226, endPoint y: 108, distance: 210.8
click at [208, 115] on icon at bounding box center [207, 106] width 5 height 18
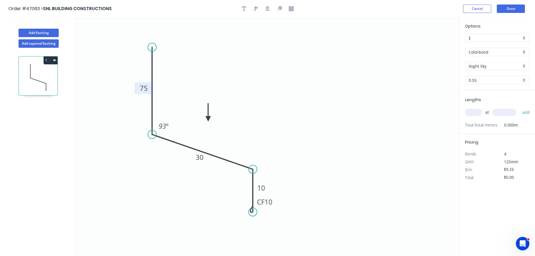
click at [479, 111] on input "text" at bounding box center [473, 112] width 17 height 7
type input "1"
type input "2600"
click at [520, 108] on button "add" at bounding box center [526, 113] width 13 height 10
type input "$24.05"
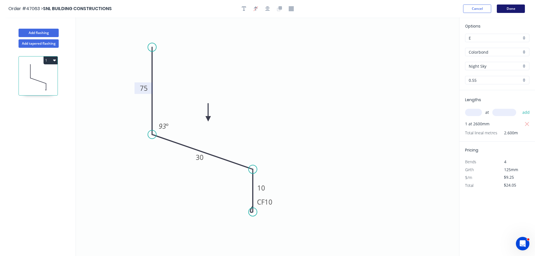
click at [506, 11] on button "Done" at bounding box center [511, 8] width 28 height 8
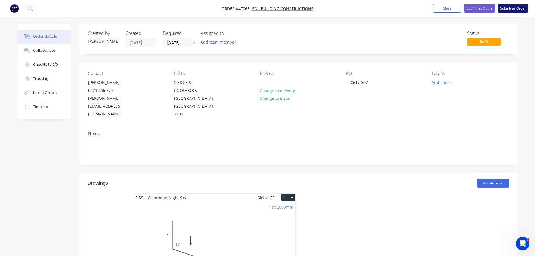
click at [522, 9] on button "Submit as Order" at bounding box center [513, 8] width 31 height 8
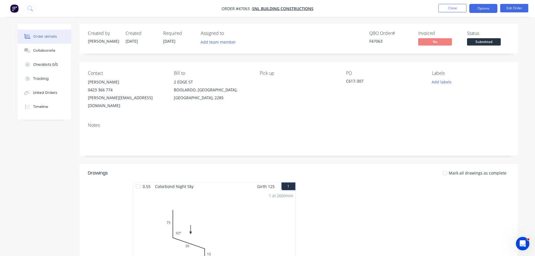
click at [483, 10] on button "Options" at bounding box center [483, 8] width 28 height 9
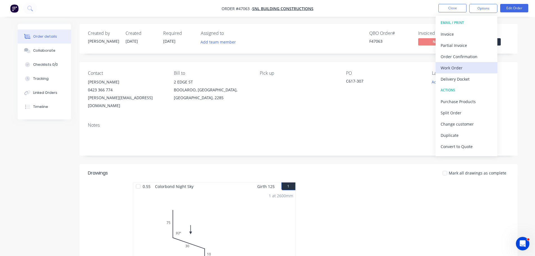
click at [453, 67] on div "Work Order" at bounding box center [467, 68] width 52 height 8
click at [458, 56] on div "Without pricing" at bounding box center [467, 57] width 52 height 8
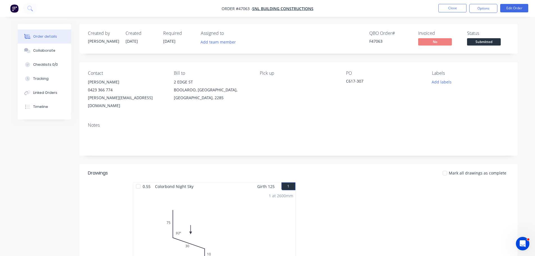
click at [521, 56] on div "Order details Collaborate Checklists 0/0 Tracking Linked Orders Timeline Order …" at bounding box center [267, 197] width 511 height 346
click at [496, 42] on span "Submitted" at bounding box center [484, 41] width 34 height 7
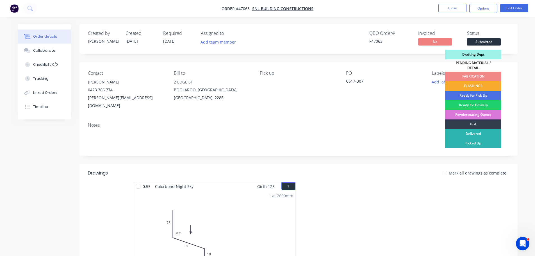
click at [488, 82] on div "FLASHINGS" at bounding box center [473, 86] width 56 height 10
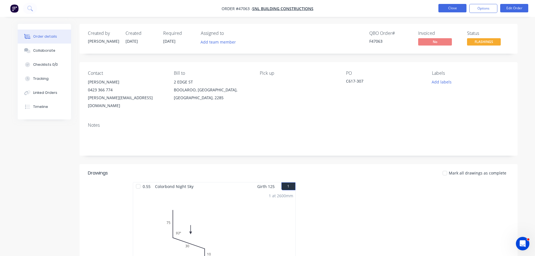
click at [441, 9] on button "Close" at bounding box center [453, 8] width 28 height 8
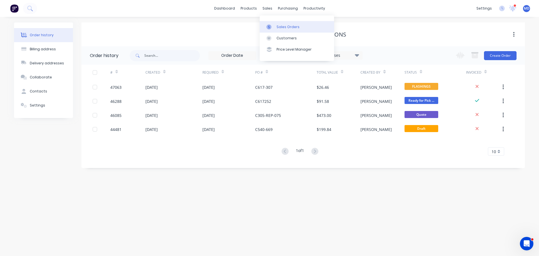
click at [277, 30] on link "Sales Orders" at bounding box center [297, 26] width 74 height 11
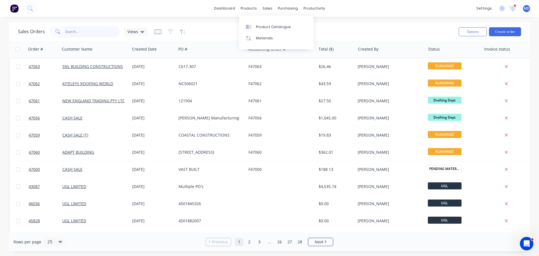
click at [87, 35] on input "text" at bounding box center [92, 31] width 55 height 11
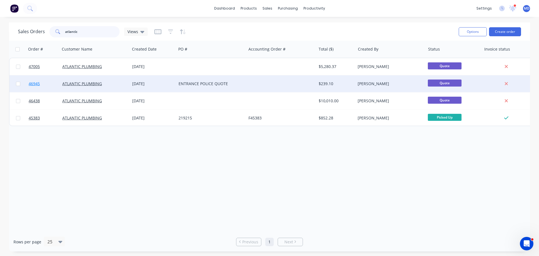
type input "atlantic"
click at [35, 80] on link "46945" at bounding box center [46, 83] width 34 height 17
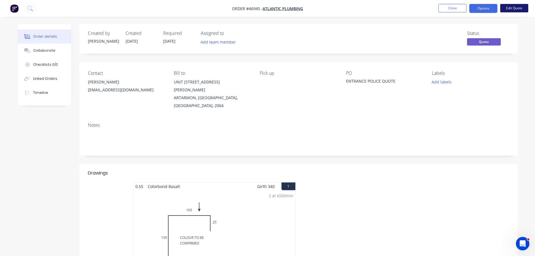
click at [514, 10] on button "Edit Quote" at bounding box center [514, 8] width 28 height 8
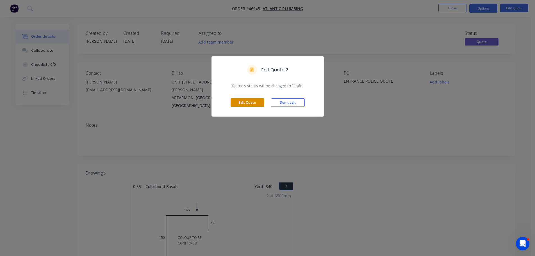
click at [237, 100] on button "Edit Quote" at bounding box center [248, 102] width 34 height 8
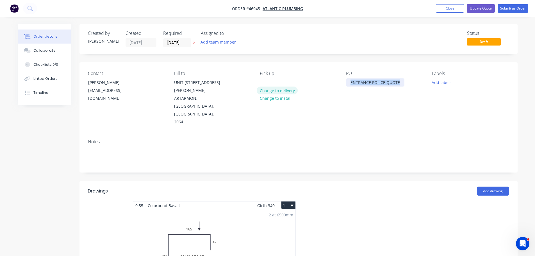
drag, startPoint x: 400, startPoint y: 83, endPoint x: 282, endPoint y: 85, distance: 118.6
click at [282, 87] on div "Contact Chris Gathercole 0425233204@atlanticplumbing.au Bill to UNIT 3 89 WHITI…" at bounding box center [299, 98] width 438 height 72
copy div "ENTRANCE POLICE QUOTE"
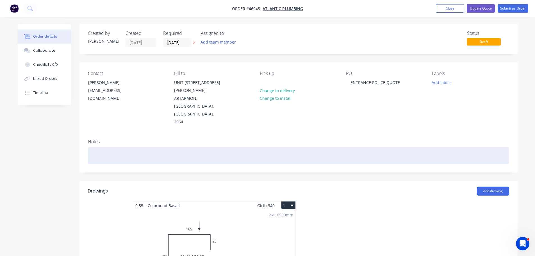
click at [107, 147] on div at bounding box center [298, 155] width 421 height 17
paste div
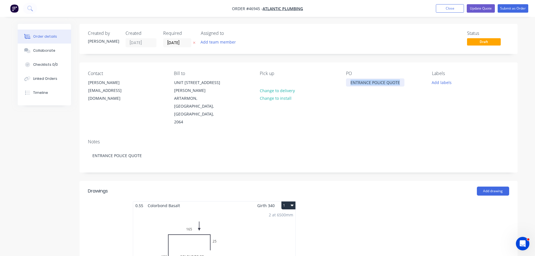
drag, startPoint x: 399, startPoint y: 81, endPoint x: 324, endPoint y: 86, distance: 75.2
click at [331, 87] on div "Contact Chris Gathercole 0425233204@atlanticplumbing.au Bill to UNIT 3 89 WHITI…" at bounding box center [299, 98] width 438 height 72
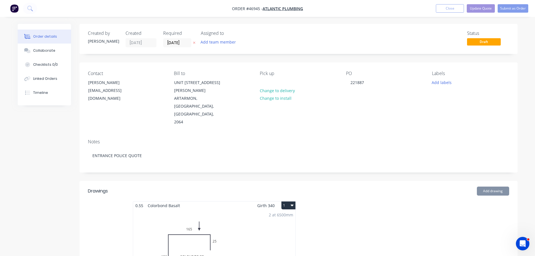
click at [318, 73] on div "Pick up" at bounding box center [298, 73] width 77 height 5
click at [176, 43] on input "13/08/25" at bounding box center [177, 42] width 28 height 8
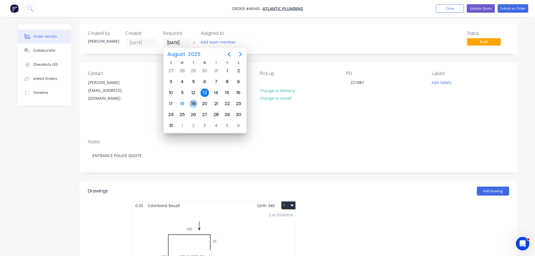
click at [194, 103] on div "19" at bounding box center [193, 103] width 8 height 8
type input "[DATE]"
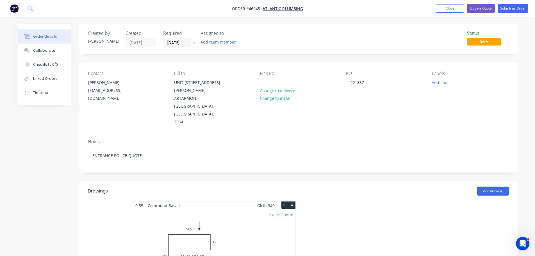
drag, startPoint x: 367, startPoint y: 57, endPoint x: 366, endPoint y: 61, distance: 4.3
click at [367, 57] on div "Created by Mel Created 13/08/25 Required 19/08/25 Assigned to Add team member S…" at bounding box center [299, 243] width 438 height 439
click at [445, 10] on button "Close" at bounding box center [450, 8] width 28 height 8
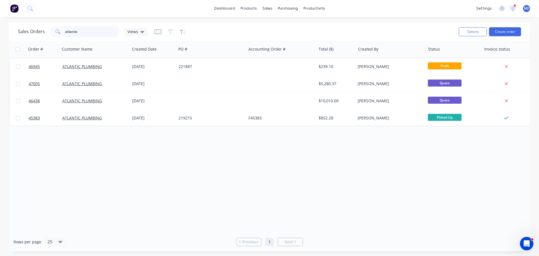
click at [82, 32] on input "atlantic" at bounding box center [92, 31] width 55 height 11
click at [92, 32] on input "atlantic" at bounding box center [92, 31] width 55 height 11
type input "a"
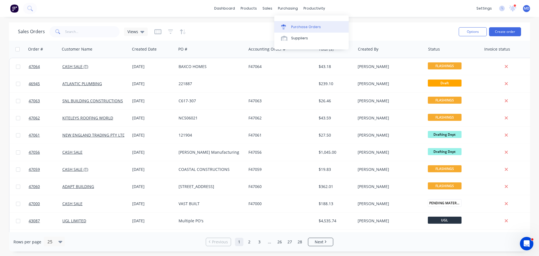
click at [290, 26] on link "Purchase Orders" at bounding box center [311, 26] width 74 height 11
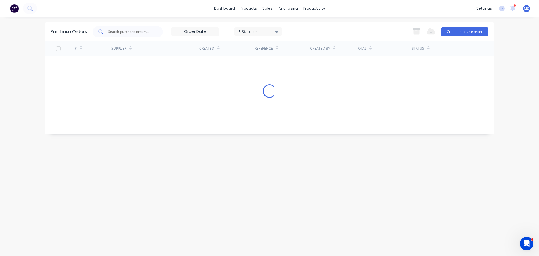
click at [131, 28] on div at bounding box center [128, 31] width 70 height 11
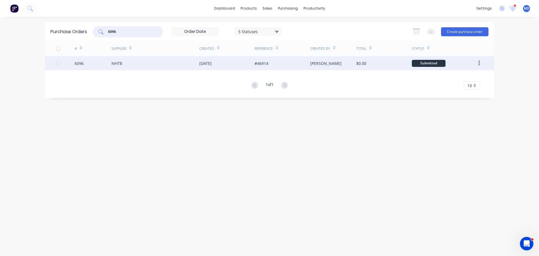
type input "6096"
click at [76, 64] on div "6096" at bounding box center [79, 63] width 9 height 6
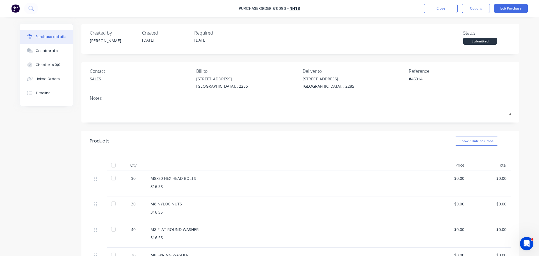
drag, startPoint x: 111, startPoint y: 165, endPoint x: 99, endPoint y: 155, distance: 15.9
click at [110, 165] on div at bounding box center [113, 165] width 11 height 11
click at [46, 53] on button "Collaborate" at bounding box center [46, 51] width 53 height 14
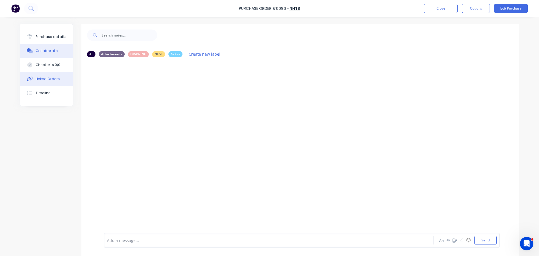
click at [42, 76] on button "Linked Orders" at bounding box center [46, 79] width 53 height 14
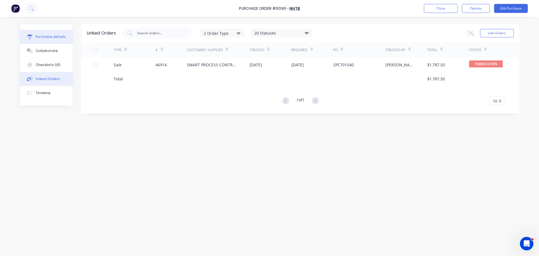
click at [44, 38] on div "Purchase details" at bounding box center [51, 36] width 30 height 5
type textarea "x"
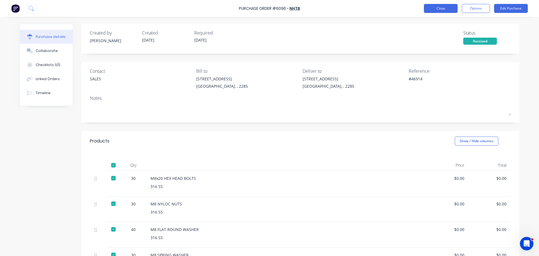
click at [434, 8] on button "Close" at bounding box center [441, 8] width 34 height 9
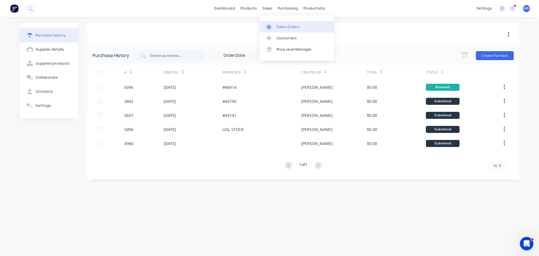
click at [278, 28] on div "Sales Orders" at bounding box center [288, 26] width 23 height 5
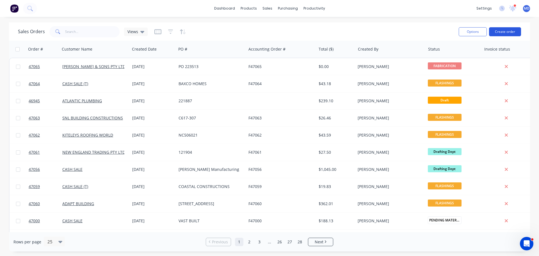
click at [505, 33] on button "Create order" at bounding box center [505, 31] width 32 height 9
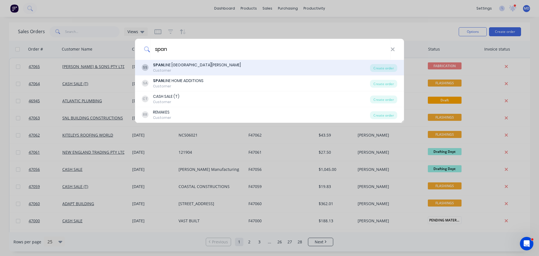
type input "span"
click at [183, 67] on div "SPAN LINE PORT STEPHENS" at bounding box center [197, 65] width 88 height 6
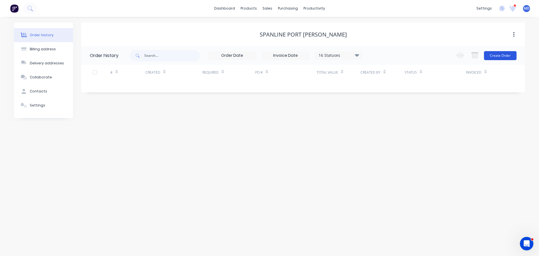
click at [496, 56] on button "Create Order" at bounding box center [500, 55] width 33 height 9
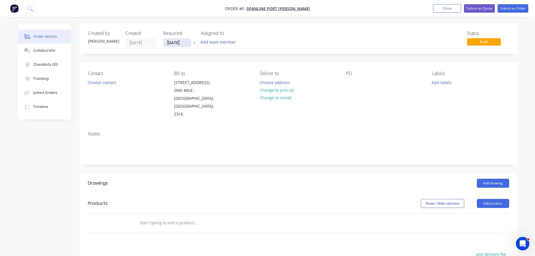
click at [185, 42] on input "[DATE]" at bounding box center [177, 42] width 28 height 8
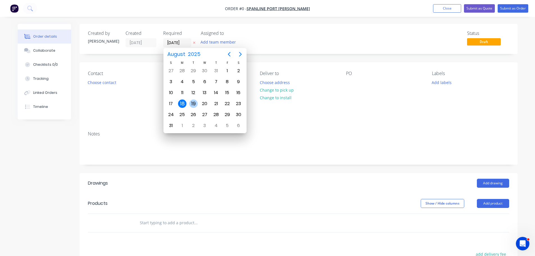
click at [194, 104] on div "19" at bounding box center [193, 103] width 8 height 8
type input "[DATE]"
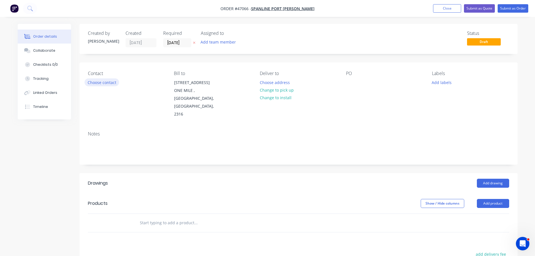
click at [108, 83] on button "Choose contact" at bounding box center [102, 82] width 35 height 8
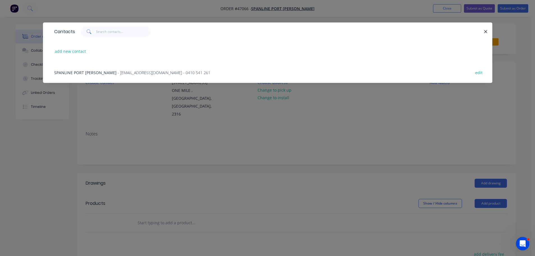
click at [102, 72] on span "SPANLINE PORT [PERSON_NAME]" at bounding box center [85, 72] width 62 height 5
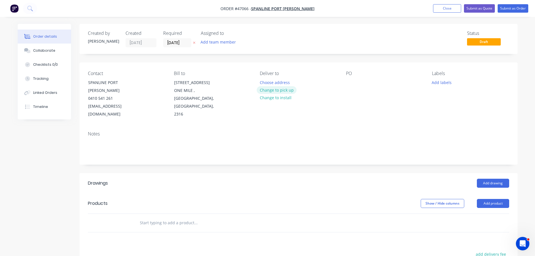
click at [276, 88] on button "Change to pick up" at bounding box center [277, 90] width 40 height 8
click at [348, 82] on div at bounding box center [350, 82] width 9 height 8
click at [502, 179] on button "Add drawing" at bounding box center [493, 183] width 32 height 9
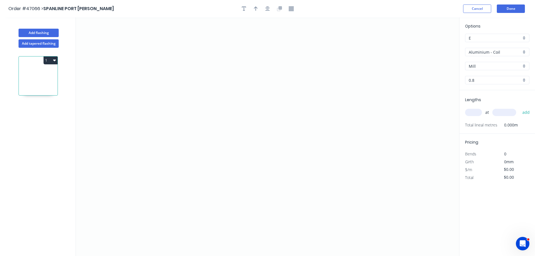
click at [482, 53] on input "Aluminium - Coil" at bounding box center [495, 52] width 53 height 6
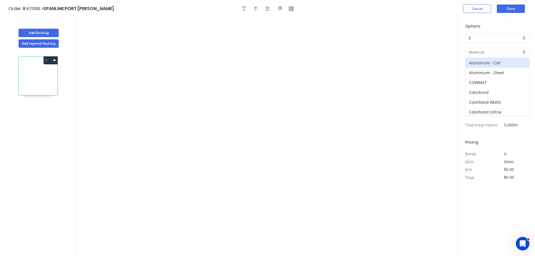
click at [473, 91] on div "Colorbond" at bounding box center [497, 92] width 64 height 10
type input "Colorbond"
type input "Basalt"
type input "0.55"
click at [468, 68] on div "Basalt" at bounding box center [497, 66] width 64 height 8
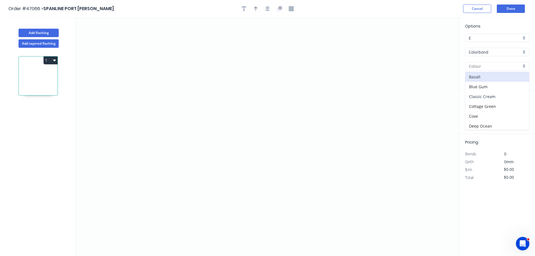
click at [469, 98] on div "Classic Cream" at bounding box center [497, 97] width 64 height 10
type input "Classic Cream"
click at [126, 141] on icon "0" at bounding box center [267, 136] width 383 height 239
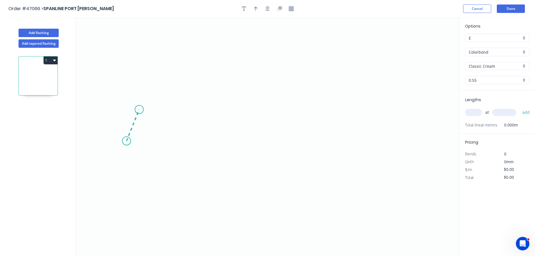
click at [139, 110] on icon at bounding box center [133, 125] width 13 height 31
click at [341, 112] on icon "0 ?" at bounding box center [267, 136] width 383 height 239
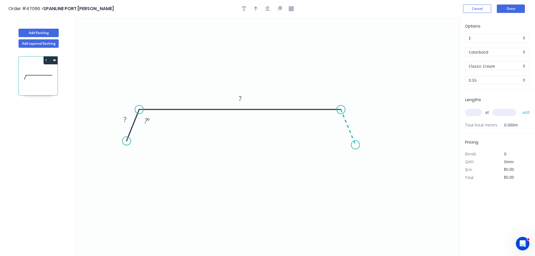
click at [356, 145] on icon "0 ? ? ? º" at bounding box center [267, 136] width 383 height 239
click at [119, 122] on rect at bounding box center [125, 119] width 18 height 12
click at [125, 121] on tspan "?" at bounding box center [125, 119] width 3 height 9
click at [255, 10] on icon "button" at bounding box center [256, 8] width 4 height 5
type input "$11.16"
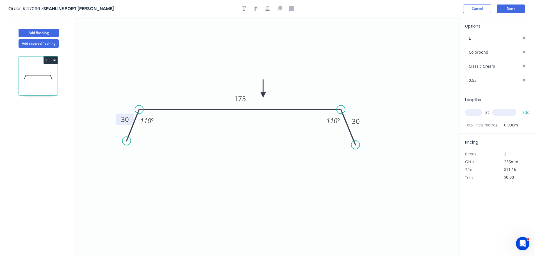
drag, startPoint x: 430, startPoint y: 45, endPoint x: 327, endPoint y: 95, distance: 115.1
click at [264, 95] on icon at bounding box center [263, 89] width 5 height 18
click at [476, 112] on input "text" at bounding box center [473, 112] width 17 height 7
type input "2"
type input "1500"
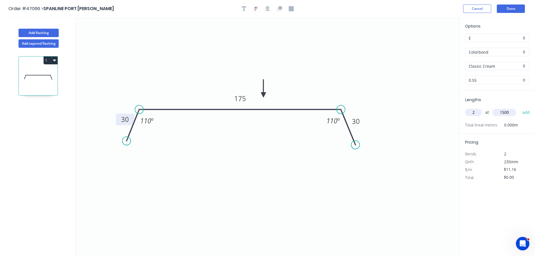
click at [520, 108] on button "add" at bounding box center [526, 113] width 13 height 10
type input "$33.48"
click at [510, 9] on button "Done" at bounding box center [511, 8] width 28 height 8
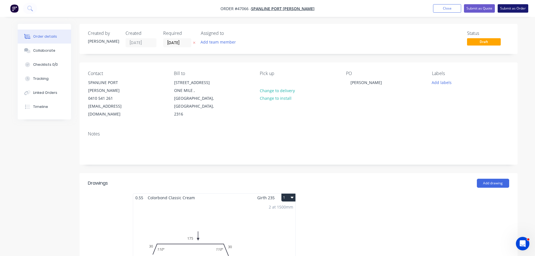
click at [511, 8] on button "Submit as Order" at bounding box center [513, 8] width 31 height 8
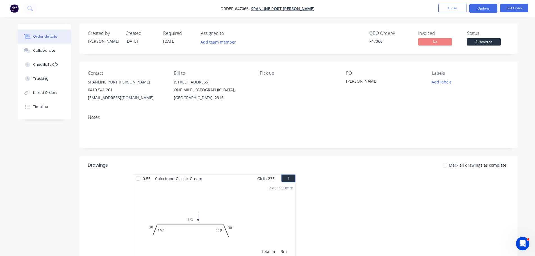
click at [475, 10] on button "Options" at bounding box center [483, 8] width 28 height 9
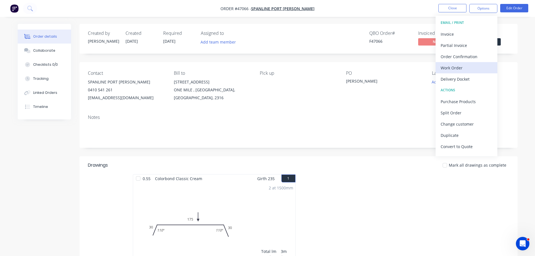
click at [452, 66] on div "Work Order" at bounding box center [467, 68] width 52 height 8
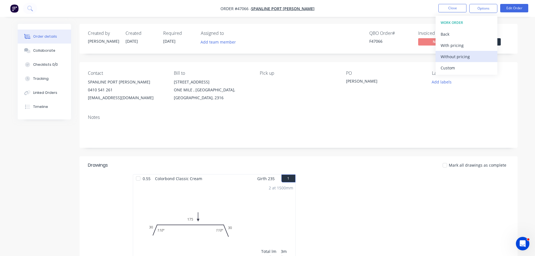
click at [446, 56] on div "Without pricing" at bounding box center [467, 57] width 52 height 8
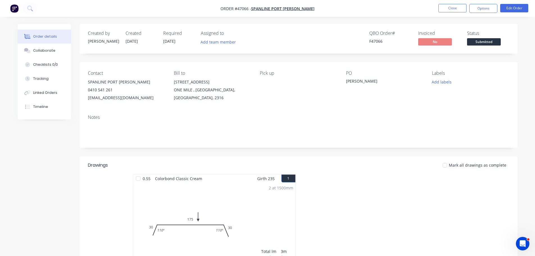
click at [508, 36] on div "Status" at bounding box center [488, 33] width 42 height 5
click at [496, 39] on span "Submitted" at bounding box center [484, 41] width 34 height 7
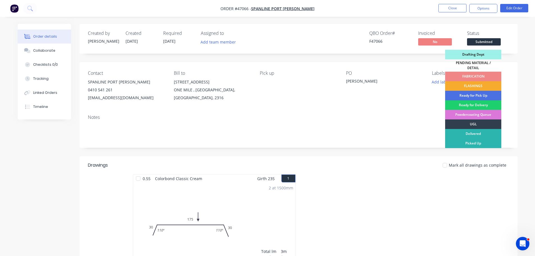
click at [483, 81] on div "FLASHINGS" at bounding box center [473, 86] width 56 height 10
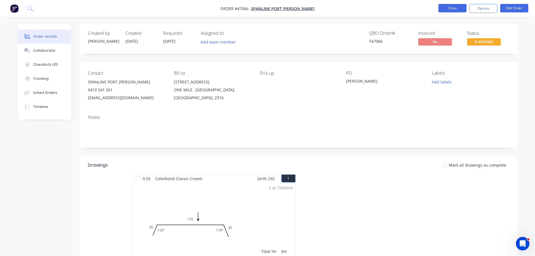
click at [446, 12] on button "Close" at bounding box center [453, 8] width 28 height 8
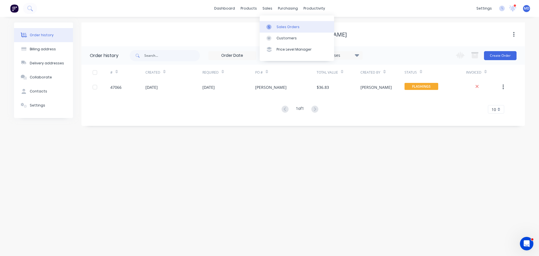
click at [272, 23] on link "Sales Orders" at bounding box center [297, 26] width 74 height 11
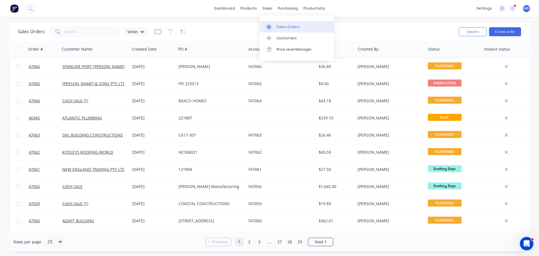
drag, startPoint x: 273, startPoint y: 31, endPoint x: 287, endPoint y: 31, distance: 14.3
click at [273, 31] on link "Sales Orders" at bounding box center [297, 26] width 74 height 11
click at [269, 10] on div "sales" at bounding box center [267, 8] width 15 height 8
click at [79, 29] on input "text" at bounding box center [92, 31] width 55 height 11
type input "r"
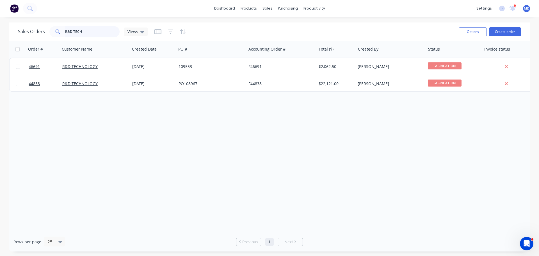
click at [92, 35] on input "R&D TECH" at bounding box center [92, 31] width 55 height 11
type input "R"
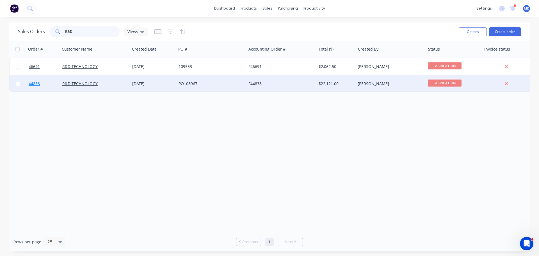
type input "R&D"
click at [38, 85] on span "44838" at bounding box center [34, 84] width 11 height 6
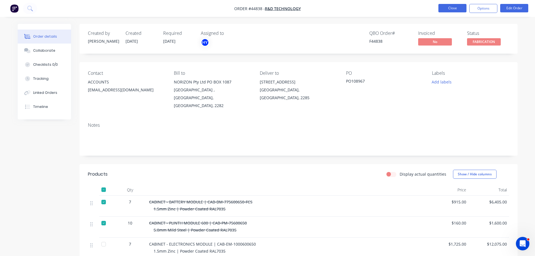
click at [441, 10] on button "Close" at bounding box center [453, 8] width 28 height 8
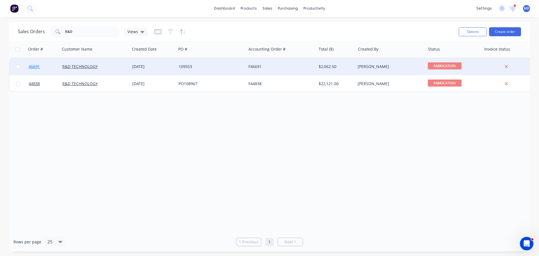
click at [39, 67] on span "46691" at bounding box center [34, 67] width 11 height 6
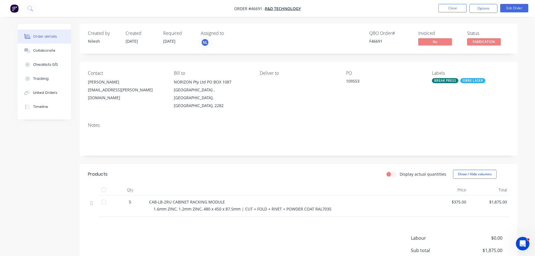
click at [447, 3] on nav "Order #46691 - R&D TECHNOLOGY Close Options Edit Order" at bounding box center [267, 8] width 535 height 17
click at [449, 8] on button "Close" at bounding box center [453, 8] width 28 height 8
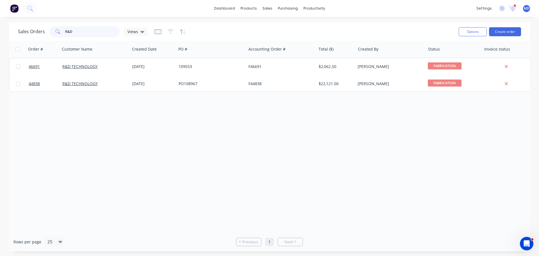
click at [74, 31] on input "R&D" at bounding box center [92, 31] width 55 height 11
type input "R"
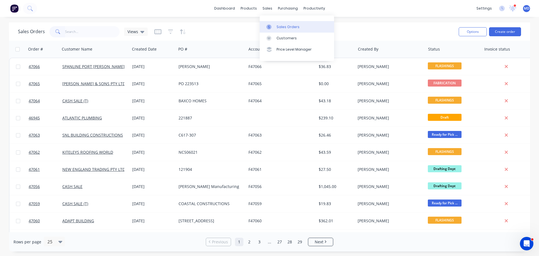
click at [272, 25] on div at bounding box center [271, 26] width 8 height 5
click at [81, 35] on input "text" at bounding box center [92, 31] width 55 height 11
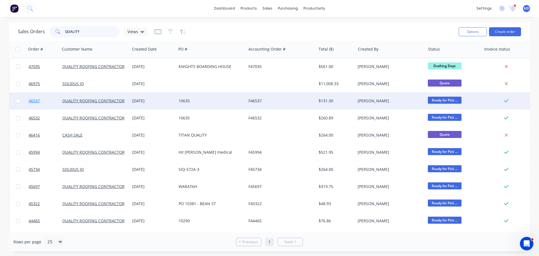
type input "QUALITY"
click at [35, 99] on span "46537" at bounding box center [34, 101] width 11 height 6
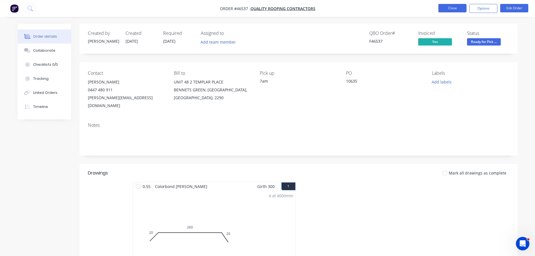
click at [448, 8] on button "Close" at bounding box center [453, 8] width 28 height 8
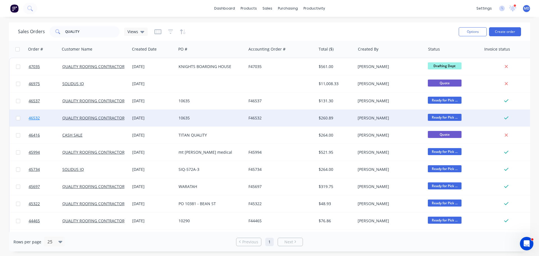
click at [41, 117] on link "46532" at bounding box center [46, 118] width 34 height 17
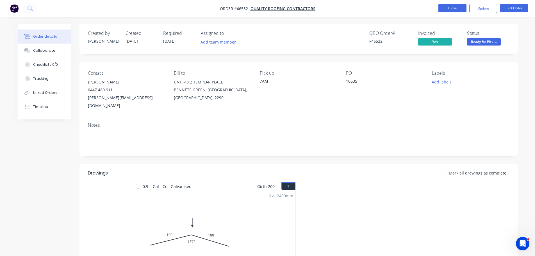
click at [451, 7] on button "Close" at bounding box center [453, 8] width 28 height 8
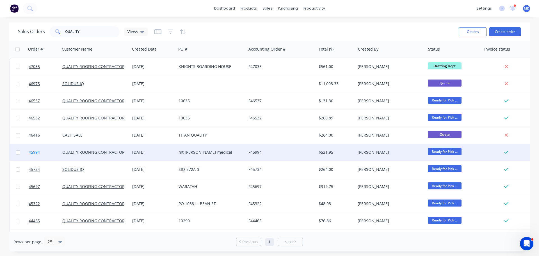
click at [39, 153] on span "45994" at bounding box center [34, 152] width 11 height 6
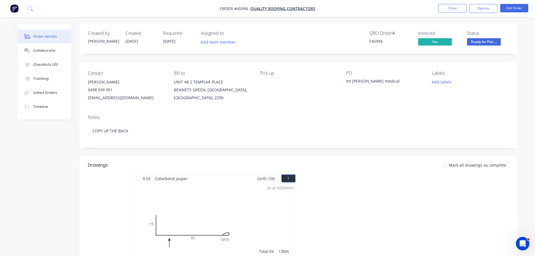
click at [448, 3] on nav "Order #45994 - QUALITY ROOFING CONTRACTORS Close Options Edit Order" at bounding box center [267, 8] width 535 height 17
click at [445, 8] on button "Close" at bounding box center [453, 8] width 28 height 8
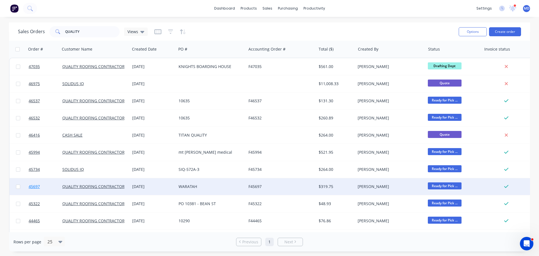
click at [32, 191] on link "45697" at bounding box center [46, 186] width 34 height 17
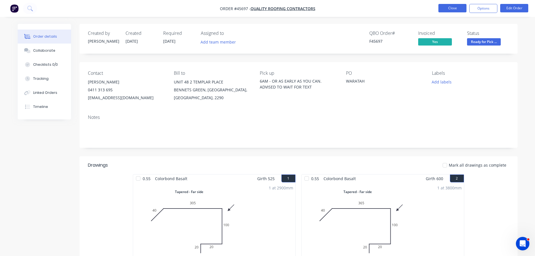
click at [448, 7] on button "Close" at bounding box center [453, 8] width 28 height 8
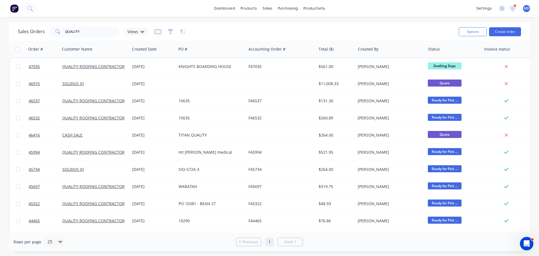
click at [171, 30] on icon "button" at bounding box center [170, 32] width 5 height 6
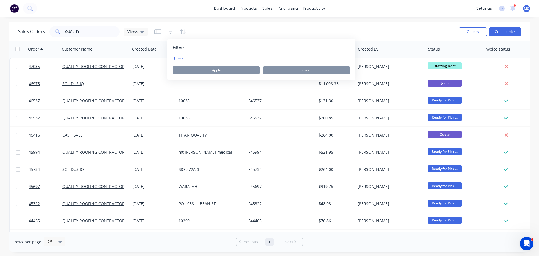
click at [175, 58] on icon "button" at bounding box center [174, 58] width 3 height 3
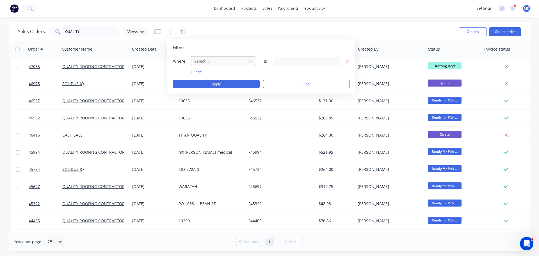
click at [200, 59] on div at bounding box center [219, 61] width 50 height 7
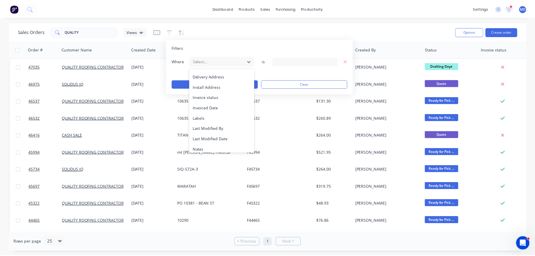
scroll to position [136, 0]
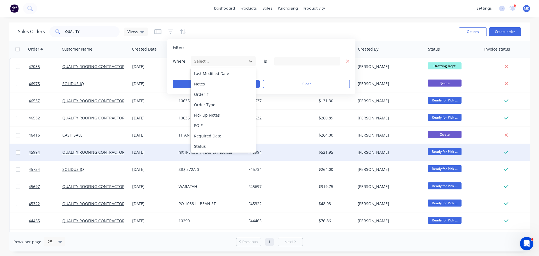
drag, startPoint x: 203, startPoint y: 150, endPoint x: 207, endPoint y: 144, distance: 7.1
click at [203, 149] on div "Status" at bounding box center [223, 146] width 65 height 10
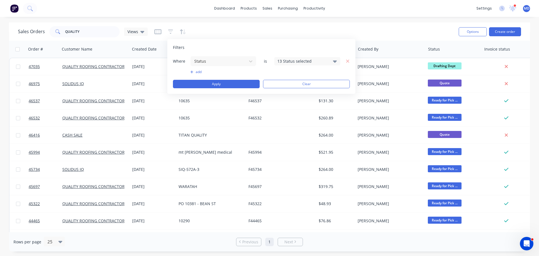
click at [304, 64] on div "13 Status selected" at bounding box center [307, 61] width 66 height 8
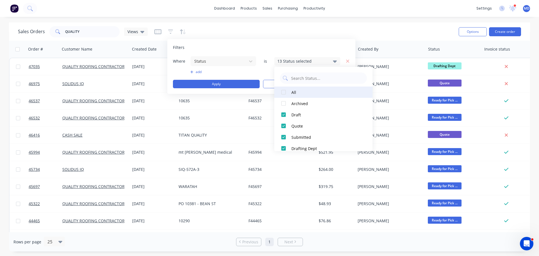
click at [285, 92] on div at bounding box center [283, 92] width 11 height 11
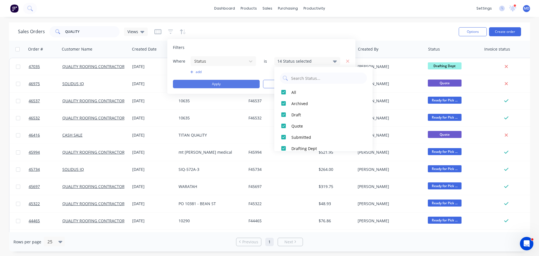
click at [233, 86] on button "Apply" at bounding box center [216, 84] width 87 height 8
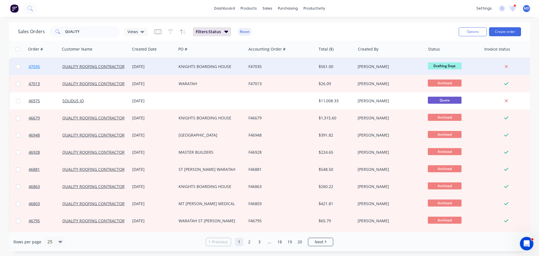
click at [35, 65] on span "47035" at bounding box center [34, 67] width 11 height 6
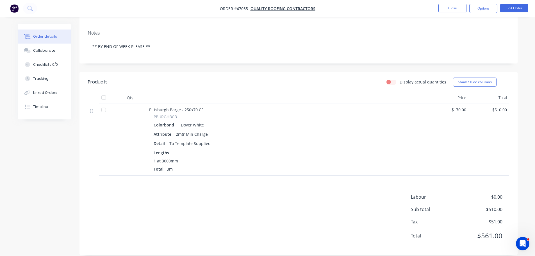
scroll to position [92, 0]
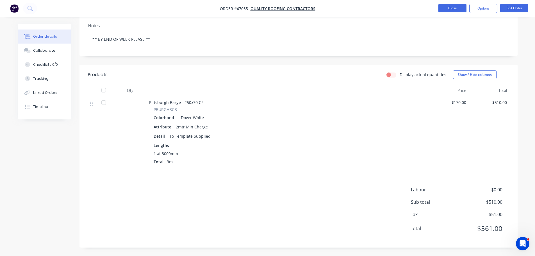
click at [447, 9] on button "Close" at bounding box center [453, 8] width 28 height 8
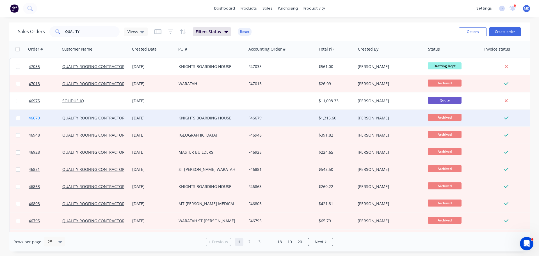
click at [30, 120] on span "46679" at bounding box center [34, 118] width 11 height 6
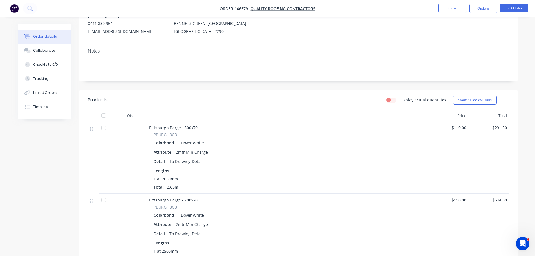
scroll to position [28, 0]
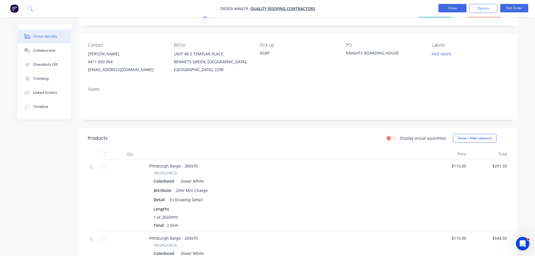
click at [451, 8] on button "Close" at bounding box center [453, 8] width 28 height 8
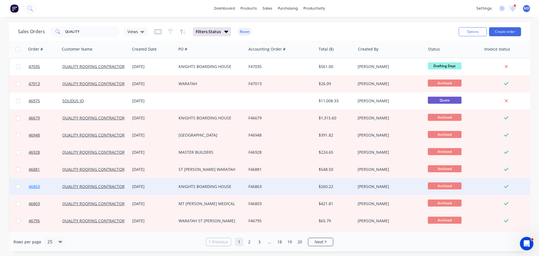
click at [29, 186] on span "46863" at bounding box center [34, 187] width 11 height 6
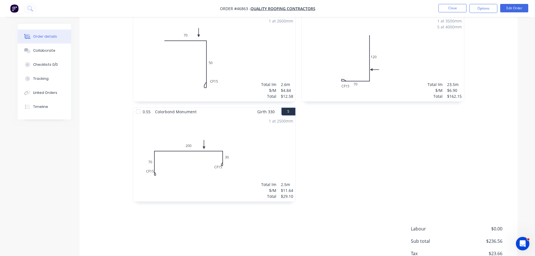
scroll to position [222, 0]
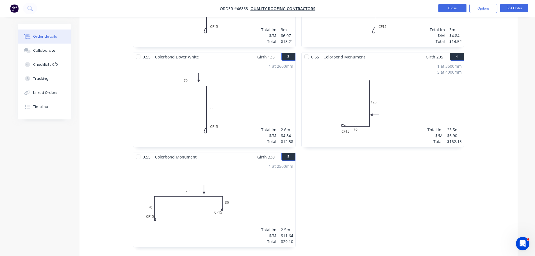
click at [450, 10] on button "Close" at bounding box center [453, 8] width 28 height 8
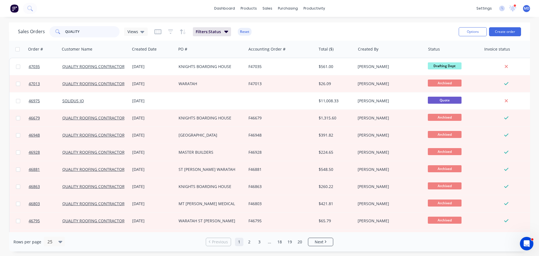
drag, startPoint x: 85, startPoint y: 31, endPoint x: 32, endPoint y: 24, distance: 53.6
click at [33, 25] on div "Sales Orders QUALITY Views Filters: Status Reset" at bounding box center [236, 32] width 437 height 14
type input "N"
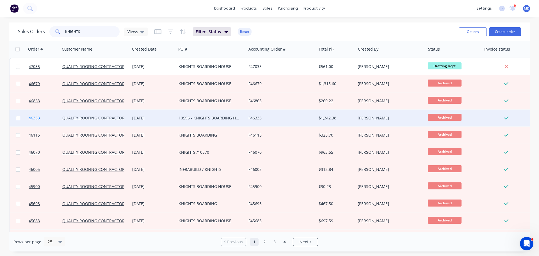
type input "KNIGHTS"
click at [30, 115] on span "46333" at bounding box center [34, 118] width 11 height 6
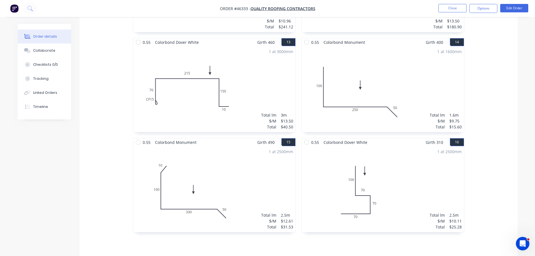
scroll to position [650, 0]
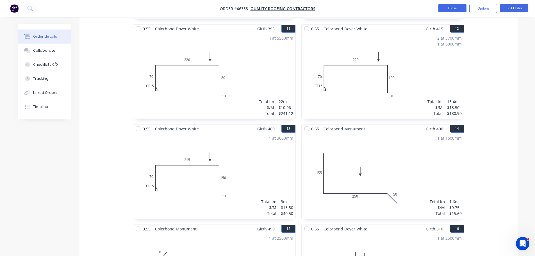
click at [447, 9] on button "Close" at bounding box center [453, 8] width 28 height 8
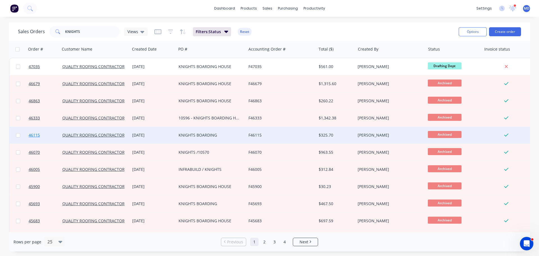
click at [33, 136] on span "46115" at bounding box center [34, 135] width 11 height 6
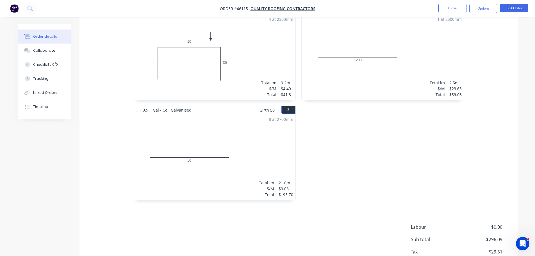
scroll to position [28, 0]
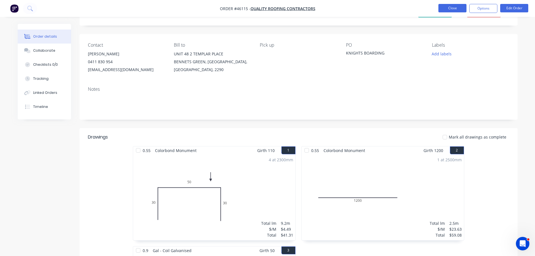
click at [446, 6] on button "Close" at bounding box center [453, 8] width 28 height 8
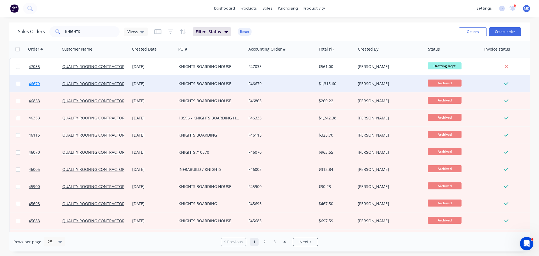
click at [31, 86] on span "46679" at bounding box center [34, 84] width 11 height 6
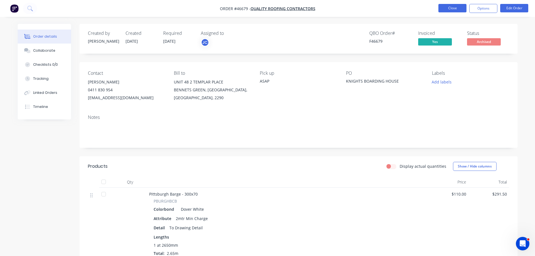
click at [447, 9] on button "Close" at bounding box center [453, 8] width 28 height 8
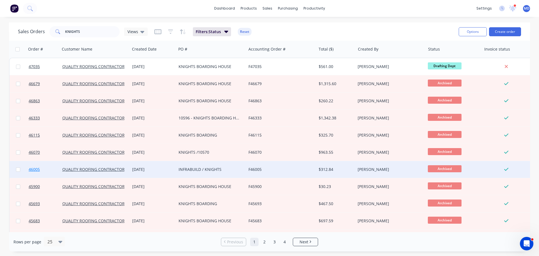
click at [30, 169] on span "46005" at bounding box center [34, 170] width 11 height 6
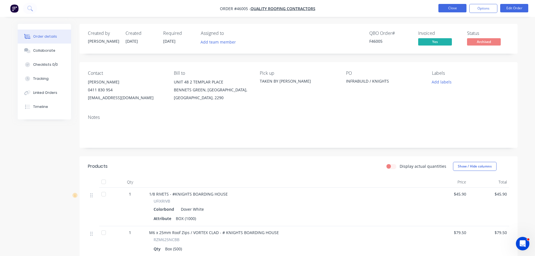
click at [449, 12] on button "Close" at bounding box center [453, 8] width 28 height 8
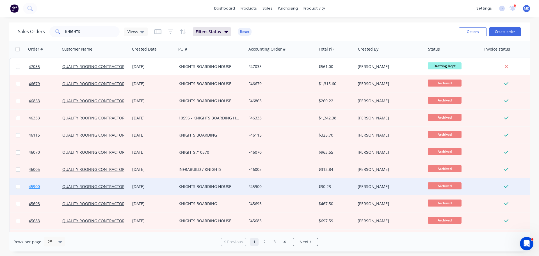
click at [31, 186] on span "45900" at bounding box center [34, 187] width 11 height 6
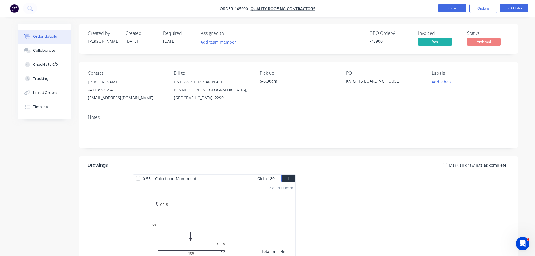
click at [458, 6] on button "Close" at bounding box center [453, 8] width 28 height 8
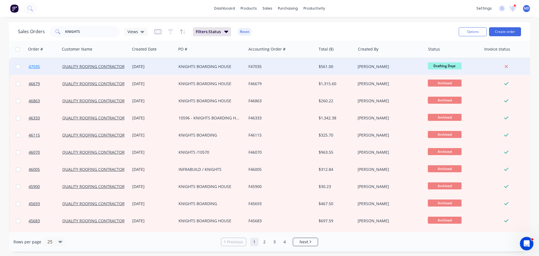
click at [37, 62] on link "47035" at bounding box center [46, 66] width 34 height 17
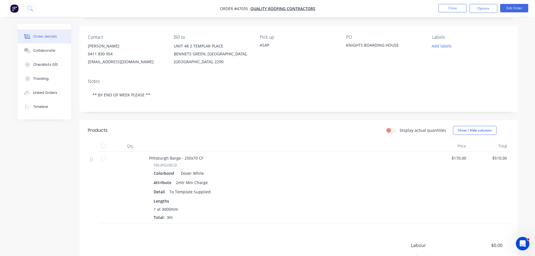
scroll to position [35, 0]
click at [449, 9] on button "Close" at bounding box center [453, 8] width 28 height 8
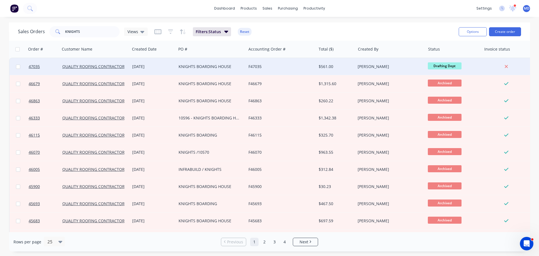
click at [26, 66] on div at bounding box center [43, 66] width 34 height 17
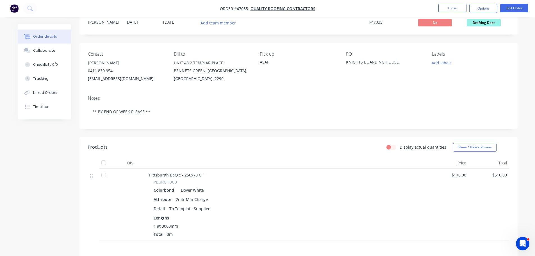
scroll to position [56, 0]
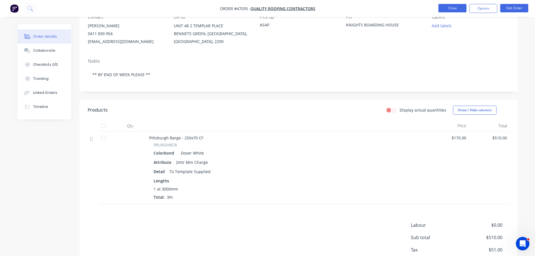
click at [454, 9] on button "Close" at bounding box center [453, 8] width 28 height 8
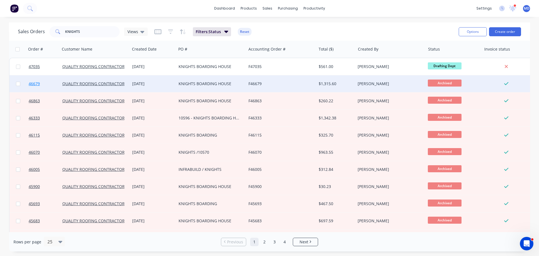
click at [36, 85] on span "46679" at bounding box center [34, 84] width 11 height 6
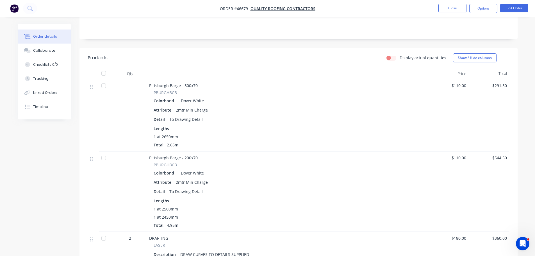
scroll to position [112, 0]
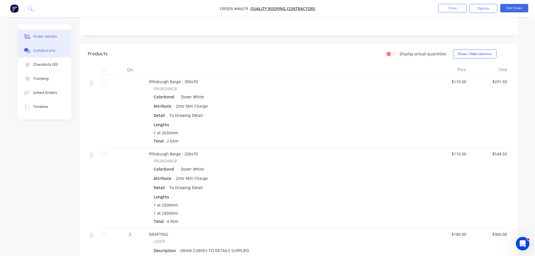
click at [44, 50] on div "Collaborate" at bounding box center [44, 50] width 22 height 5
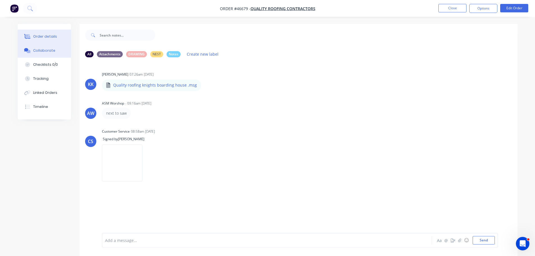
click at [33, 38] on button "Order details" at bounding box center [44, 36] width 53 height 14
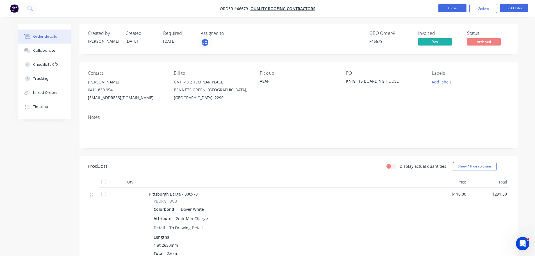
click at [442, 10] on button "Close" at bounding box center [453, 8] width 28 height 8
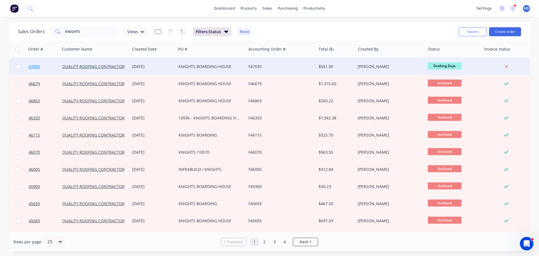
click at [37, 69] on span "47035" at bounding box center [34, 67] width 11 height 6
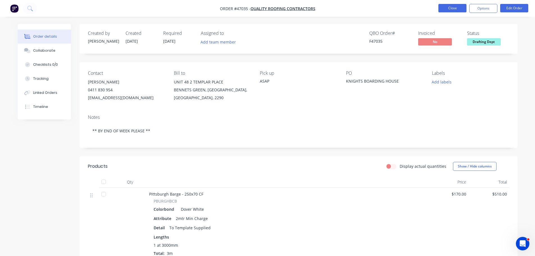
click at [451, 8] on button "Close" at bounding box center [453, 8] width 28 height 8
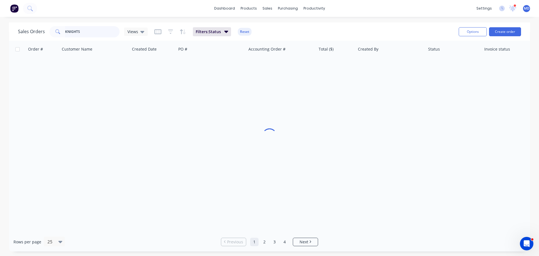
click at [109, 33] on input "KNIGHTS" at bounding box center [92, 31] width 55 height 11
type input "K"
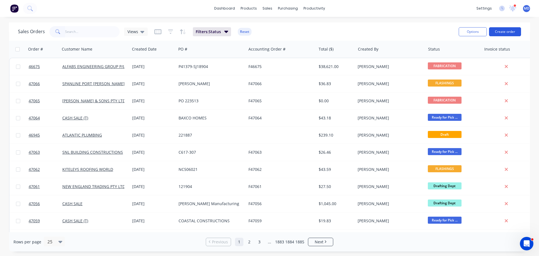
click at [502, 31] on button "Create order" at bounding box center [505, 31] width 32 height 9
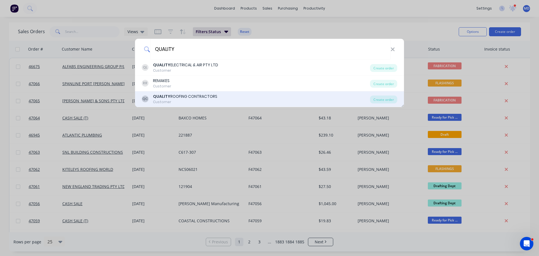
type input "QUALITY"
click at [202, 98] on div "QUALITY ROOFING CONTRACTORS" at bounding box center [185, 97] width 64 height 6
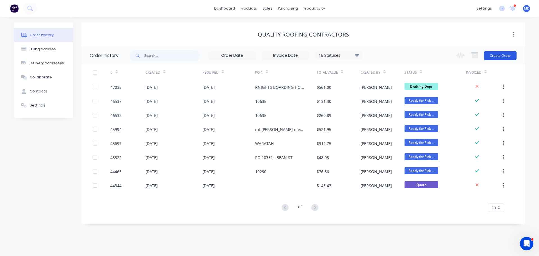
click at [497, 54] on button "Create Order" at bounding box center [500, 55] width 33 height 9
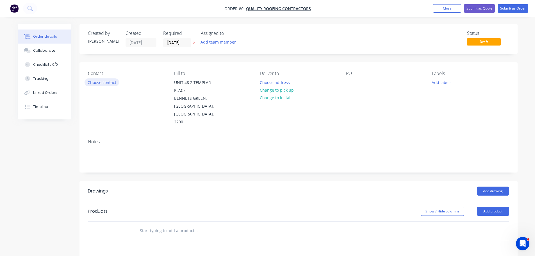
click at [99, 83] on button "Choose contact" at bounding box center [102, 82] width 35 height 8
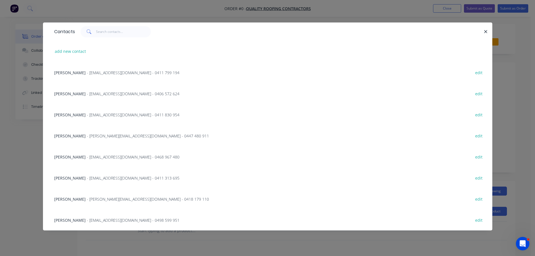
click at [78, 117] on div "JACKO SAUNDERS - admin@qrcontractors.com.au - 0411 830 954" at bounding box center [116, 115] width 125 height 6
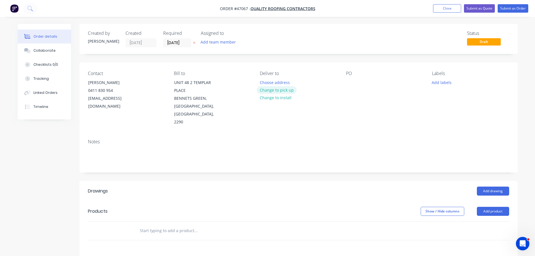
click at [278, 90] on button "Change to pick up" at bounding box center [277, 90] width 40 height 8
click at [351, 82] on div at bounding box center [350, 82] width 9 height 8
click at [378, 81] on div "KNIGHTS BORADING HOUSE" at bounding box center [377, 82] width 62 height 8
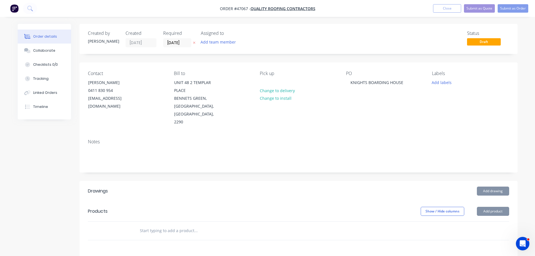
click at [410, 101] on div "PO KNIGHTS BOARDING HOUSE" at bounding box center [384, 98] width 77 height 55
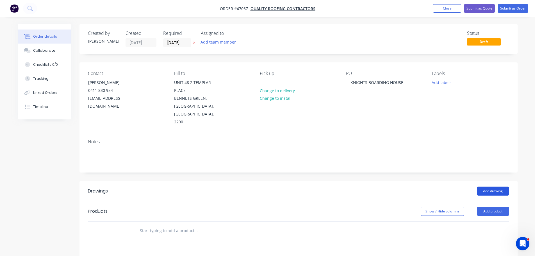
click at [503, 187] on button "Add drawing" at bounding box center [493, 191] width 32 height 9
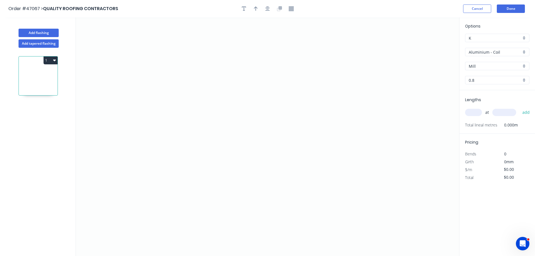
click at [490, 56] on div "Options K K Aluminium - Coil Aluminium - Coil Mill Mill 0.8 0.8" at bounding box center [498, 56] width 76 height 67
click at [490, 54] on input "Aluminium - Coil" at bounding box center [495, 52] width 53 height 6
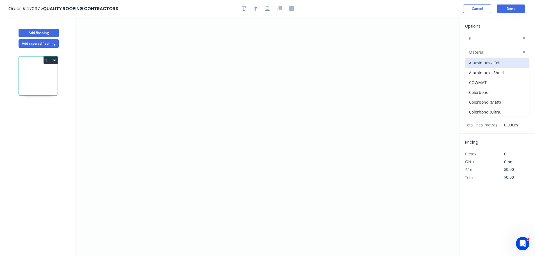
click at [476, 97] on div "Colorbond (Matt)" at bounding box center [497, 102] width 64 height 10
type input "Colorbond (Matt)"
type input "Basalt"
type input "0.55"
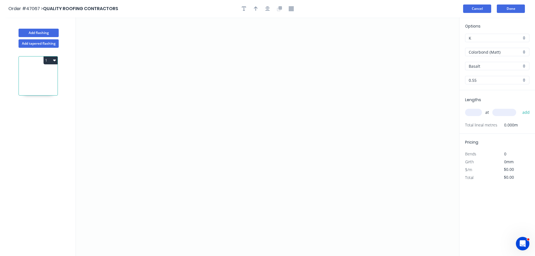
click at [474, 8] on button "Cancel" at bounding box center [477, 8] width 28 height 8
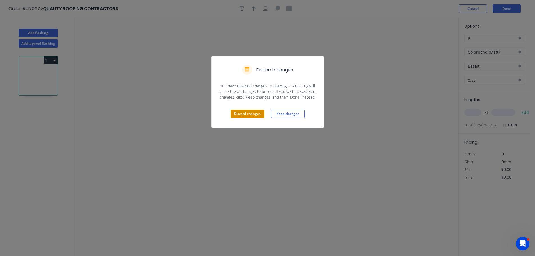
click at [238, 114] on button "Discard changes" at bounding box center [248, 114] width 34 height 8
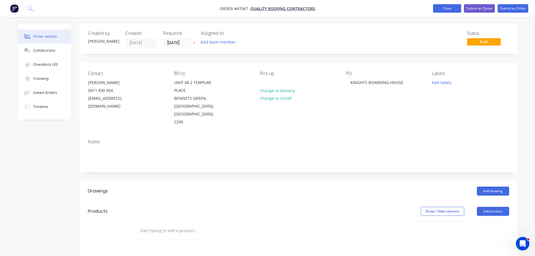
click at [456, 7] on button "Close" at bounding box center [447, 8] width 28 height 8
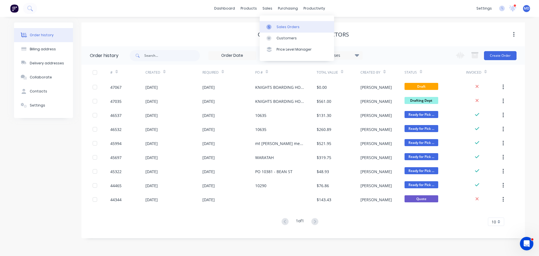
click at [275, 27] on link "Sales Orders" at bounding box center [297, 26] width 74 height 11
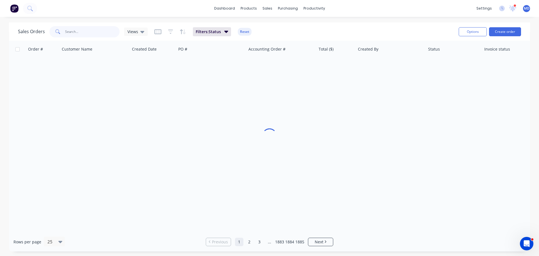
click at [82, 28] on input "text" at bounding box center [92, 31] width 55 height 11
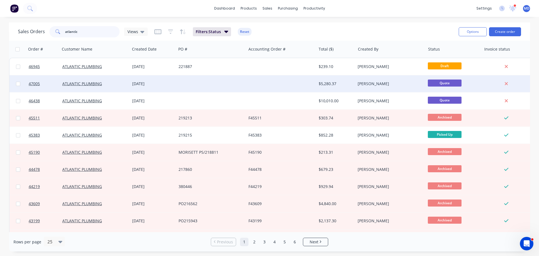
type input "atlantic"
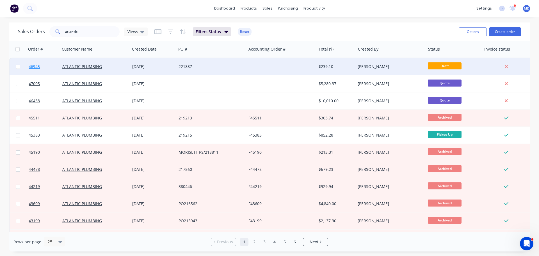
click at [40, 66] on span "46945" at bounding box center [34, 67] width 11 height 6
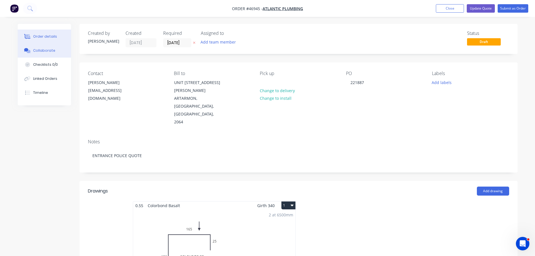
click at [49, 52] on div "Collaborate" at bounding box center [44, 50] width 22 height 5
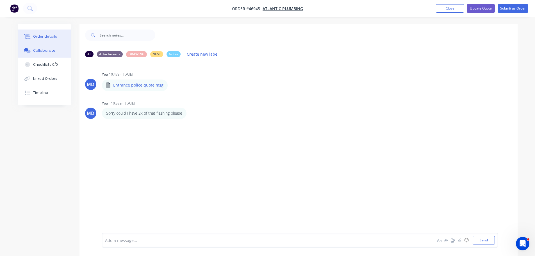
click at [57, 35] on button "Order details" at bounding box center [44, 36] width 53 height 14
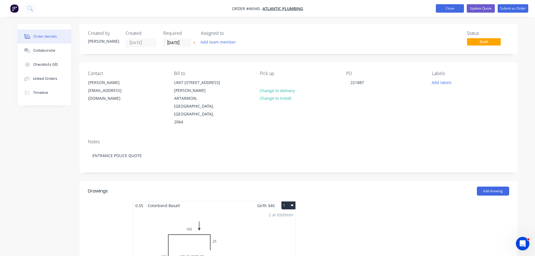
click at [452, 6] on button "Close" at bounding box center [450, 8] width 28 height 8
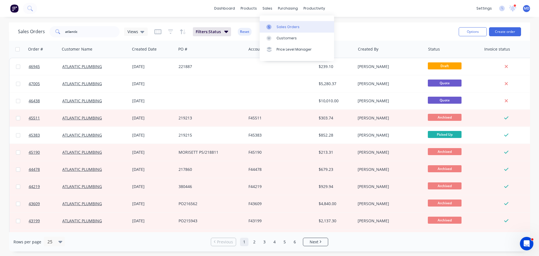
drag, startPoint x: 280, startPoint y: 27, endPoint x: 279, endPoint y: 23, distance: 4.1
click at [280, 27] on div "Sales Orders" at bounding box center [288, 26] width 23 height 5
drag, startPoint x: 87, startPoint y: 35, endPoint x: 35, endPoint y: 32, distance: 52.0
click at [37, 33] on div "Sales Orders atlantic Views" at bounding box center [83, 31] width 130 height 11
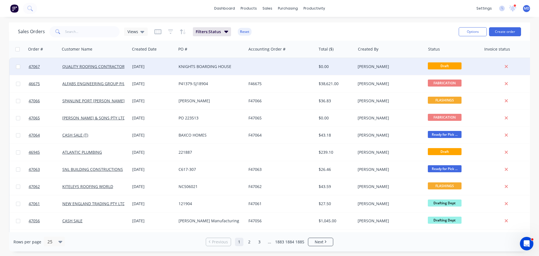
click at [28, 65] on div at bounding box center [43, 66] width 34 height 17
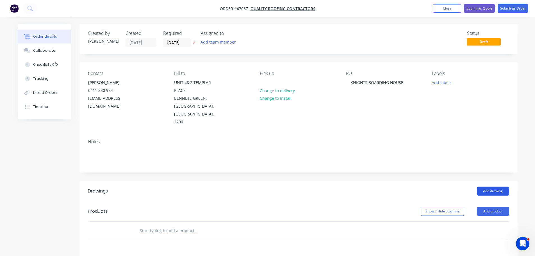
click at [495, 187] on button "Add drawing" at bounding box center [493, 191] width 32 height 9
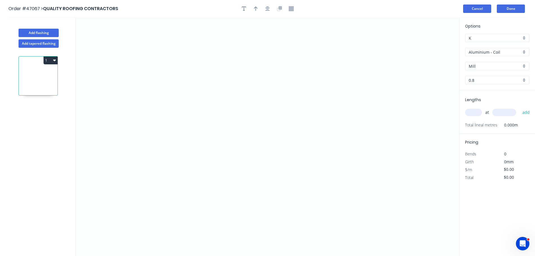
click at [480, 9] on button "Cancel" at bounding box center [477, 8] width 28 height 8
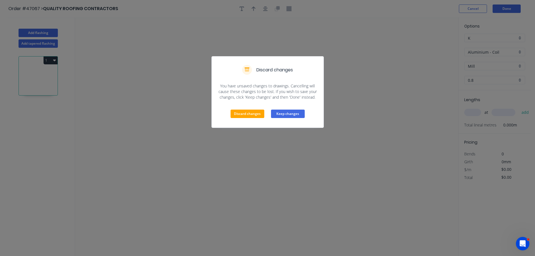
click at [278, 114] on button "Keep changes" at bounding box center [288, 114] width 34 height 8
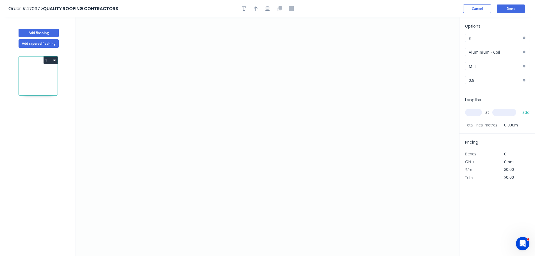
click at [485, 50] on input "Aluminium - Coil" at bounding box center [495, 52] width 53 height 6
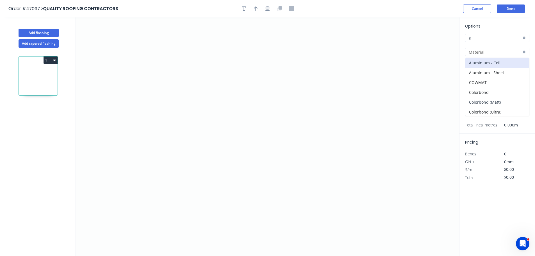
click at [487, 97] on div "Colorbond (Matt)" at bounding box center [497, 102] width 64 height 10
type input "Colorbond (Matt)"
type input "Basalt"
type input "0.55"
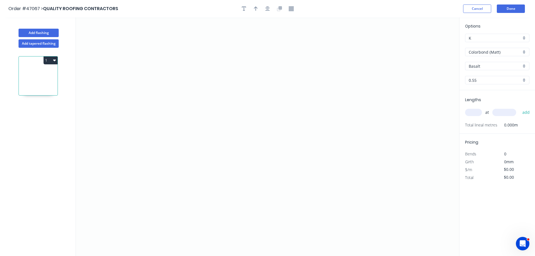
click at [479, 53] on input "Colorbond (Matt)" at bounding box center [495, 52] width 53 height 6
click at [487, 90] on div "Colorbond" at bounding box center [497, 92] width 64 height 10
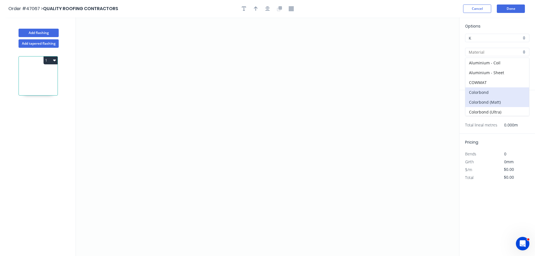
type input "Colorbond"
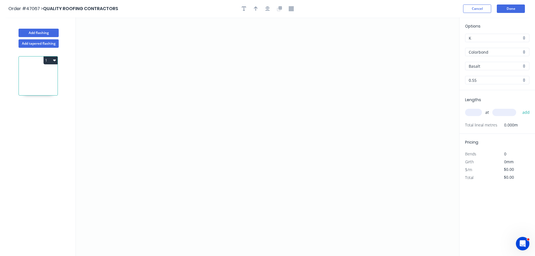
click at [482, 67] on input "Basalt" at bounding box center [495, 66] width 53 height 6
click at [481, 74] on div "Monument" at bounding box center [497, 74] width 64 height 10
type input "Monument"
click at [180, 180] on icon "0" at bounding box center [267, 136] width 383 height 239
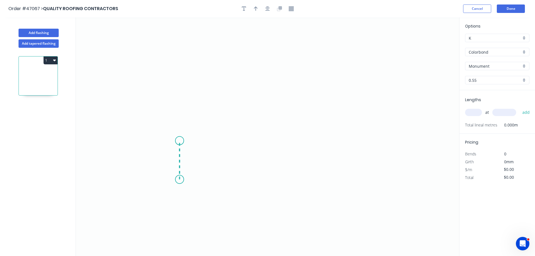
drag, startPoint x: 179, startPoint y: 141, endPoint x: 155, endPoint y: 142, distance: 24.2
click at [176, 141] on icon "0" at bounding box center [267, 136] width 383 height 239
click at [133, 141] on icon "0 ?" at bounding box center [267, 136] width 383 height 239
click at [129, 61] on icon "0 ? ? ? º" at bounding box center [267, 136] width 383 height 239
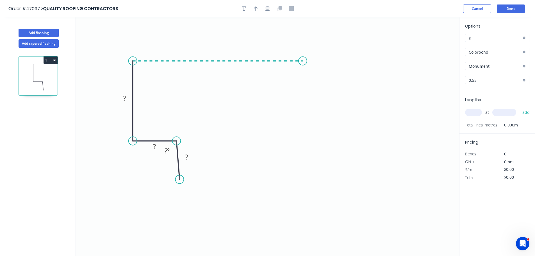
drag, startPoint x: 303, startPoint y: 72, endPoint x: 333, endPoint y: 87, distance: 33.4
click at [303, 72] on icon "0 ? ? ? ? º" at bounding box center [267, 136] width 383 height 239
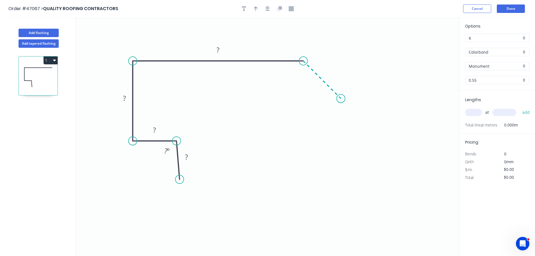
drag, startPoint x: 341, startPoint y: 102, endPoint x: 251, endPoint y: 4, distance: 132.6
click at [340, 101] on icon "0 ? ? ? ? ? º" at bounding box center [267, 136] width 383 height 239
drag, startPoint x: 180, startPoint y: 179, endPoint x: 176, endPoint y: 178, distance: 4.5
click at [171, 179] on circle at bounding box center [171, 178] width 8 height 8
click at [176, 178] on circle at bounding box center [176, 178] width 8 height 8
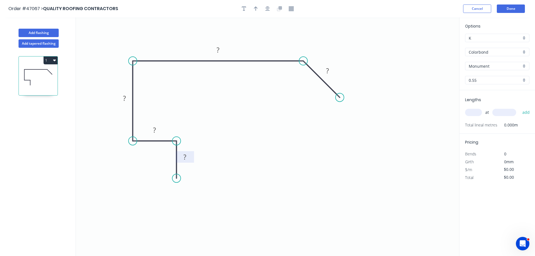
click at [186, 157] on tspan "?" at bounding box center [184, 156] width 3 height 9
click at [254, 10] on icon "button" at bounding box center [256, 8] width 4 height 5
type input "$15.63"
drag, startPoint x: 431, startPoint y: 44, endPoint x: 278, endPoint y: 53, distance: 153.1
click at [278, 53] on icon at bounding box center [277, 47] width 5 height 18
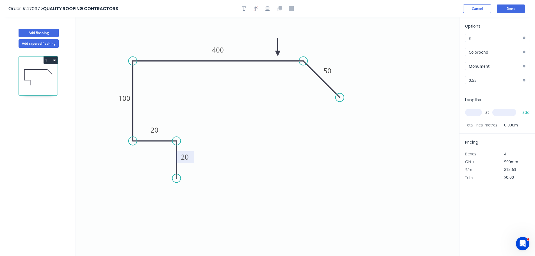
click at [471, 112] on input "text" at bounding box center [473, 112] width 17 height 7
type input "1"
type input "1600"
click at [520, 108] on button "add" at bounding box center [526, 113] width 13 height 10
type input "$25.01"
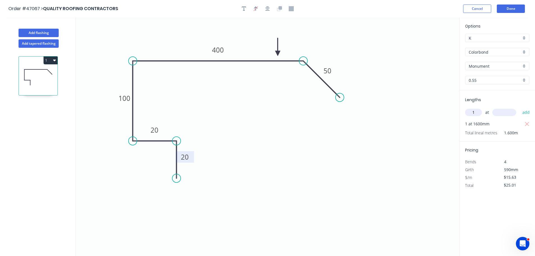
type input "1"
type input "4000"
click at [520, 108] on button "add" at bounding box center [526, 113] width 13 height 10
type input "$87.53"
type input "1"
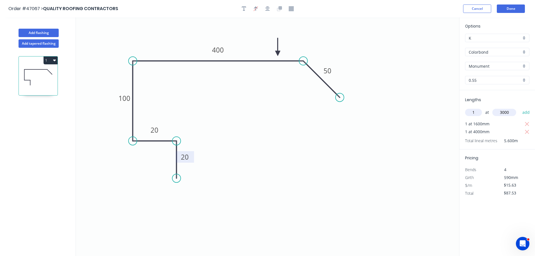
type input "3000"
click at [520, 108] on button "add" at bounding box center [526, 113] width 13 height 10
type input "$134.42"
click at [48, 33] on button "Add flashing" at bounding box center [39, 33] width 40 height 8
type input "$0.00"
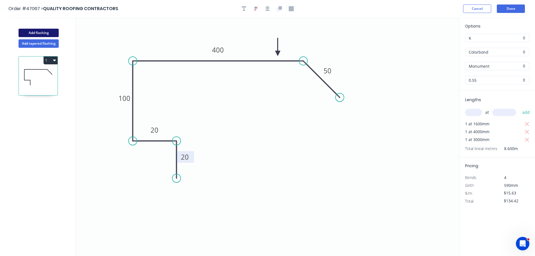
type input "$0.00"
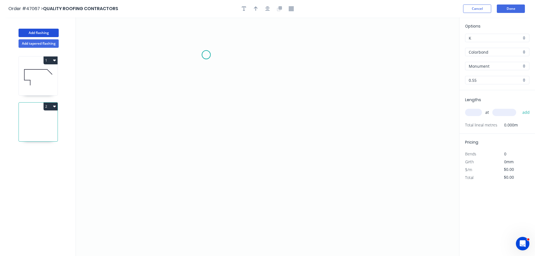
drag, startPoint x: 206, startPoint y: 55, endPoint x: 176, endPoint y: 63, distance: 31.3
click at [206, 55] on icon "0" at bounding box center [267, 136] width 383 height 239
click at [182, 80] on icon "0" at bounding box center [267, 136] width 383 height 239
click at [182, 183] on icon "0 ?" at bounding box center [267, 136] width 383 height 239
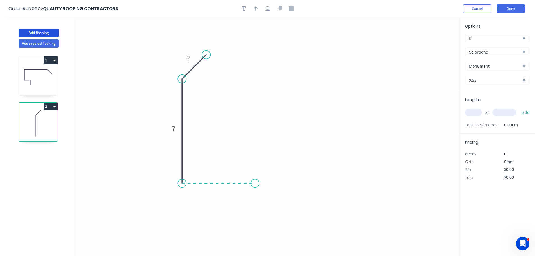
click at [255, 185] on icon "0 ? ?" at bounding box center [267, 136] width 383 height 239
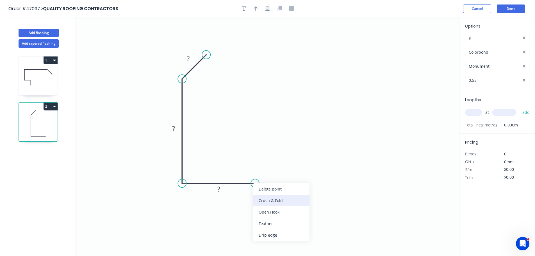
click at [258, 203] on div "Crush & Fold" at bounding box center [281, 201] width 56 height 12
click at [258, 201] on div "Flip bend" at bounding box center [281, 204] width 56 height 12
click at [187, 56] on tspan "?" at bounding box center [188, 58] width 3 height 9
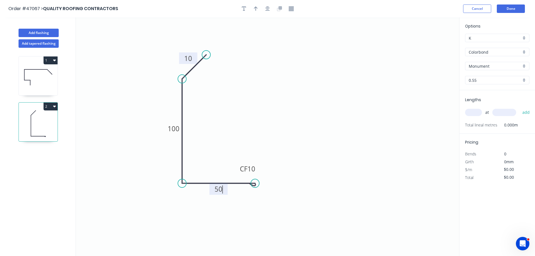
type input "$6.42"
click at [255, 9] on icon "button" at bounding box center [256, 8] width 4 height 5
drag, startPoint x: 432, startPoint y: 45, endPoint x: 225, endPoint y: 148, distance: 231.2
click at [222, 150] on icon at bounding box center [222, 141] width 5 height 18
click at [472, 113] on input "text" at bounding box center [473, 112] width 17 height 7
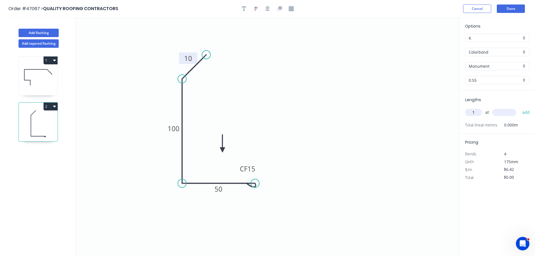
type input "1"
type input "1500"
click at [520, 108] on button "add" at bounding box center [526, 113] width 13 height 10
type input "$9.63"
click at [51, 58] on button "1" at bounding box center [51, 60] width 14 height 8
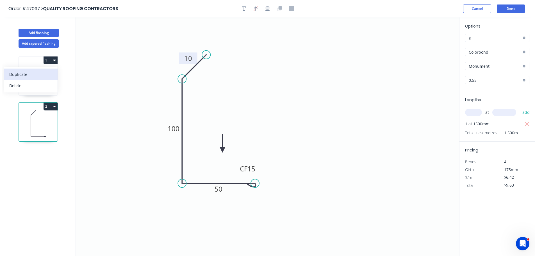
click at [29, 71] on div "Duplicate" at bounding box center [30, 74] width 43 height 8
type input "$15.63"
type input "$0.00"
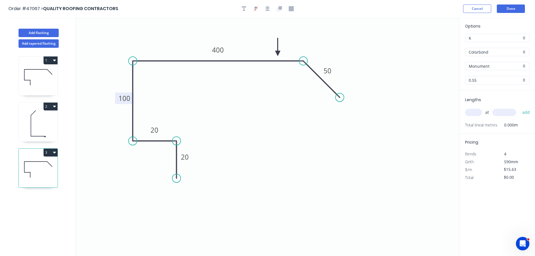
drag, startPoint x: 116, startPoint y: 101, endPoint x: 120, endPoint y: 100, distance: 4.0
click at [117, 101] on rect at bounding box center [124, 98] width 19 height 12
click at [122, 100] on tspan "100" at bounding box center [126, 98] width 12 height 9
click at [467, 113] on input "text" at bounding box center [473, 112] width 17 height 7
type input "$13.05"
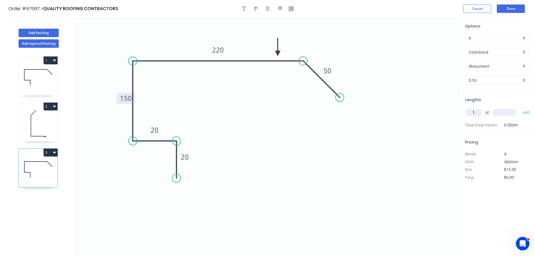
type input "1"
type input "3600"
click at [520, 108] on button "add" at bounding box center [526, 113] width 13 height 10
drag, startPoint x: 52, startPoint y: 153, endPoint x: 44, endPoint y: 156, distance: 8.2
click at [51, 152] on button "3" at bounding box center [51, 153] width 14 height 8
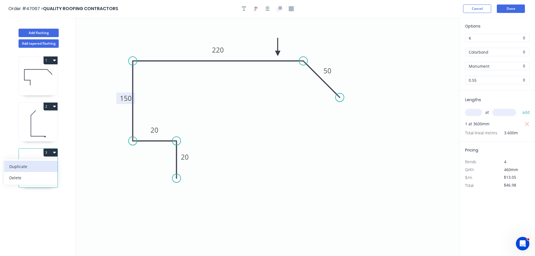
click at [19, 166] on div "Duplicate" at bounding box center [30, 166] width 43 height 8
type input "$0.00"
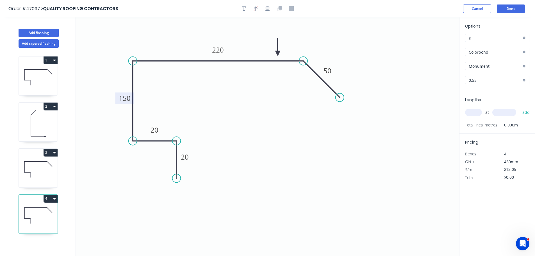
click at [123, 99] on tspan "150" at bounding box center [125, 98] width 12 height 9
click at [220, 47] on tspan "220" at bounding box center [218, 49] width 12 height 9
click at [356, 108] on div "Delete point" at bounding box center [369, 106] width 56 height 12
type input "$0.00"
click at [468, 112] on input "text" at bounding box center [473, 112] width 17 height 7
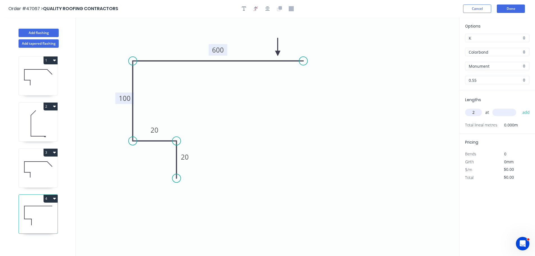
type input "2"
type input "4000"
click at [520, 108] on button "add" at bounding box center [526, 113] width 13 height 10
click at [47, 30] on button "Add flashing" at bounding box center [39, 33] width 40 height 8
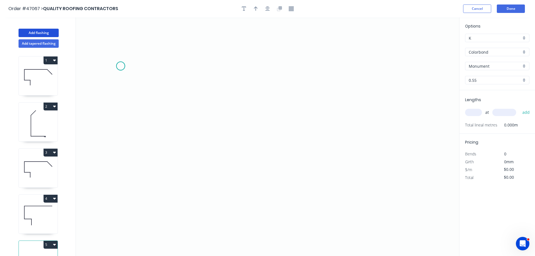
click at [121, 66] on icon "0" at bounding box center [267, 136] width 383 height 239
click at [116, 198] on icon "0" at bounding box center [267, 136] width 383 height 239
click at [208, 200] on icon "0 ?" at bounding box center [267, 136] width 383 height 239
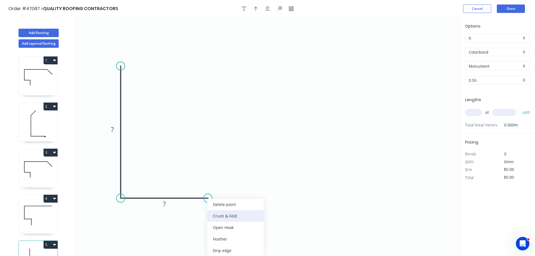
click at [216, 215] on div "Crush & Fold" at bounding box center [235, 216] width 56 height 12
click at [206, 210] on tspan "10" at bounding box center [205, 207] width 8 height 9
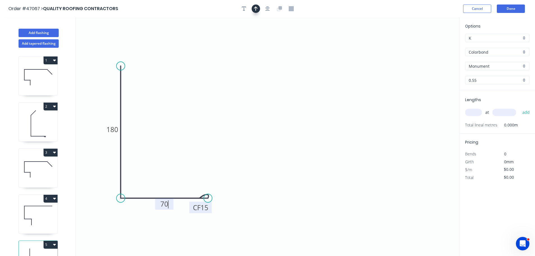
click at [254, 6] on icon "button" at bounding box center [256, 8] width 4 height 5
type input "$7.87"
drag, startPoint x: 428, startPoint y: 46, endPoint x: 103, endPoint y: 193, distance: 356.7
click at [103, 193] on icon at bounding box center [102, 186] width 5 height 18
click at [103, 193] on icon at bounding box center [103, 186] width 5 height 18
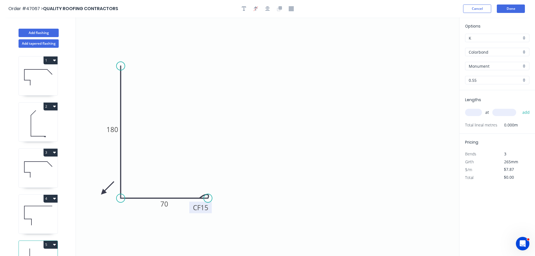
click at [103, 193] on icon at bounding box center [107, 188] width 16 height 16
click at [103, 193] on icon at bounding box center [107, 197] width 16 height 16
click at [103, 193] on icon at bounding box center [108, 197] width 16 height 16
click at [103, 193] on icon at bounding box center [103, 199] width 5 height 18
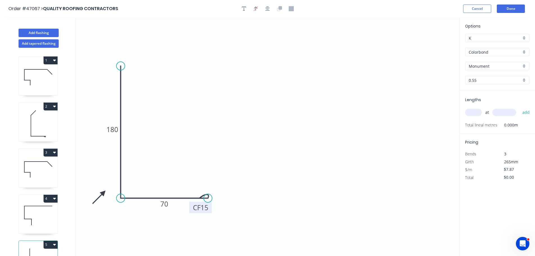
click at [103, 193] on icon at bounding box center [99, 197] width 16 height 16
click at [477, 108] on div "at add" at bounding box center [497, 113] width 65 height 10
click at [478, 111] on input "text" at bounding box center [473, 112] width 17 height 7
type input "1"
type input "2000"
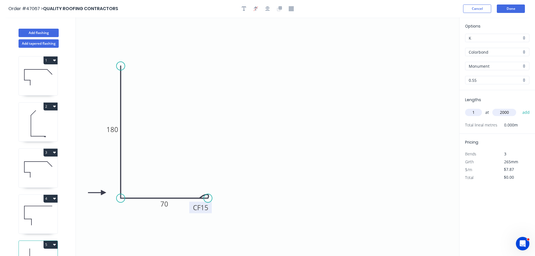
click at [520, 108] on button "add" at bounding box center [526, 113] width 13 height 10
type input "$15.74"
type input "1"
type input "5000"
click at [520, 108] on button "add" at bounding box center [526, 113] width 13 height 10
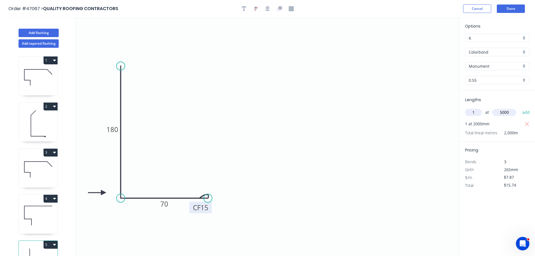
type input "$55.09"
type input "1"
type input "2000"
click at [520, 108] on button "add" at bounding box center [526, 113] width 13 height 10
type input "$70.83"
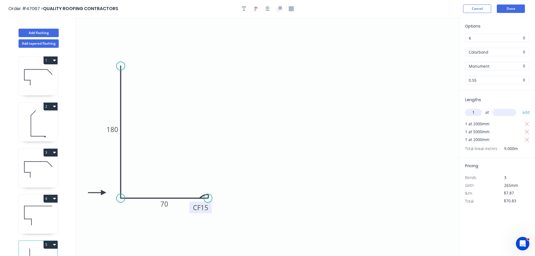
type input "1"
type input "6000"
click at [520, 108] on button "add" at bounding box center [526, 113] width 13 height 10
type input "$118.05"
click at [505, 10] on button "Done" at bounding box center [511, 8] width 28 height 8
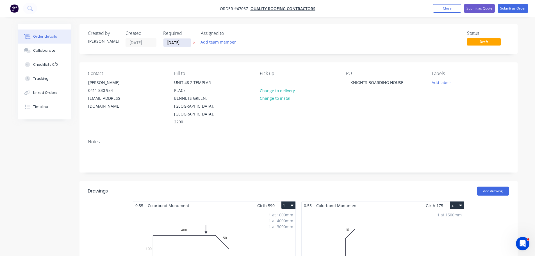
click at [176, 43] on input "[DATE]" at bounding box center [177, 42] width 28 height 8
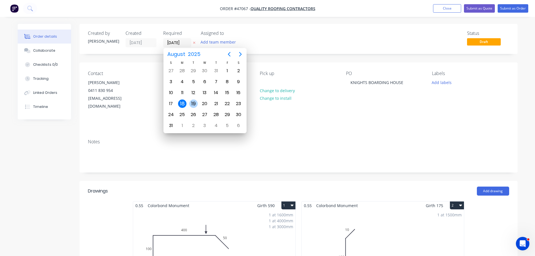
click at [196, 103] on div "19" at bounding box center [193, 103] width 8 height 8
type input "[DATE]"
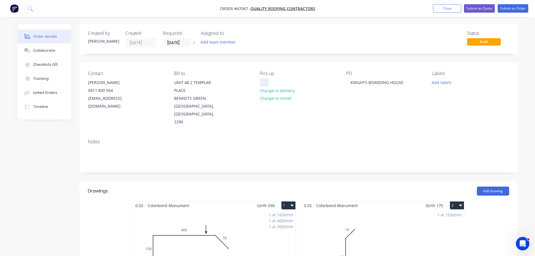
click at [267, 81] on div at bounding box center [264, 82] width 9 height 8
click at [510, 8] on button "Submit as Order" at bounding box center [513, 8] width 31 height 8
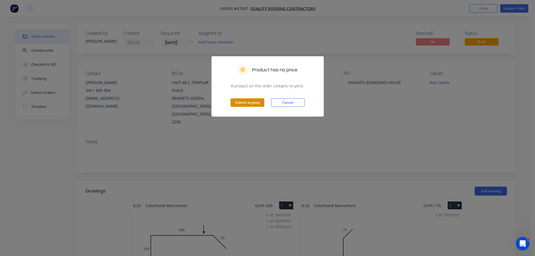
click at [249, 103] on button "Submit anyway" at bounding box center [248, 102] width 34 height 8
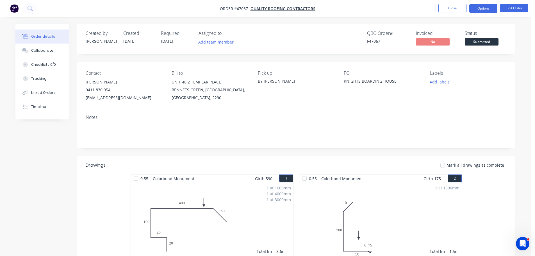
click at [489, 10] on button "Options" at bounding box center [483, 8] width 28 height 9
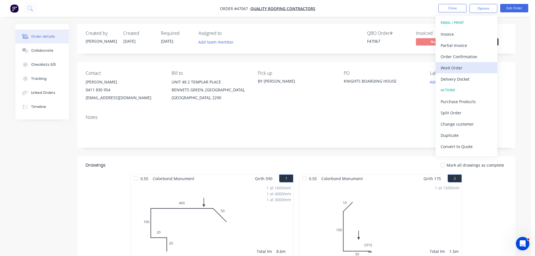
click at [455, 69] on div "Work Order" at bounding box center [467, 68] width 52 height 8
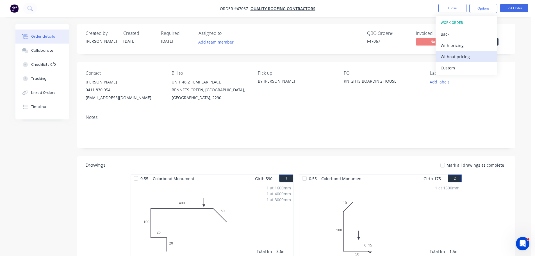
click at [458, 58] on div "Without pricing" at bounding box center [467, 57] width 52 height 8
drag, startPoint x: 505, startPoint y: 66, endPoint x: 507, endPoint y: 61, distance: 5.2
click at [506, 65] on div "Contact JACKO SAUNDERS 0411 830 954 admin@qrcontractors.com.au Bill to UNIT 48 …" at bounding box center [296, 86] width 438 height 48
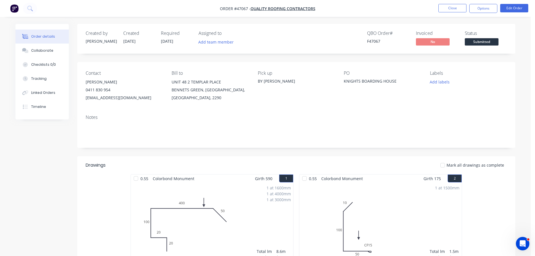
click at [486, 41] on span "Submitted" at bounding box center [482, 41] width 34 height 7
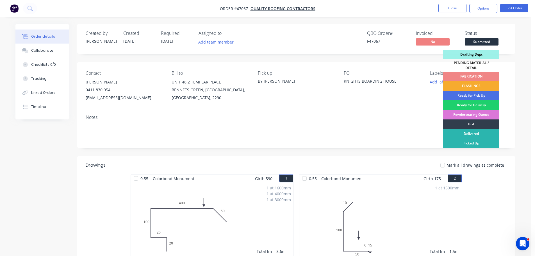
click at [476, 81] on div "FLASHINGS" at bounding box center [471, 86] width 56 height 10
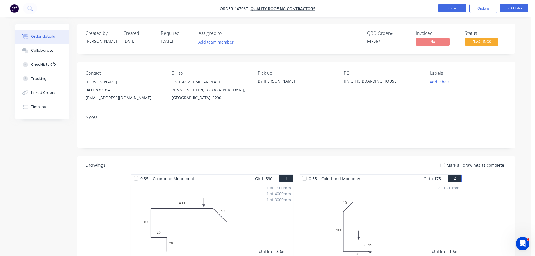
click at [455, 7] on button "Close" at bounding box center [453, 8] width 28 height 8
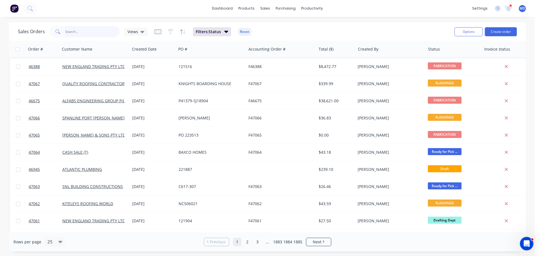
click at [78, 34] on input "text" at bounding box center [92, 31] width 55 height 11
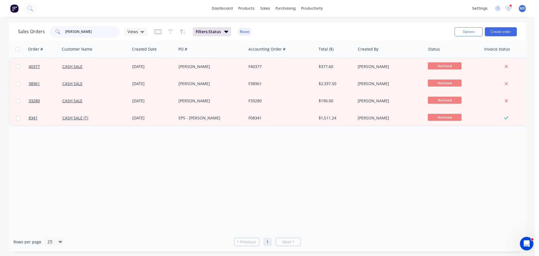
drag, startPoint x: 83, startPoint y: 33, endPoint x: 35, endPoint y: 30, distance: 49.0
click at [35, 30] on div "Sales Orders CRAIG K Views" at bounding box center [83, 31] width 130 height 11
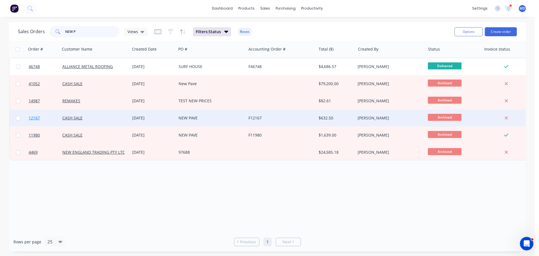
type input "NEW P"
click at [33, 115] on link "12167" at bounding box center [46, 118] width 34 height 17
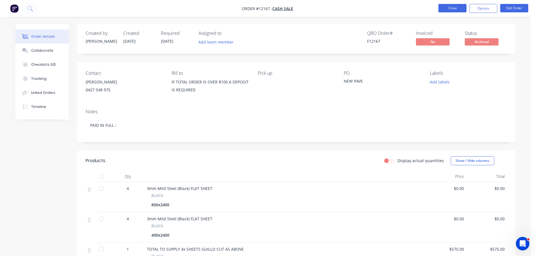
click at [454, 9] on button "Close" at bounding box center [453, 8] width 28 height 8
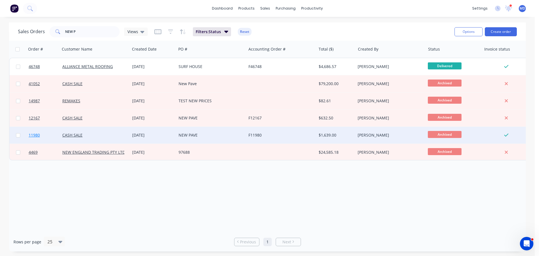
click at [37, 135] on span "11980" at bounding box center [34, 135] width 11 height 6
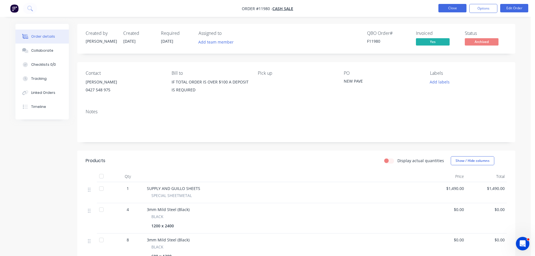
click at [457, 8] on button "Close" at bounding box center [453, 8] width 28 height 8
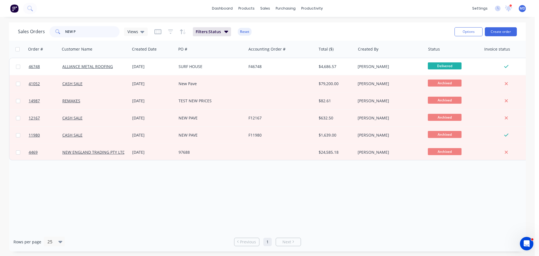
drag, startPoint x: 87, startPoint y: 30, endPoint x: 54, endPoint y: 33, distance: 32.1
click at [54, 33] on div "NEW P" at bounding box center [84, 31] width 70 height 11
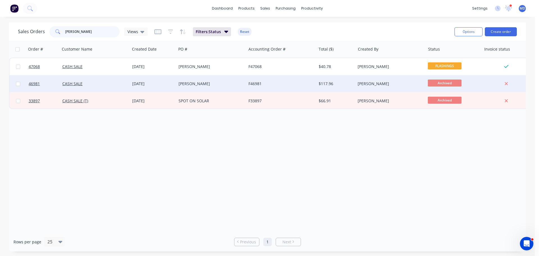
type input "balli"
click at [28, 86] on div at bounding box center [43, 83] width 34 height 17
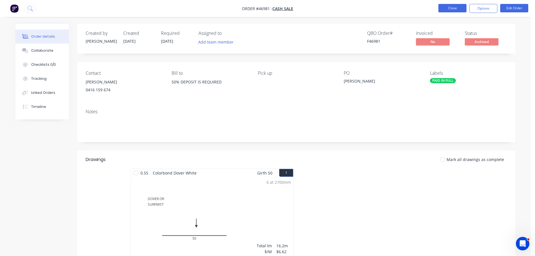
click at [439, 7] on button "Close" at bounding box center [453, 8] width 28 height 8
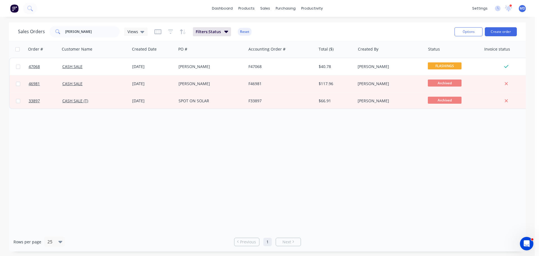
click at [80, 37] on div "Sales Orders balli Views Filters: Status Reset" at bounding box center [234, 32] width 432 height 14
click at [81, 32] on input "balli" at bounding box center [92, 31] width 55 height 11
type input "b"
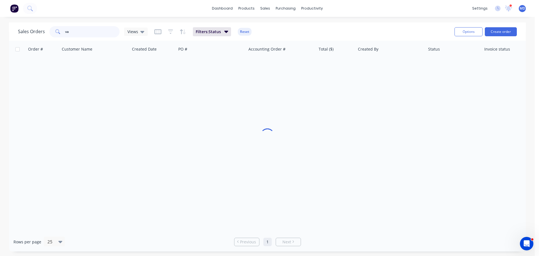
type input "vas"
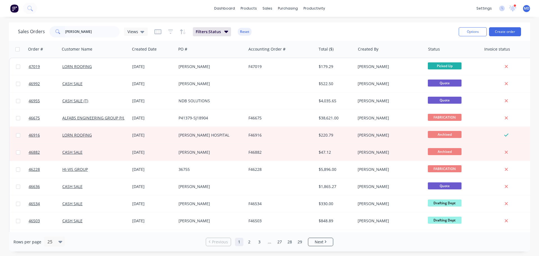
type input "[PERSON_NAME]"
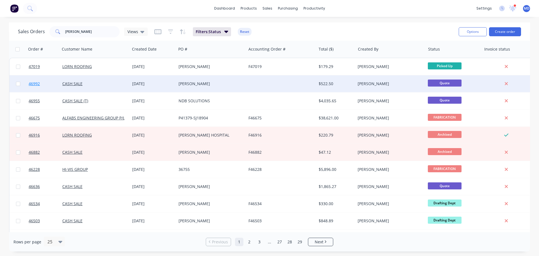
drag, startPoint x: 0, startPoint y: 0, endPoint x: 37, endPoint y: 84, distance: 91.8
click at [37, 84] on span "46992" at bounding box center [34, 84] width 11 height 6
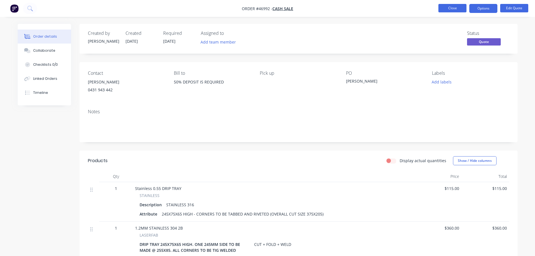
click at [457, 8] on button "Close" at bounding box center [453, 8] width 28 height 8
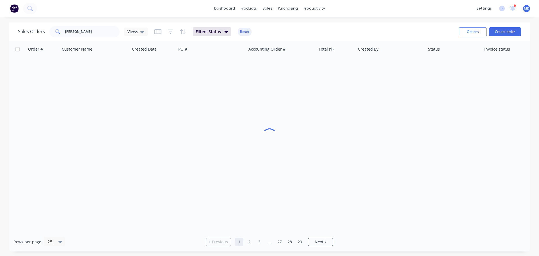
click at [120, 35] on div "Sales Orders [PERSON_NAME] Views" at bounding box center [83, 31] width 130 height 11
click at [96, 33] on input "[PERSON_NAME]" at bounding box center [92, 31] width 55 height 11
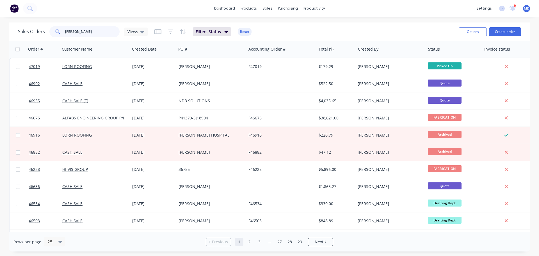
type input "J"
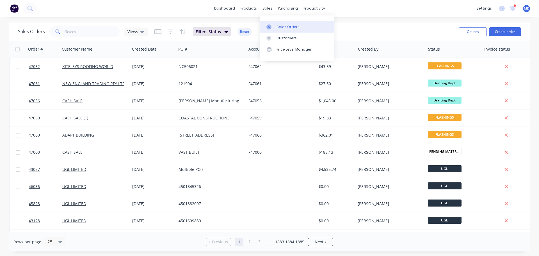
click at [270, 26] on icon at bounding box center [269, 26] width 2 height 3
click at [280, 27] on div "Sales Orders" at bounding box center [288, 26] width 23 height 5
click at [266, 18] on div "Sales Orders Customers Price Level Manager" at bounding box center [297, 37] width 74 height 45
click at [267, 20] on div "Sales Orders Customers Price Level Manager" at bounding box center [297, 37] width 74 height 45
click at [267, 22] on link "Sales Orders" at bounding box center [297, 26] width 74 height 11
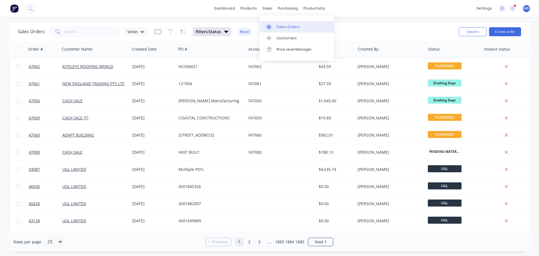
click at [292, 24] on div "Sales Orders" at bounding box center [288, 26] width 23 height 5
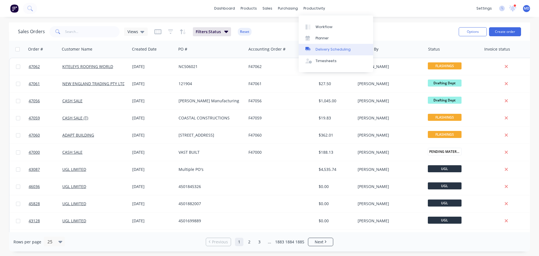
click at [314, 48] on link "Delivery Scheduling" at bounding box center [336, 49] width 74 height 11
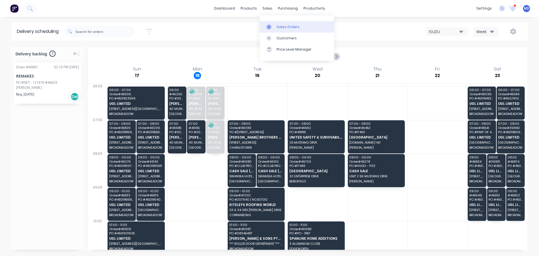
click at [273, 27] on div at bounding box center [271, 26] width 8 height 5
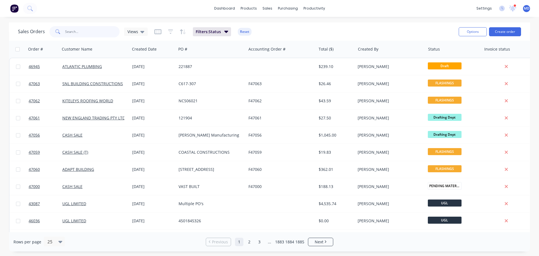
click at [73, 33] on input "text" at bounding box center [92, 31] width 55 height 11
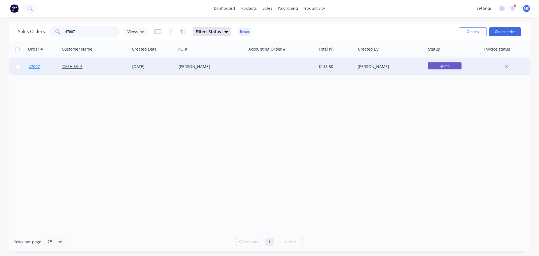
type input "47007"
click at [32, 67] on span "47007" at bounding box center [34, 67] width 11 height 6
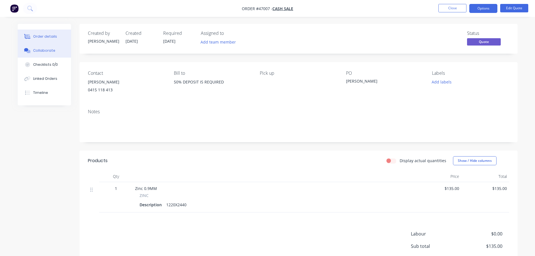
click at [49, 48] on div "Collaborate" at bounding box center [44, 50] width 22 height 5
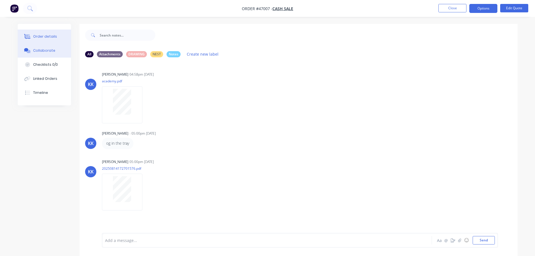
click at [52, 35] on div "Order details" at bounding box center [45, 36] width 24 height 5
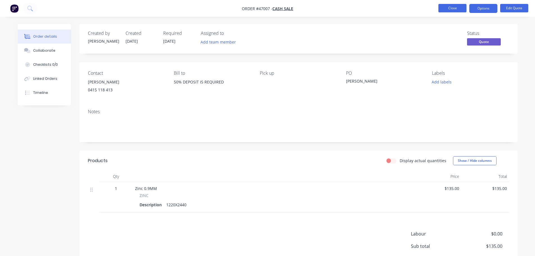
click at [446, 6] on button "Close" at bounding box center [453, 8] width 28 height 8
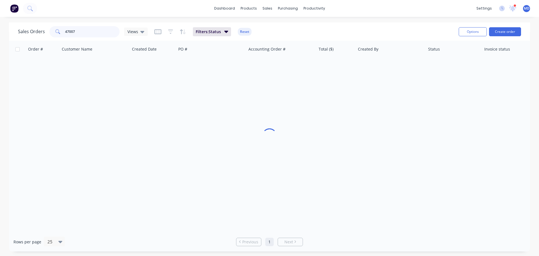
click at [80, 31] on input "47007" at bounding box center [92, 31] width 55 height 11
type input "4"
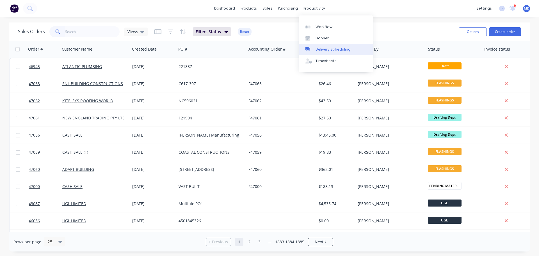
click at [334, 48] on div "Delivery Scheduling" at bounding box center [333, 49] width 35 height 5
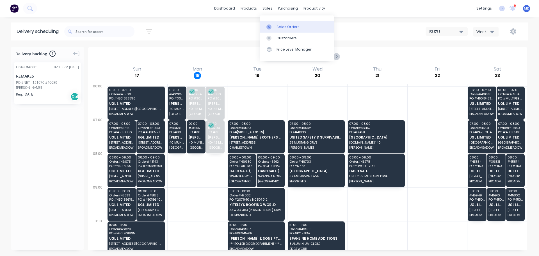
click at [272, 31] on link "Sales Orders" at bounding box center [297, 26] width 74 height 11
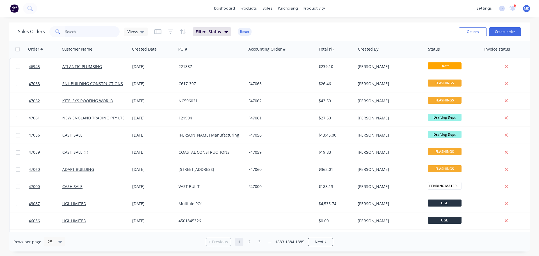
click at [70, 30] on input "text" at bounding box center [92, 31] width 55 height 11
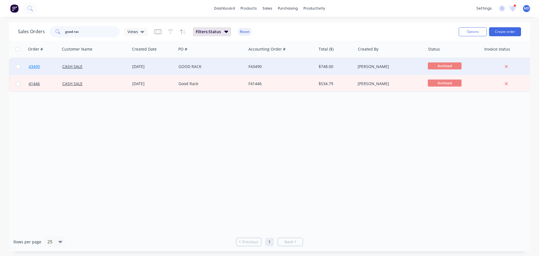
type input "good rac"
click at [39, 67] on span "43490" at bounding box center [34, 67] width 11 height 6
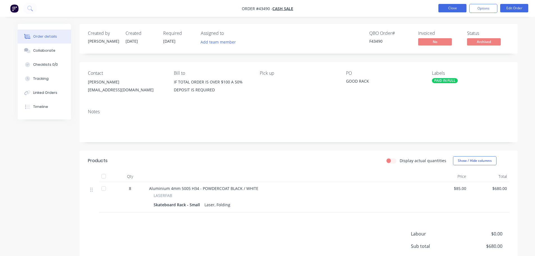
click at [450, 10] on button "Close" at bounding box center [453, 8] width 28 height 8
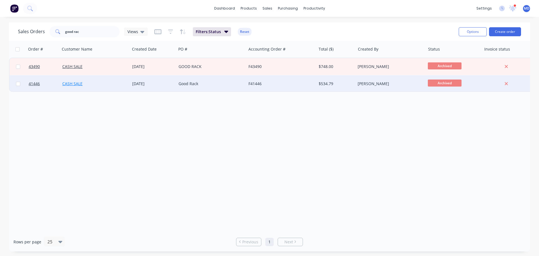
click at [69, 84] on link "CASH SALE" at bounding box center [72, 83] width 20 height 5
click at [39, 83] on span "41446" at bounding box center [34, 84] width 11 height 6
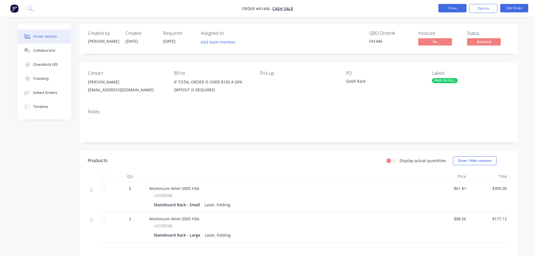
click at [455, 7] on button "Close" at bounding box center [453, 8] width 28 height 8
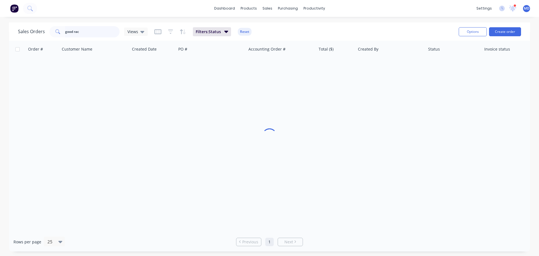
click at [88, 32] on input "good rac" at bounding box center [92, 31] width 55 height 11
type input "g"
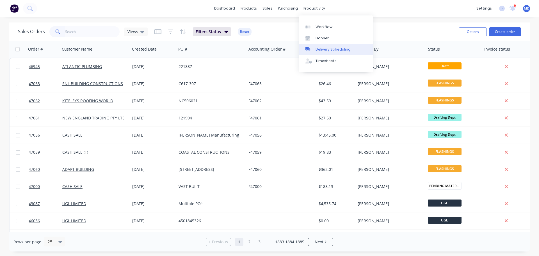
click at [316, 48] on div "Delivery Scheduling" at bounding box center [333, 49] width 35 height 5
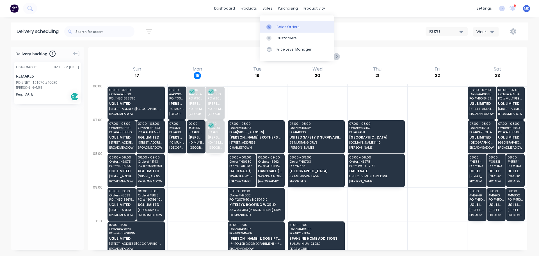
click at [274, 28] on div at bounding box center [271, 26] width 8 height 5
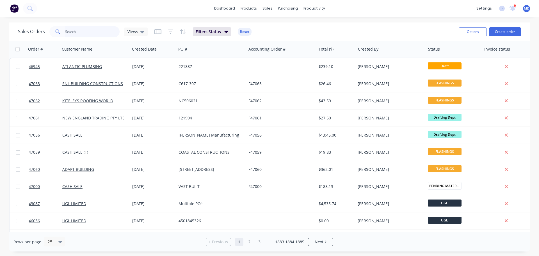
click at [87, 33] on input "text" at bounding box center [92, 31] width 55 height 11
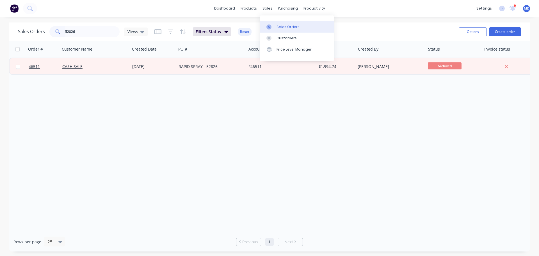
click at [280, 28] on div "Sales Orders" at bounding box center [288, 26] width 23 height 5
drag, startPoint x: 87, startPoint y: 34, endPoint x: 42, endPoint y: 37, distance: 44.2
click at [46, 37] on div "Sales Orders 52826 Views" at bounding box center [83, 31] width 130 height 11
type input "\"
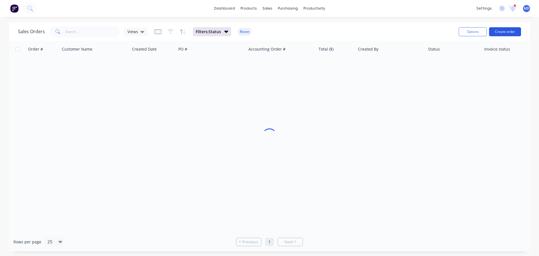
click at [503, 33] on button "Create order" at bounding box center [505, 31] width 32 height 9
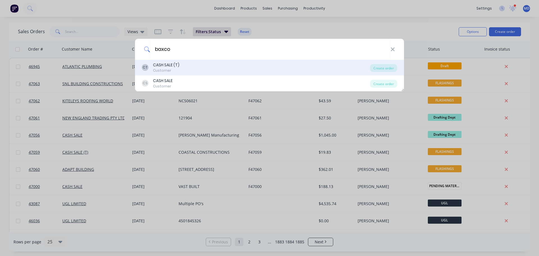
type input "baxco"
click at [179, 71] on div "Customer" at bounding box center [166, 70] width 26 height 5
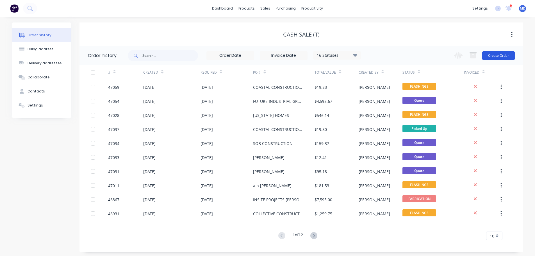
click at [508, 55] on button "Create Order" at bounding box center [498, 55] width 33 height 9
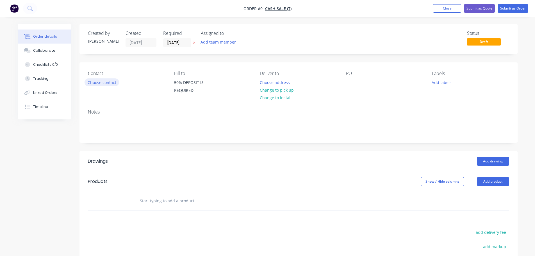
click at [104, 82] on button "Choose contact" at bounding box center [102, 82] width 35 height 8
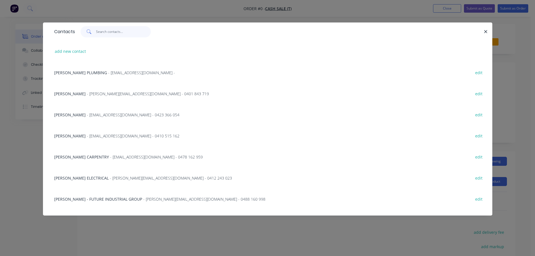
click at [105, 32] on input "text" at bounding box center [123, 31] width 55 height 11
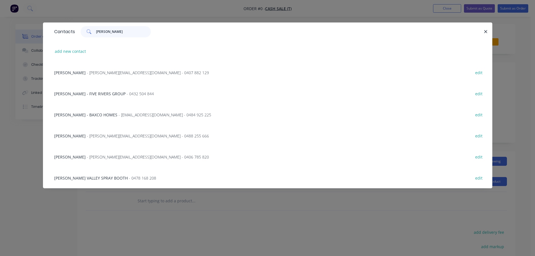
type input "[PERSON_NAME]"
click at [102, 114] on span "[PERSON_NAME] - BAXCO HOMES" at bounding box center [85, 114] width 63 height 5
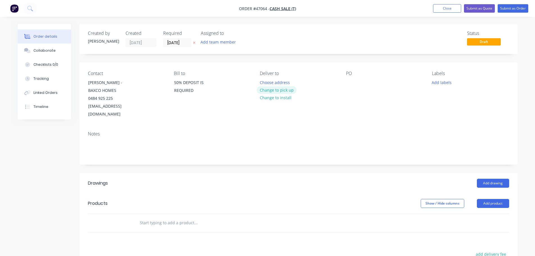
click at [280, 91] on button "Change to pick up" at bounding box center [277, 90] width 40 height 8
click at [264, 81] on div at bounding box center [264, 82] width 9 height 8
click at [351, 81] on div at bounding box center [350, 82] width 9 height 8
click at [504, 179] on button "Add drawing" at bounding box center [493, 183] width 32 height 9
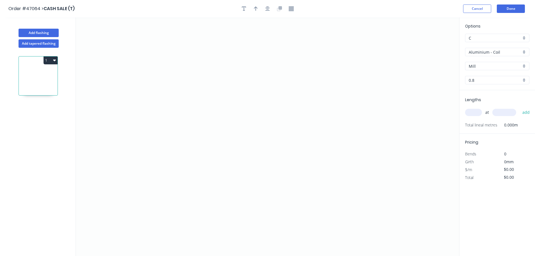
click at [490, 53] on input "Aluminium - Coil" at bounding box center [495, 52] width 53 height 6
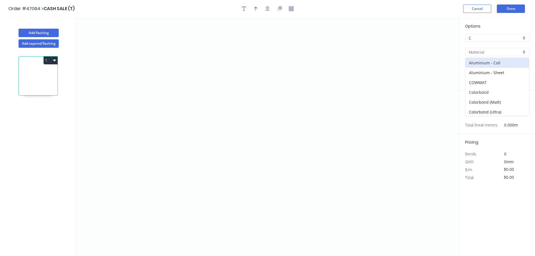
click at [484, 91] on div "Colorbond" at bounding box center [497, 92] width 64 height 10
type input "Colorbond"
type input "Basalt"
type input "0.55"
click at [481, 65] on input "Basalt" at bounding box center [495, 66] width 53 height 6
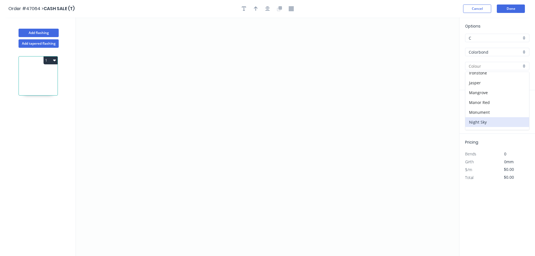
scroll to position [112, 0]
click at [479, 113] on div "Night Sky" at bounding box center [497, 112] width 64 height 10
type input "Night Sky"
click at [159, 83] on icon "0" at bounding box center [267, 136] width 383 height 239
click at [160, 125] on icon "0" at bounding box center [267, 136] width 383 height 239
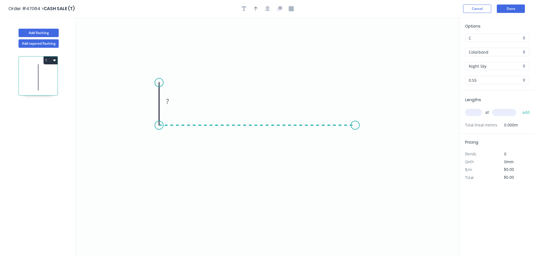
click at [355, 127] on icon "0 ?" at bounding box center [267, 136] width 383 height 239
click at [357, 167] on icon "0 ? ?" at bounding box center [267, 136] width 383 height 239
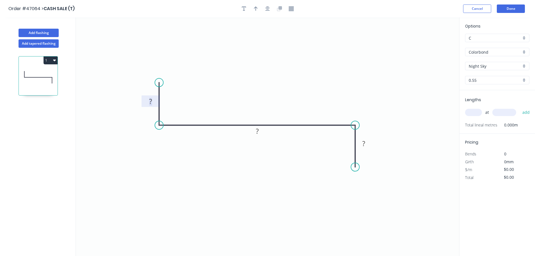
click at [150, 102] on tspan "?" at bounding box center [150, 101] width 3 height 9
click at [254, 7] on icon "button" at bounding box center [256, 8] width 4 height 5
type input "$8.35"
drag, startPoint x: 430, startPoint y: 44, endPoint x: 249, endPoint y: 112, distance: 193.8
click at [249, 112] on icon at bounding box center [248, 105] width 5 height 18
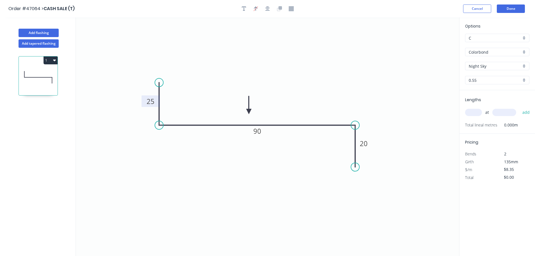
click at [471, 114] on input "text" at bounding box center [473, 112] width 17 height 7
type input "1"
type input "4700"
click at [520, 108] on button "add" at bounding box center [526, 113] width 13 height 10
type input "$39.25"
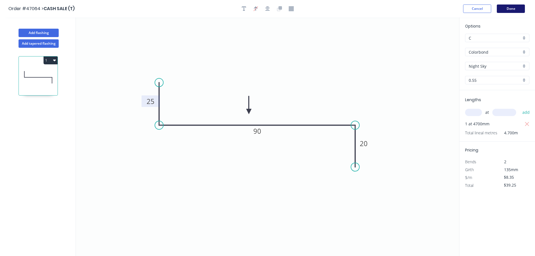
click at [508, 7] on button "Done" at bounding box center [511, 8] width 28 height 8
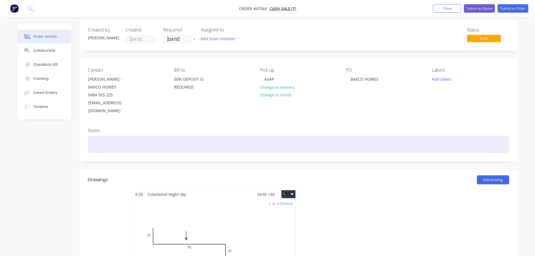
scroll to position [3, 0]
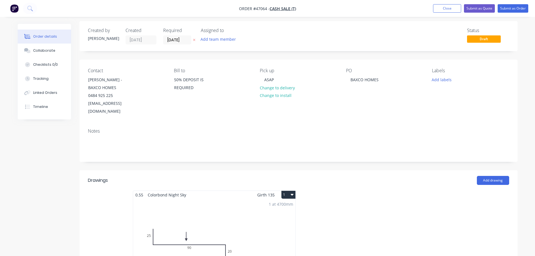
click at [446, 84] on div "Labels Add labels" at bounding box center [470, 91] width 77 height 47
click at [444, 79] on button "Add labels" at bounding box center [442, 80] width 26 height 8
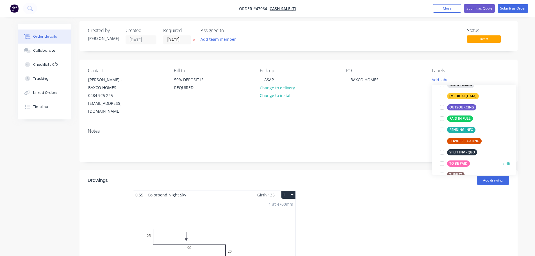
scroll to position [112, 0]
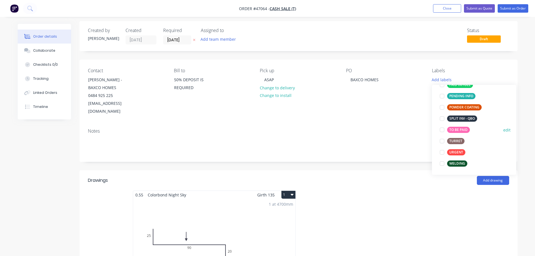
click at [443, 127] on div at bounding box center [442, 129] width 11 height 11
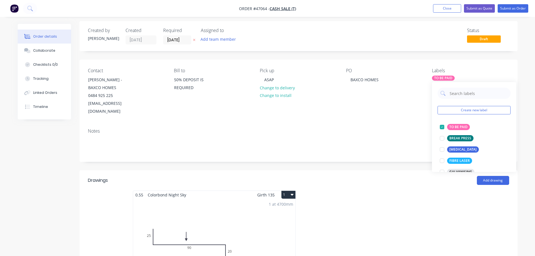
click at [394, 98] on div "PO BAXCO HOMES" at bounding box center [384, 91] width 77 height 47
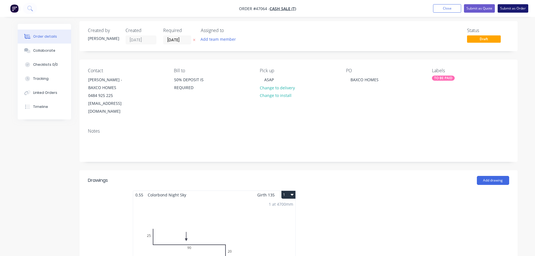
click at [508, 10] on button "Submit as Order" at bounding box center [513, 8] width 31 height 8
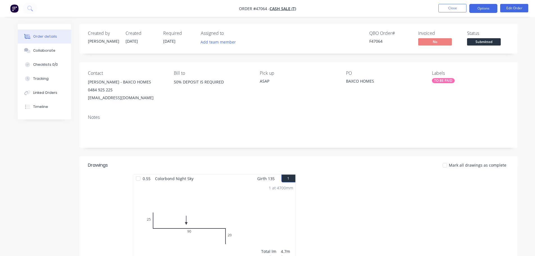
click at [483, 10] on button "Options" at bounding box center [483, 8] width 28 height 9
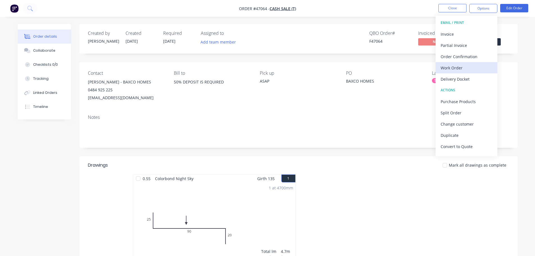
click at [456, 69] on div "Work Order" at bounding box center [467, 68] width 52 height 8
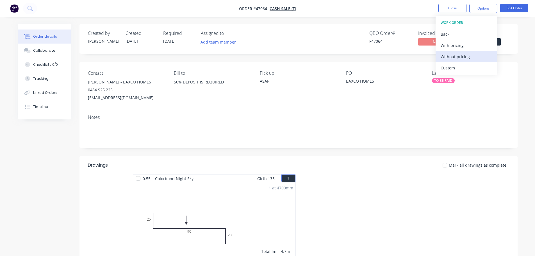
click at [463, 57] on div "Without pricing" at bounding box center [467, 57] width 52 height 8
click at [508, 76] on div "Labels" at bounding box center [470, 73] width 77 height 5
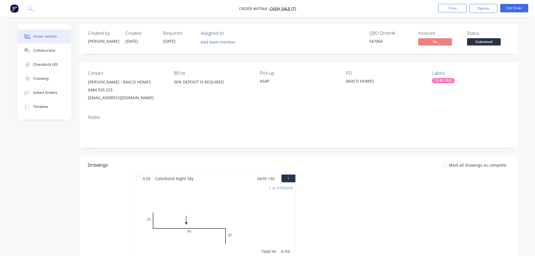
click at [491, 44] on span "Submitted" at bounding box center [484, 41] width 34 height 7
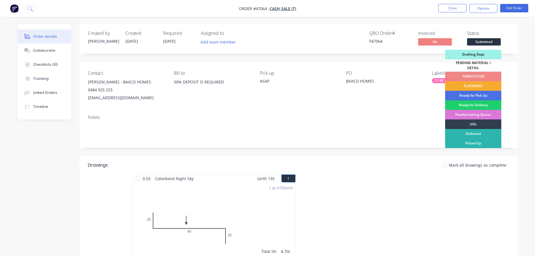
click at [486, 81] on div "FLASHINGS" at bounding box center [473, 86] width 56 height 10
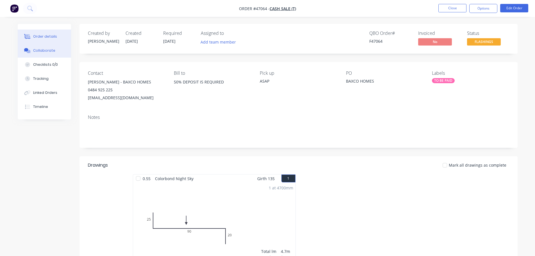
drag, startPoint x: 46, startPoint y: 53, endPoint x: 43, endPoint y: 51, distance: 3.0
click at [46, 53] on div "Collaborate" at bounding box center [44, 50] width 22 height 5
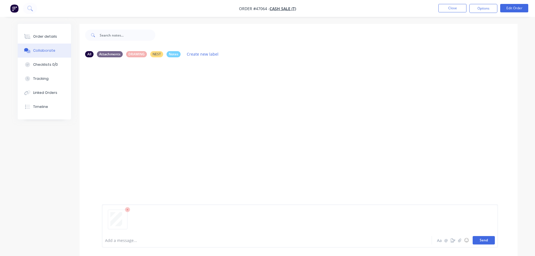
click at [488, 240] on button "Send" at bounding box center [484, 240] width 22 height 8
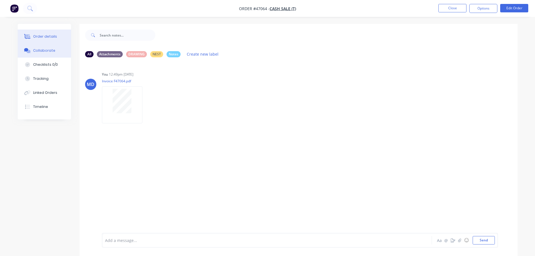
click at [50, 41] on button "Order details" at bounding box center [44, 36] width 53 height 14
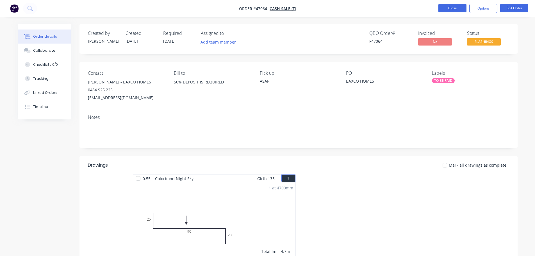
click at [447, 9] on button "Close" at bounding box center [453, 8] width 28 height 8
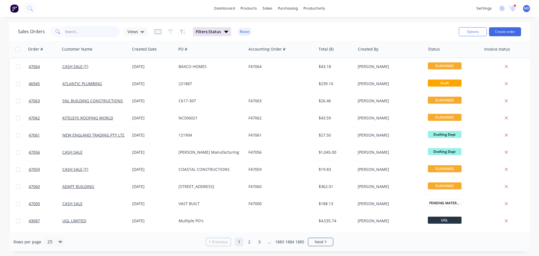
drag, startPoint x: 81, startPoint y: 35, endPoint x: 80, endPoint y: 32, distance: 3.7
click at [81, 35] on input "text" at bounding box center [92, 31] width 55 height 11
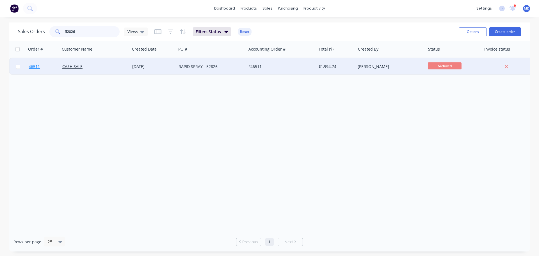
type input "52826"
click at [33, 65] on span "46511" at bounding box center [34, 67] width 11 height 6
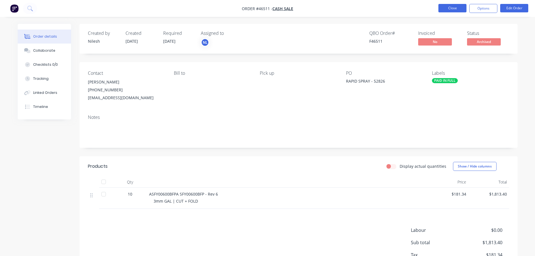
click at [456, 5] on button "Close" at bounding box center [453, 8] width 28 height 8
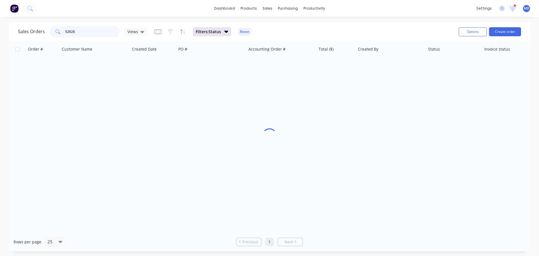
click at [79, 31] on input "52826" at bounding box center [92, 31] width 55 height 11
type input "5"
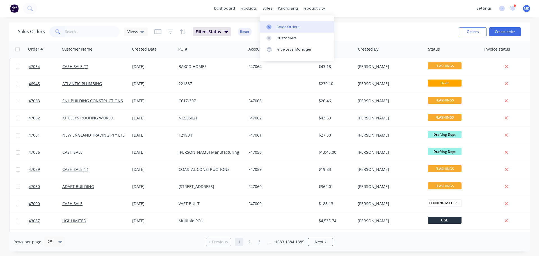
click at [273, 22] on link "Sales Orders" at bounding box center [297, 26] width 74 height 11
click at [87, 30] on input "text" at bounding box center [92, 31] width 55 height 11
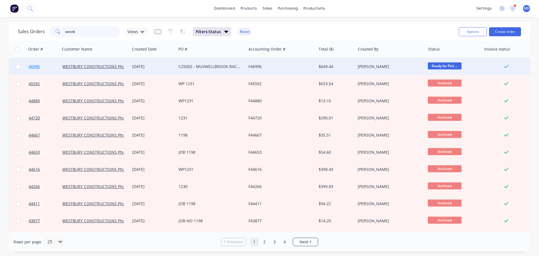
type input "westb"
click at [34, 70] on link "46996" at bounding box center [46, 66] width 34 height 17
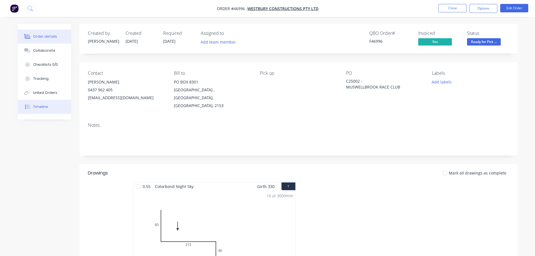
click at [47, 105] on div "Timeline" at bounding box center [40, 106] width 15 height 5
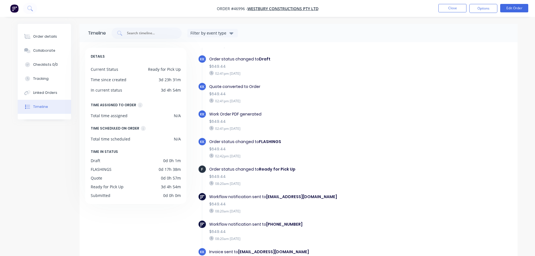
scroll to position [43, 0]
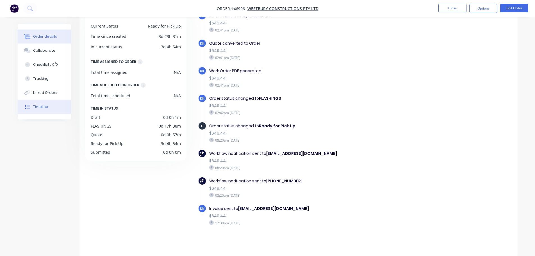
drag, startPoint x: 46, startPoint y: 36, endPoint x: 39, endPoint y: 32, distance: 8.1
click at [44, 35] on div "Order details" at bounding box center [45, 36] width 24 height 5
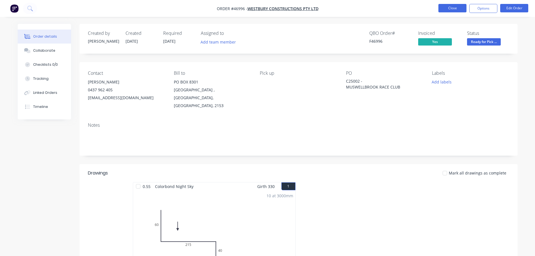
click at [448, 7] on button "Close" at bounding box center [453, 8] width 28 height 8
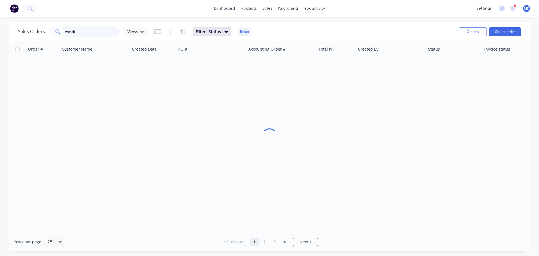
drag, startPoint x: 97, startPoint y: 34, endPoint x: 93, endPoint y: 33, distance: 4.3
click at [95, 34] on input "westb" at bounding box center [92, 31] width 55 height 11
type input "w"
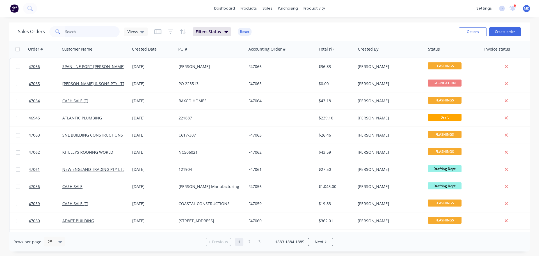
click at [73, 34] on input "text" at bounding box center [92, 31] width 55 height 11
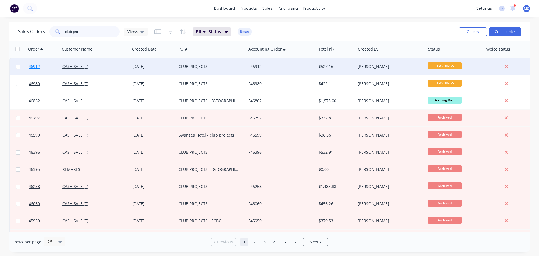
type input "club pro"
click at [33, 65] on span "46912" at bounding box center [34, 67] width 11 height 6
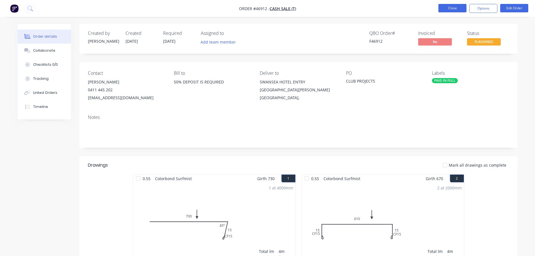
click at [449, 7] on button "Close" at bounding box center [453, 8] width 28 height 8
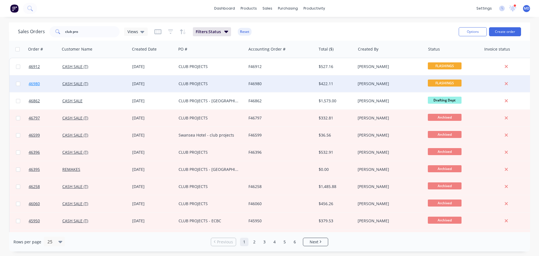
click at [35, 79] on link "46980" at bounding box center [46, 83] width 34 height 17
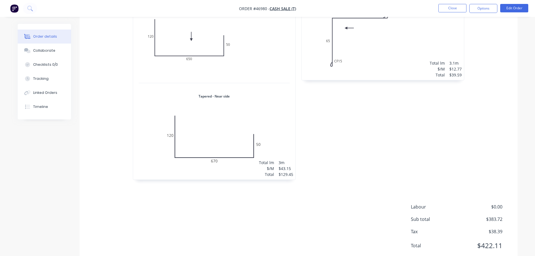
scroll to position [237, 0]
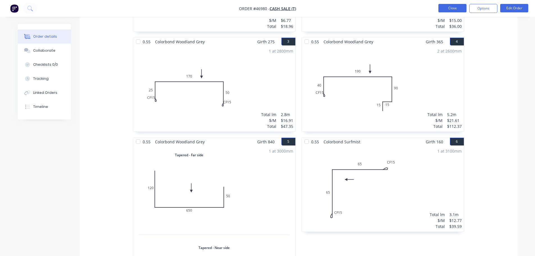
click at [440, 8] on button "Close" at bounding box center [453, 8] width 28 height 8
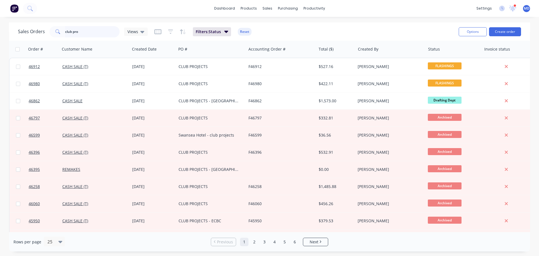
click at [91, 31] on input "club pro" at bounding box center [92, 31] width 55 height 11
type input "c"
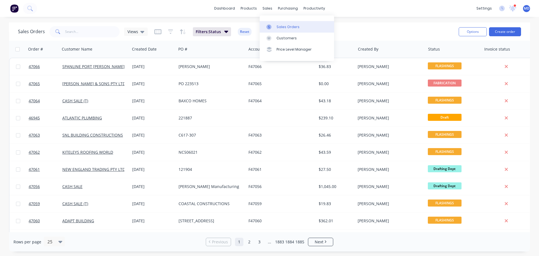
click at [280, 30] on link "Sales Orders" at bounding box center [297, 26] width 74 height 11
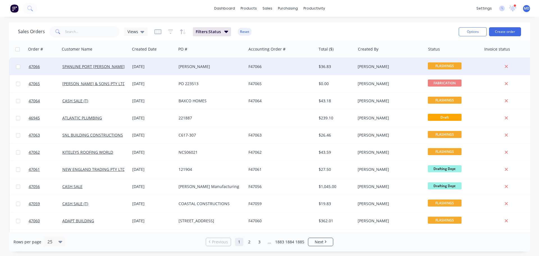
click at [92, 72] on div "SPANLINE PORT [PERSON_NAME]" at bounding box center [95, 66] width 70 height 17
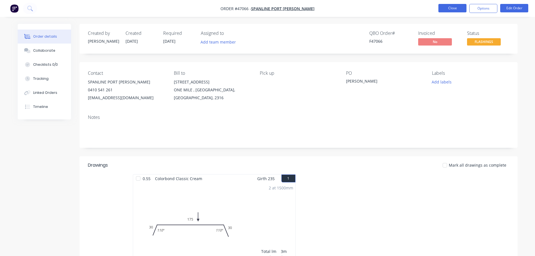
click at [448, 9] on button "Close" at bounding box center [453, 8] width 28 height 8
